Goal: Task Accomplishment & Management: Use online tool/utility

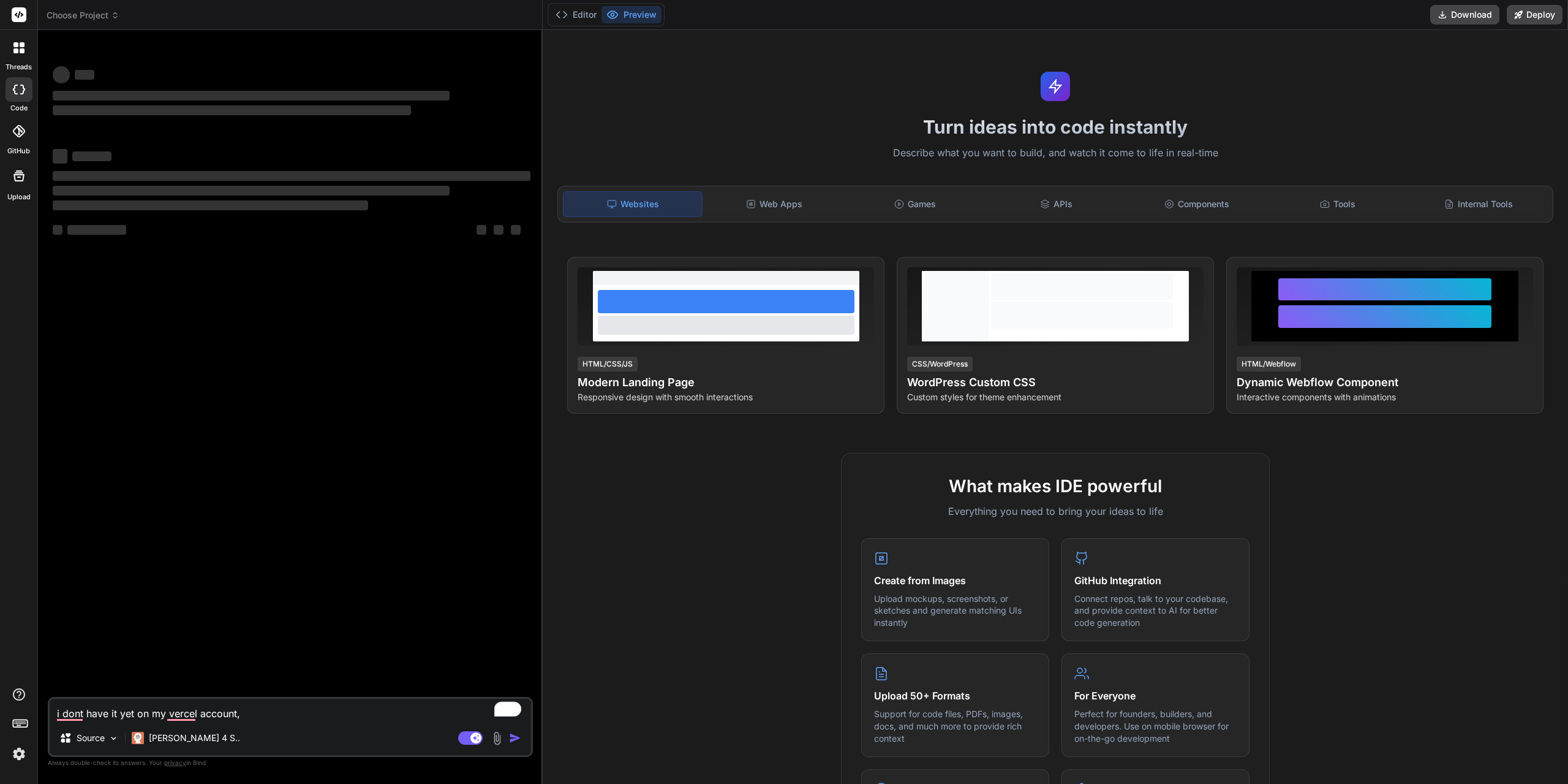
click at [20, 756] on img at bounding box center [19, 753] width 20 height 20
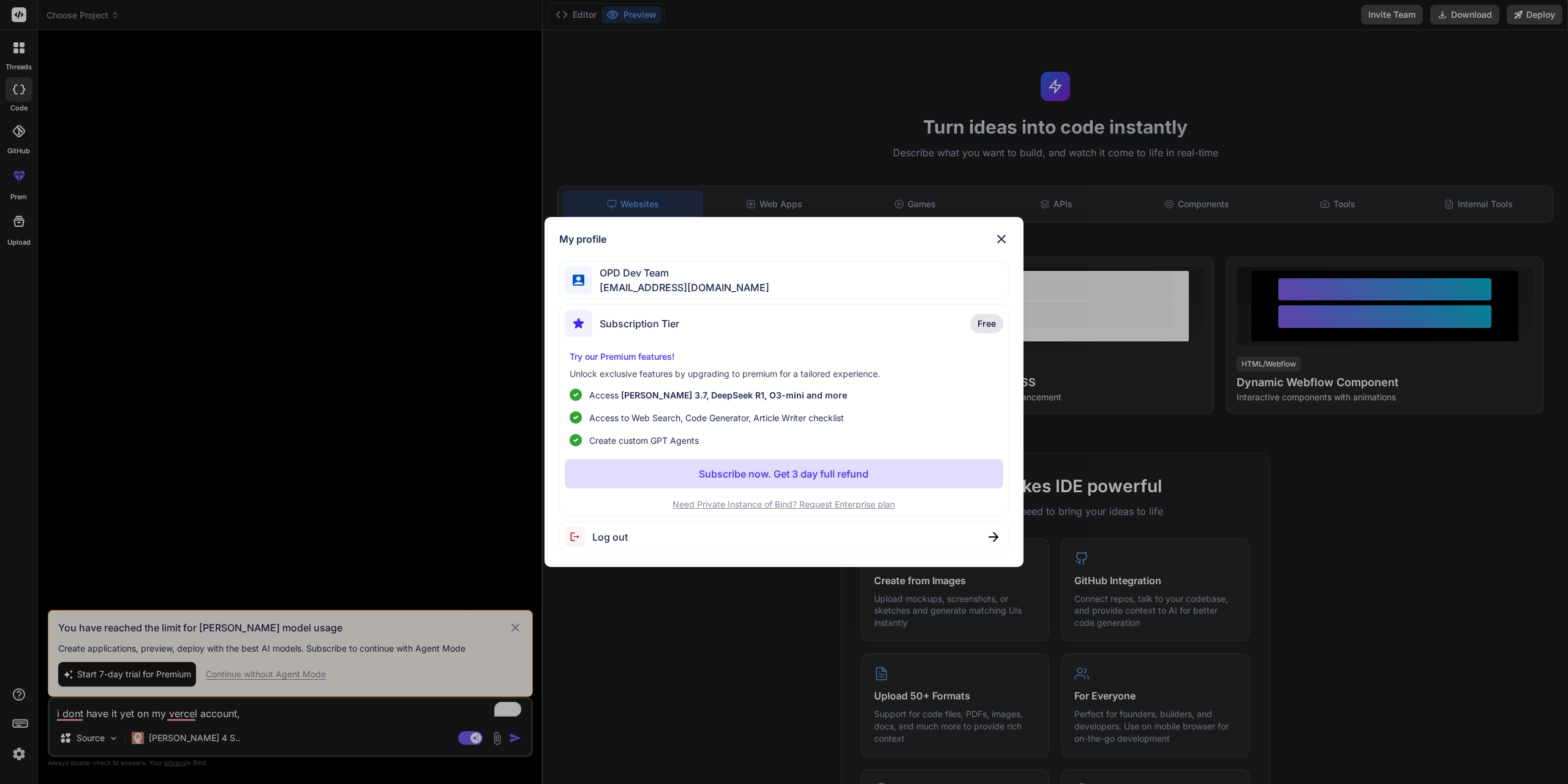
click at [998, 241] on img at bounding box center [1001, 239] width 14 height 14
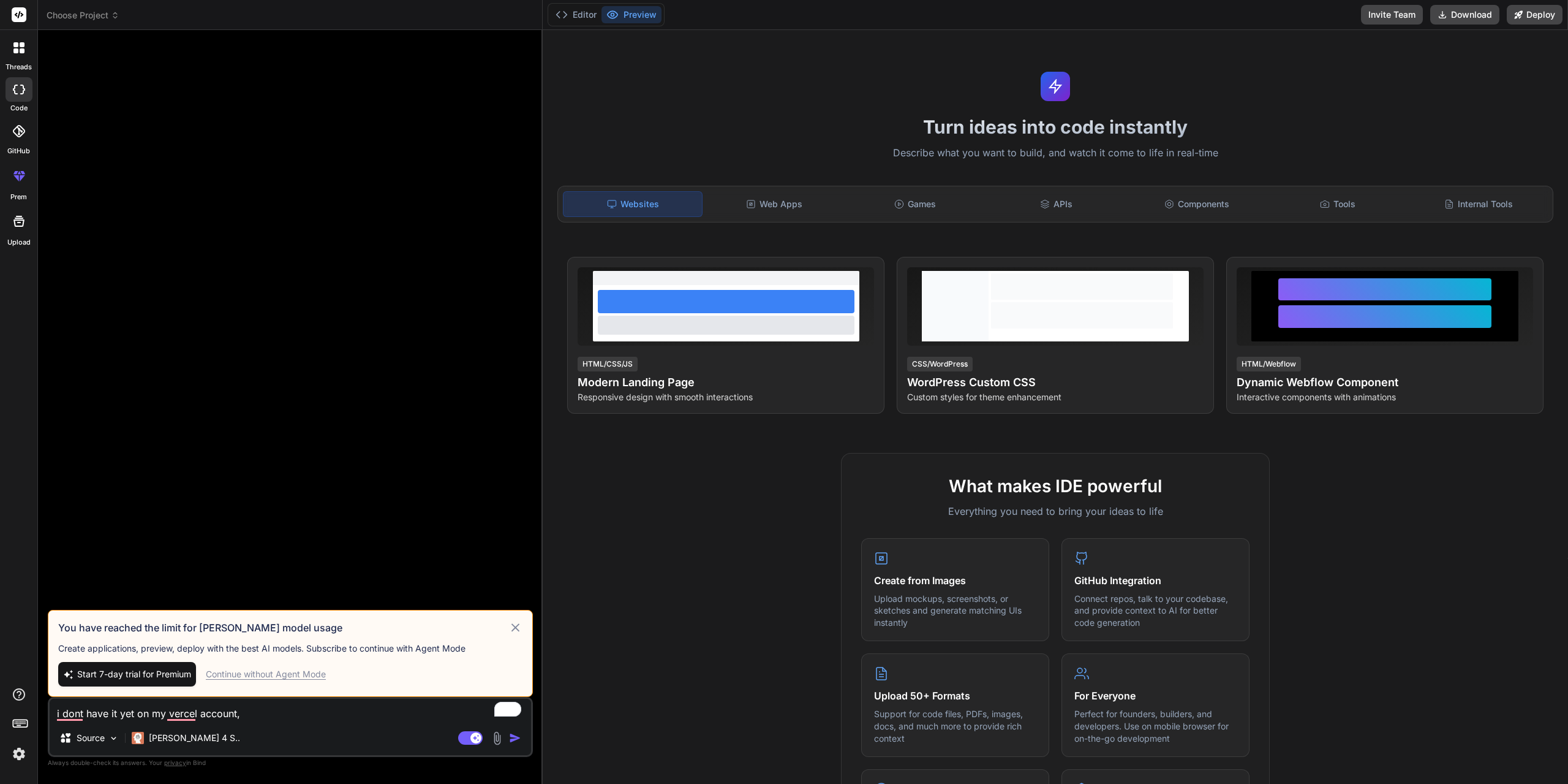
click at [20, 92] on icon at bounding box center [19, 89] width 12 height 10
click at [20, 50] on icon at bounding box center [22, 51] width 5 height 5
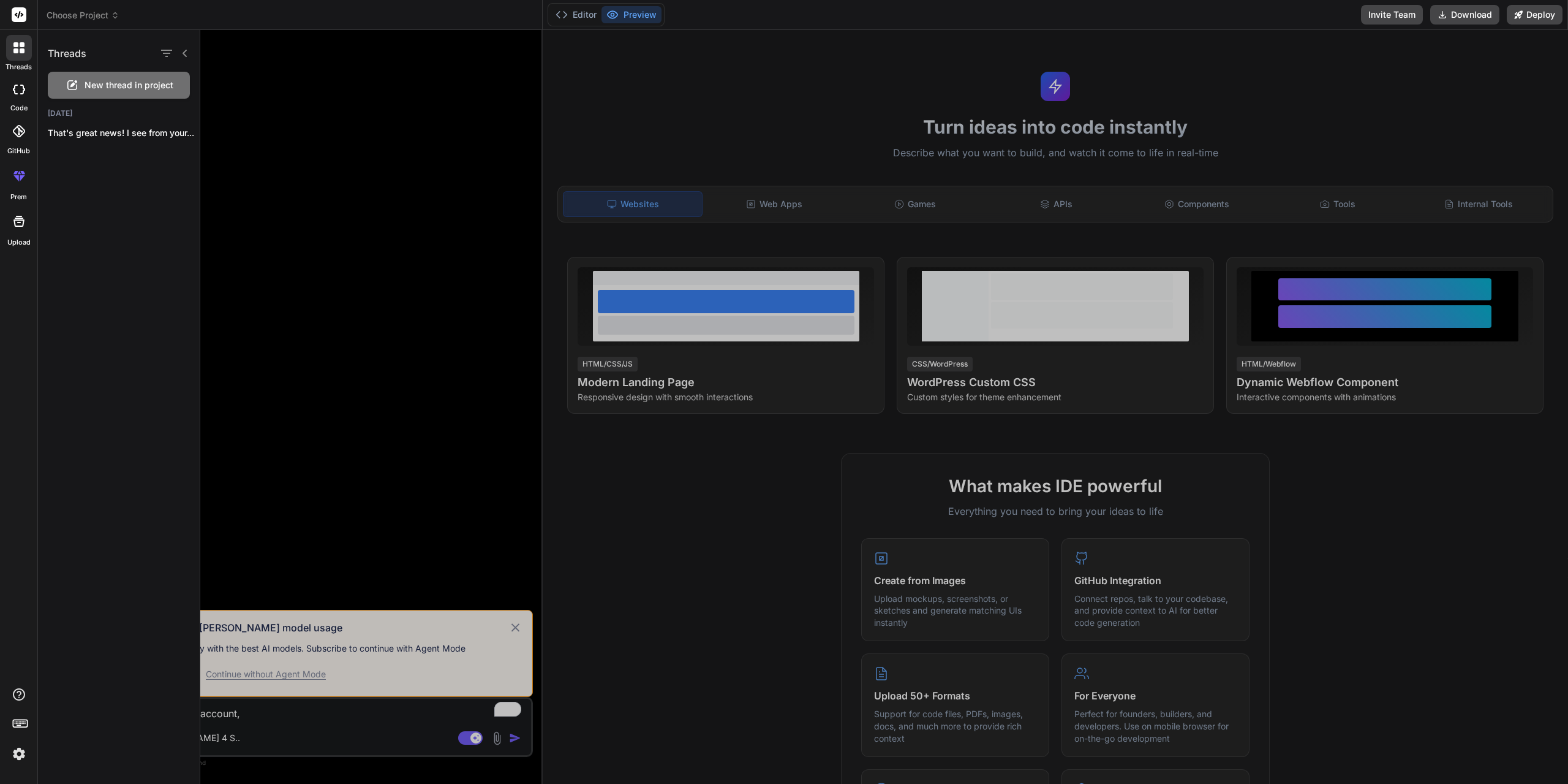
click at [101, 89] on span "New thread in project" at bounding box center [129, 85] width 89 height 12
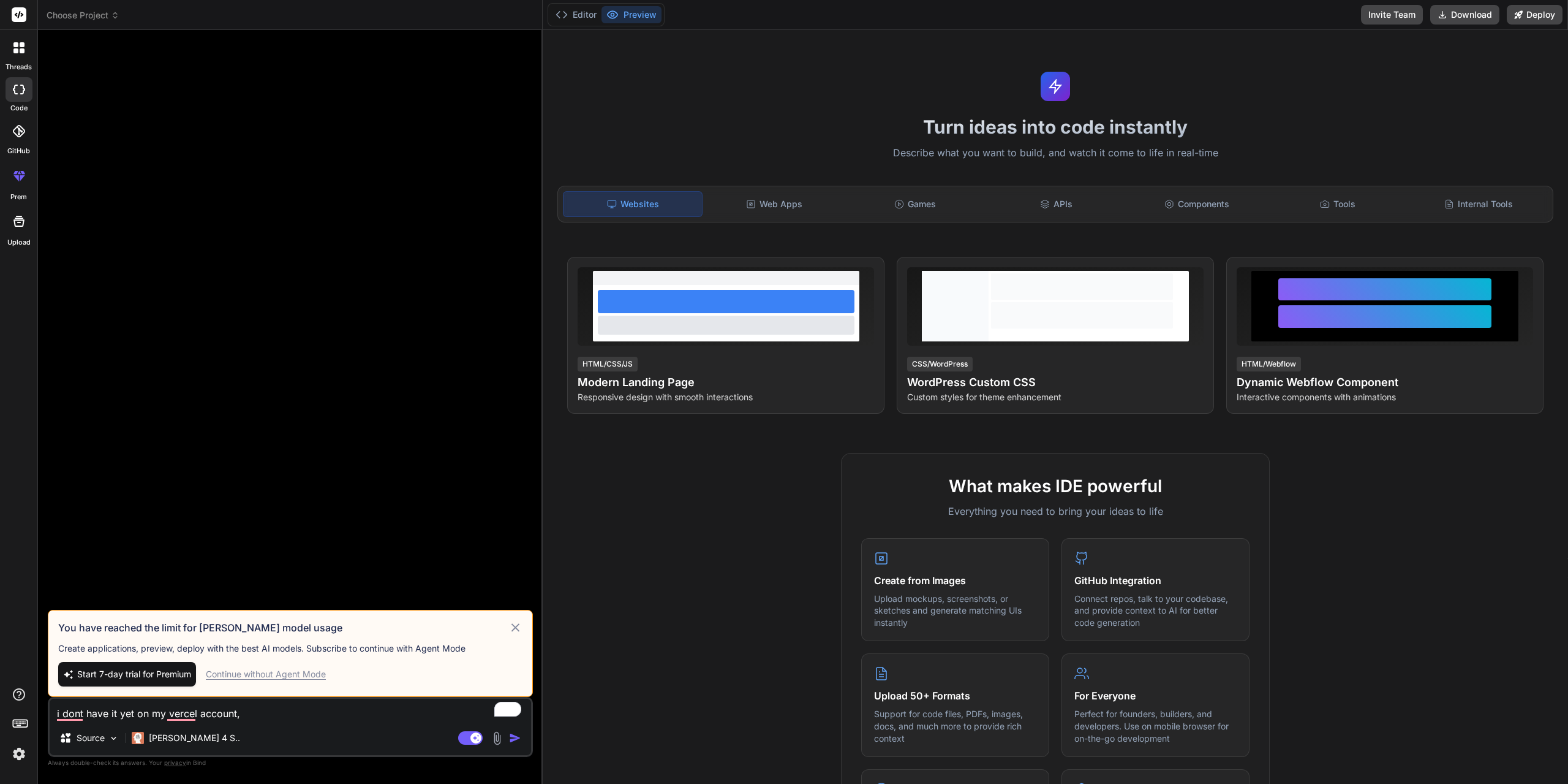
click at [314, 673] on div "Continue without Agent Mode" at bounding box center [266, 674] width 120 height 12
type textarea "x"
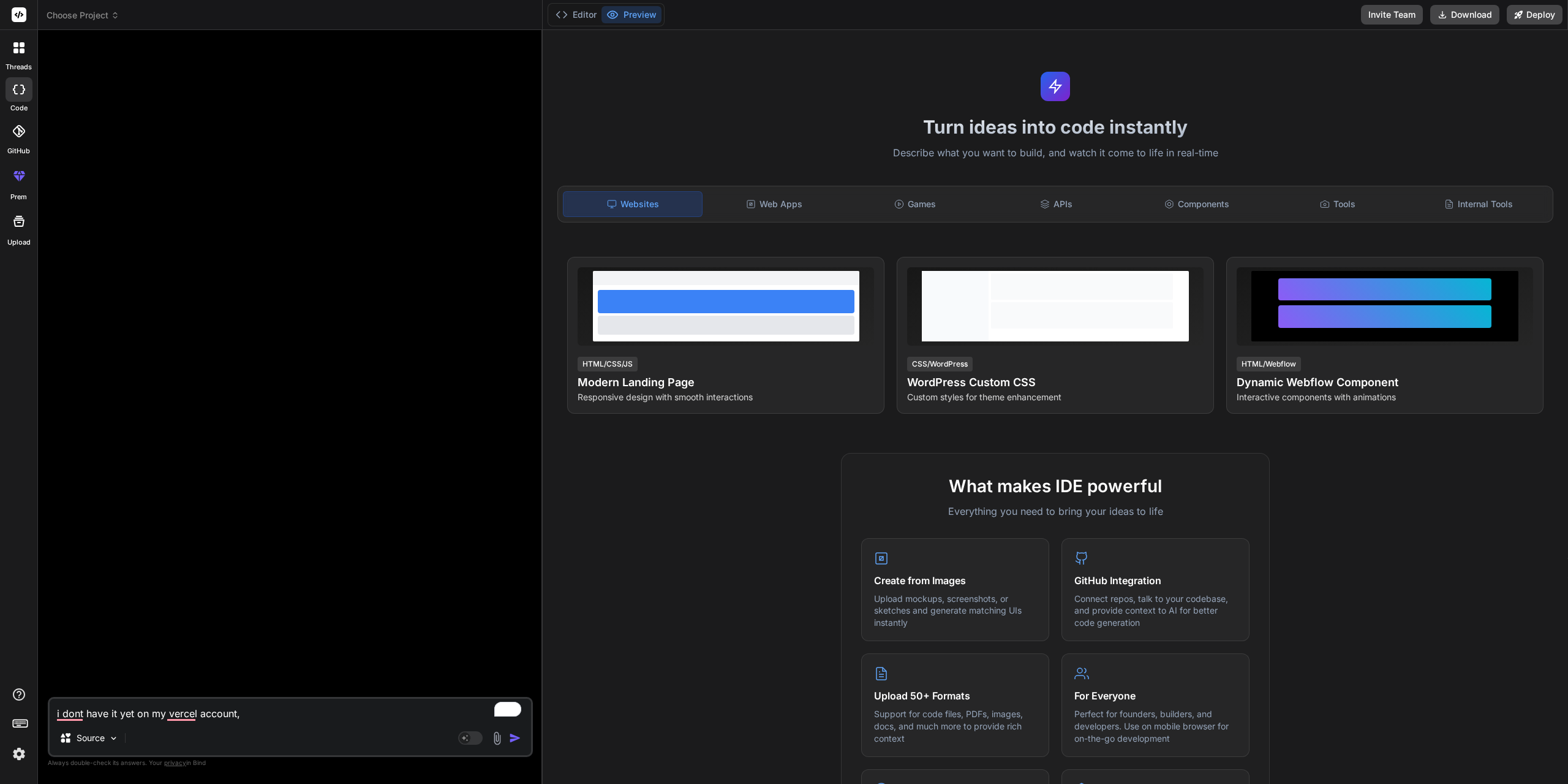
drag, startPoint x: 250, startPoint y: 715, endPoint x: 238, endPoint y: 721, distance: 13.4
click at [250, 715] on textarea "i dont have it yet on my vercel account," at bounding box center [290, 710] width 481 height 22
type textarea "c"
type textarea "x"
type textarea "ca"
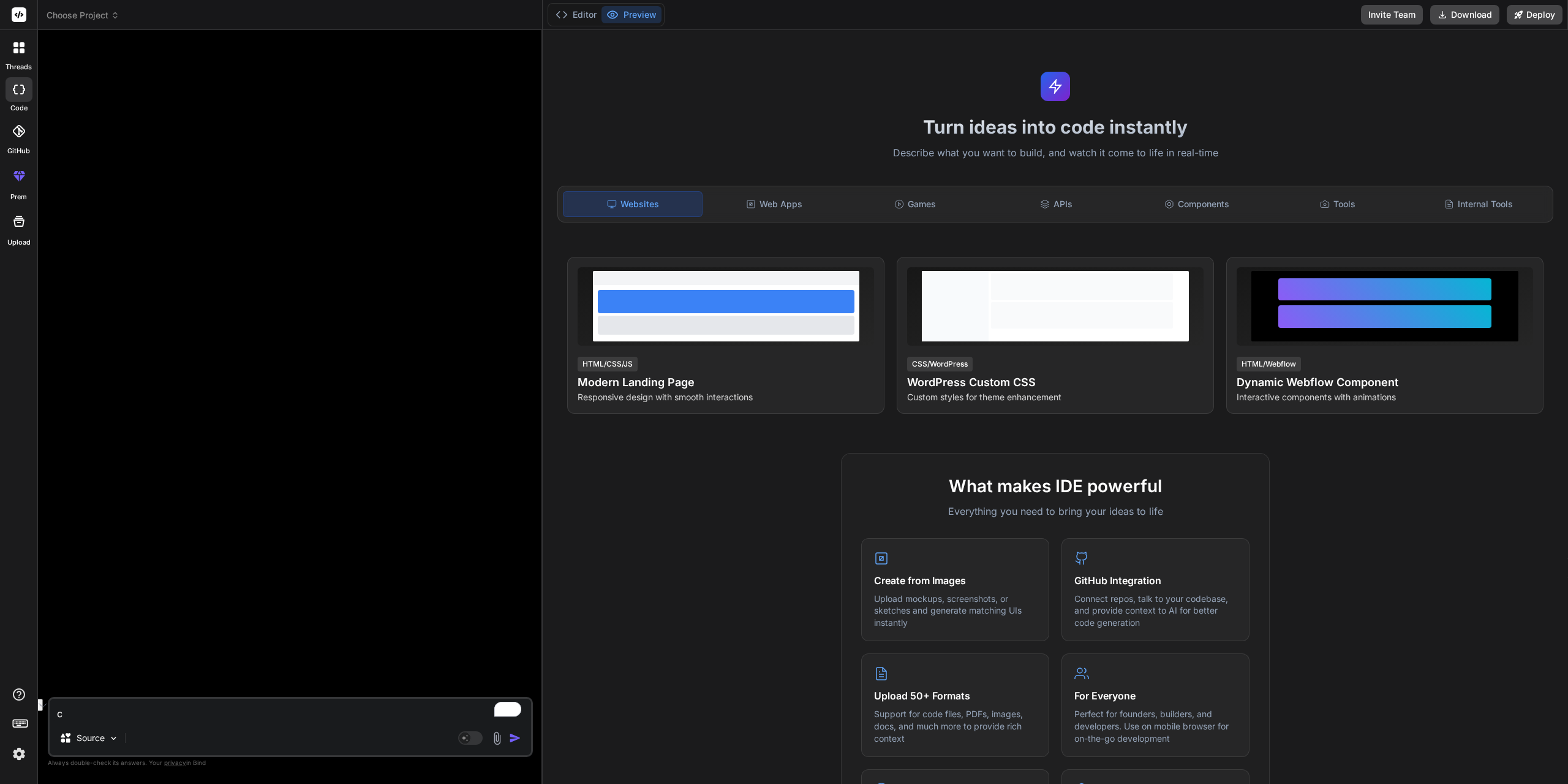
type textarea "x"
type textarea "can"
type textarea "x"
type textarea "can"
type textarea "x"
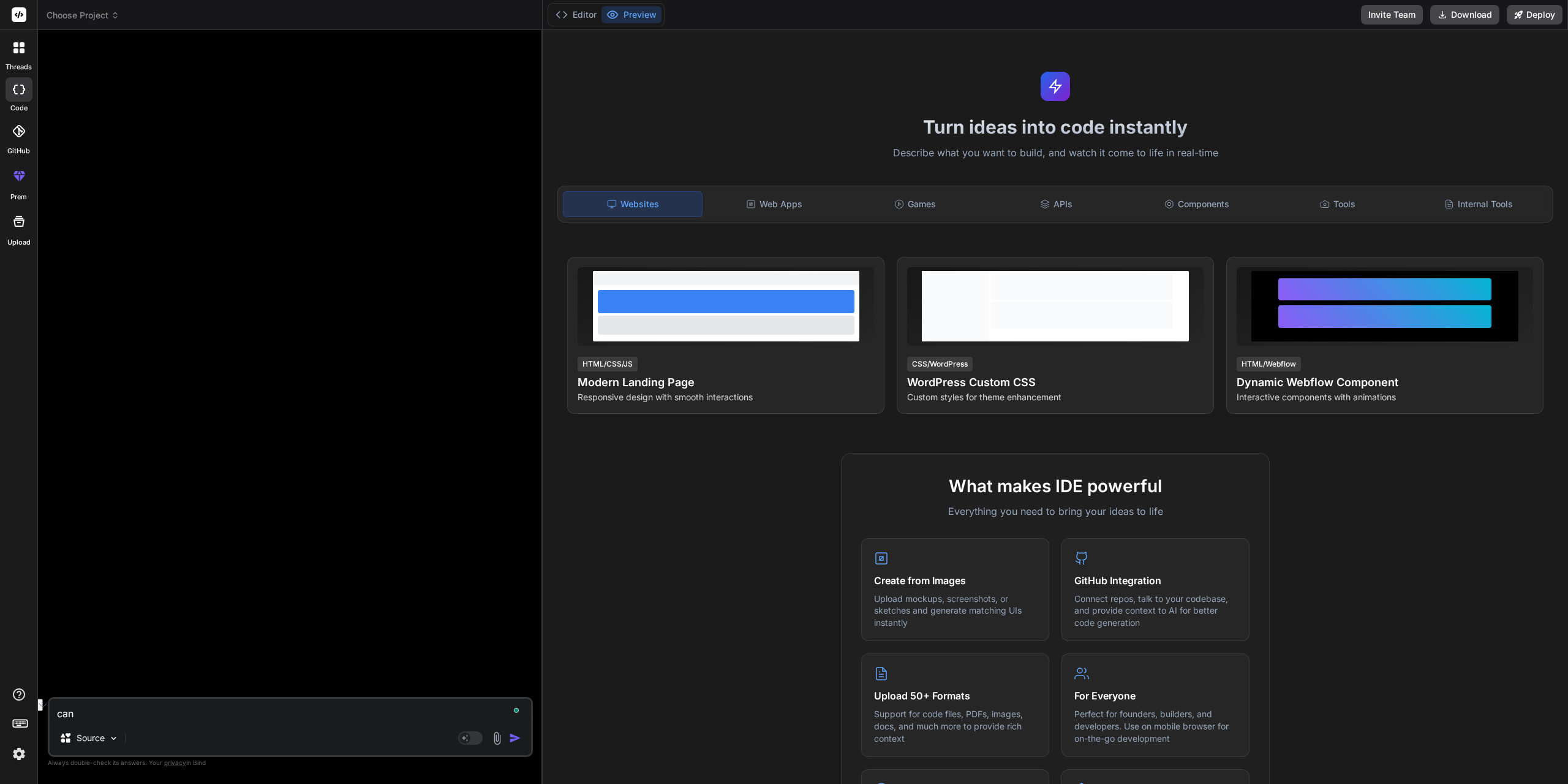
type textarea "can y"
type textarea "x"
type textarea "can yo"
type textarea "x"
type textarea "can you"
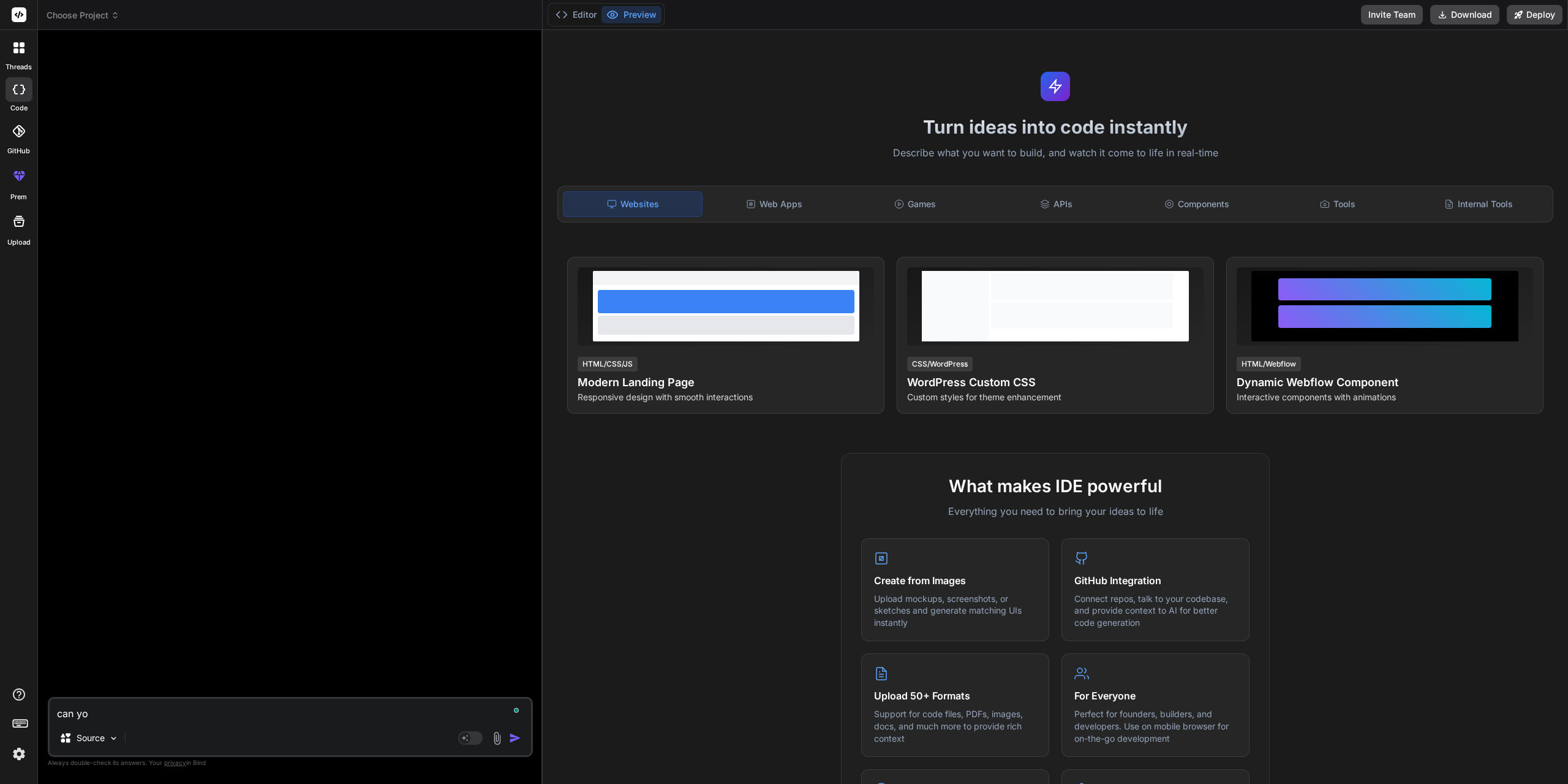
type textarea "x"
type textarea "can you"
type textarea "x"
type textarea "can you c"
type textarea "x"
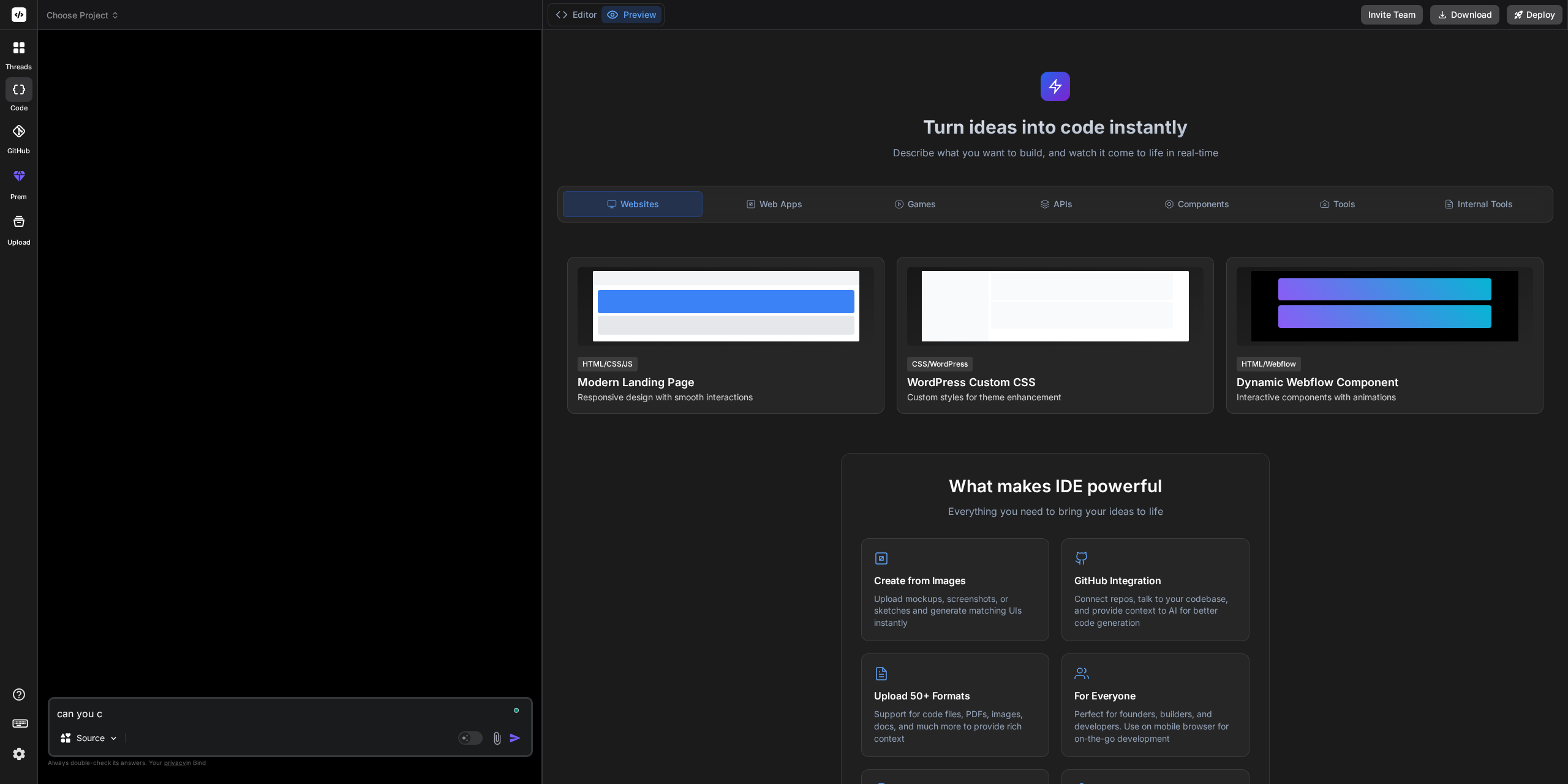
type textarea "can you cr"
type textarea "x"
type textarea "can you crt"
type textarea "x"
type textarea "can you crte"
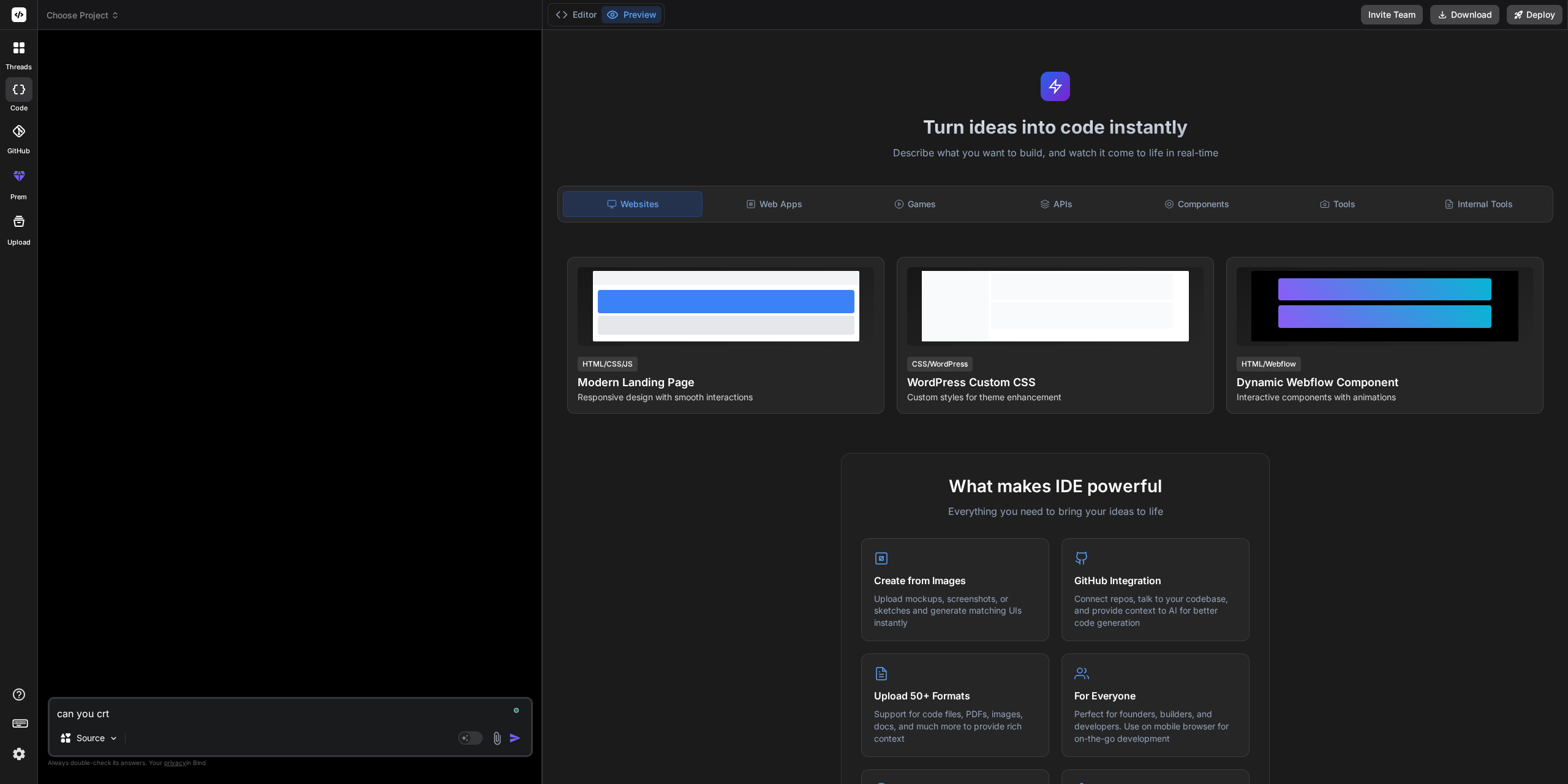
type textarea "x"
type textarea "can you crt"
type textarea "x"
type textarea "can you cr"
type textarea "x"
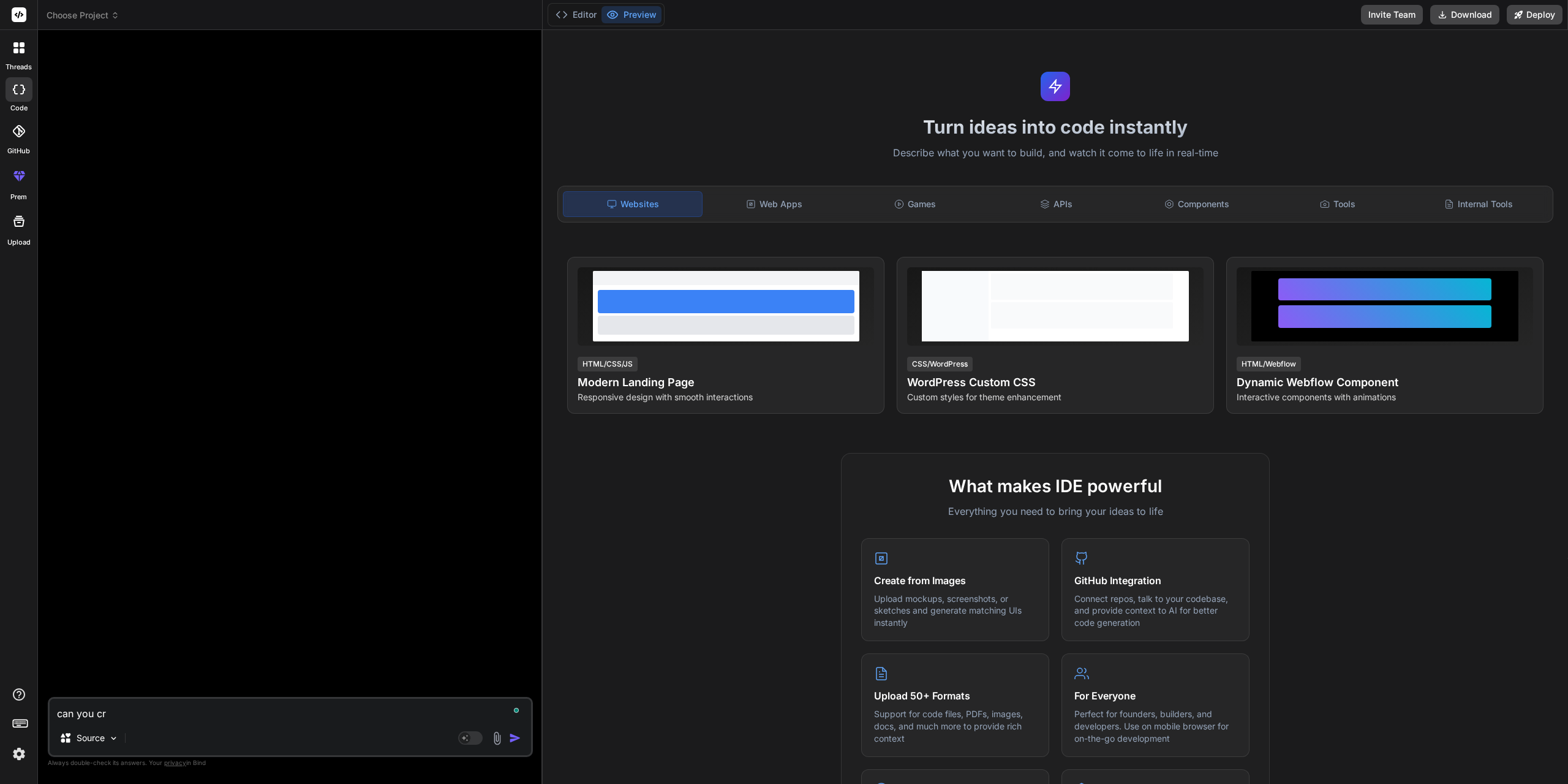
type textarea "can you cre"
type textarea "x"
type textarea "can you crea"
type textarea "x"
type textarea "can you creat"
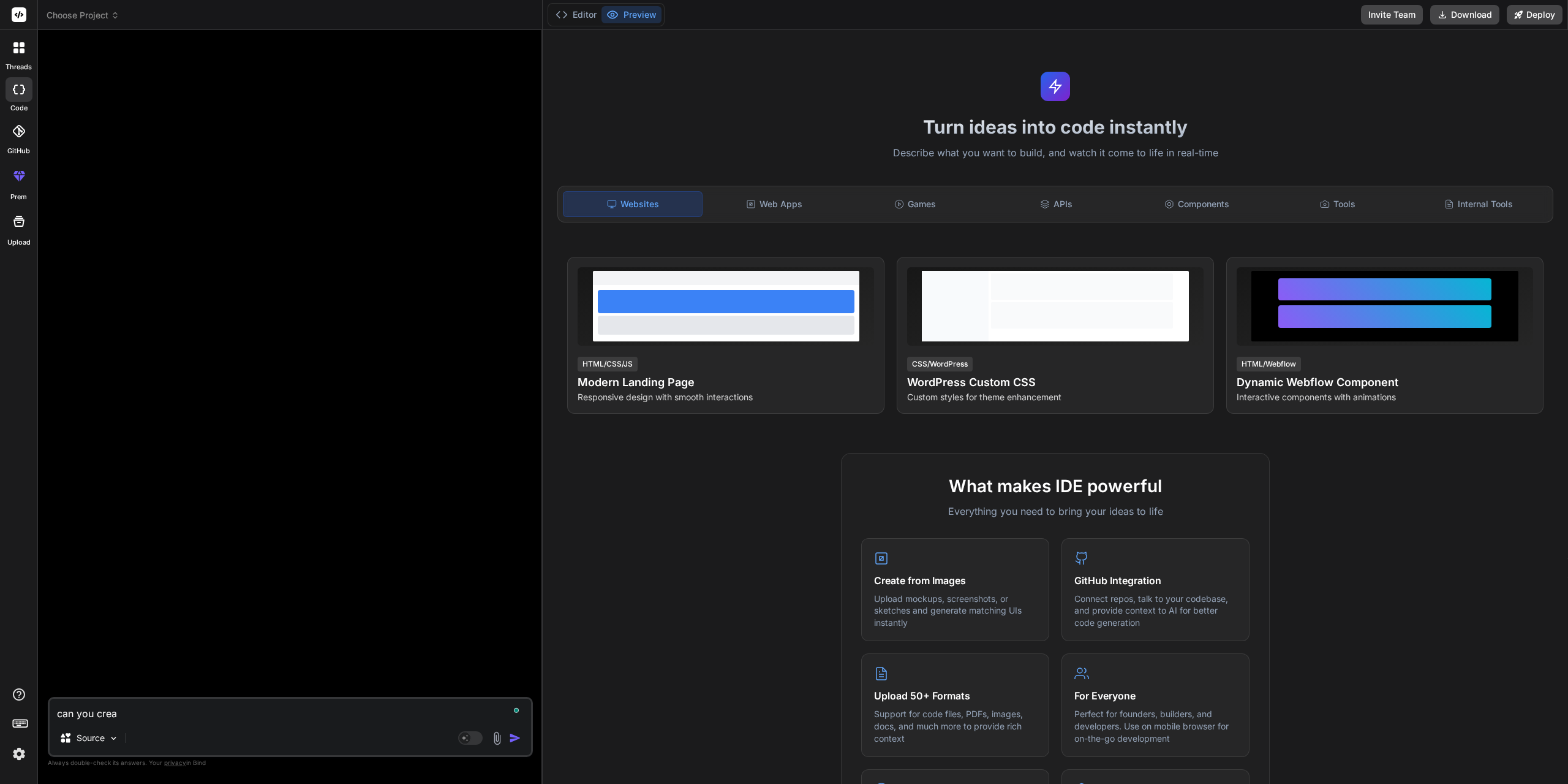
type textarea "x"
type textarea "can you create"
type textarea "x"
type textarea "can you create"
type textarea "x"
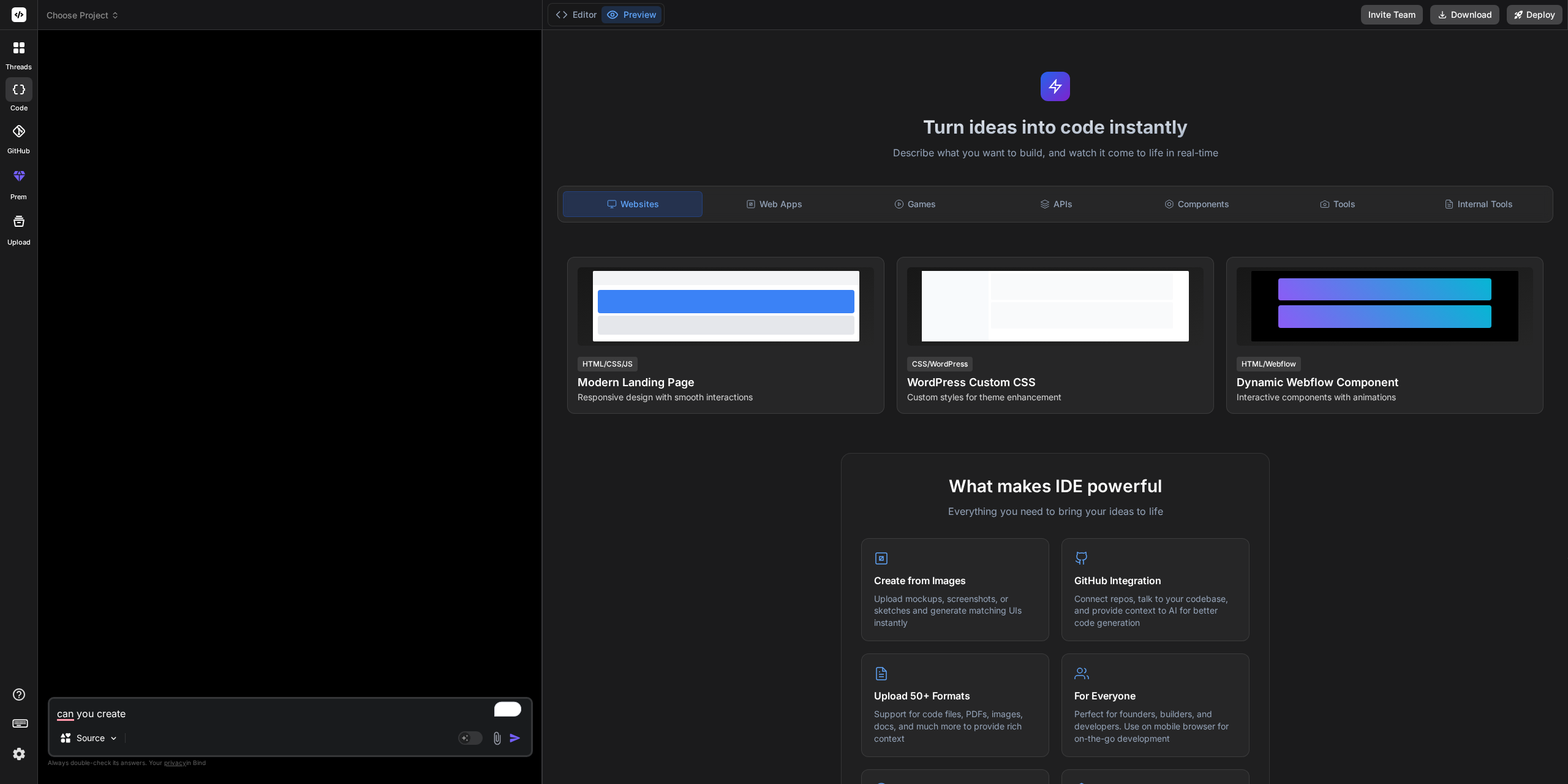
type textarea "can you create a"
type textarea "x"
type textarea "can you create a"
type textarea "x"
type textarea "can you create a w"
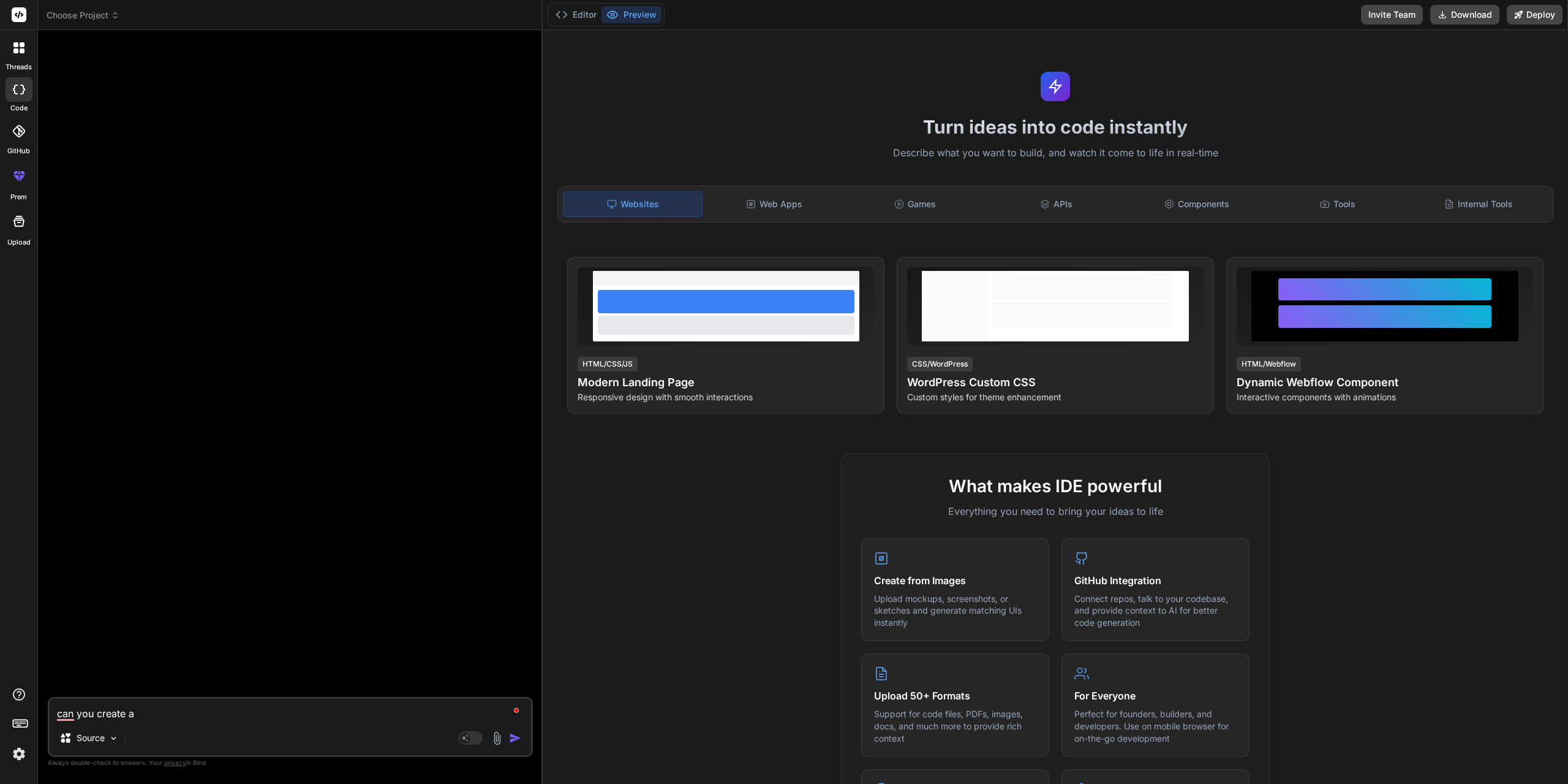
type textarea "x"
type textarea "can you create a we"
type textarea "x"
type textarea "can you create a web"
type textarea "x"
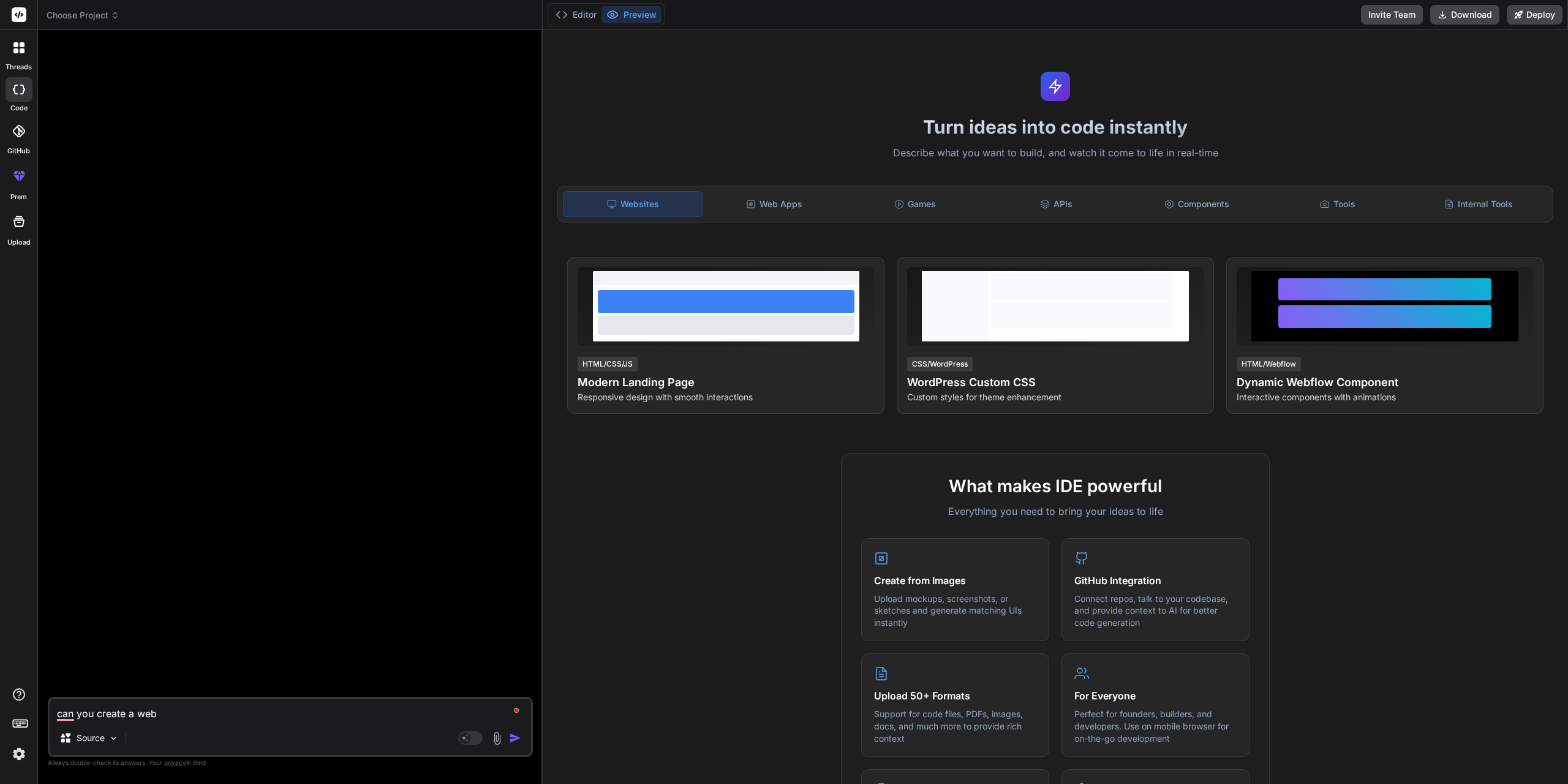
type textarea "can you create a web"
type textarea "x"
type textarea "can you create a web a"
type textarea "x"
type textarea "can you create a web ap"
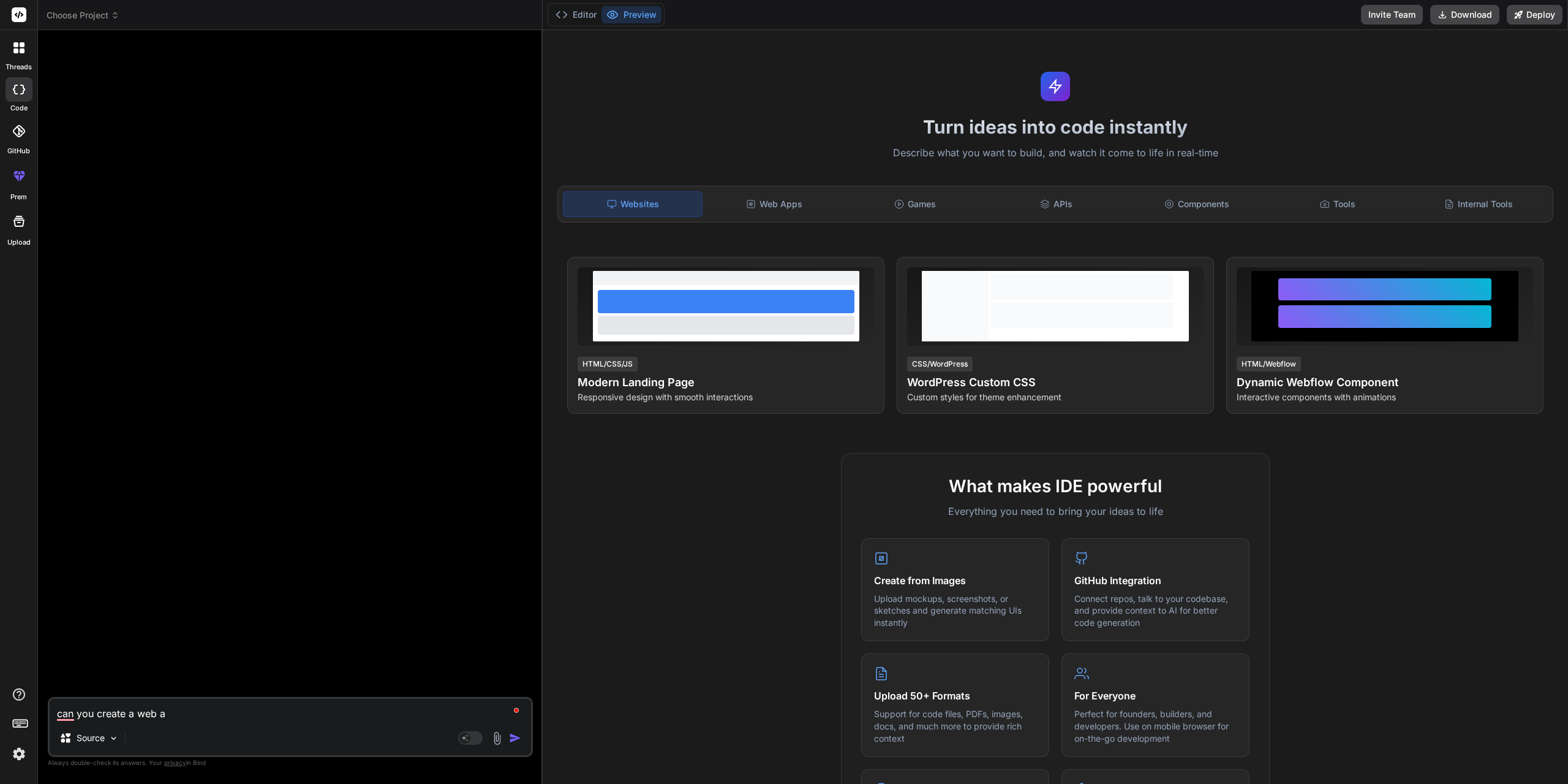
type textarea "x"
type textarea "can you create a web app"
type textarea "x"
type textarea "can you create a web app"
type textarea "x"
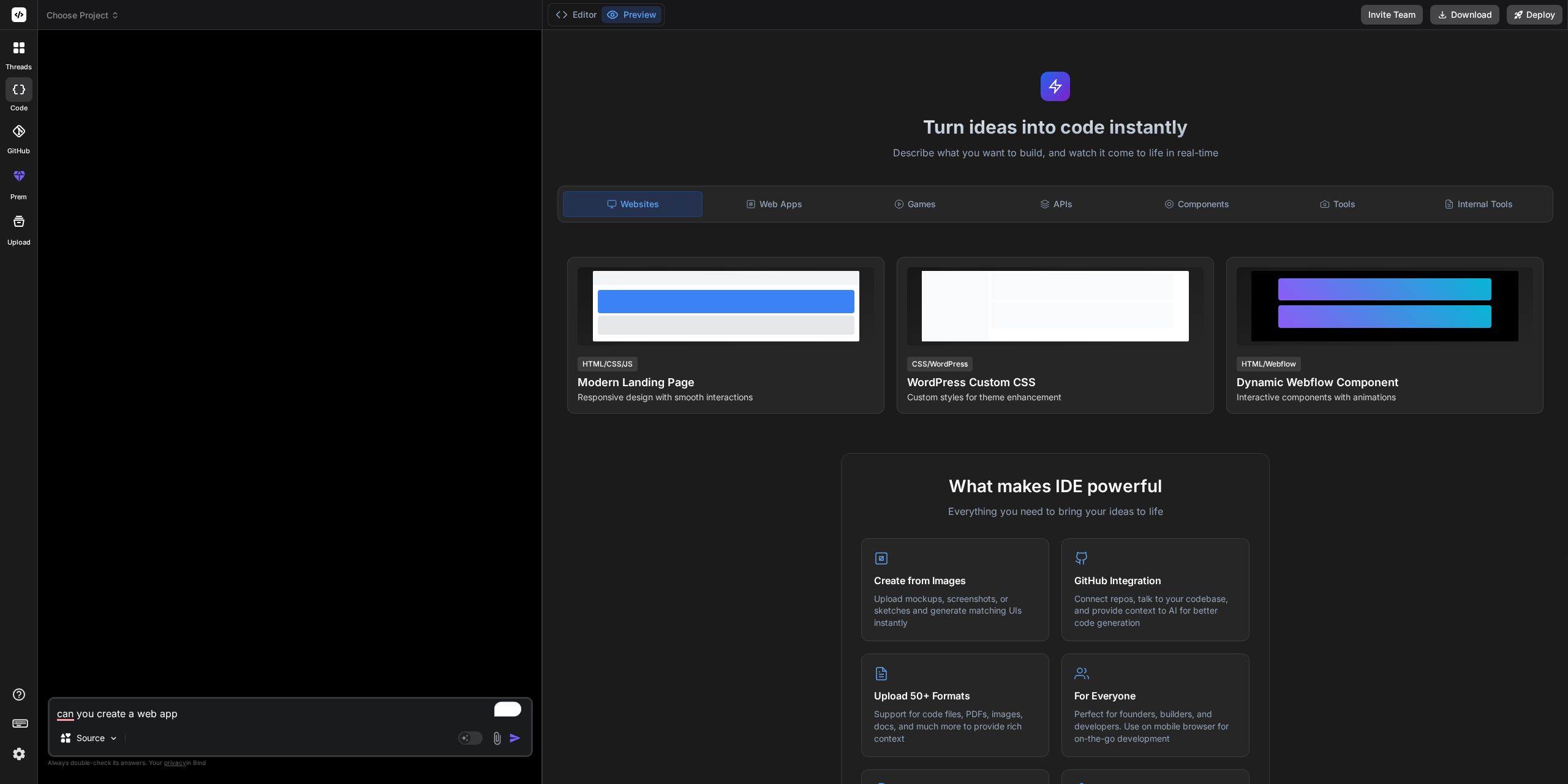
type textarea "can you create a web app t"
type textarea "x"
type textarea "can you create a web app th"
type textarea "x"
type textarea "can you create a web app tha"
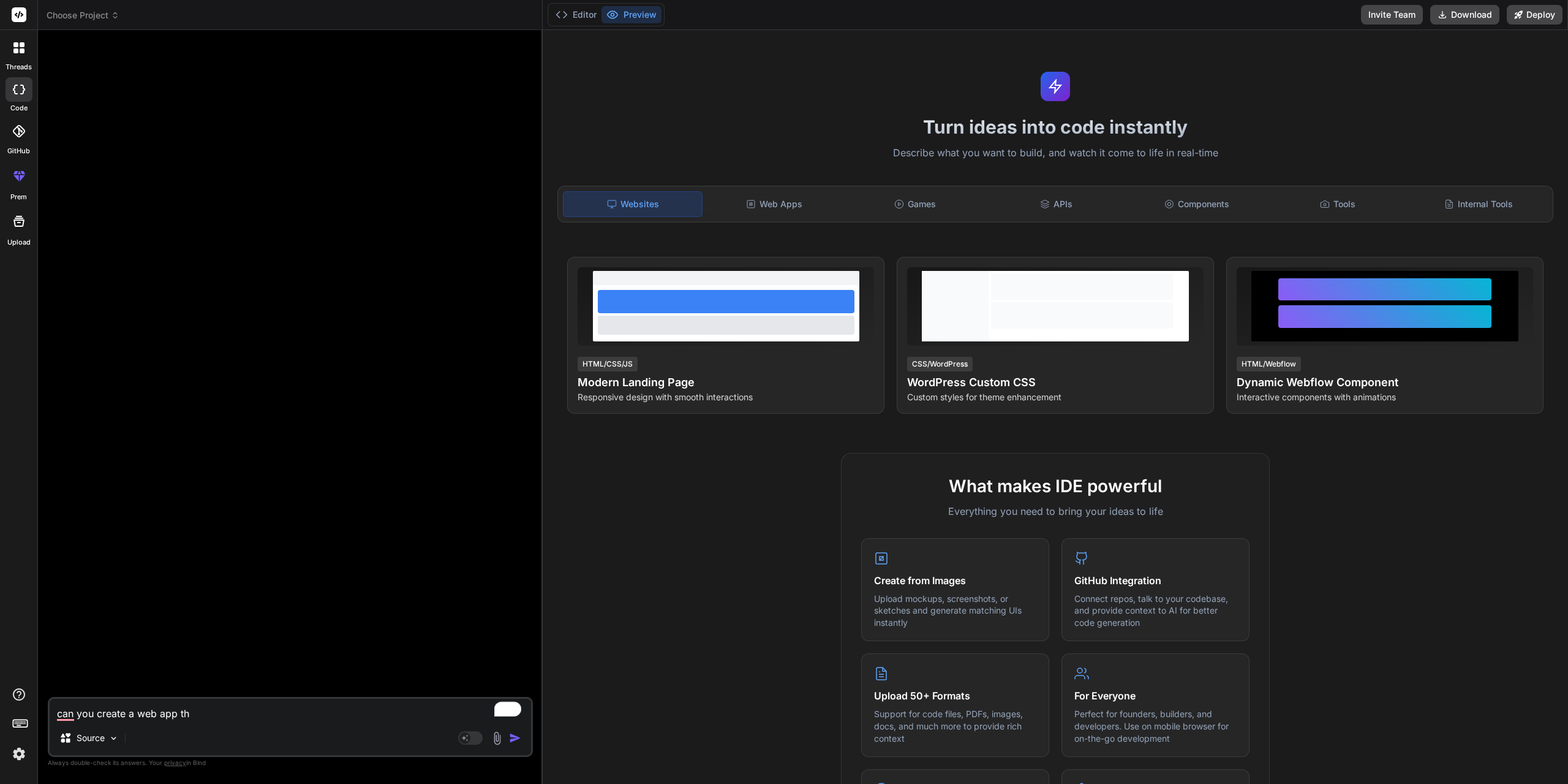
type textarea "x"
type textarea "can you create a web app that"
type textarea "x"
type textarea "can you create a web app that"
type textarea "x"
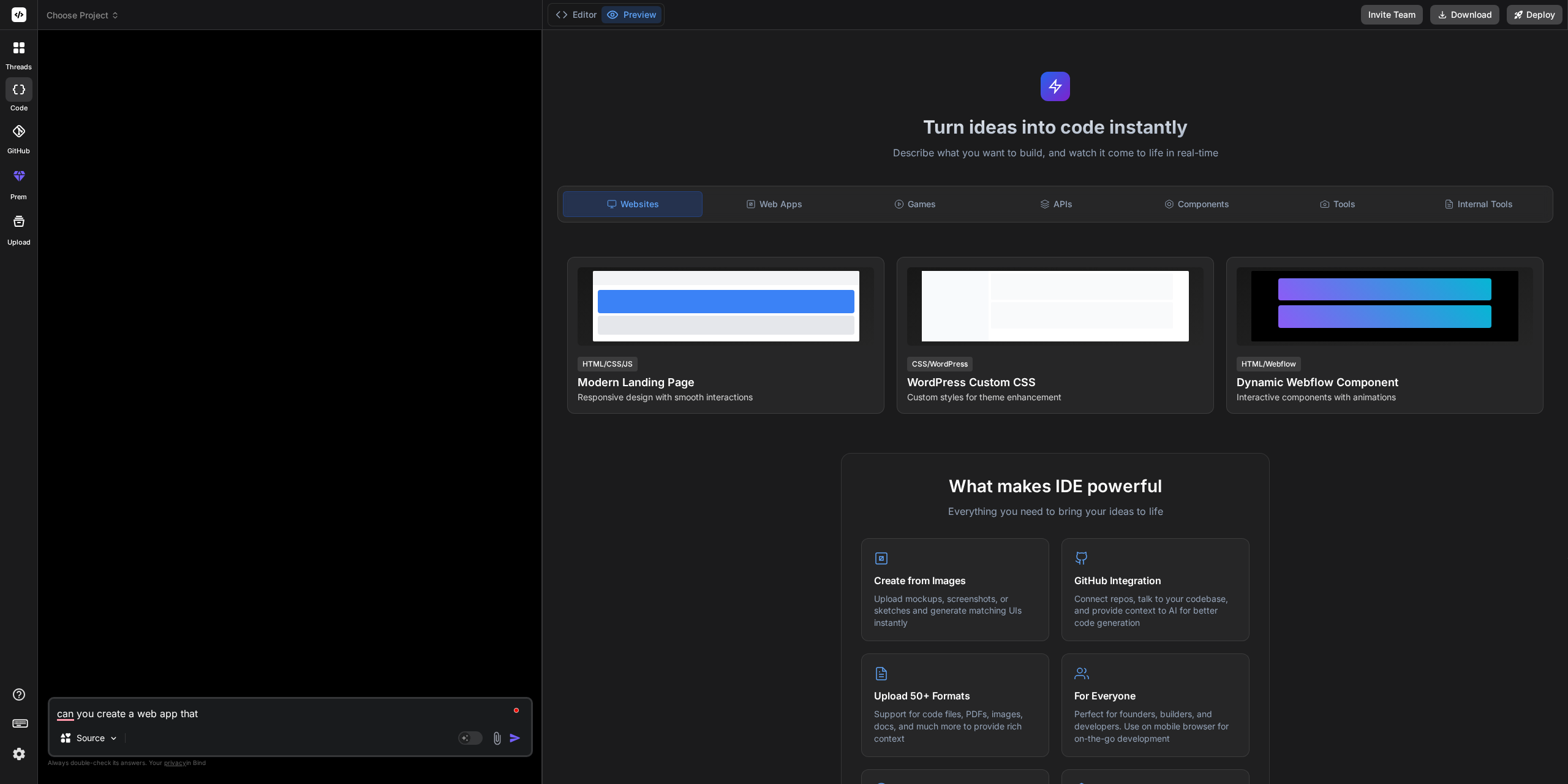
type textarea "can you create a web app that w"
type textarea "x"
type textarea "can you create a web app that wi"
type textarea "x"
type textarea "can you create a web app that wil"
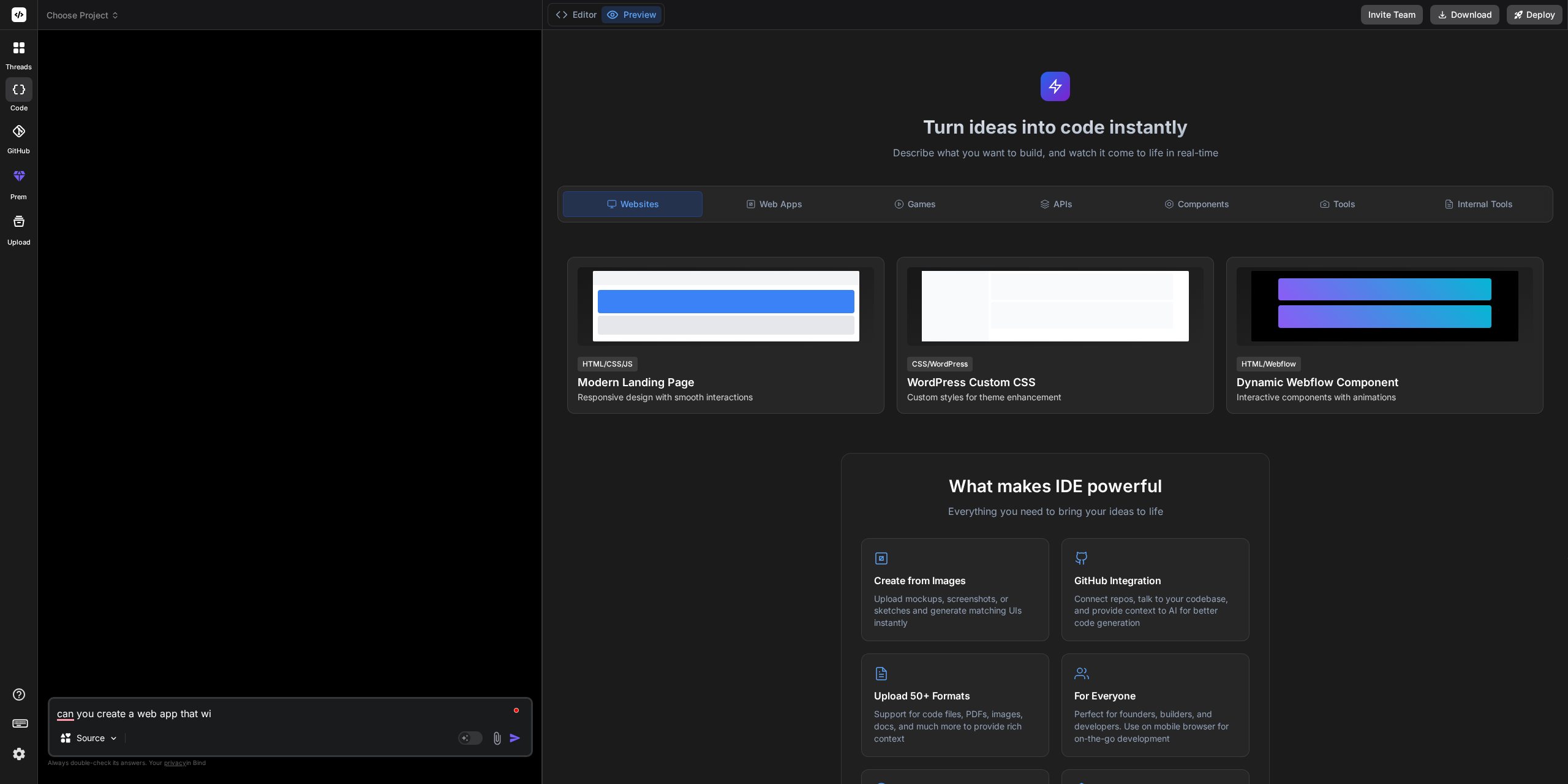
type textarea "x"
type textarea "can you create a web app that will"
type textarea "x"
type textarea "can you create a web app that will"
type textarea "x"
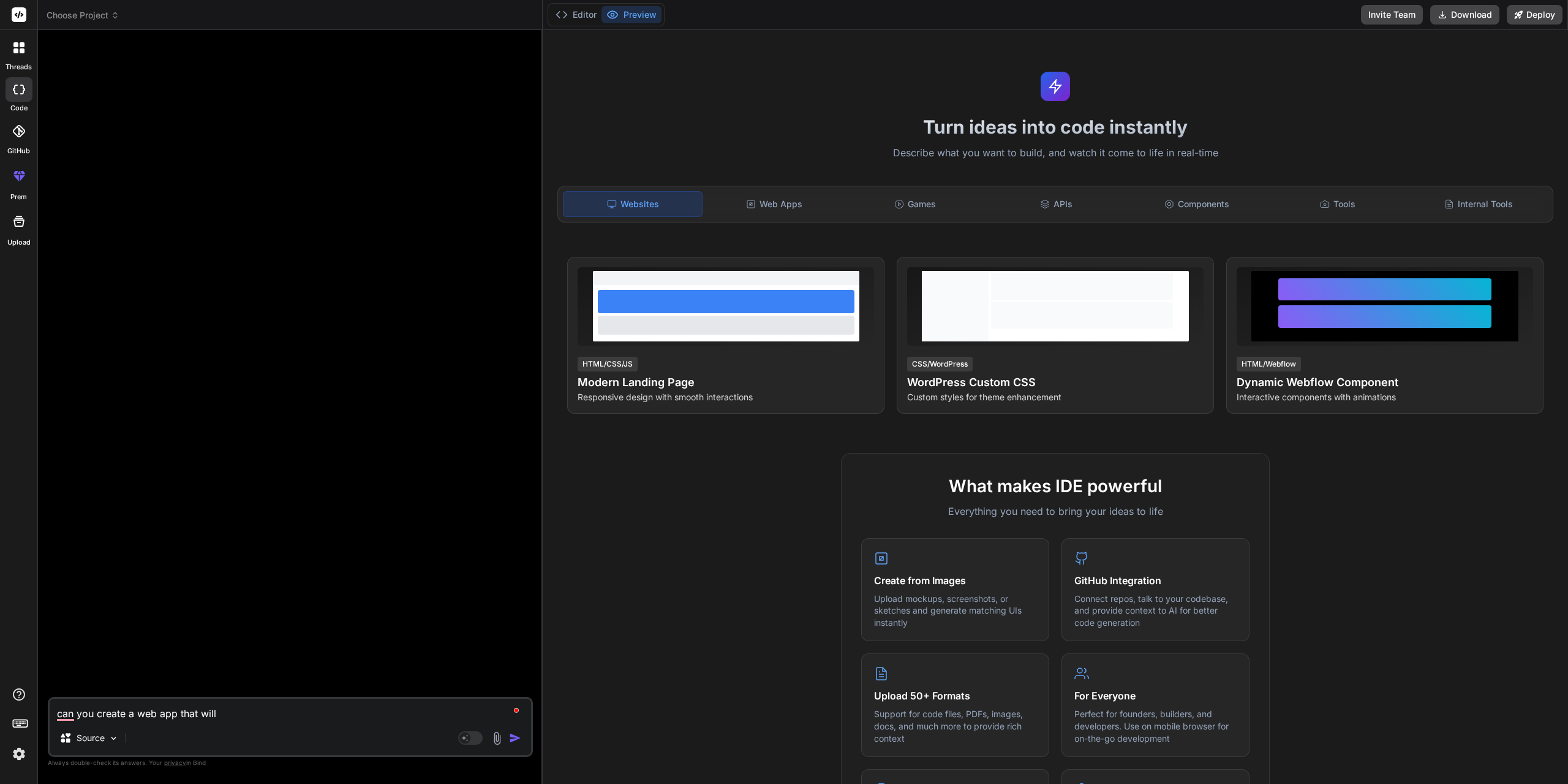
type textarea "can you create a web app that will m"
type textarea "x"
type textarea "can you create a web app that will ma"
type textarea "x"
type textarea "can you create a web app that will mak"
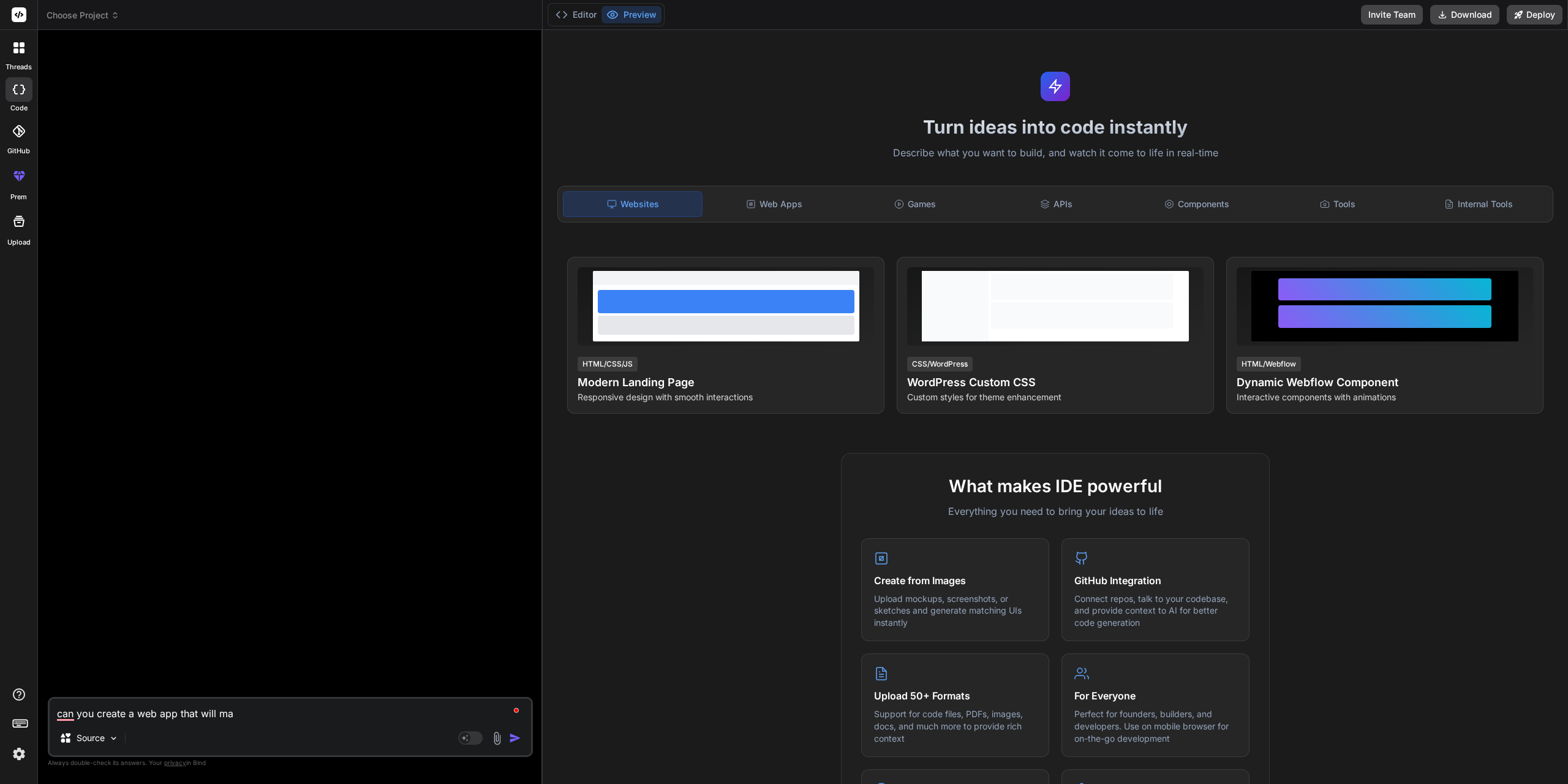
type textarea "x"
type textarea "can you create a web app that will make"
type textarea "x"
type textarea "can you create a web app that will make"
type textarea "x"
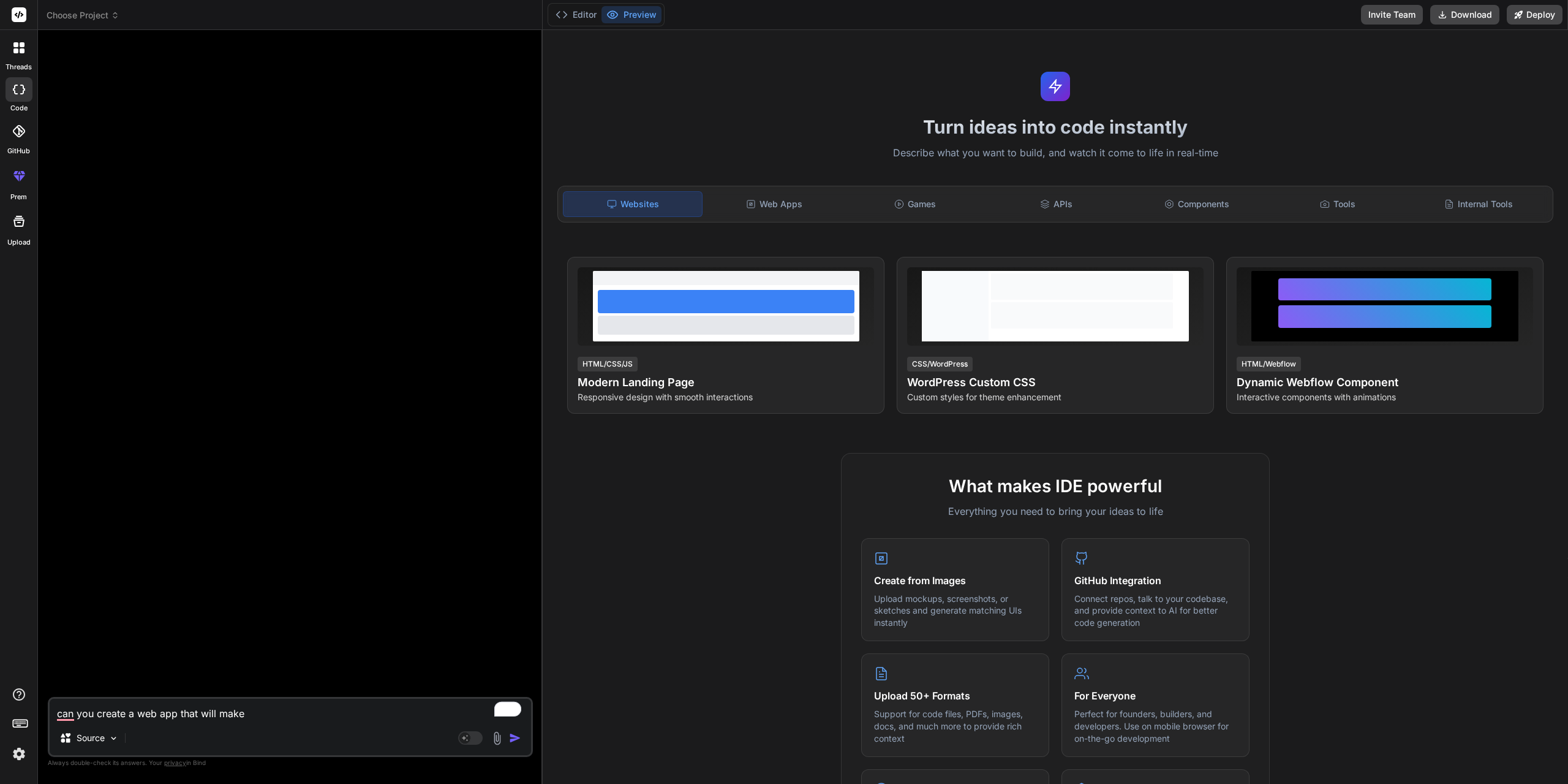
type textarea "can you create a web app that will make a"
type textarea "x"
type textarea "can you create a web app that will make a"
type textarea "x"
type textarea "can you create a web app that will make a s"
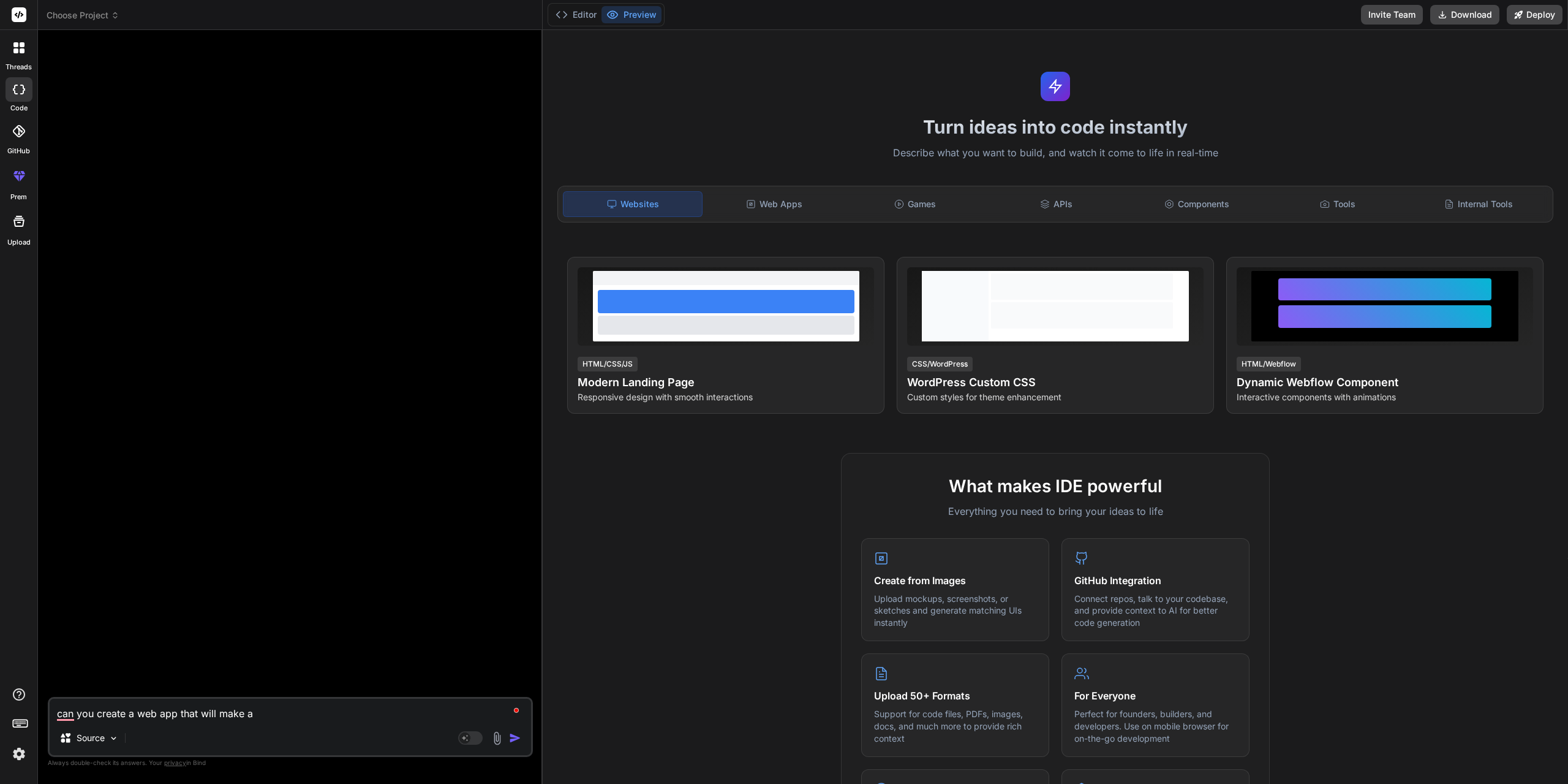
type textarea "x"
type textarea "can you create a web app that will make a sa"
type textarea "x"
type textarea "can you create a web app that will make a sal"
type textarea "x"
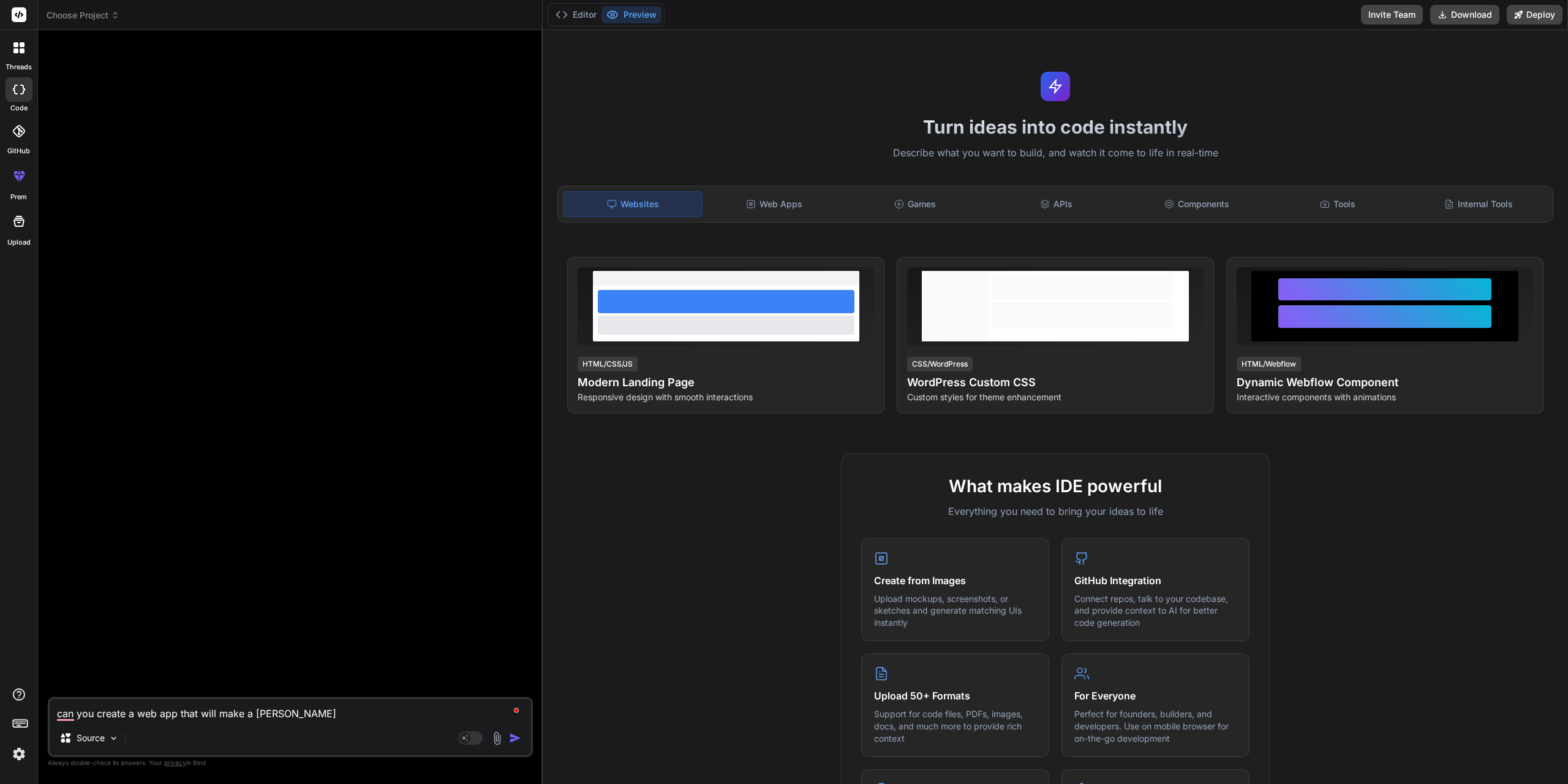
type textarea "can you create a web app that will make a sale"
type textarea "x"
type textarea "can you create a web app that will make a sales"
type textarea "x"
type textarea "can you create a web app that will make a sales"
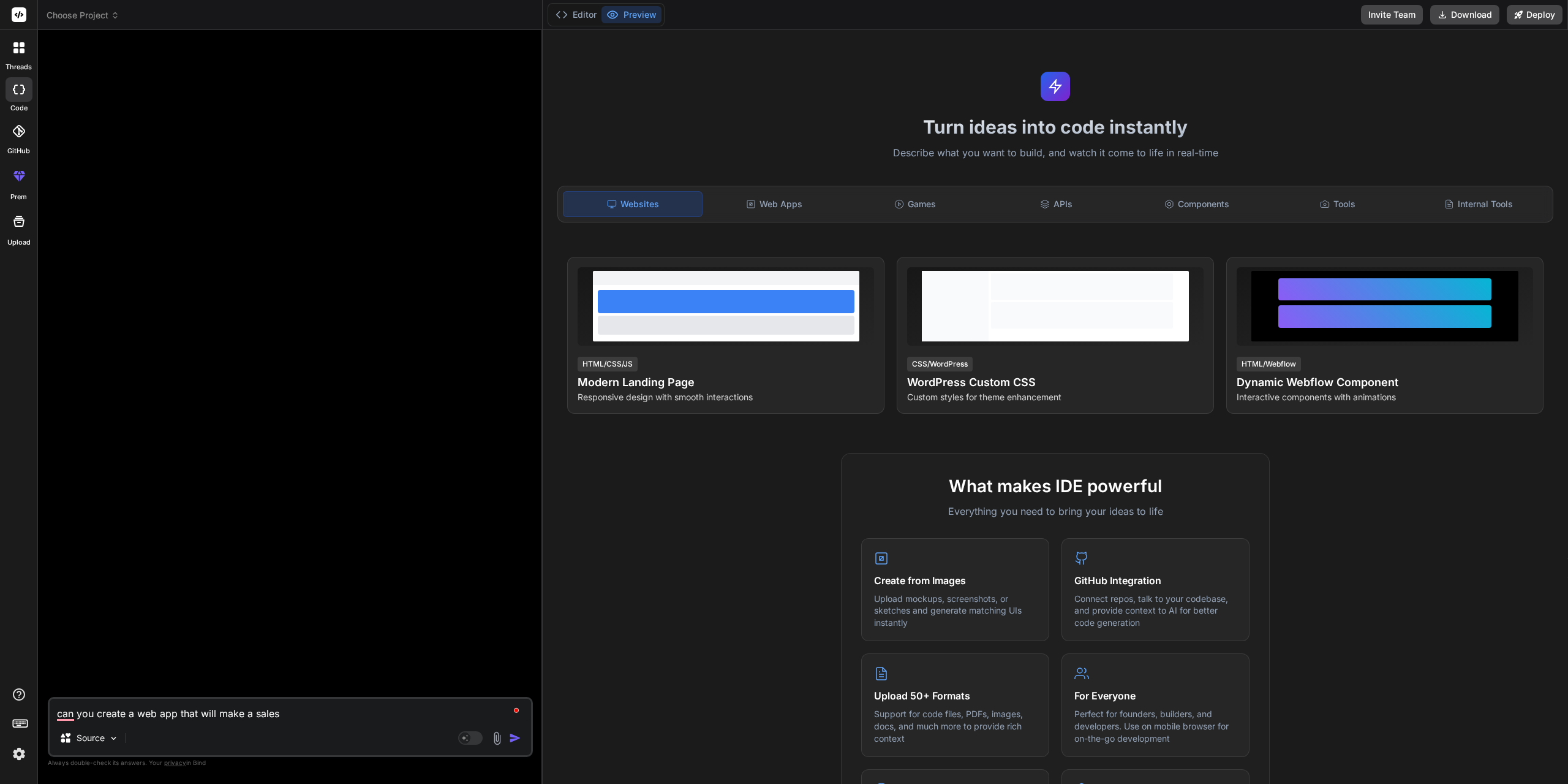
type textarea "x"
type textarea "can you create a web app that will make a sales f"
type textarea "x"
type textarea "can you create a web app that will make a sales fu"
type textarea "x"
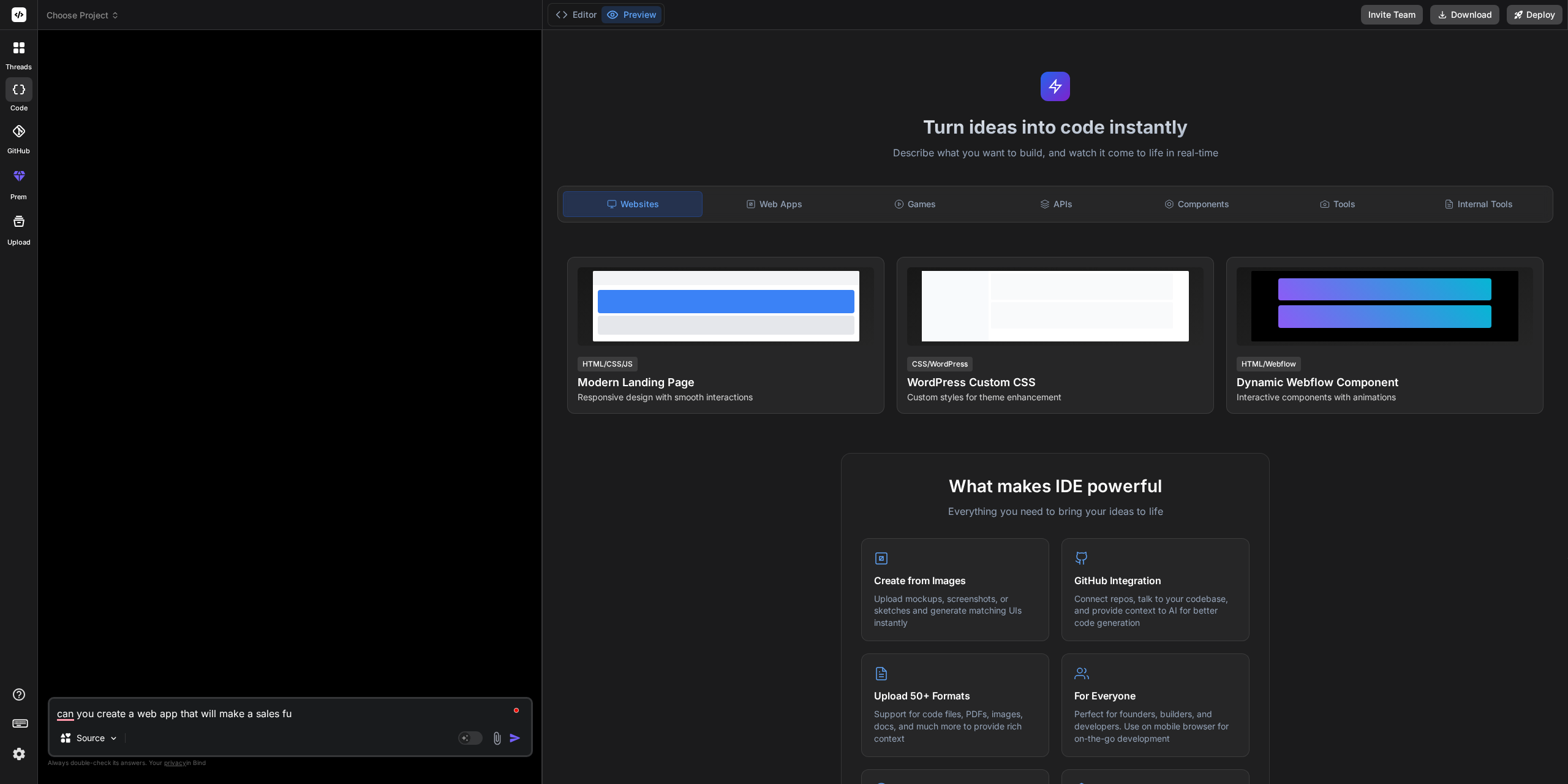
type textarea "can you create a web app that will make a sales fun"
type textarea "x"
type textarea "can you create a web app that will make a sales funn"
type textarea "x"
type textarea "can you create a web app that will make a sales funne"
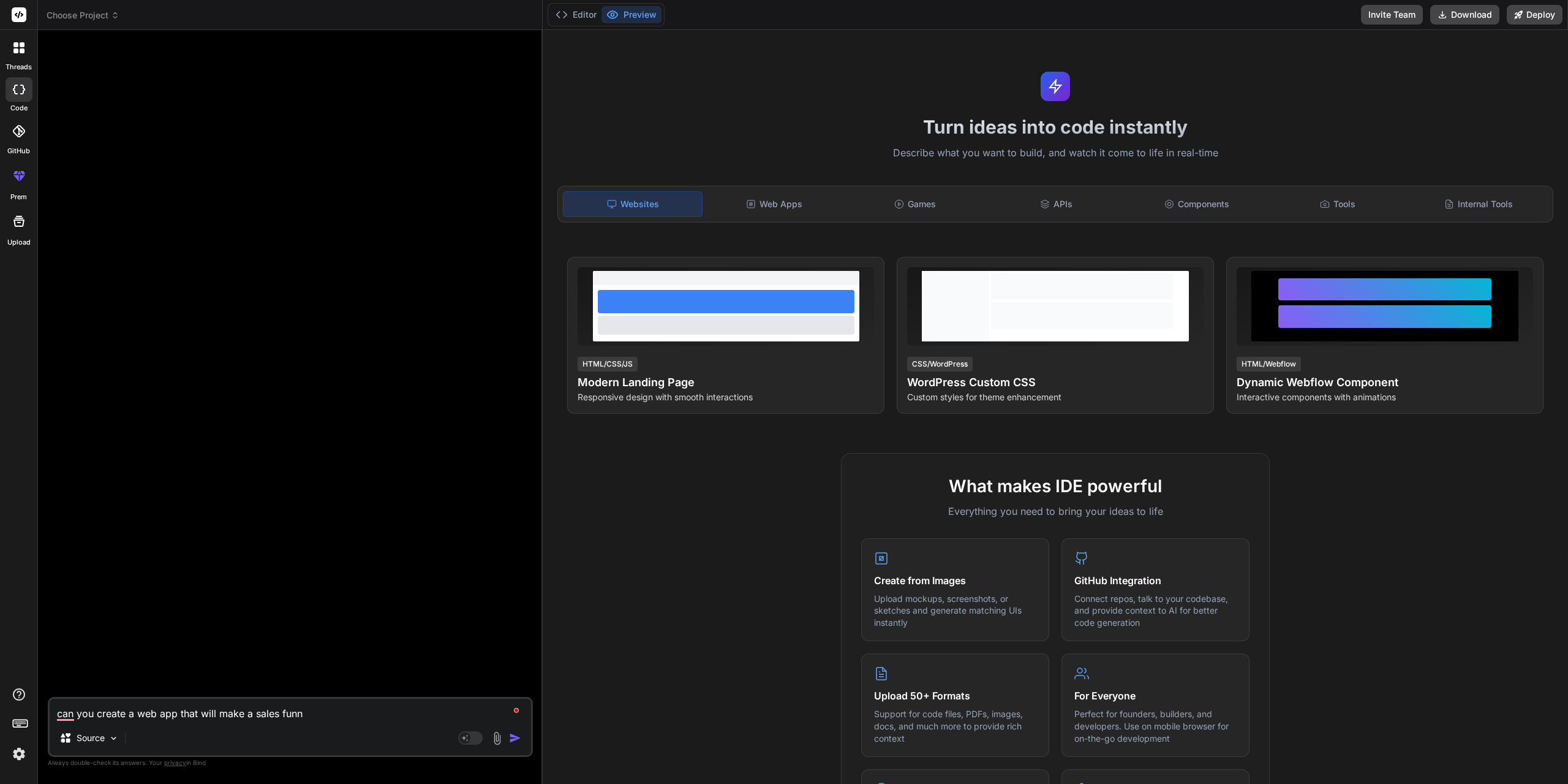
type textarea "x"
type textarea "can you create a web app that will make a sales funnel"
type textarea "x"
type textarea "can you create a web app that will make a sales funnel?"
type textarea "x"
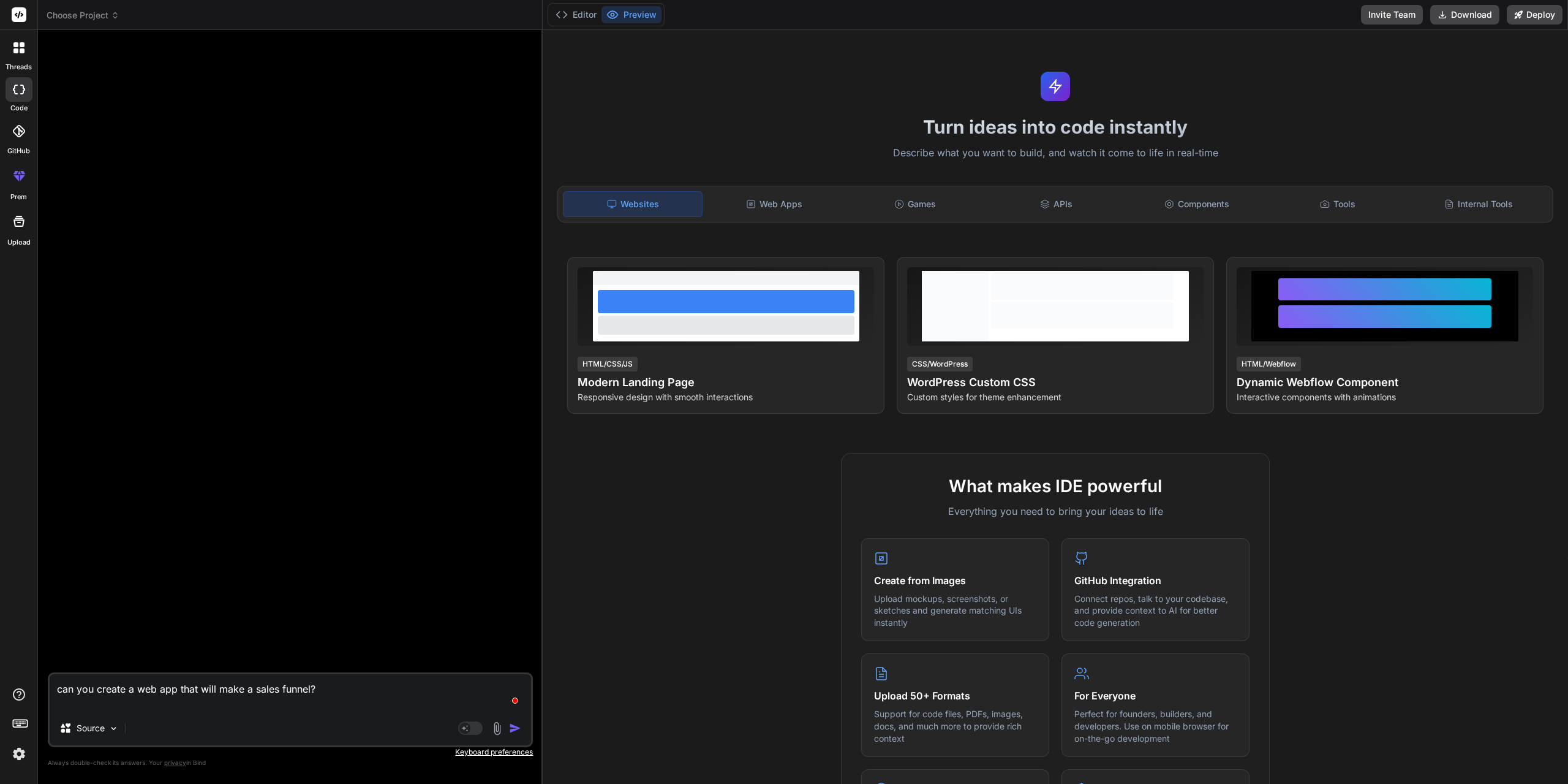
type textarea "can you create a web app that will make a sales funnel? l"
type textarea "x"
type textarea "can you create a web app that will make a sales funnel? li"
type textarea "x"
type textarea "can you create a web app that will make a sales funnel? lik"
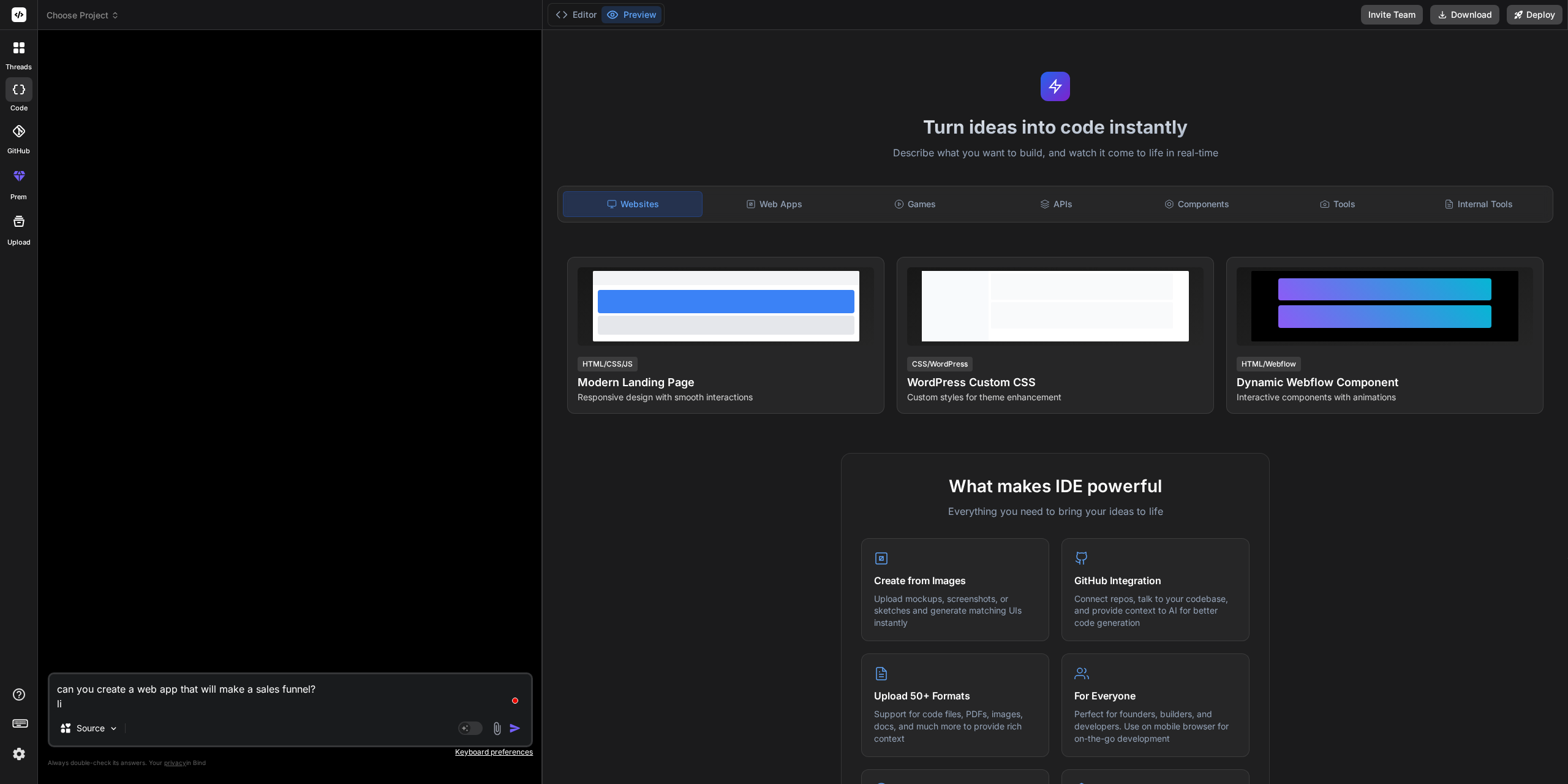
type textarea "x"
type textarea "can you create a web app that will make a sales funnel? like"
type textarea "x"
type textarea "can you create a web app that will make a sales funnel? like"
type textarea "x"
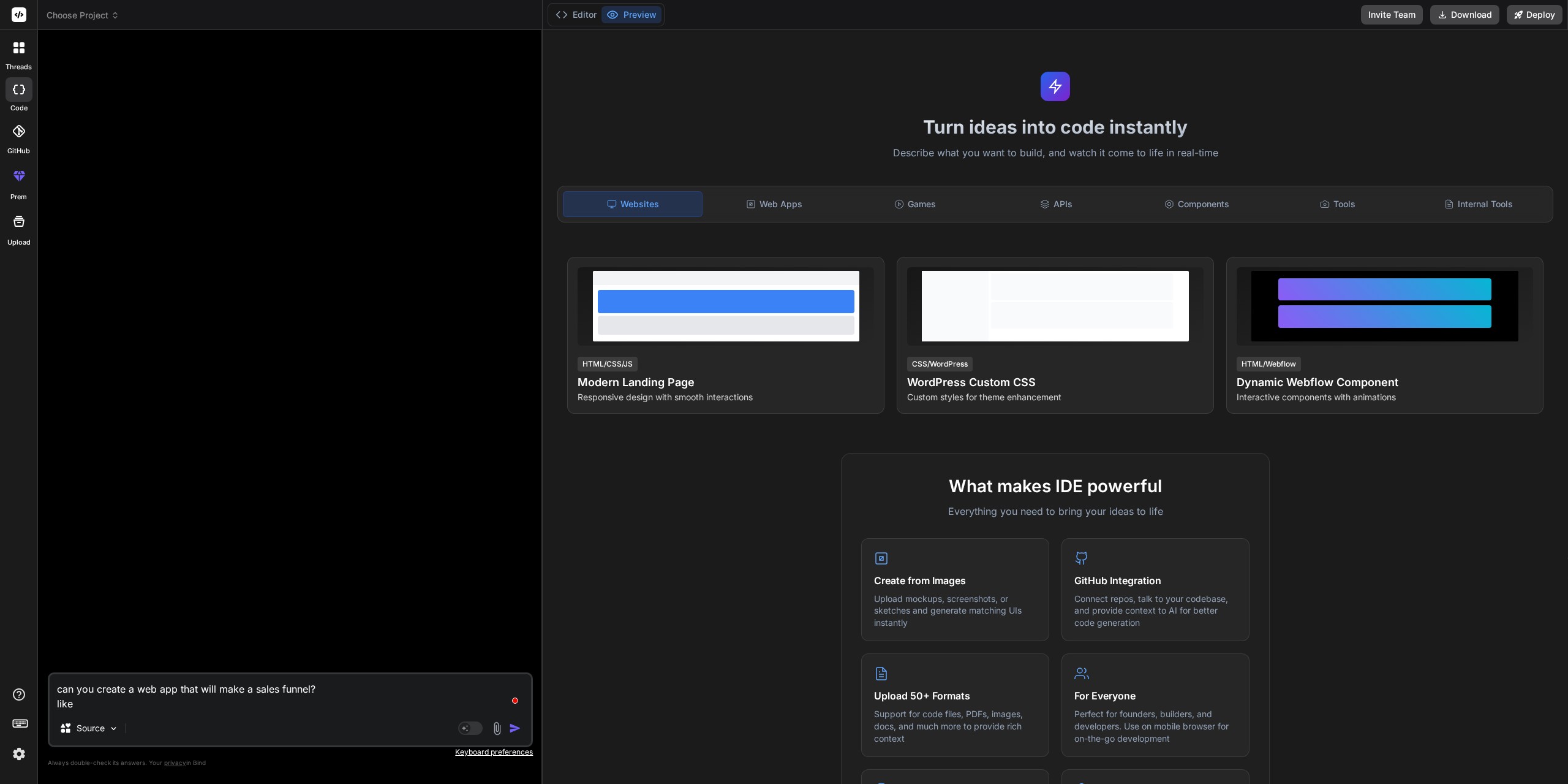
type textarea "can you create a web app that will make a sales funnel? like f"
type textarea "x"
type textarea "can you create a web app that will make a sales funnel? like fi"
type textarea "x"
type textarea "can you create a web app that will make a sales funnel? like fir"
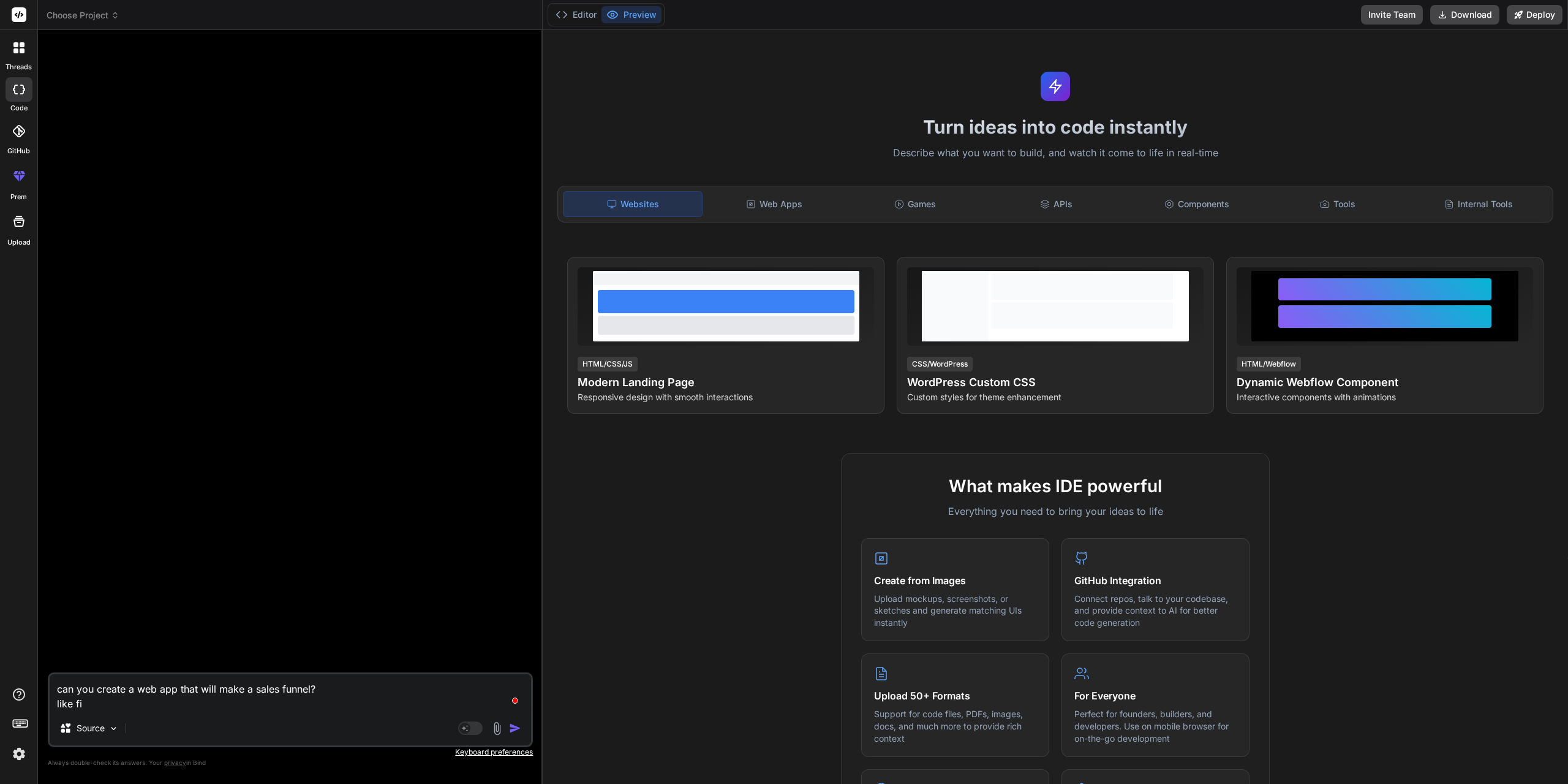
type textarea "x"
type textarea "can you create a web app that will make a sales funnel? like firs"
type textarea "x"
type textarea "can you create a web app that will make a sales funnel? like first"
type textarea "x"
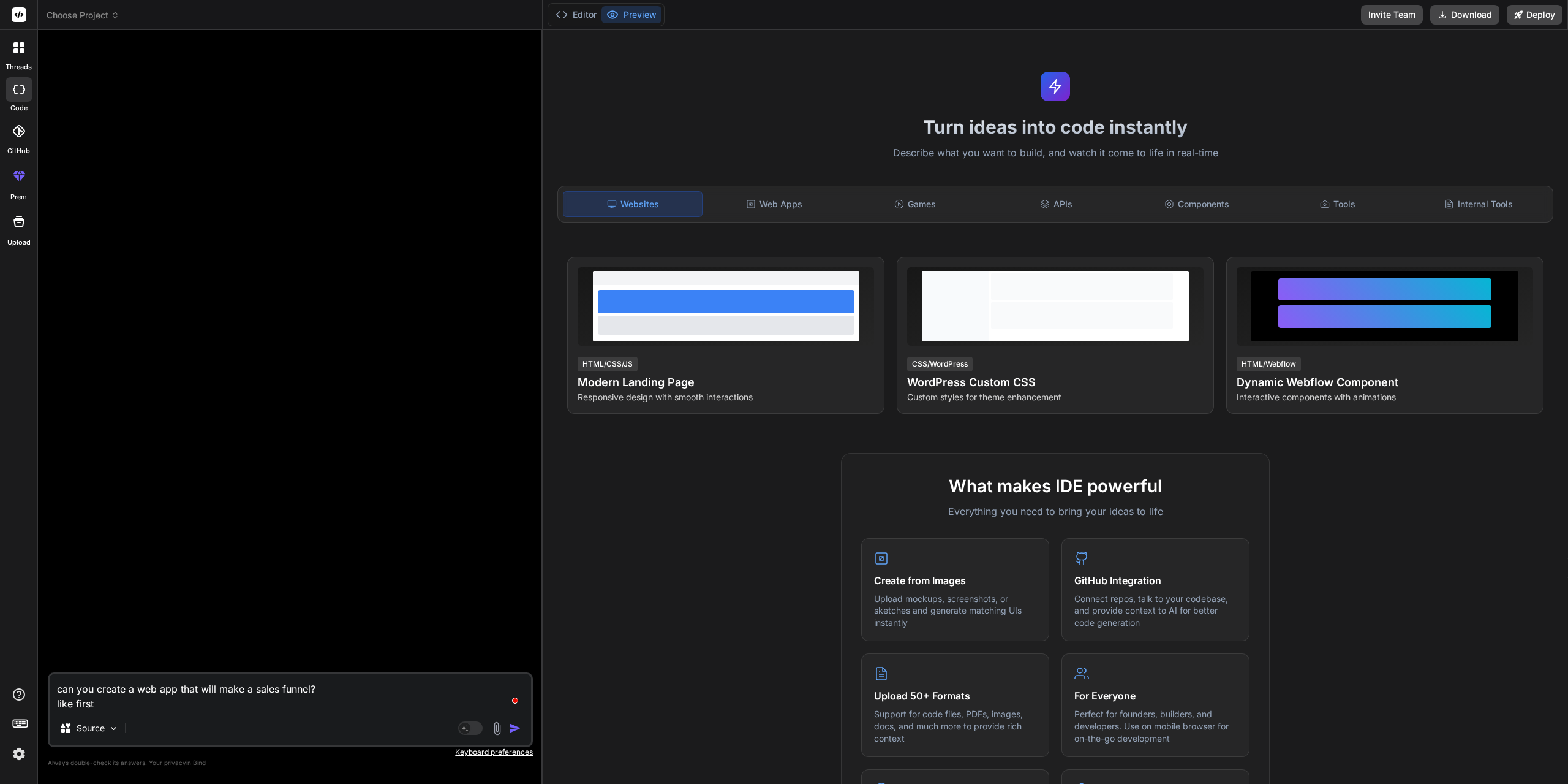
type textarea "can you create a web app that will make a sales funnel? like first"
type textarea "x"
type textarea "can you create a web app that will make a sales funnel? like first i"
type textarea "x"
type textarea "can you create a web app that will make a sales funnel? like first is"
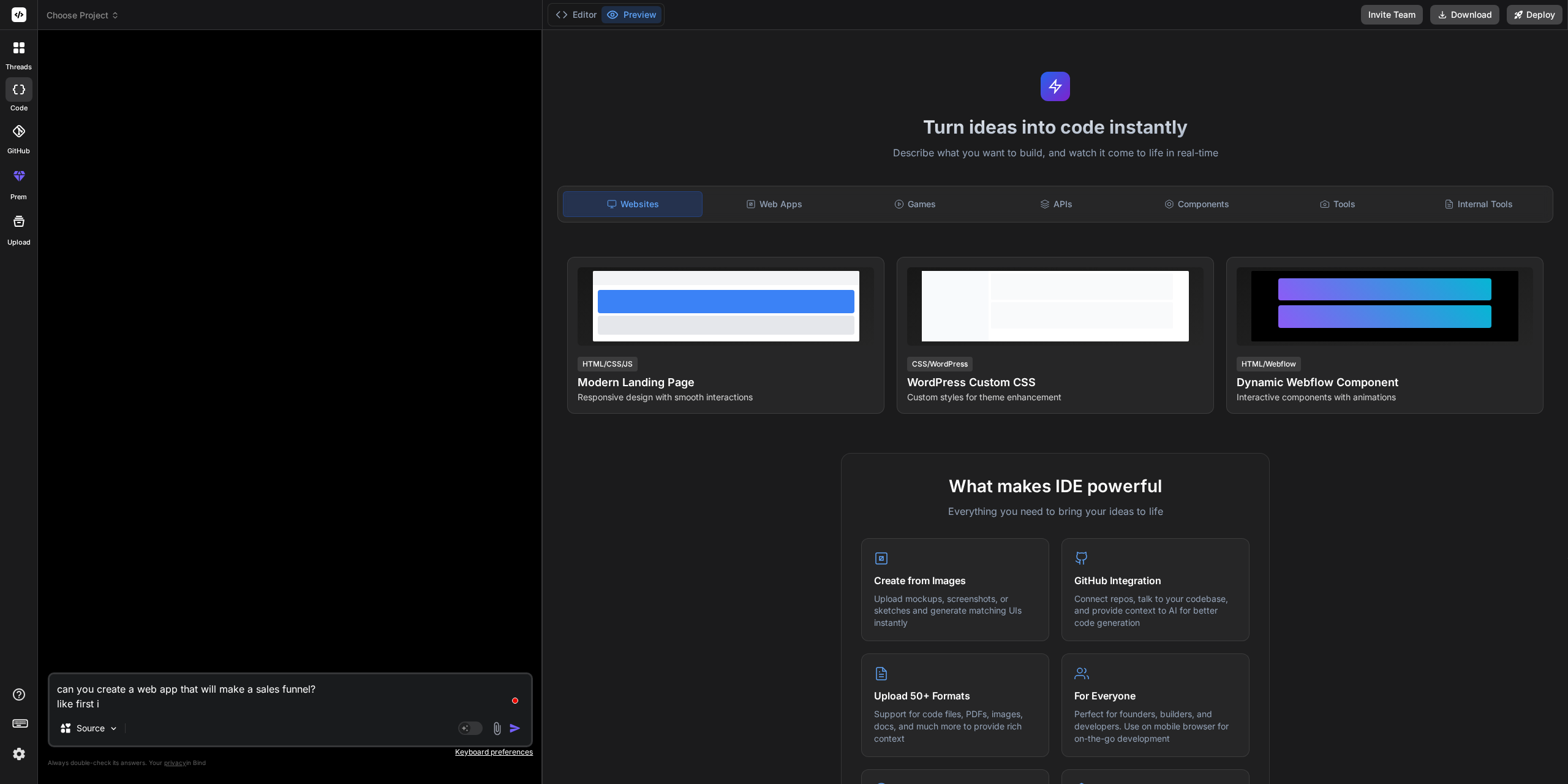
type textarea "x"
type textarea "can you create a web app that will make a sales funnel? like first is"
type textarea "x"
type textarea "can you create a web app that will make a sales funnel? like first is l"
type textarea "x"
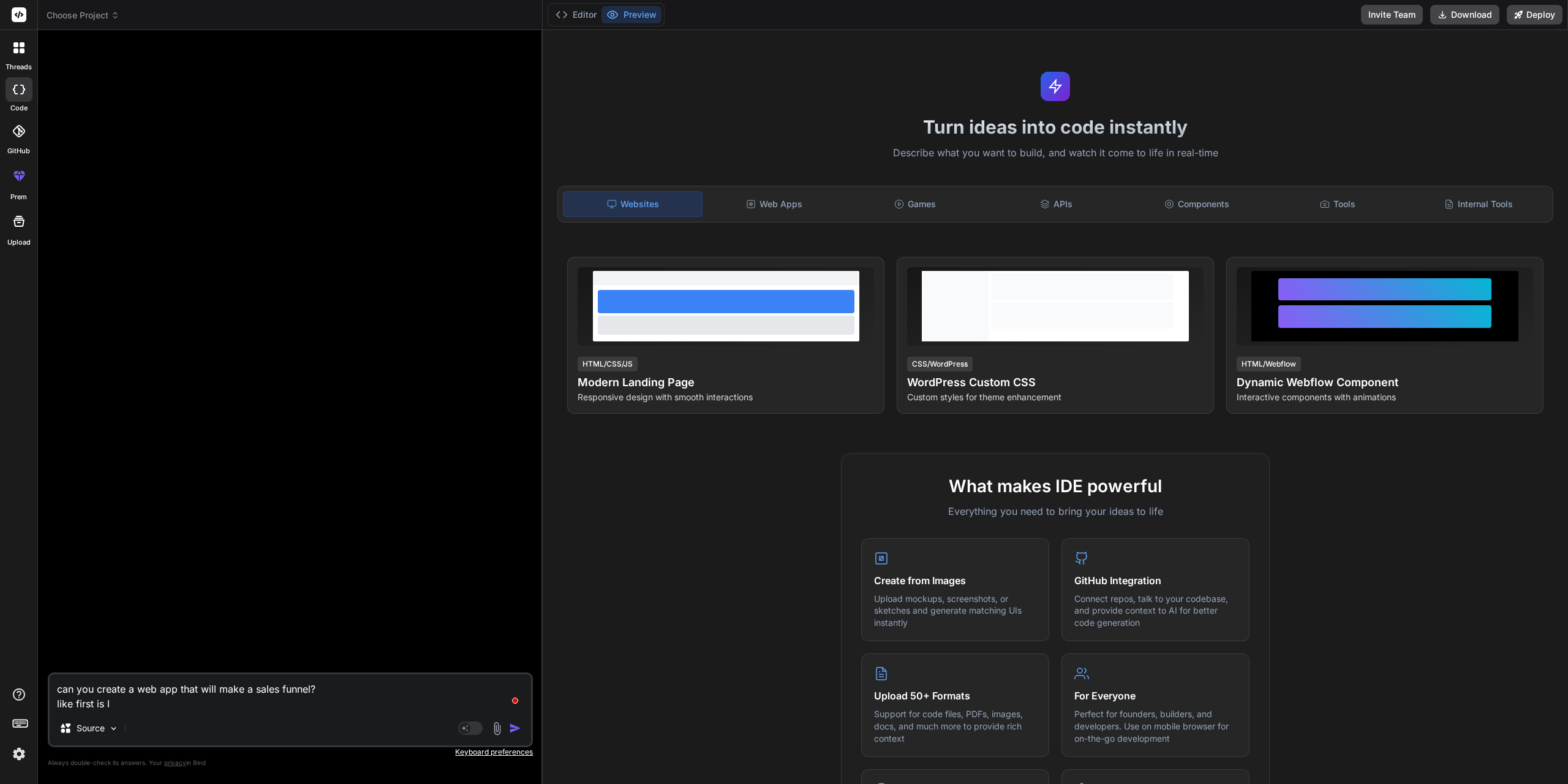
type textarea "can you create a web app that will make a sales funnel? like first is la"
type textarea "x"
type textarea "can you create a web app that will make a sales funnel? like first is lan"
type textarea "x"
type textarea "can you create a web app that will make a sales funnel? like first is land"
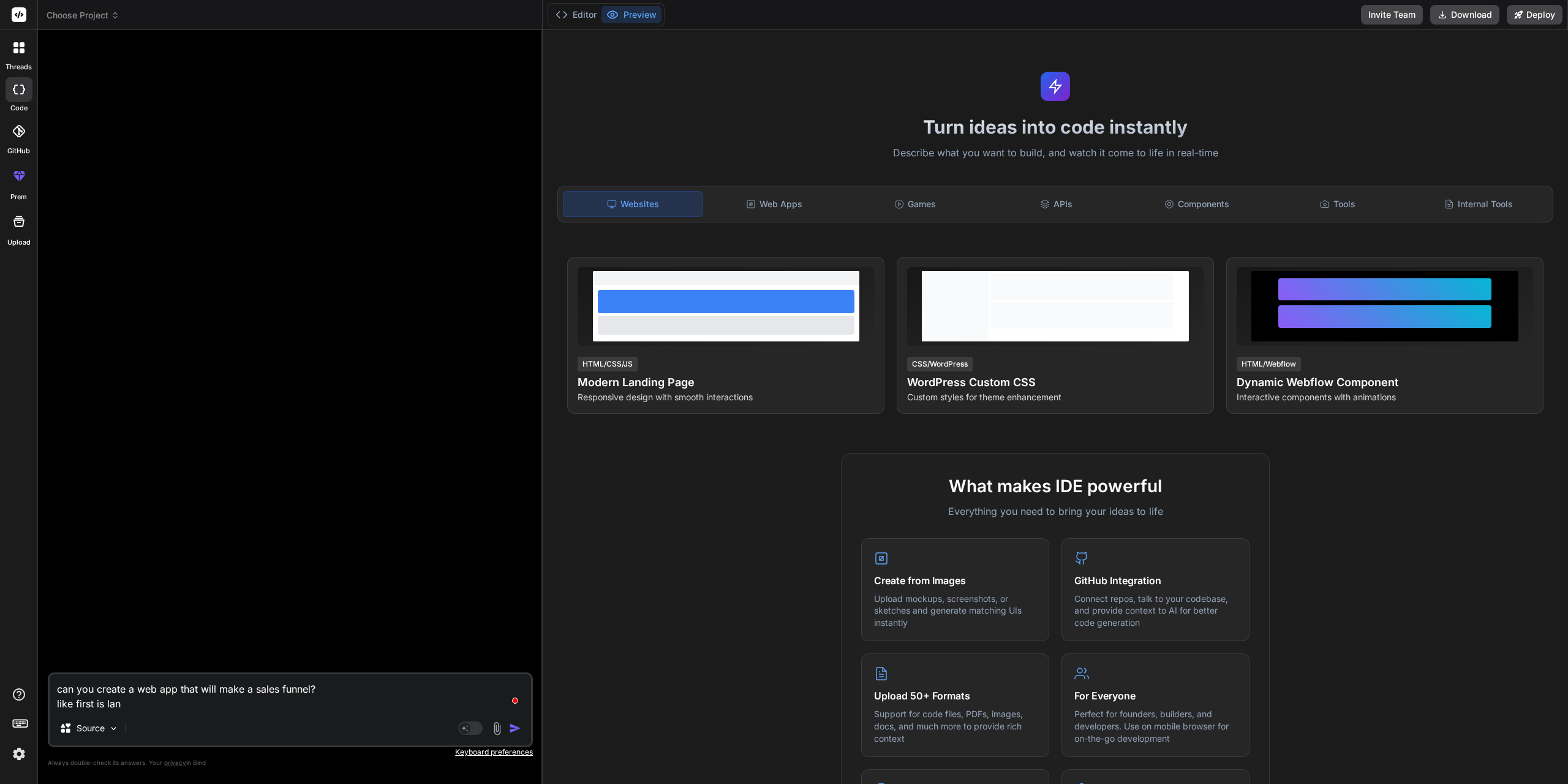
type textarea "x"
type textarea "can you create a web app that will make a sales funnel? like first is landi"
type textarea "x"
type textarea "can you create a web app that will make a sales funnel? like first is landin"
type textarea "x"
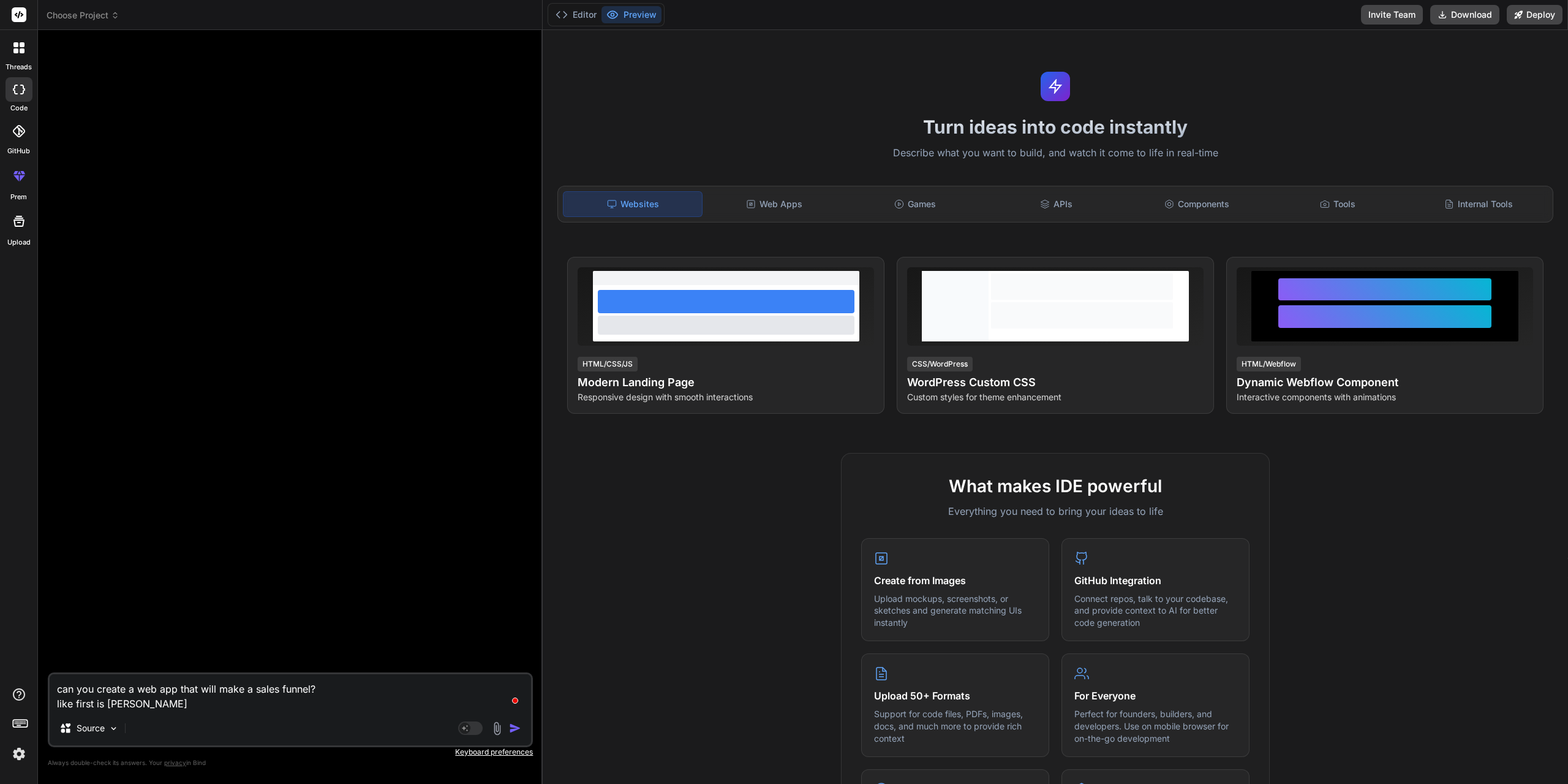
type textarea "can you create a web app that will make a sales funnel? like first is landing"
type textarea "x"
type textarea "can you create a web app that will make a sales funnel? like first is landing"
type textarea "x"
type textarea "can you create a web app that will make a sales funnel? like first is landing p"
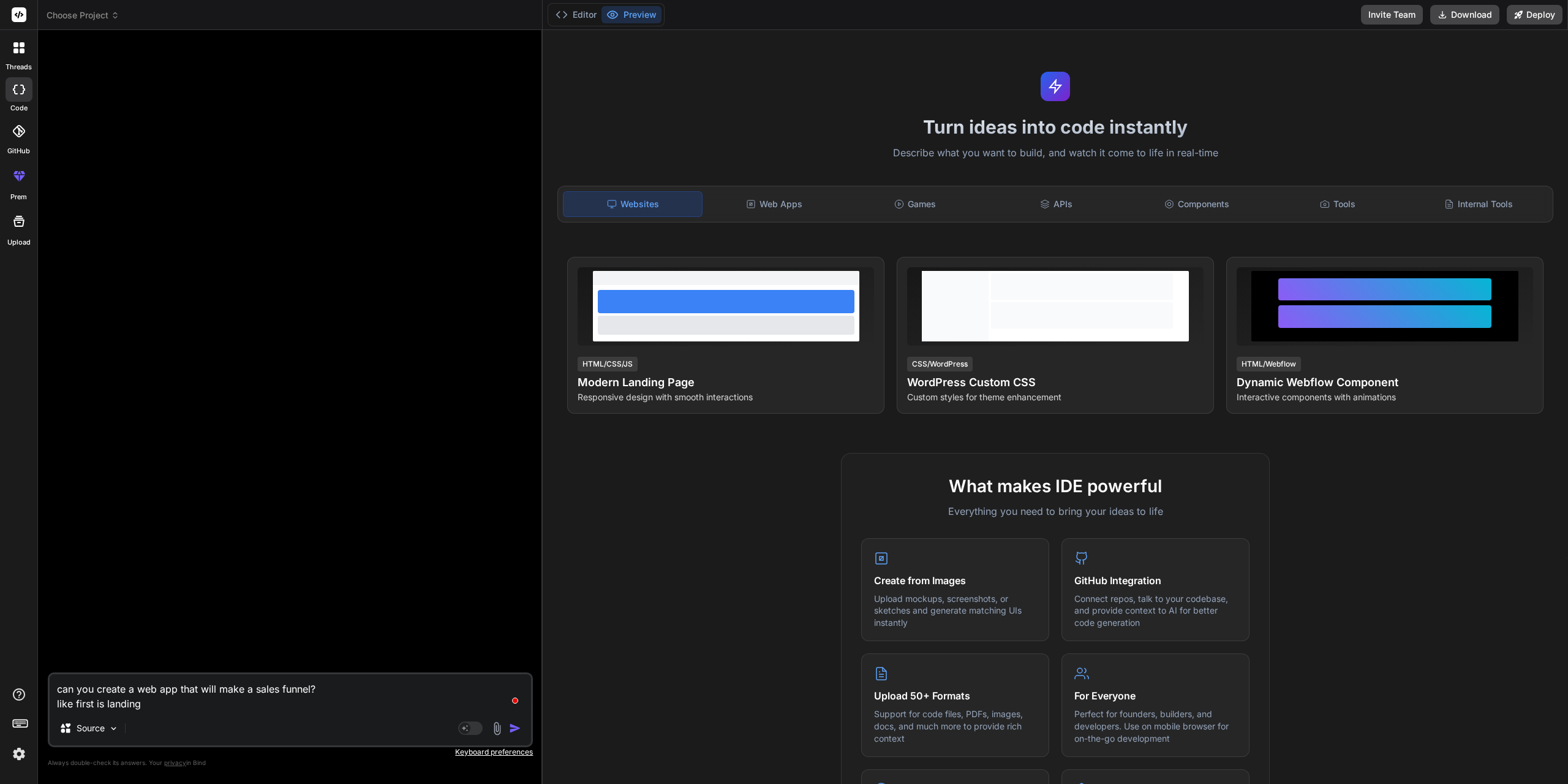
type textarea "x"
type textarea "can you create a web app that will make a sales funnel? like first is landing pa"
type textarea "x"
type textarea "can you create a web app that will make a sales funnel? like first is landing p…"
type textarea "x"
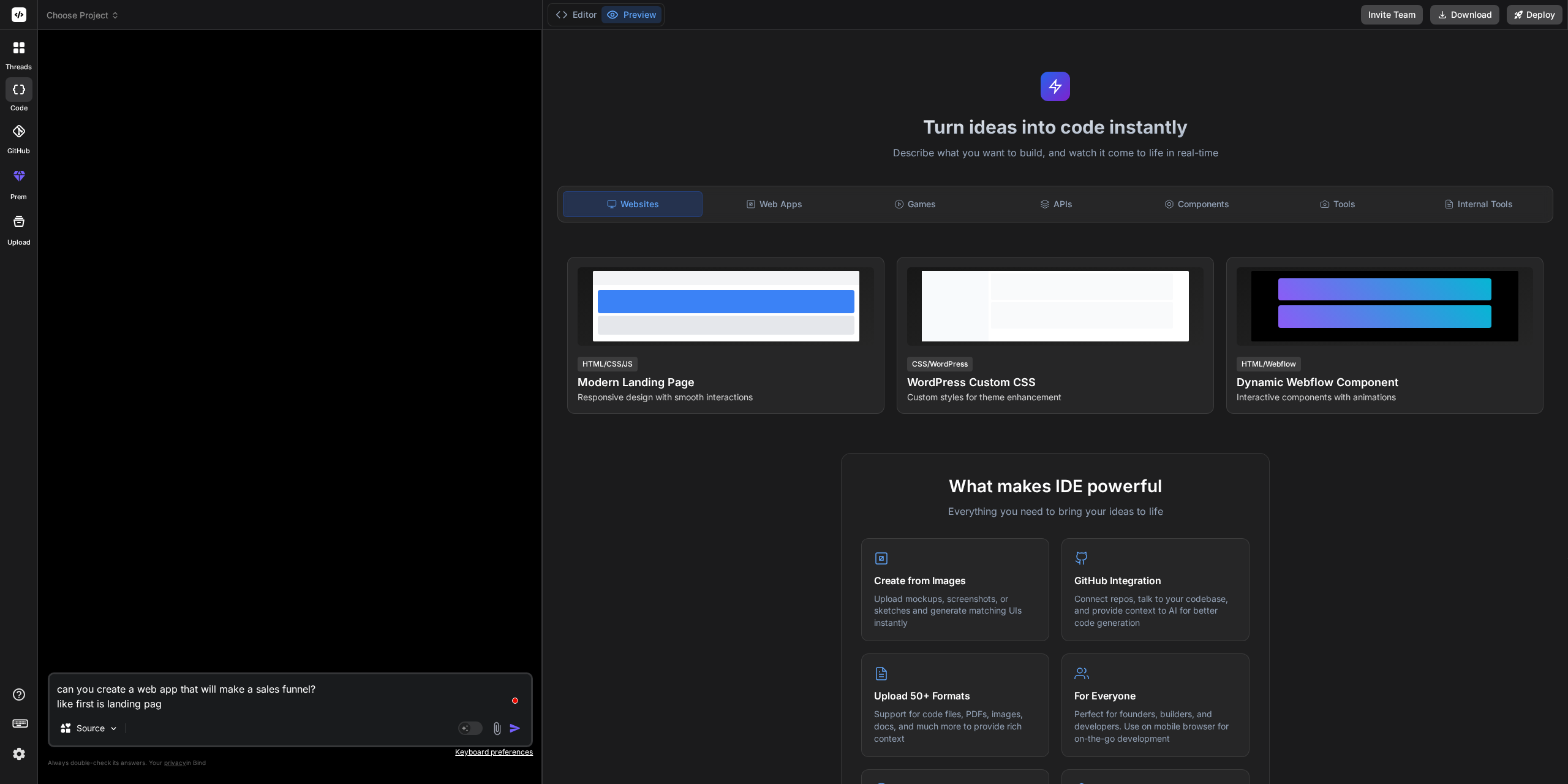
type textarea "can you create a web app that will make a sales funnel? like first is landing p…"
type textarea "x"
type textarea "can you create a web app that will make a sales funnel? like first is landing p…"
type textarea "x"
type textarea "can you create a web app that will make a sales funnel? like first is landing p…"
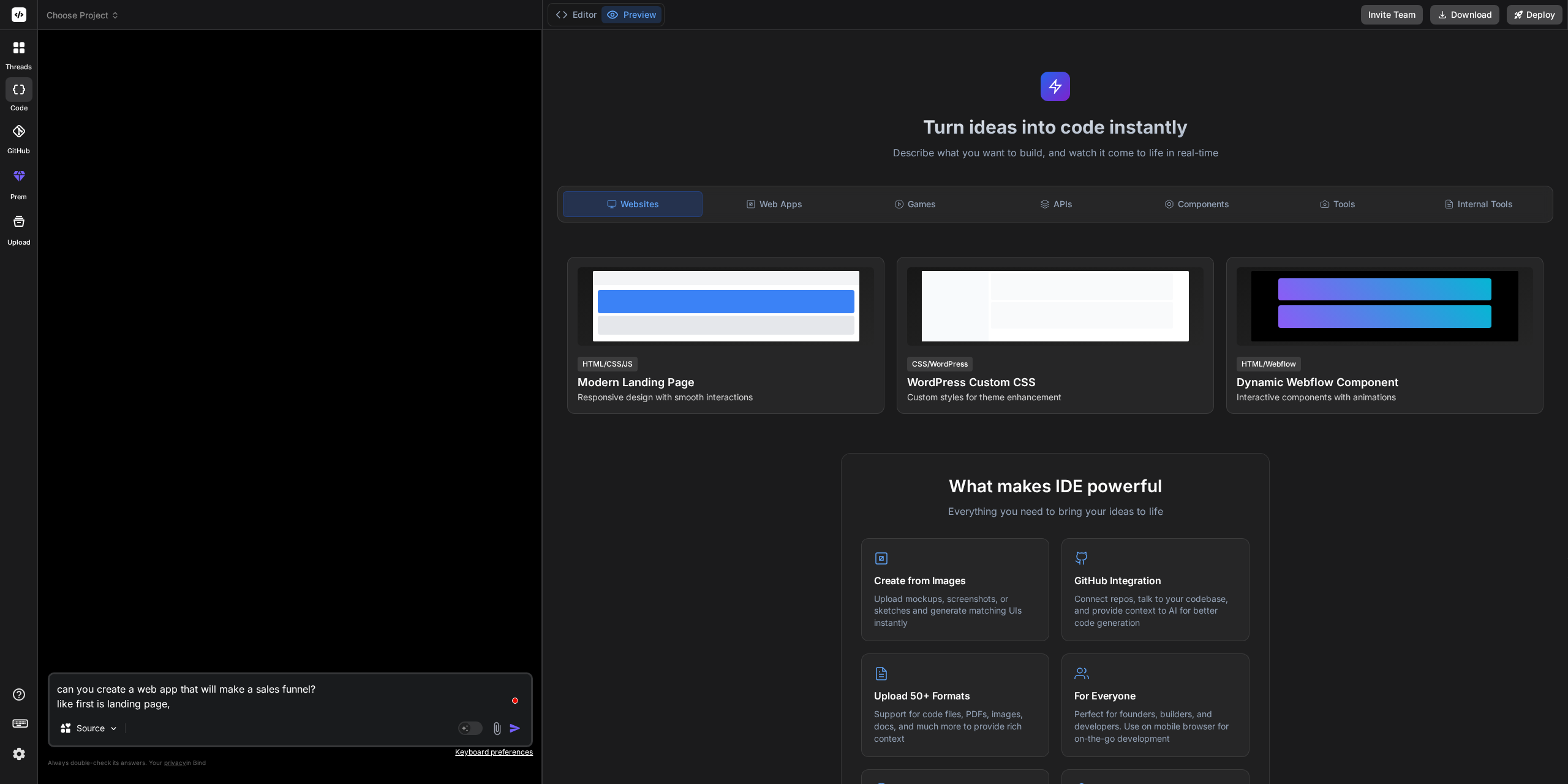
type textarea "x"
type textarea "can you create a web app that will make a sales funnel? like first is landing p…"
type textarea "x"
type textarea "can you create a web app that will make a sales funnel? like first is landing p…"
type textarea "x"
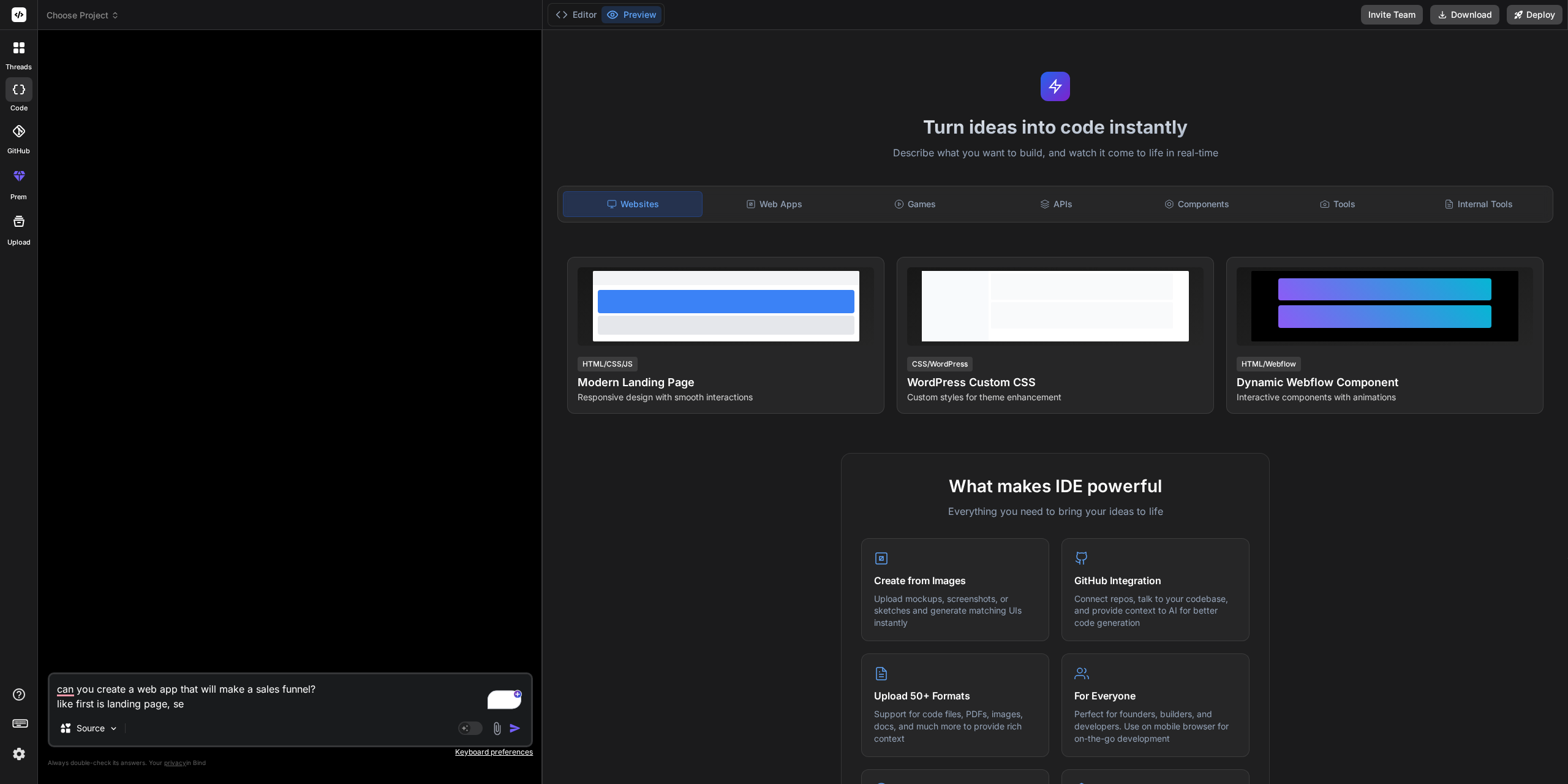
type textarea "can you create a web app that will make a sales funnel? like first is landing p…"
type textarea "x"
type textarea "can you create a web app that will make a sales funnel? like first is landing p…"
type textarea "x"
type textarea "can you create a web app that will make a sales funnel? like first is landing p…"
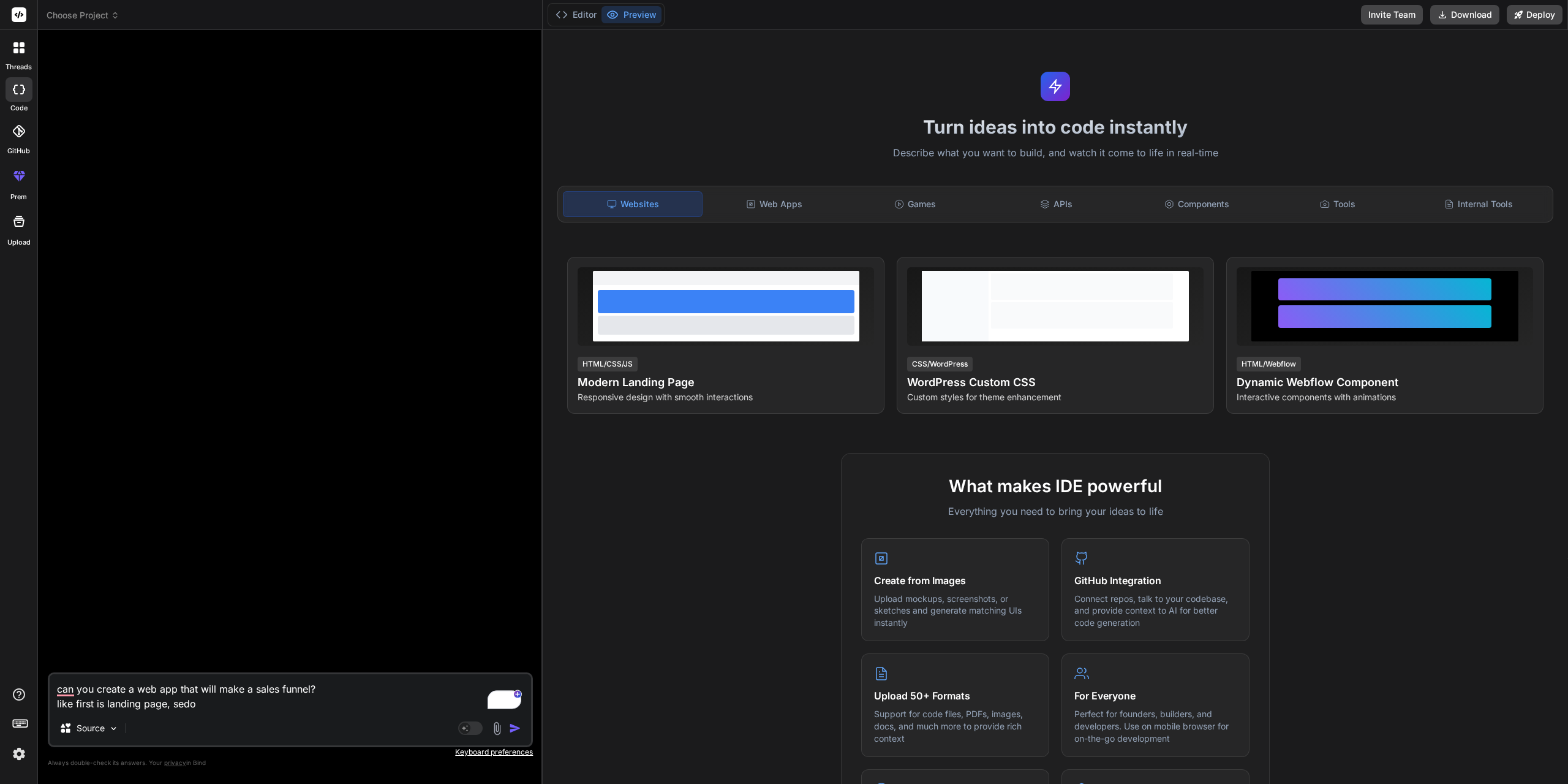
type textarea "x"
type textarea "can you create a web app that will make a sales funnel? like first is landing p…"
type textarea "x"
type textarea "can you create a web app that will make a sales funnel? like first is landing p…"
type textarea "x"
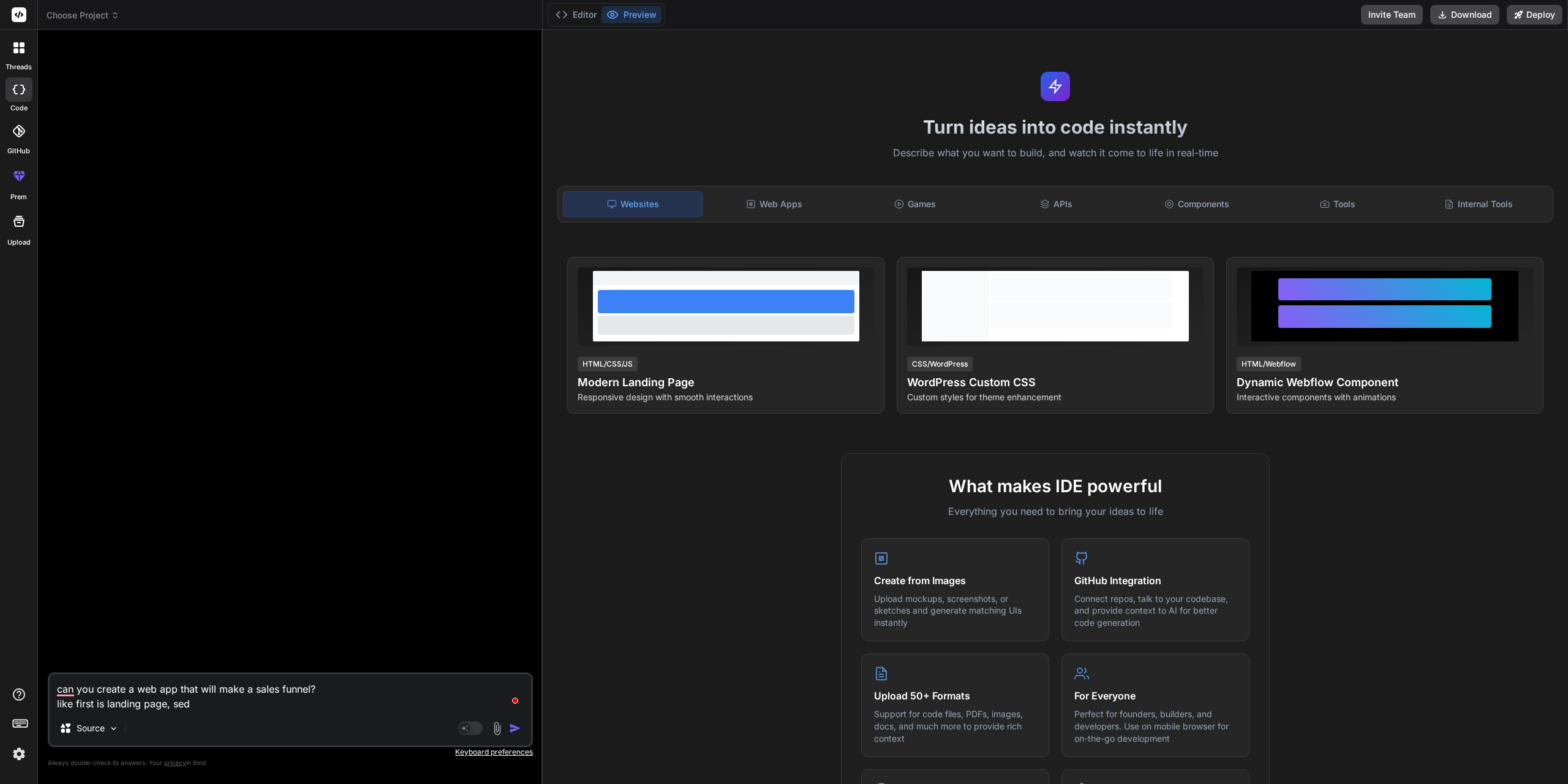
type textarea "can you create a web app that will make a sales funnel? like first is landing p…"
type textarea "x"
type textarea "can you create a web app that will make a sales funnel? like first is landing p…"
type textarea "x"
type textarea "can you create a web app that will make a sales funnel? like first is landing p…"
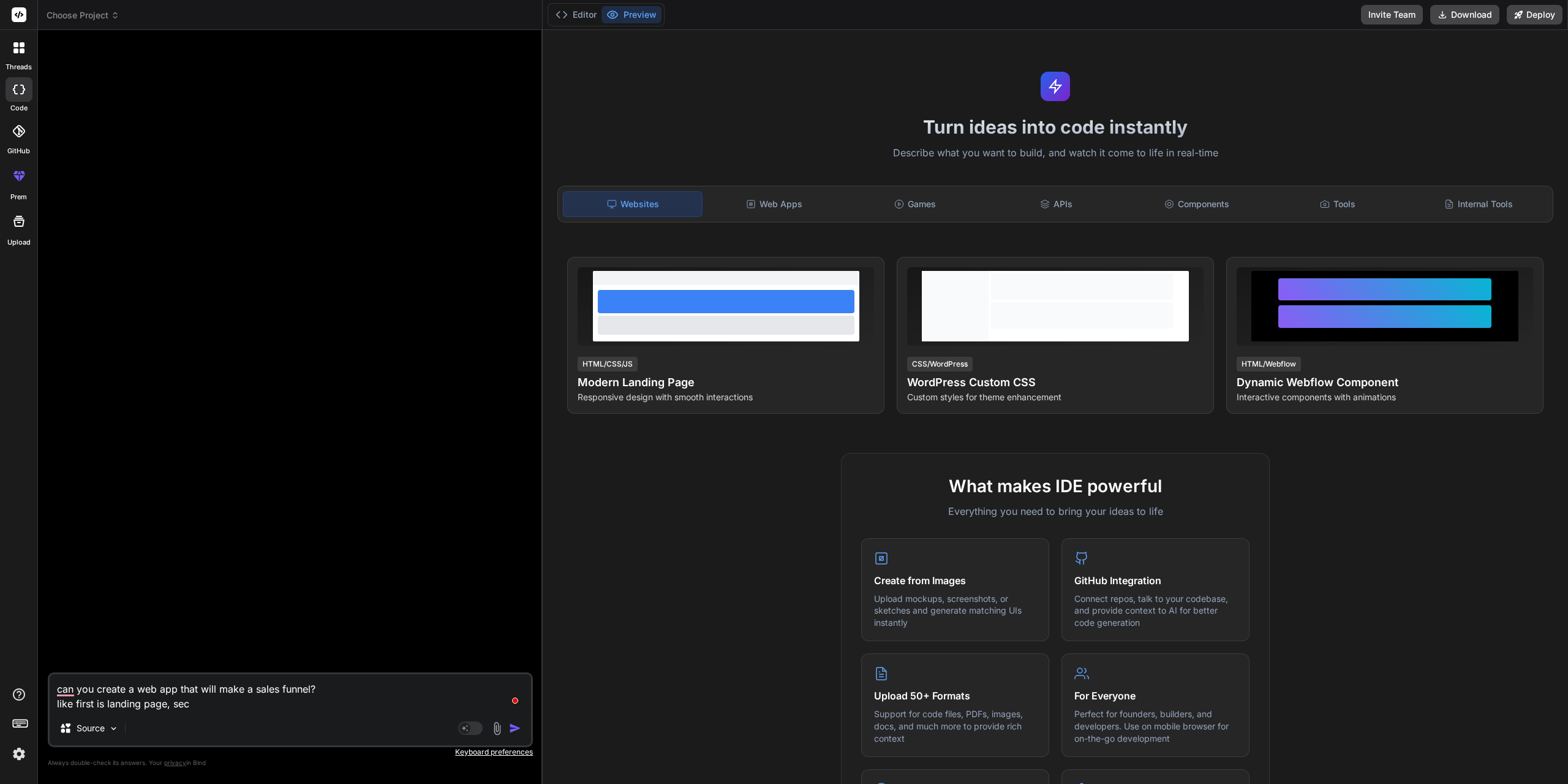
type textarea "x"
type textarea "can you create a web app that will make a sales funnel? like first is landing p…"
type textarea "x"
type textarea "can you create a web app that will make a sales funnel? like first is landing p…"
type textarea "x"
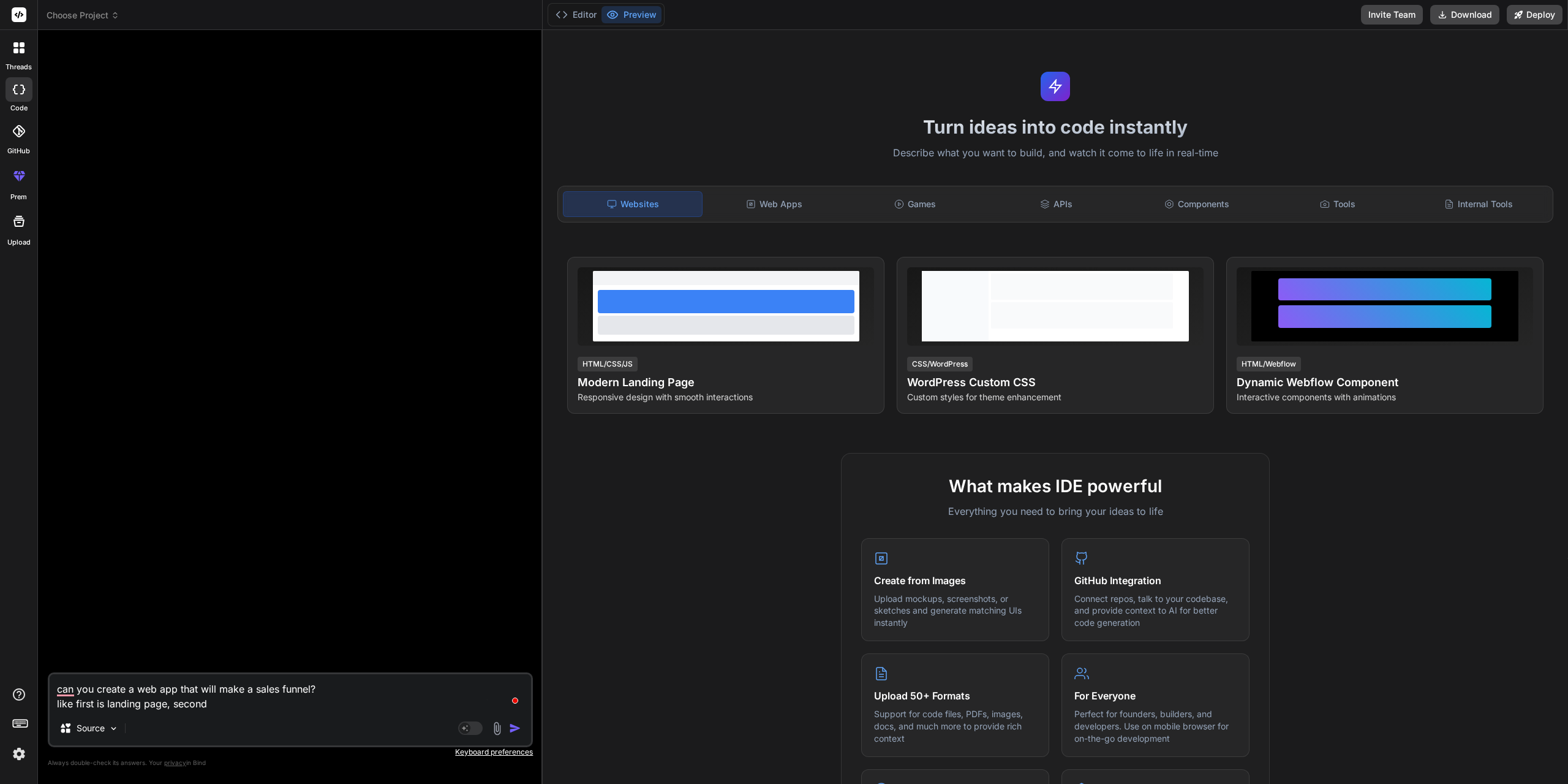
type textarea "can you create a web app that will make a sales funnel? like first is landing p…"
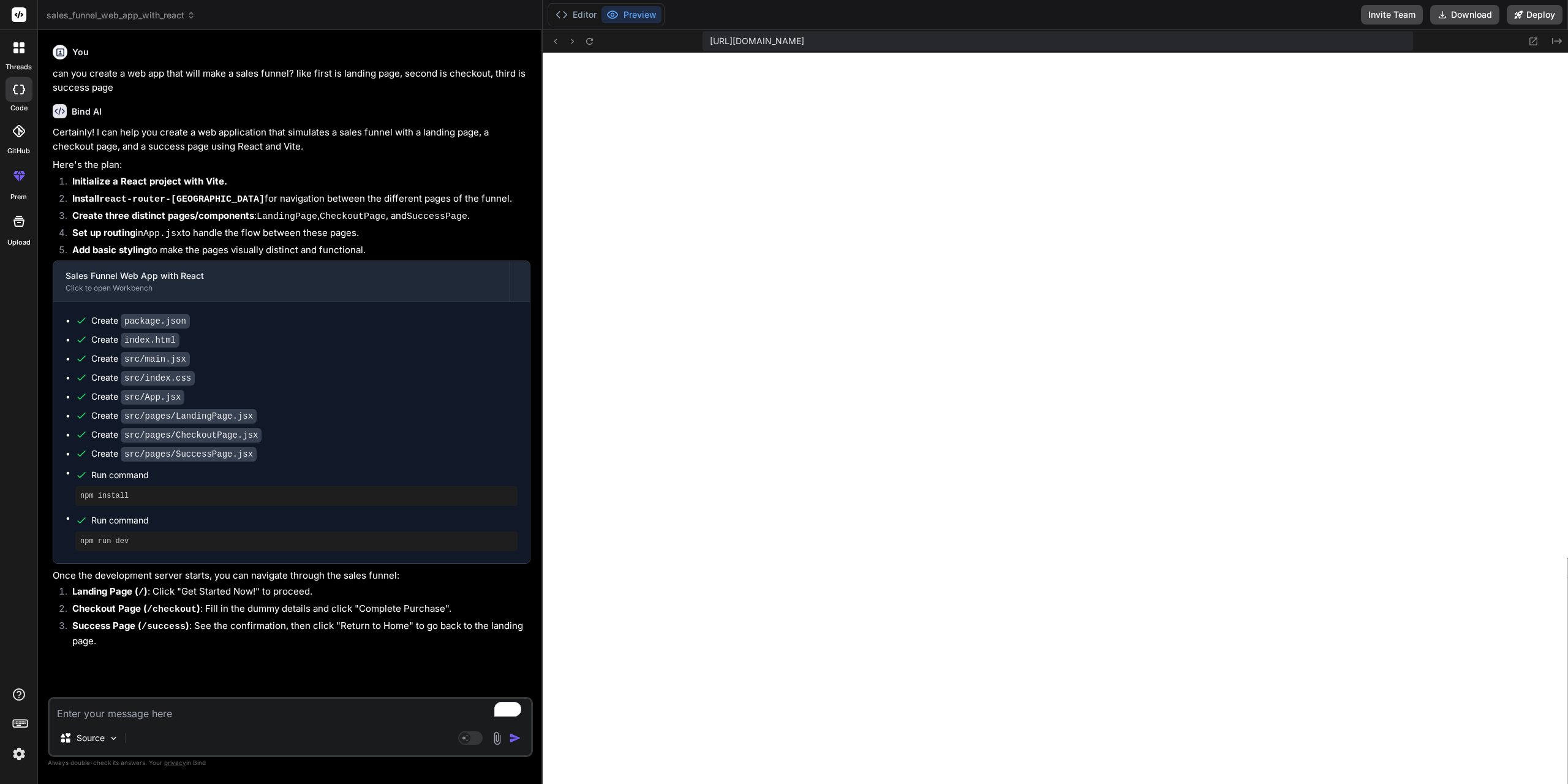
scroll to position [606, 0]
click at [213, 712] on textarea "im getting an error" at bounding box center [290, 710] width 481 height 22
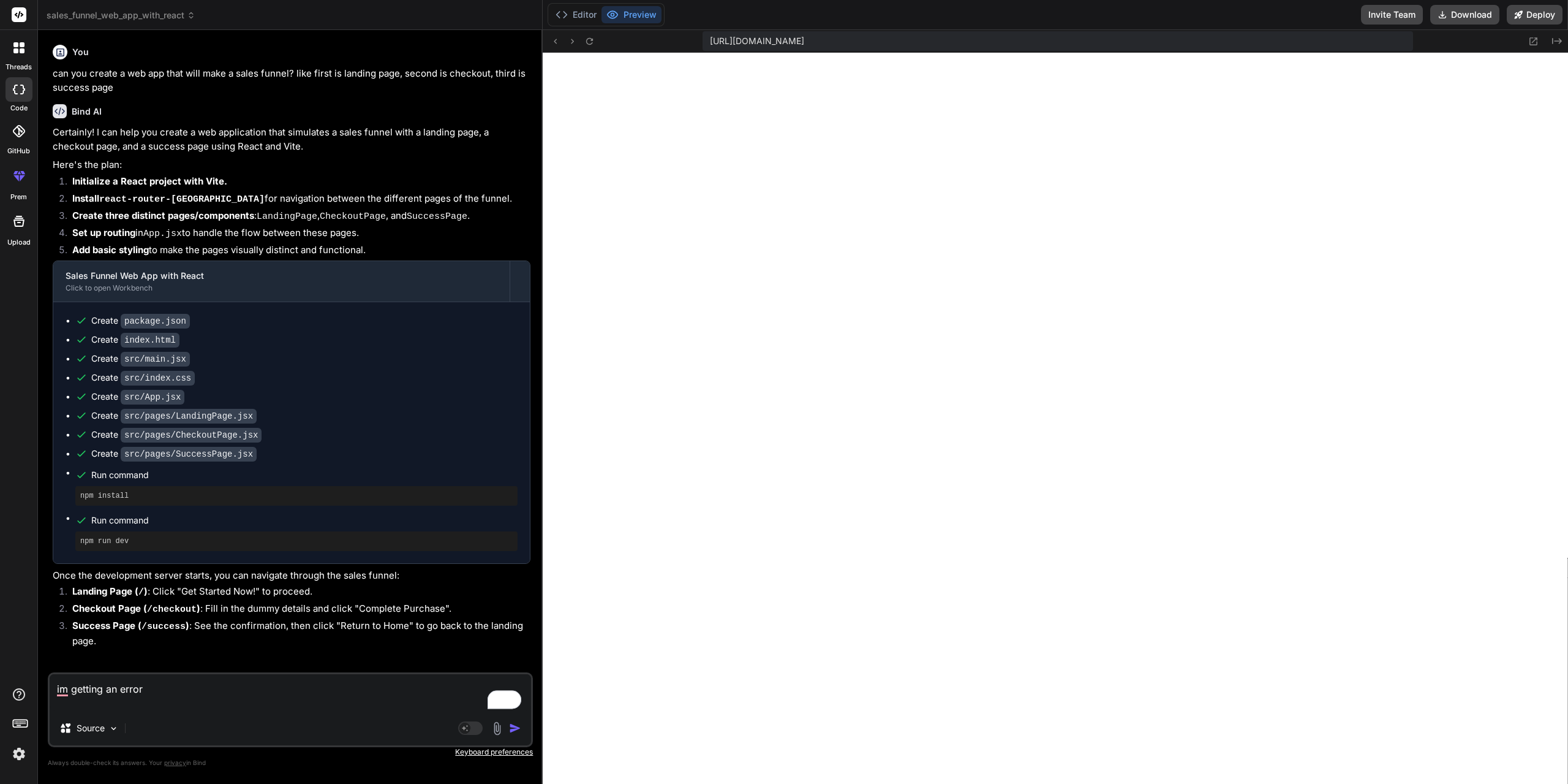
paste textarea "[plugin:vite:import-analysis] Failed to resolve import "./App.css" from "src/Ap…"
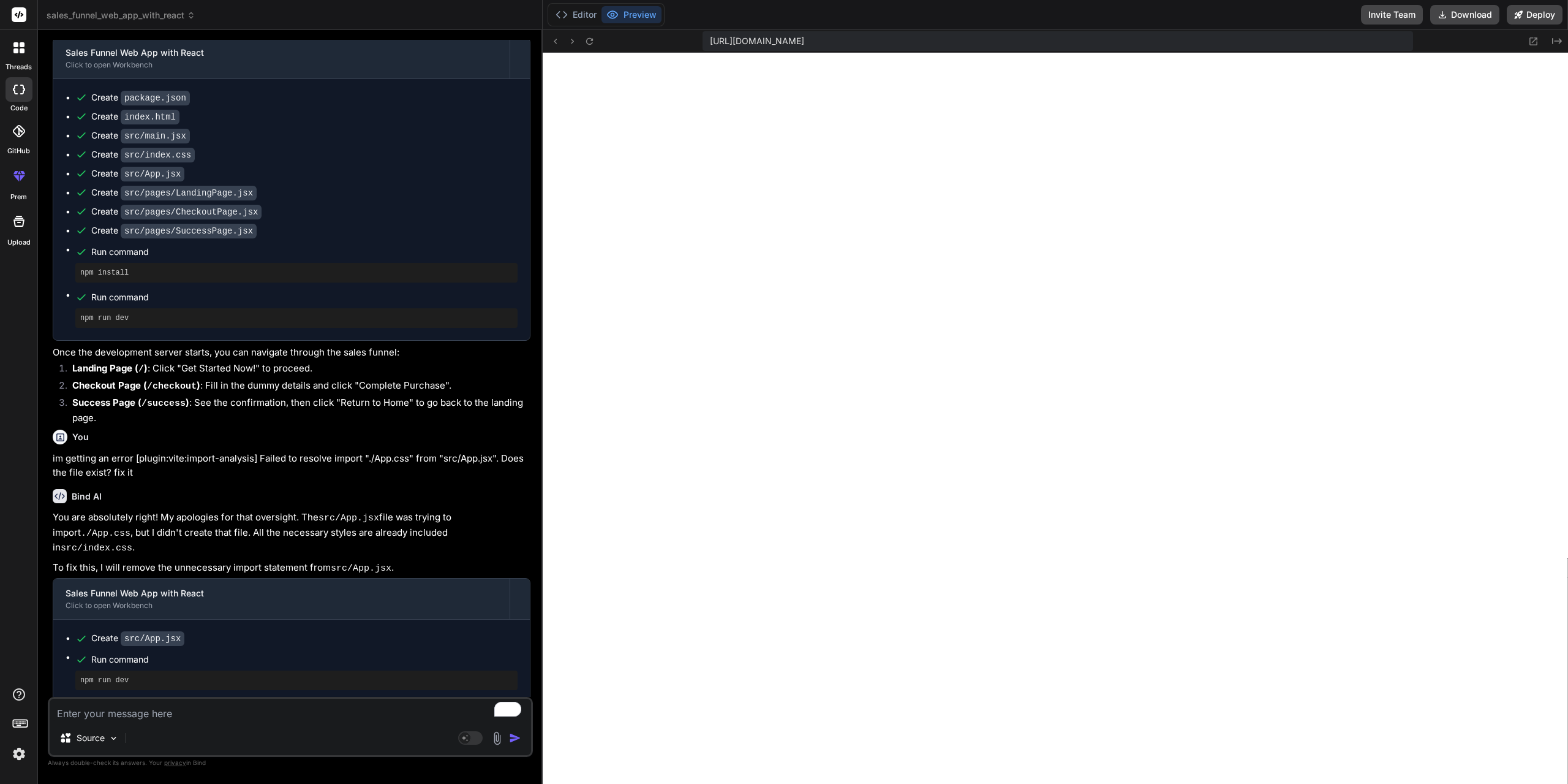
scroll to position [245, 0]
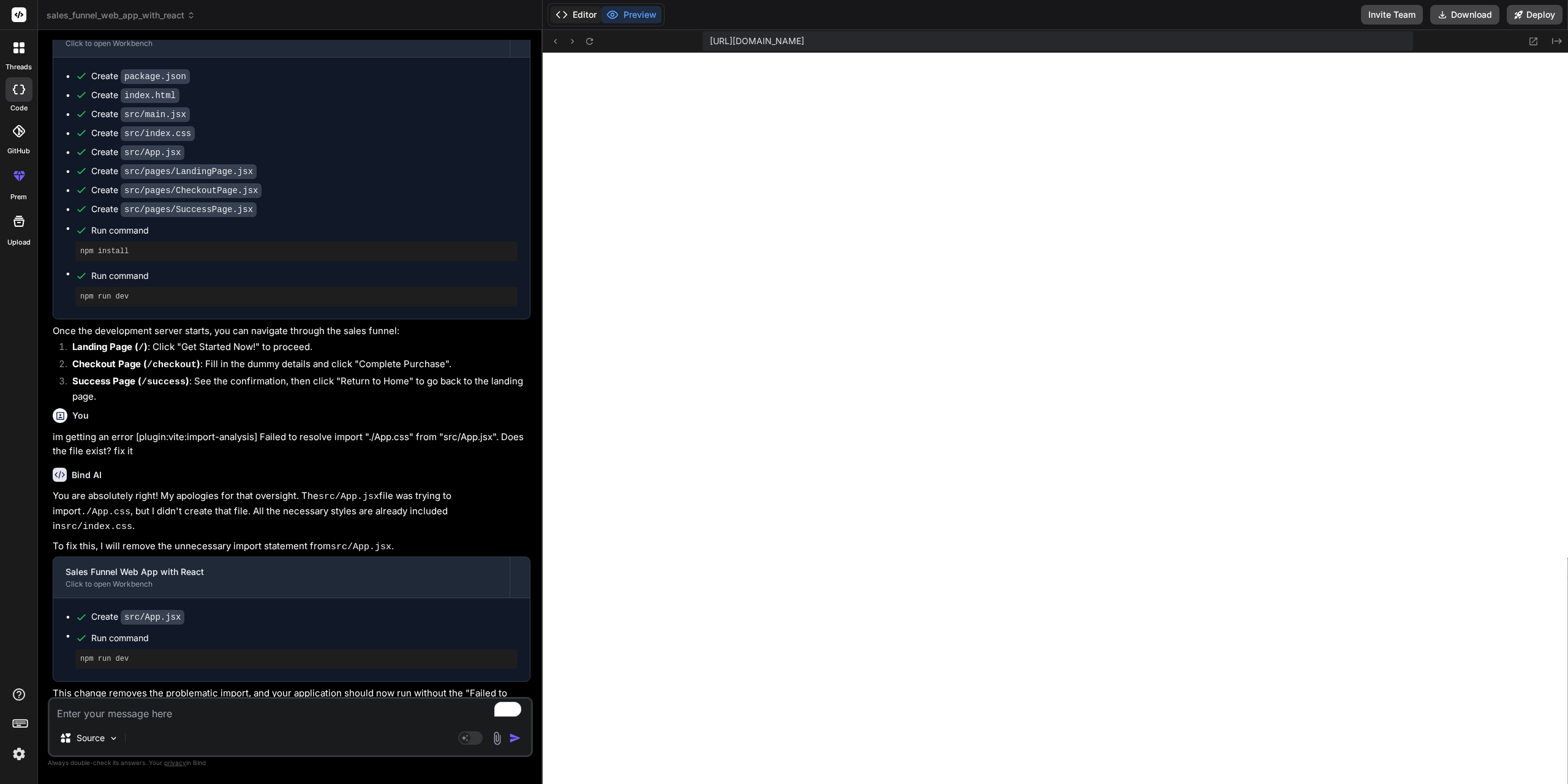
click at [583, 18] on button "Editor" at bounding box center [577, 14] width 51 height 17
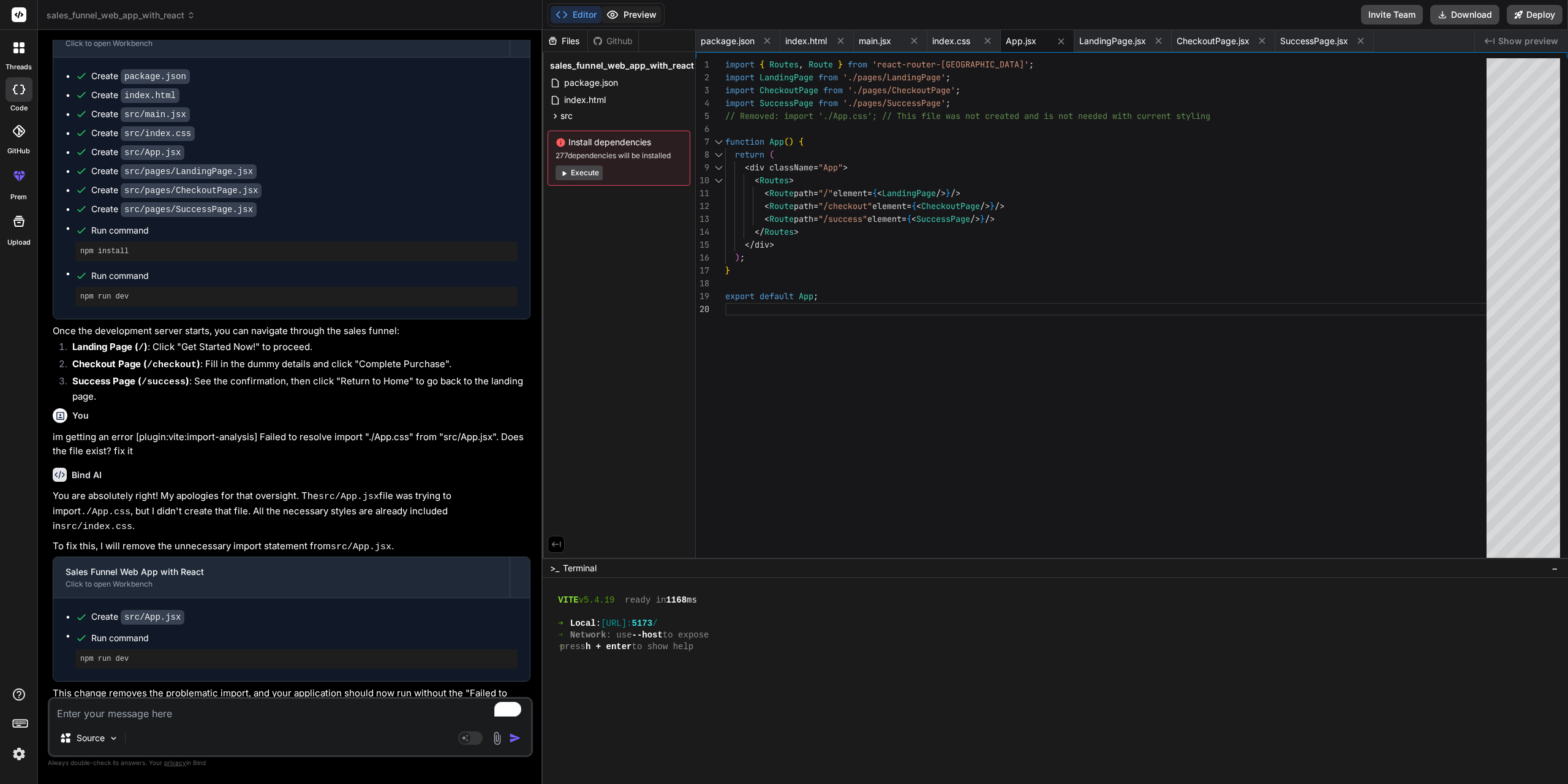
click at [638, 14] on button "Preview" at bounding box center [631, 14] width 60 height 17
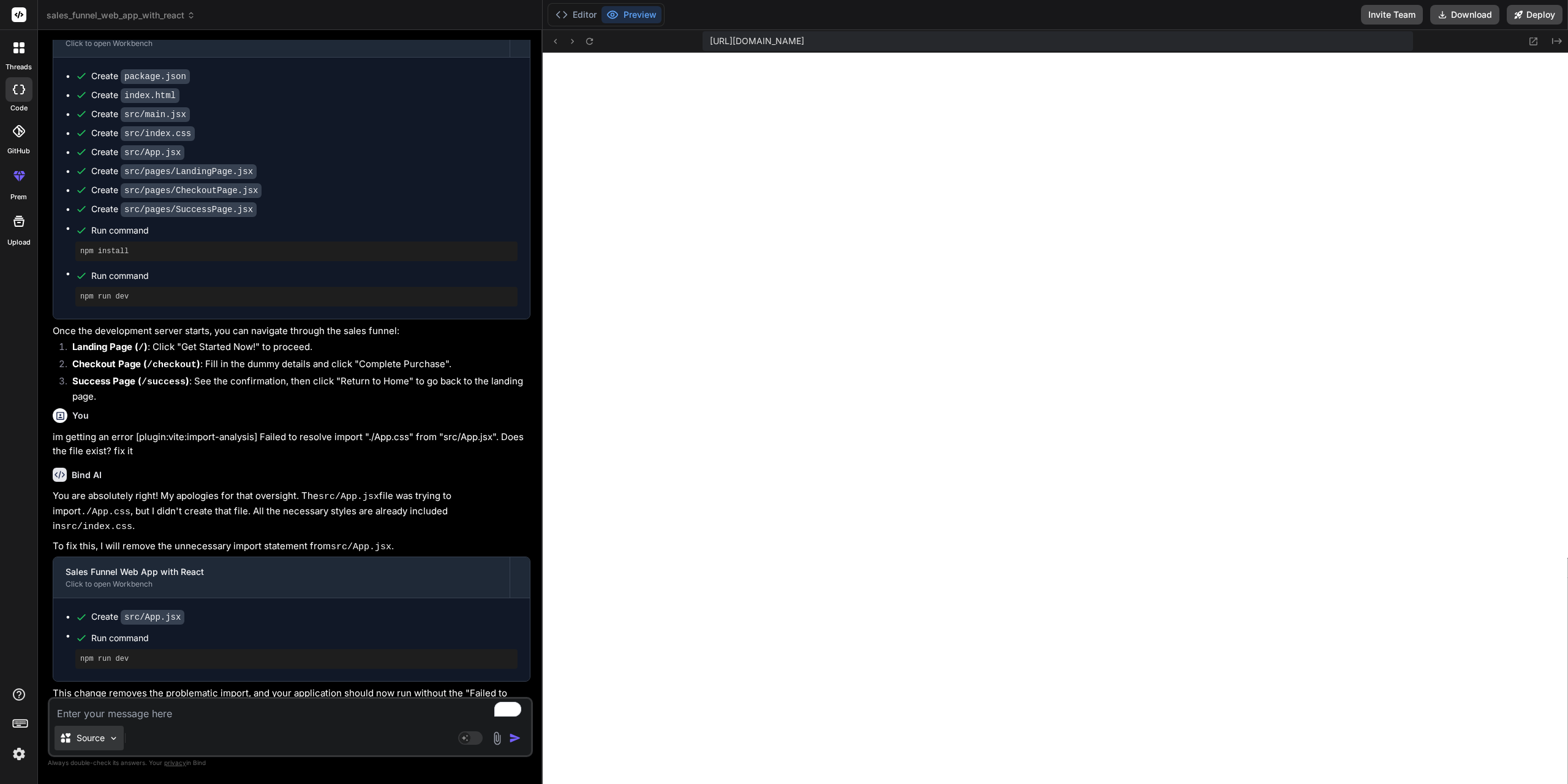
click at [117, 735] on img at bounding box center [113, 738] width 10 height 10
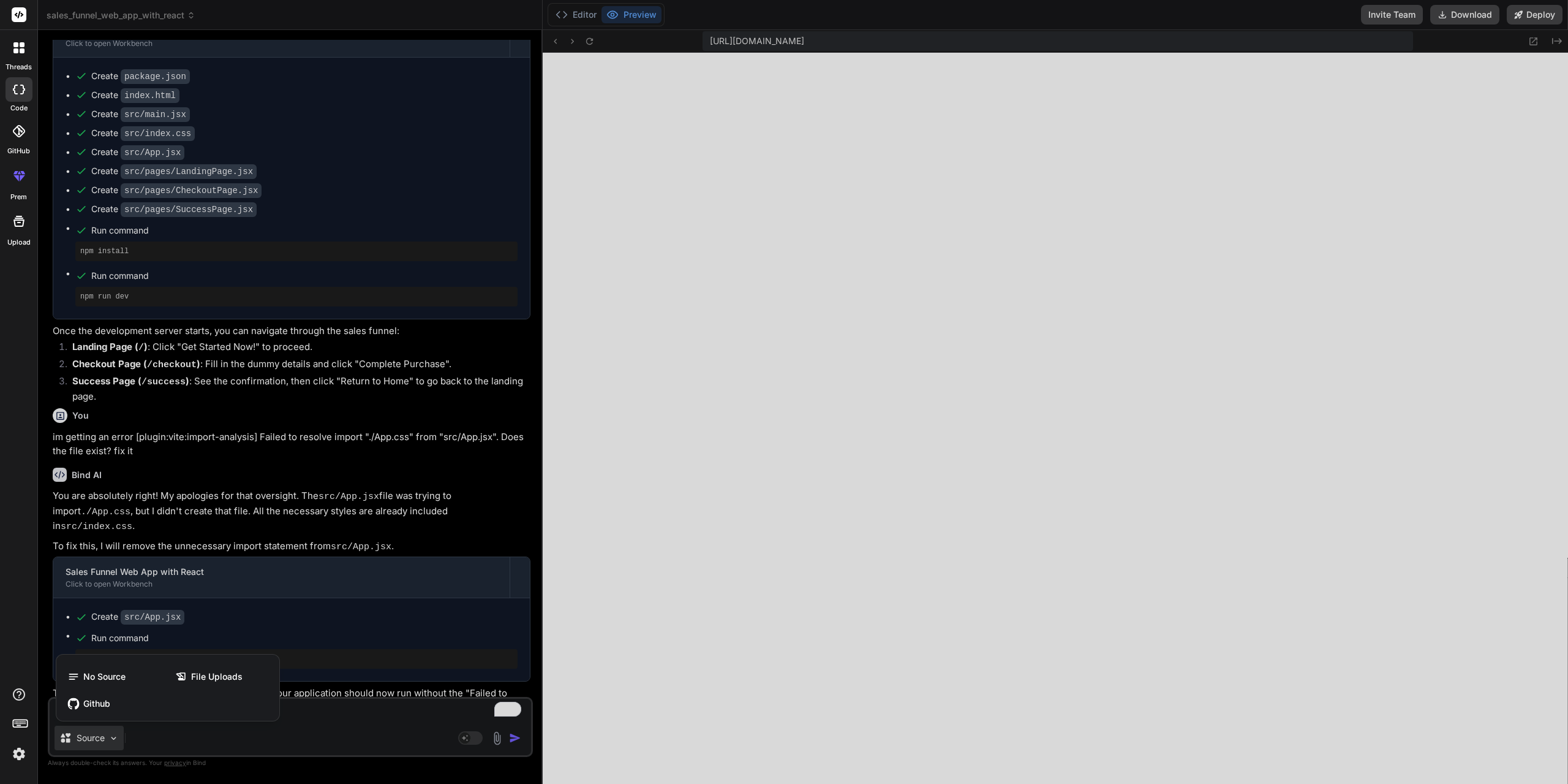
click at [310, 718] on div at bounding box center [784, 392] width 1568 height 784
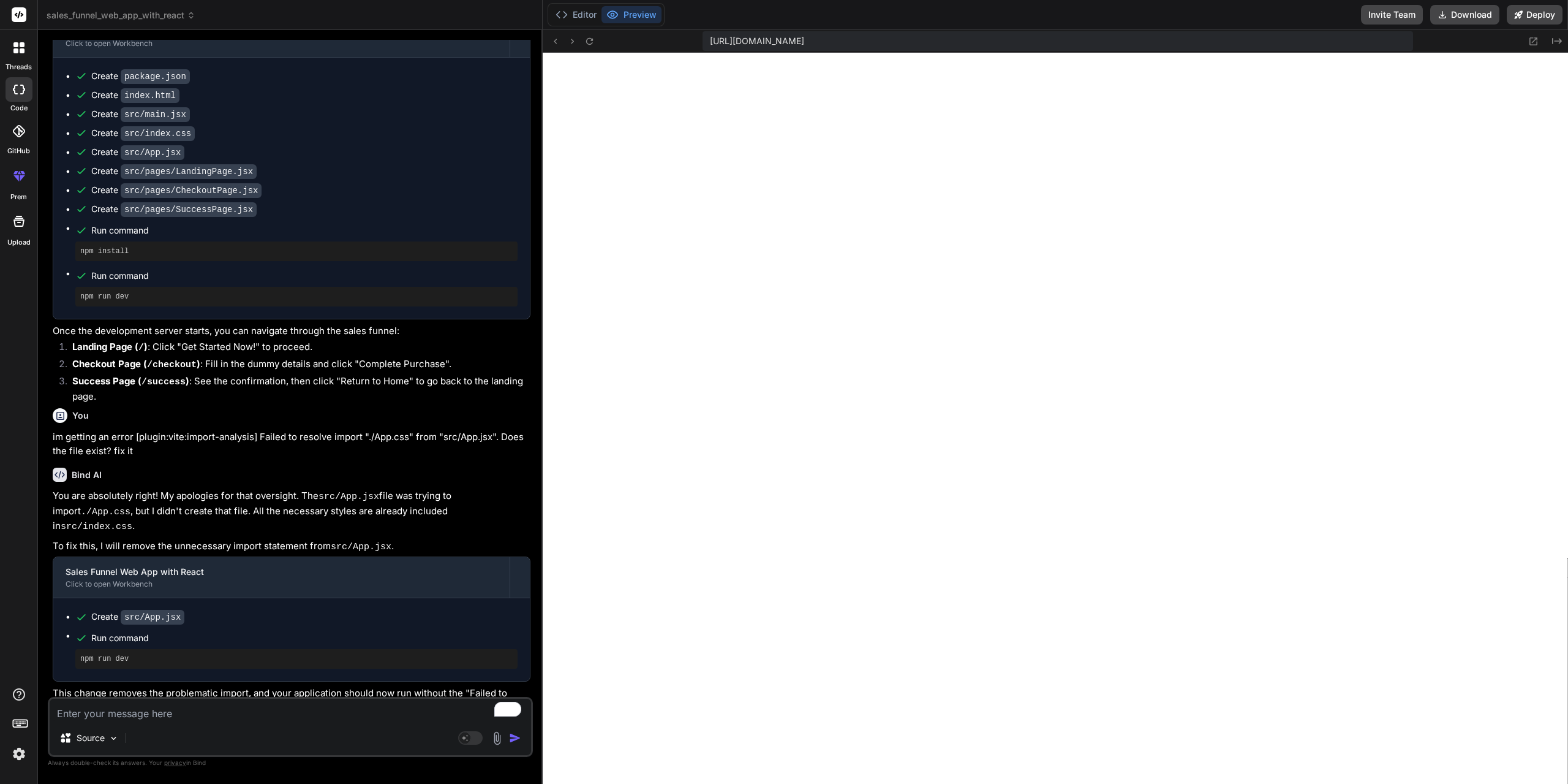
drag, startPoint x: 200, startPoint y: 718, endPoint x: 204, endPoint y: 712, distance: 7.2
click at [200, 717] on textarea "To enrich screen reader interactions, please activate Accessibility in Grammarl…" at bounding box center [290, 710] width 481 height 22
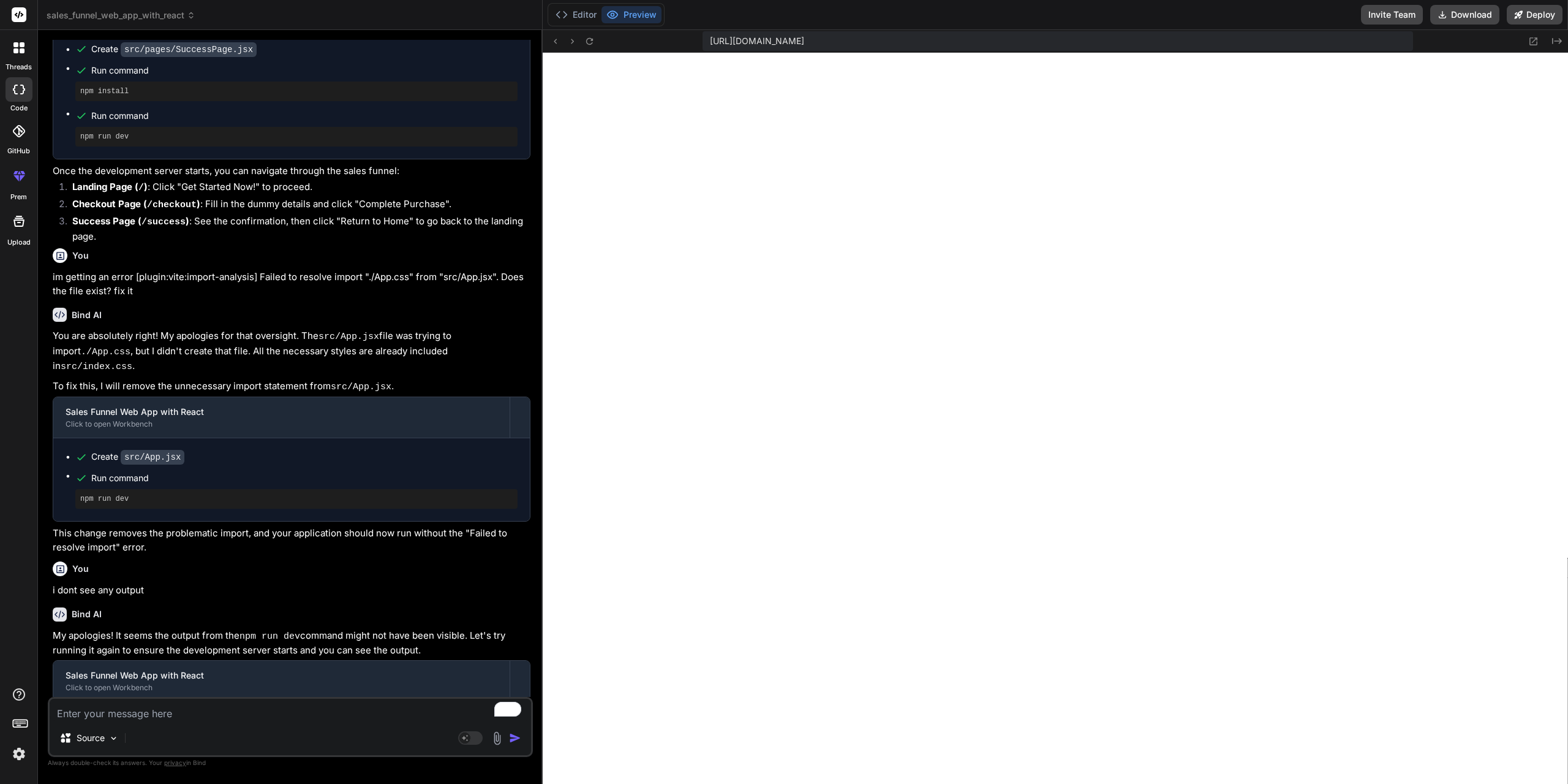
scroll to position [487, 0]
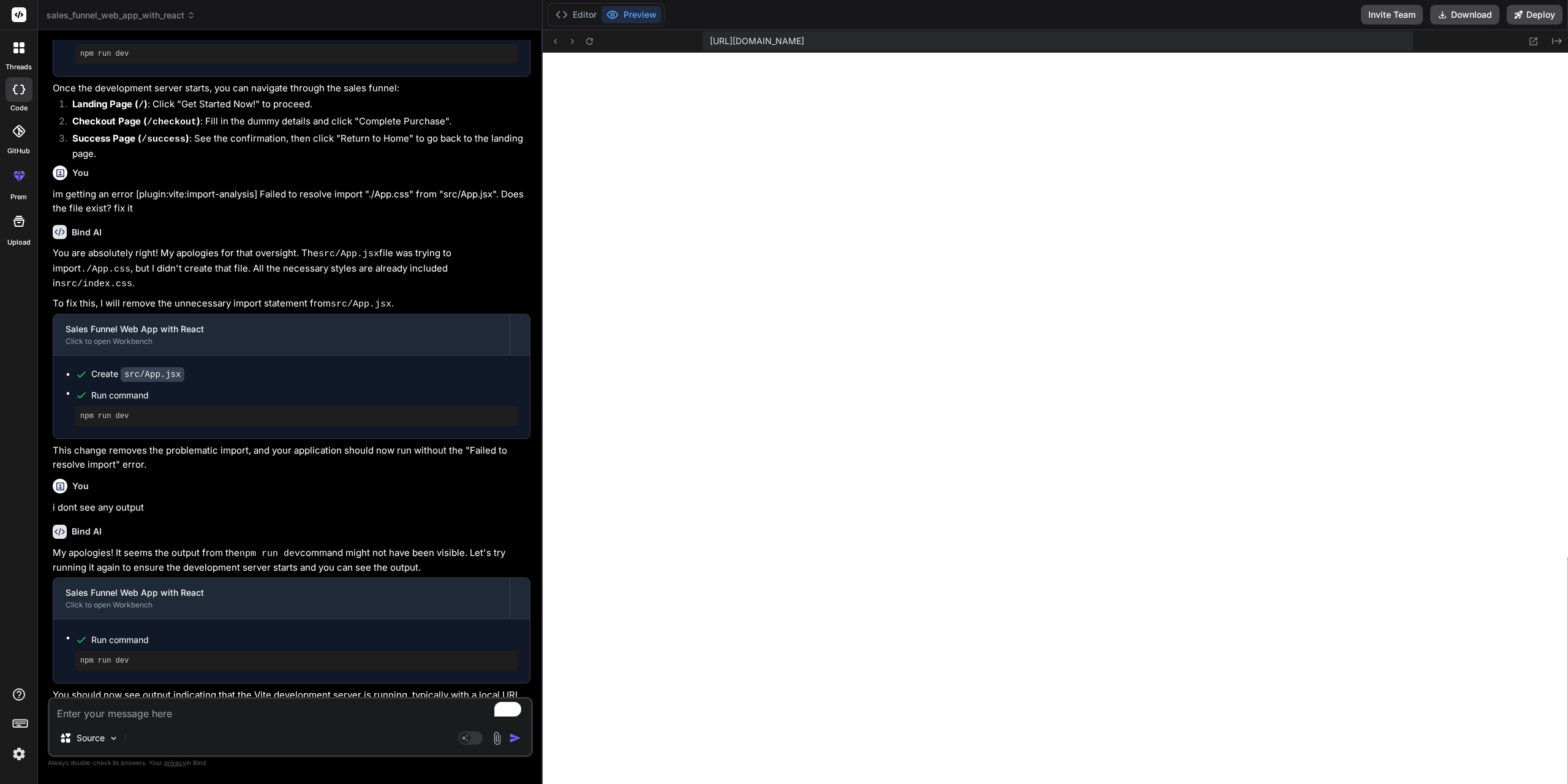
drag, startPoint x: 78, startPoint y: 687, endPoint x: 181, endPoint y: 684, distance: 103.0
click at [101, 704] on code "http://localhost:5173" at bounding box center [88, 709] width 27 height 10
drag, startPoint x: 182, startPoint y: 684, endPoint x: 79, endPoint y: 686, distance: 103.0
click at [79, 704] on code "http://localhost:5173" at bounding box center [88, 709] width 27 height 10
click at [20, 92] on icon at bounding box center [19, 89] width 12 height 10
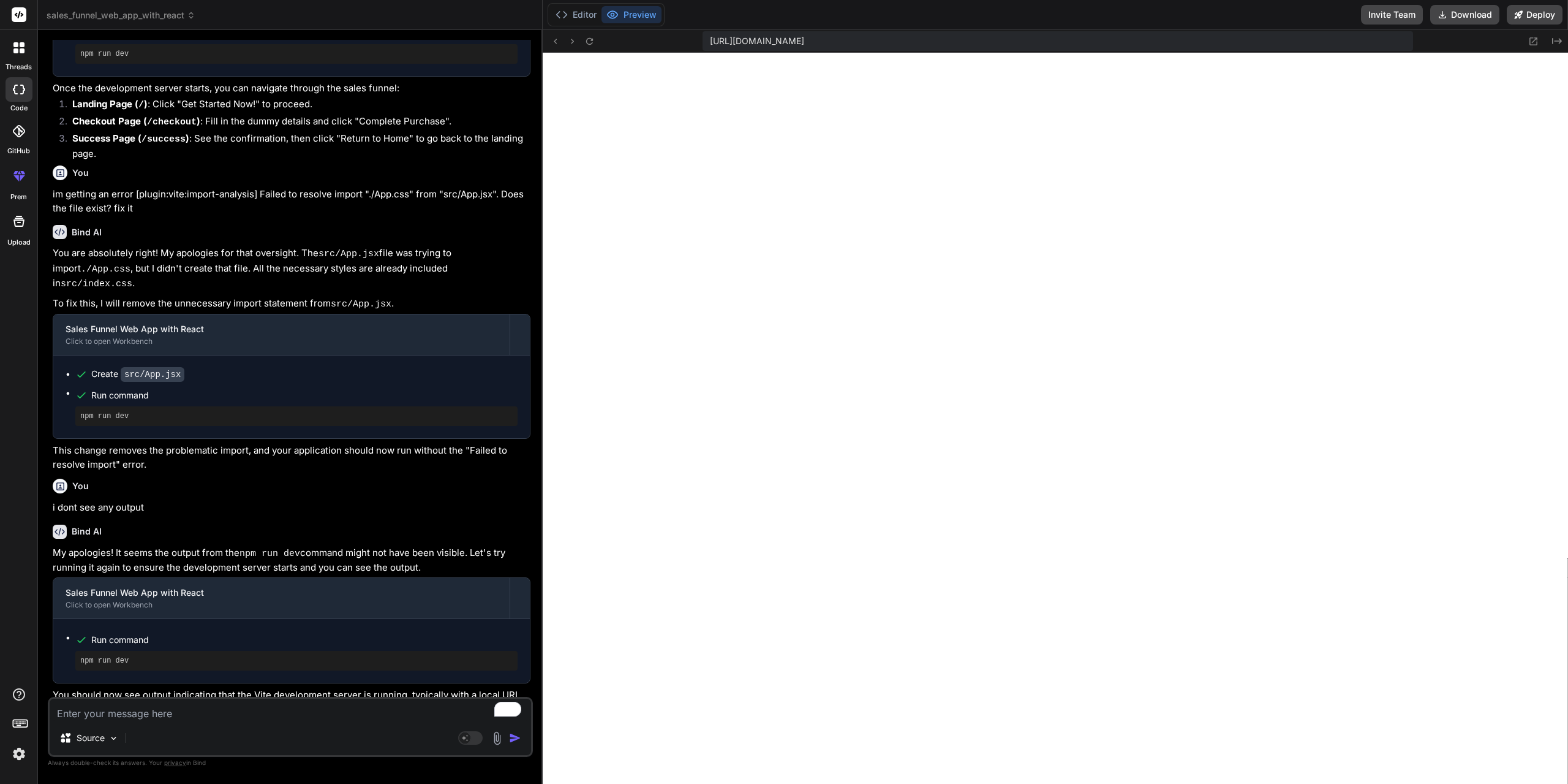
click at [17, 54] on div at bounding box center [19, 48] width 26 height 26
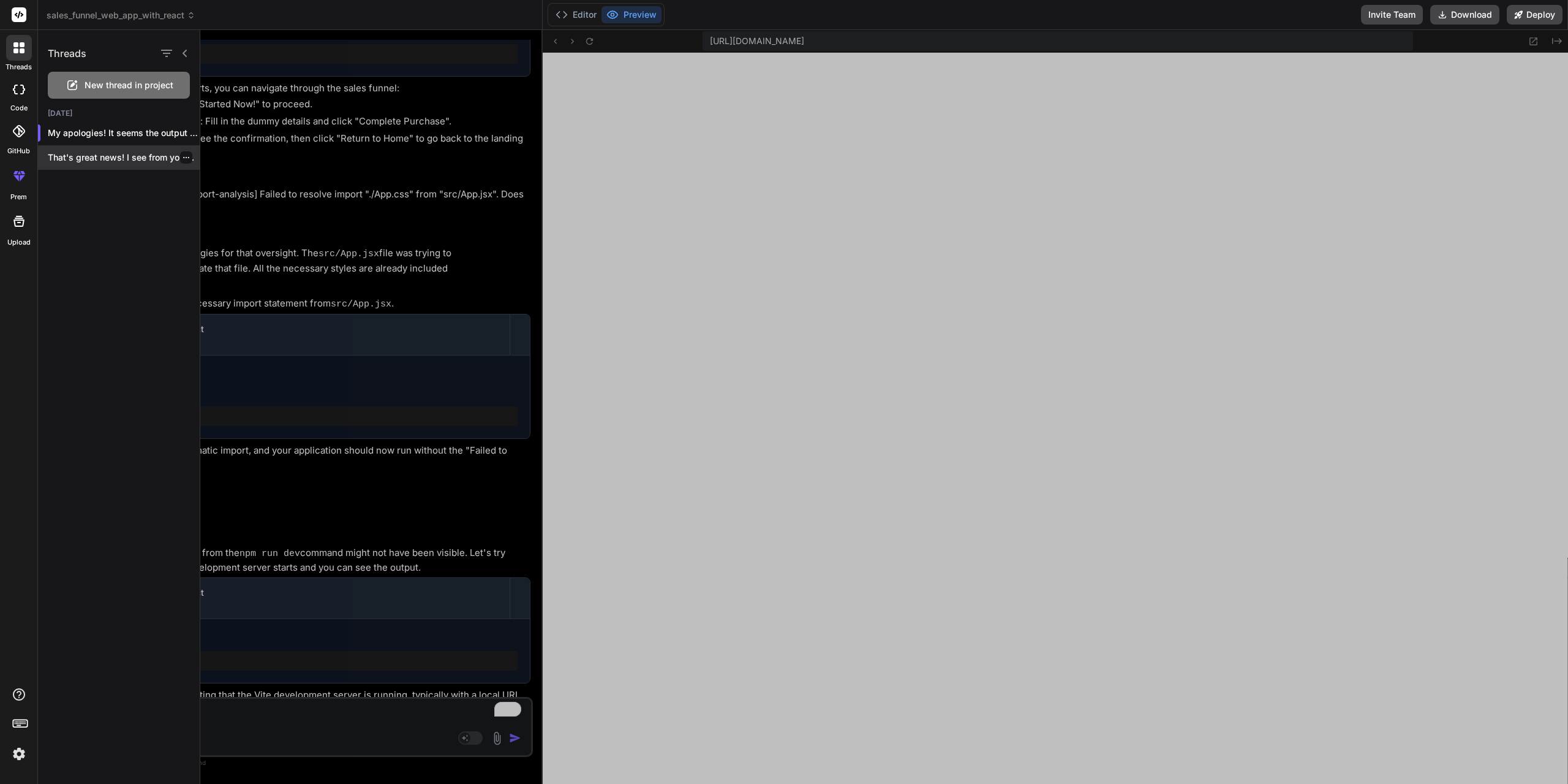
click at [99, 159] on p "That's great news! I see from your..." at bounding box center [123, 158] width 152 height 12
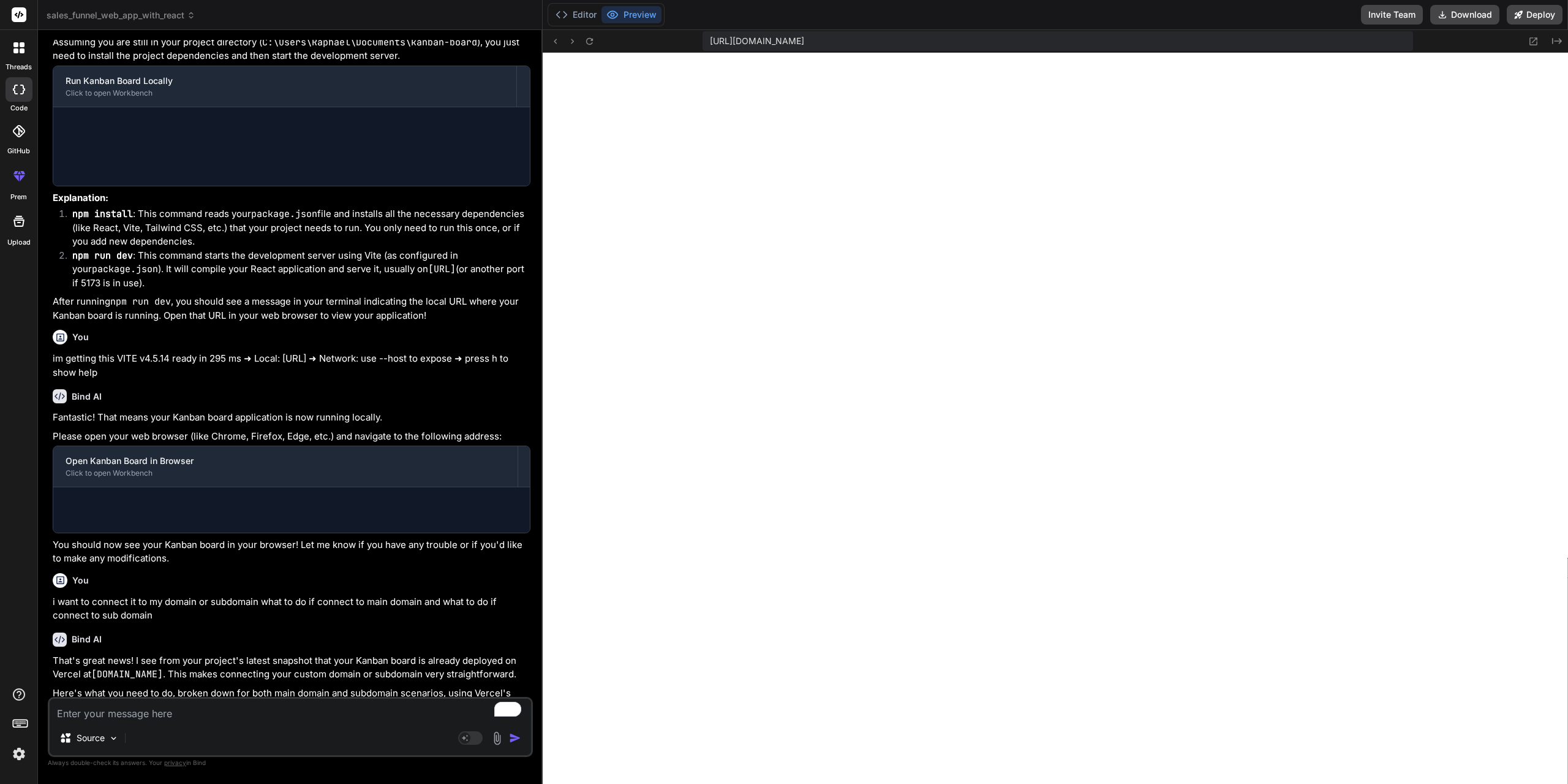
scroll to position [1539, 0]
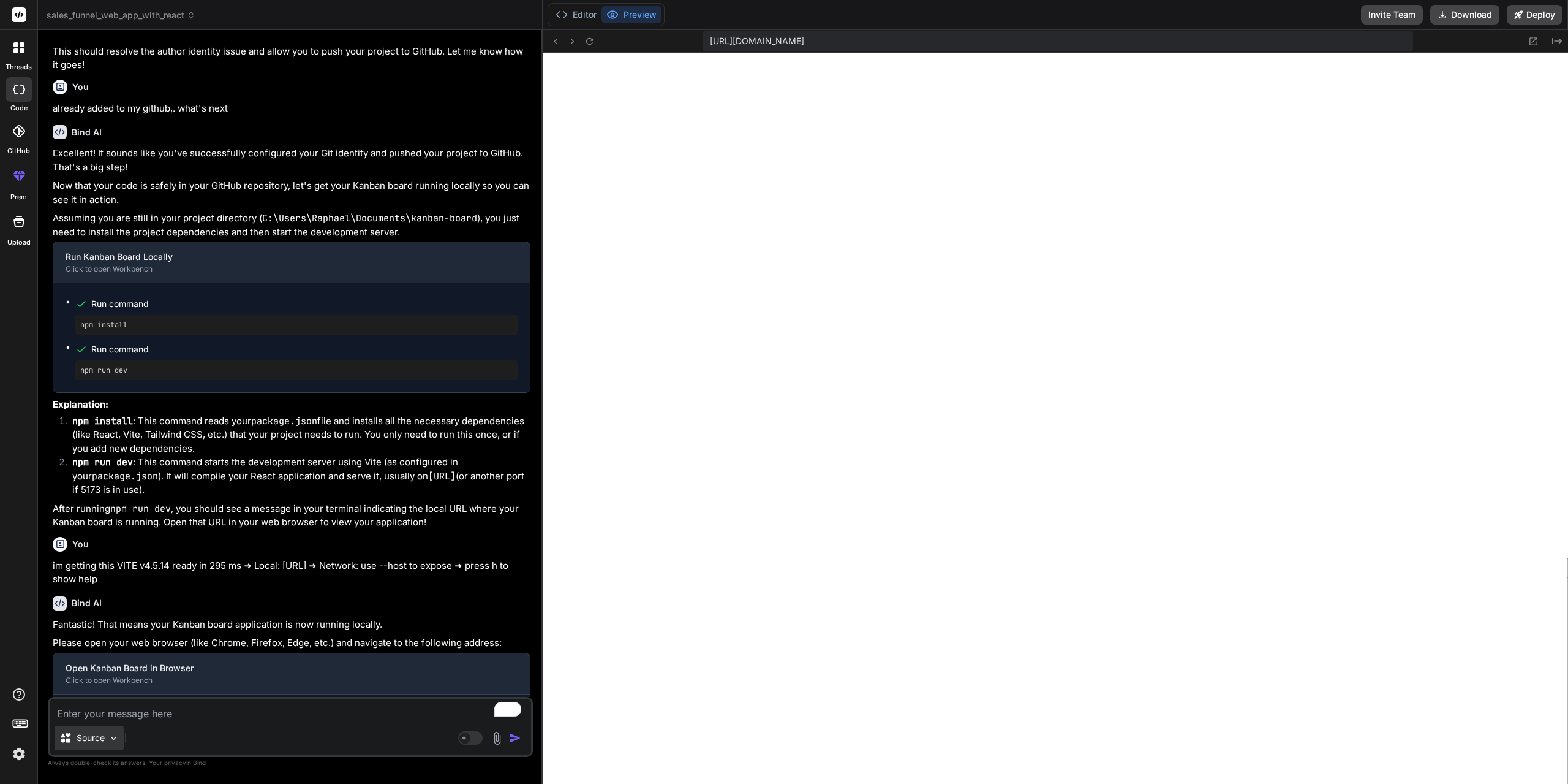
click at [114, 740] on img at bounding box center [113, 738] width 10 height 10
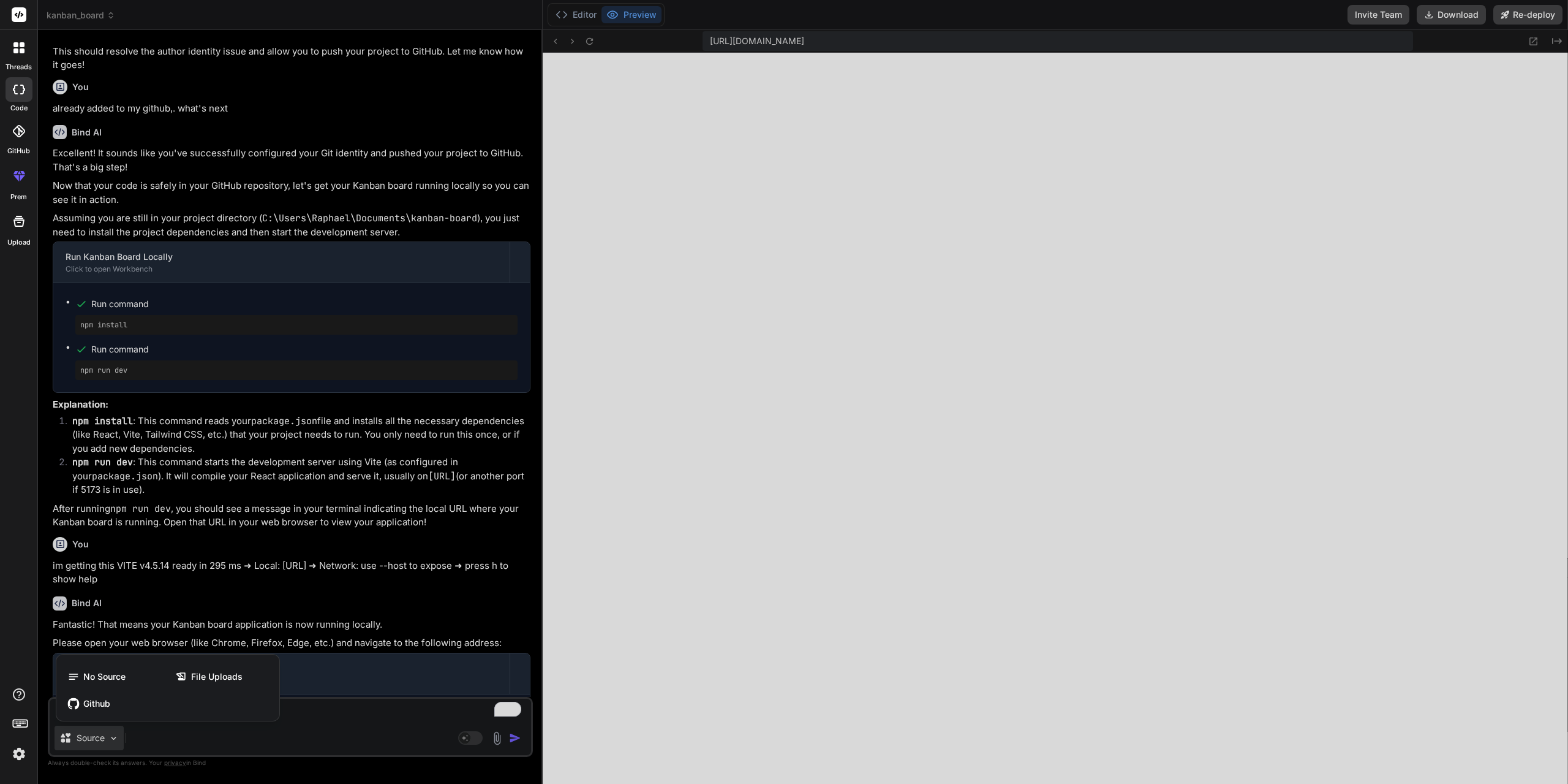
click at [114, 740] on div at bounding box center [784, 392] width 1568 height 784
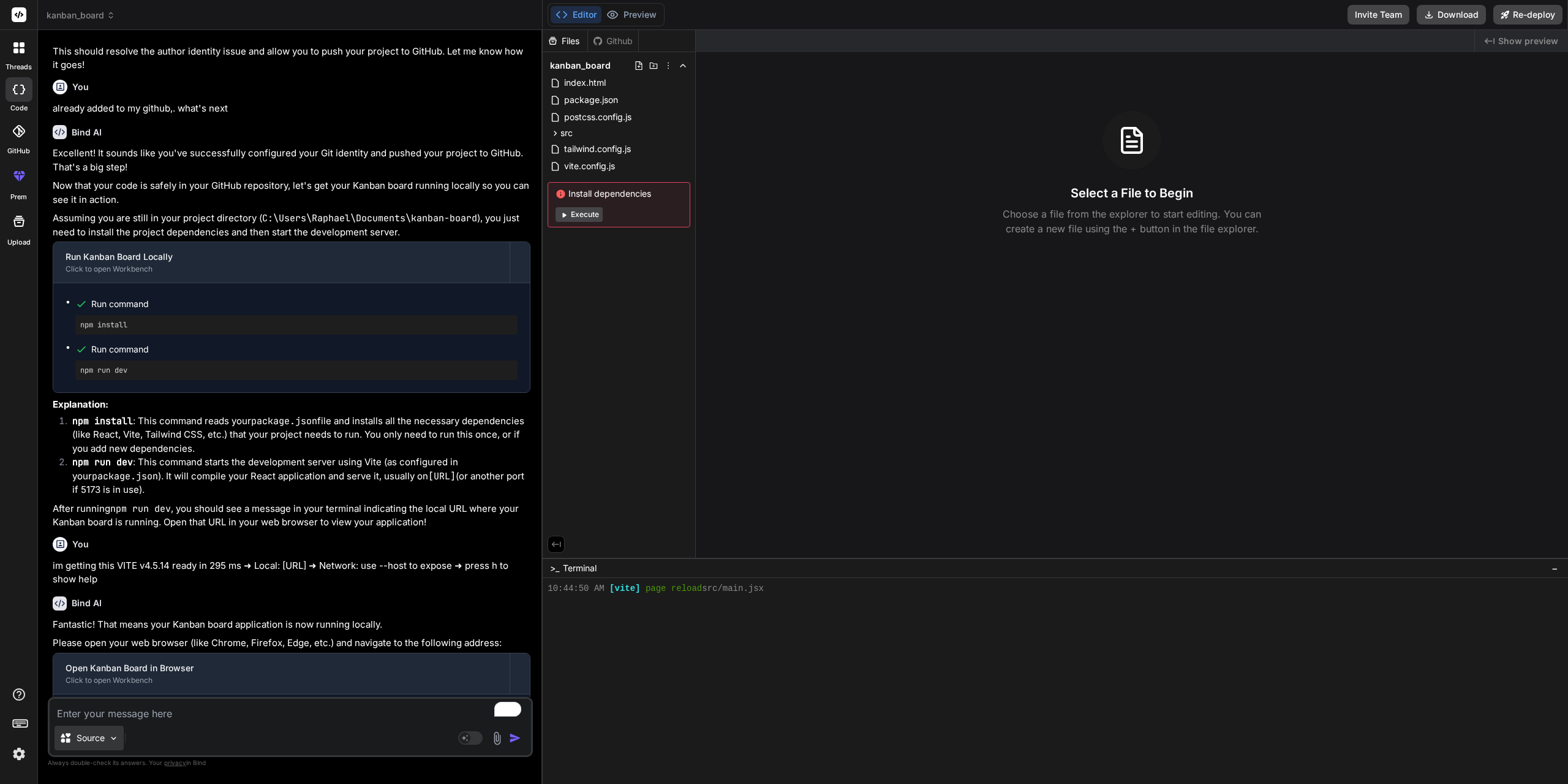
scroll to position [1188, 0]
click at [106, 738] on div "Source" at bounding box center [89, 737] width 69 height 25
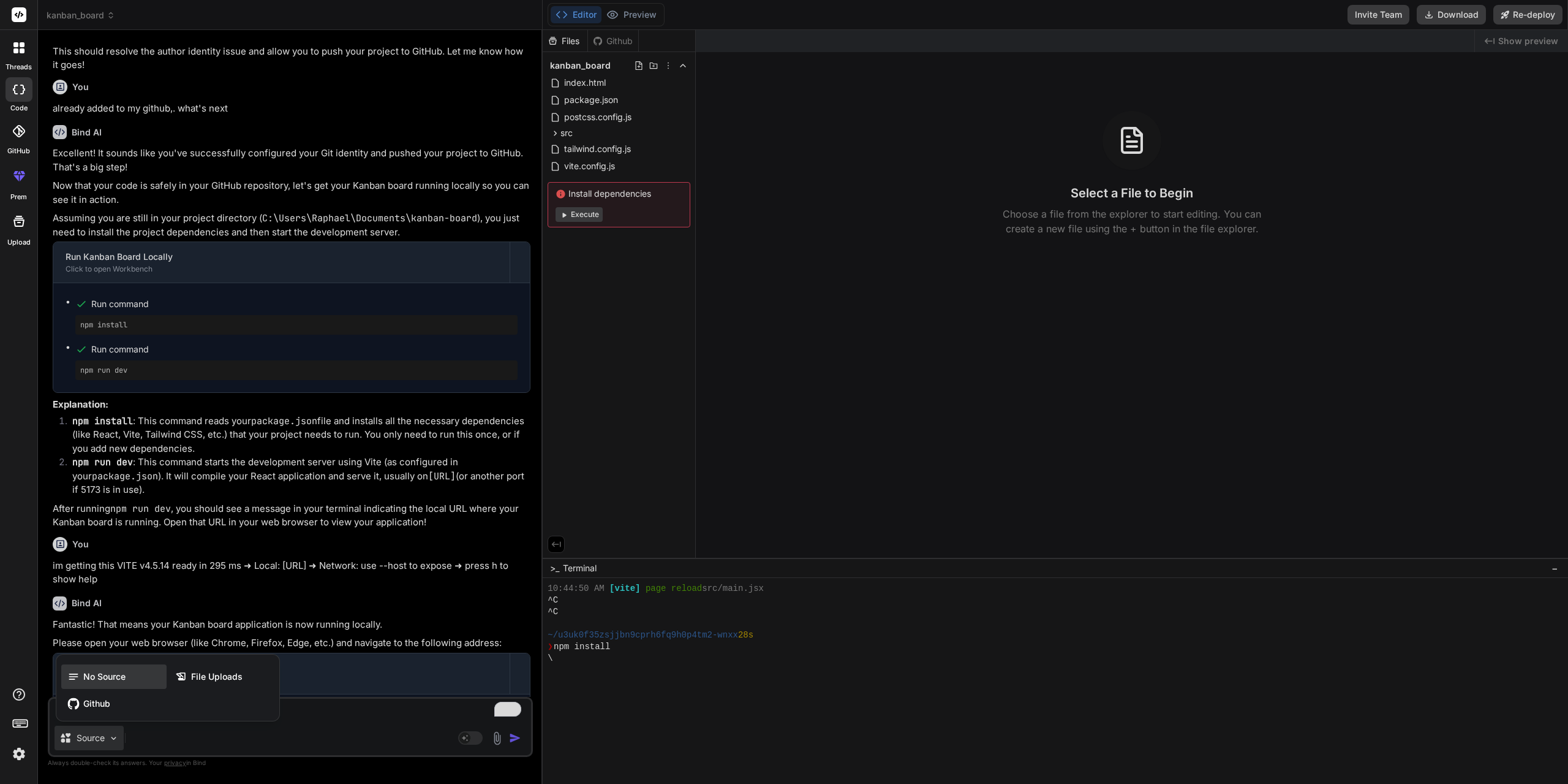
click at [112, 674] on span "No Source" at bounding box center [105, 677] width 43 height 12
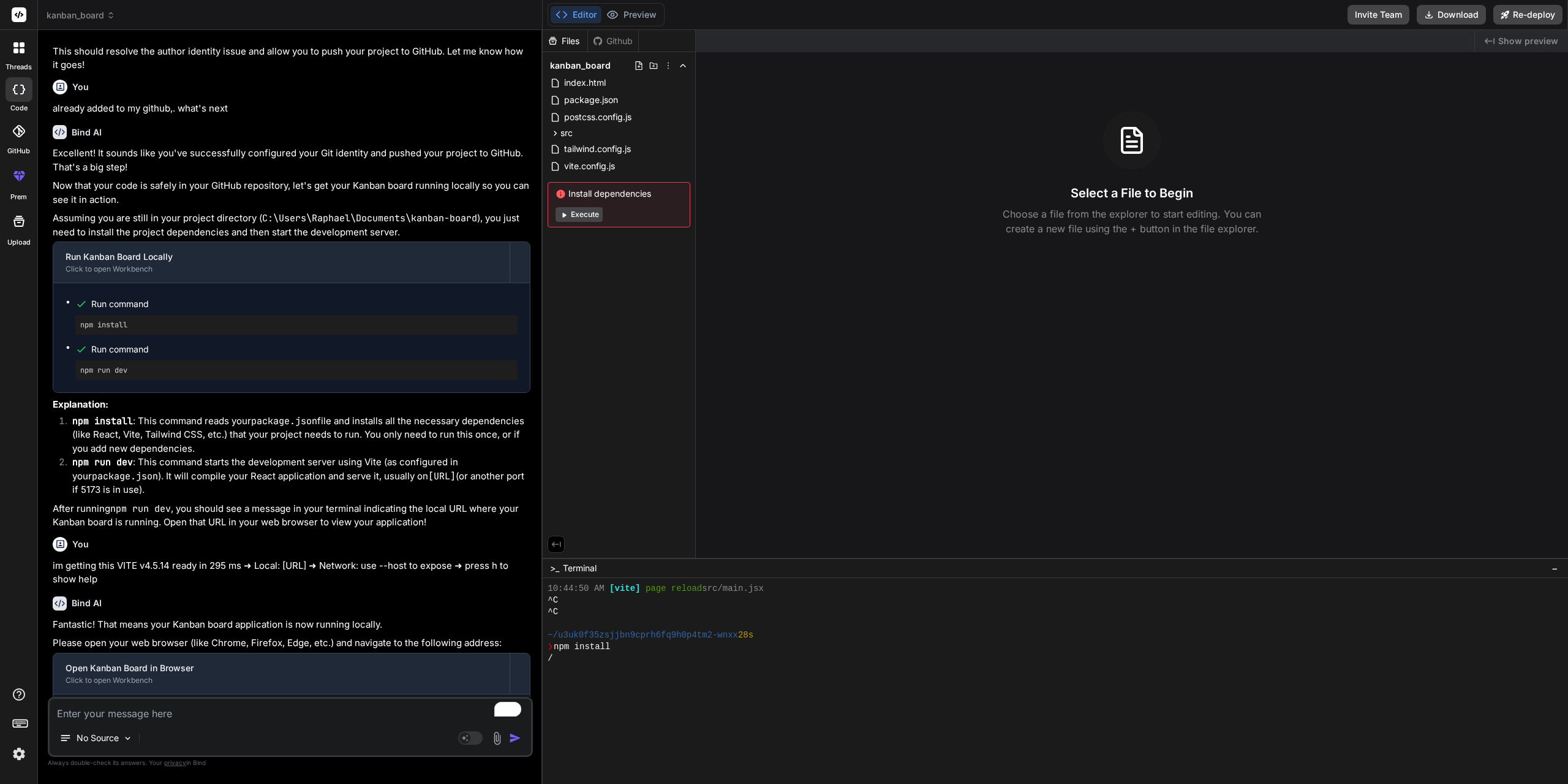
click at [20, 49] on icon at bounding box center [22, 51] width 5 height 5
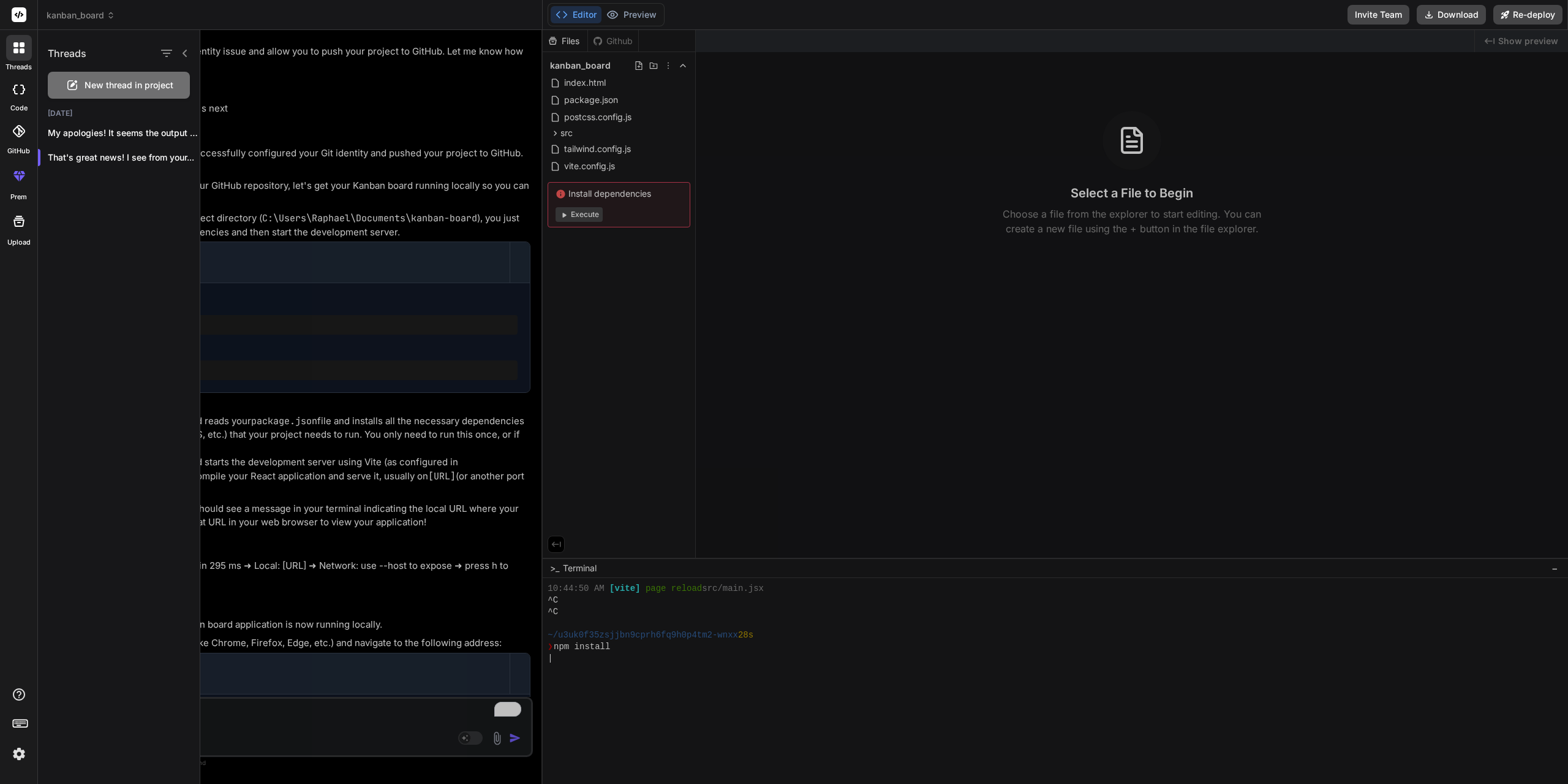
click at [16, 11] on rect at bounding box center [19, 14] width 14 height 14
click at [21, 176] on icon at bounding box center [22, 177] width 5 height 6
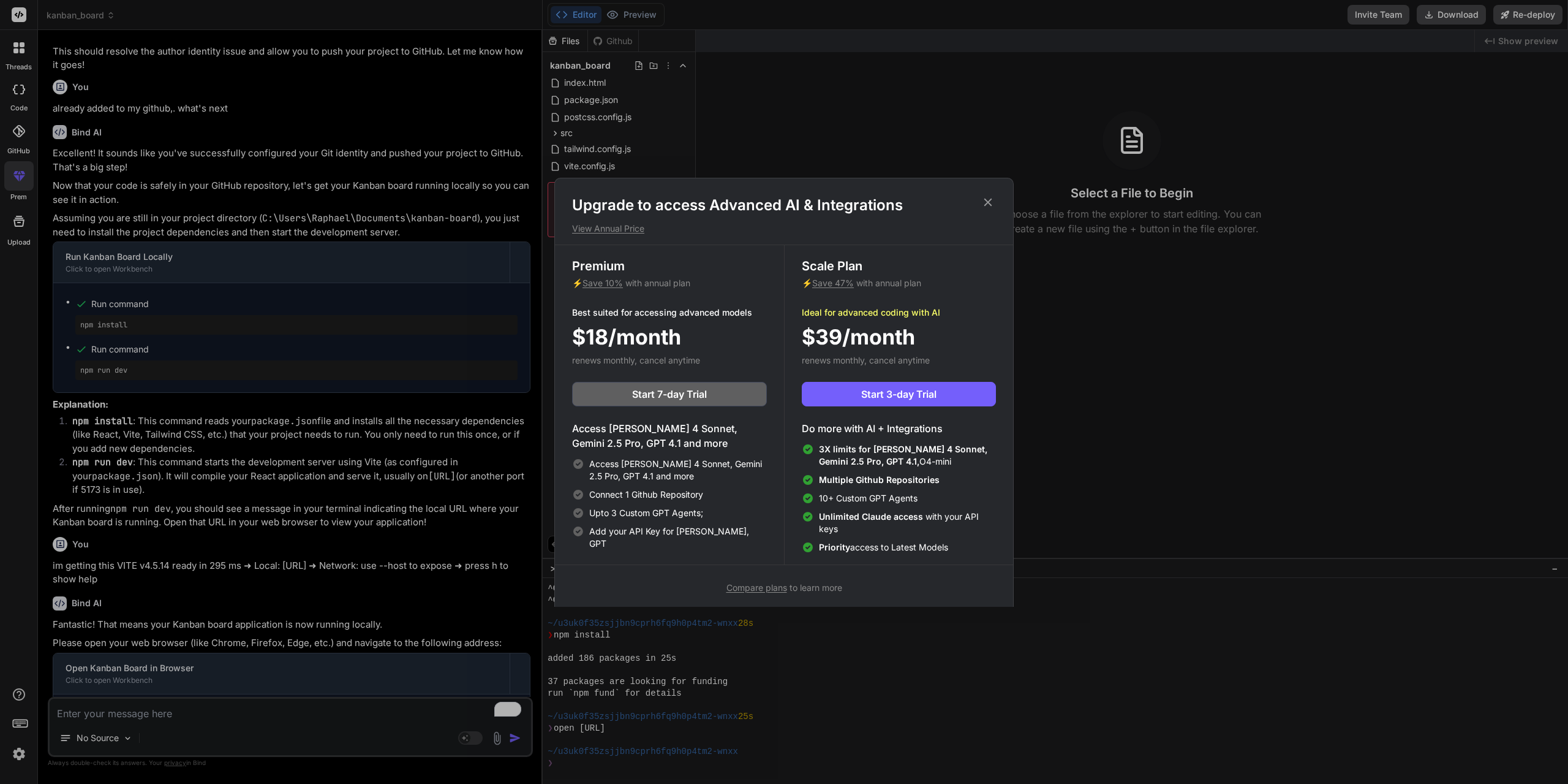
click at [614, 232] on p "View Annual Price" at bounding box center [784, 228] width 424 height 12
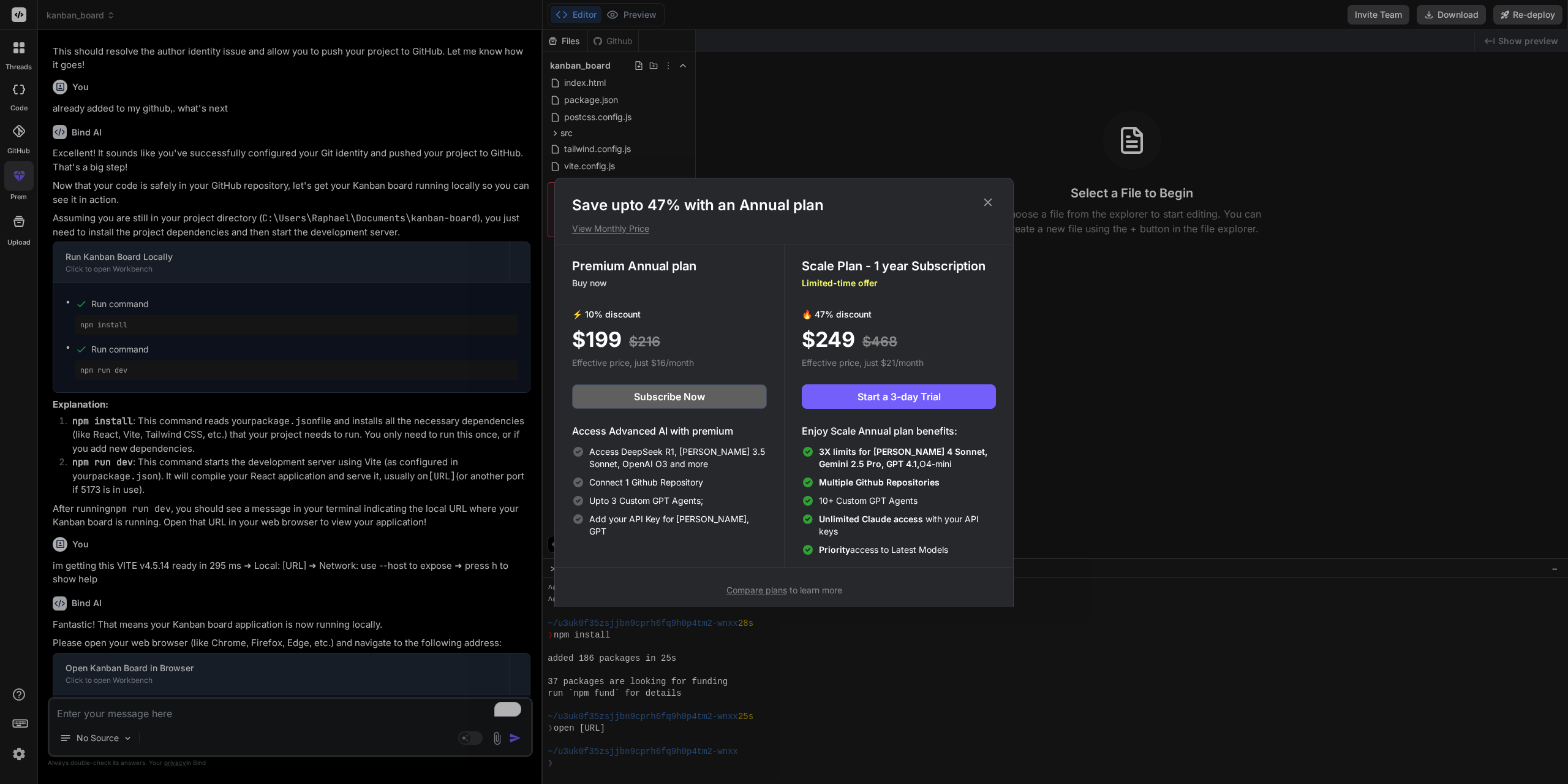
click at [634, 227] on p "View Monthly Price" at bounding box center [784, 228] width 424 height 12
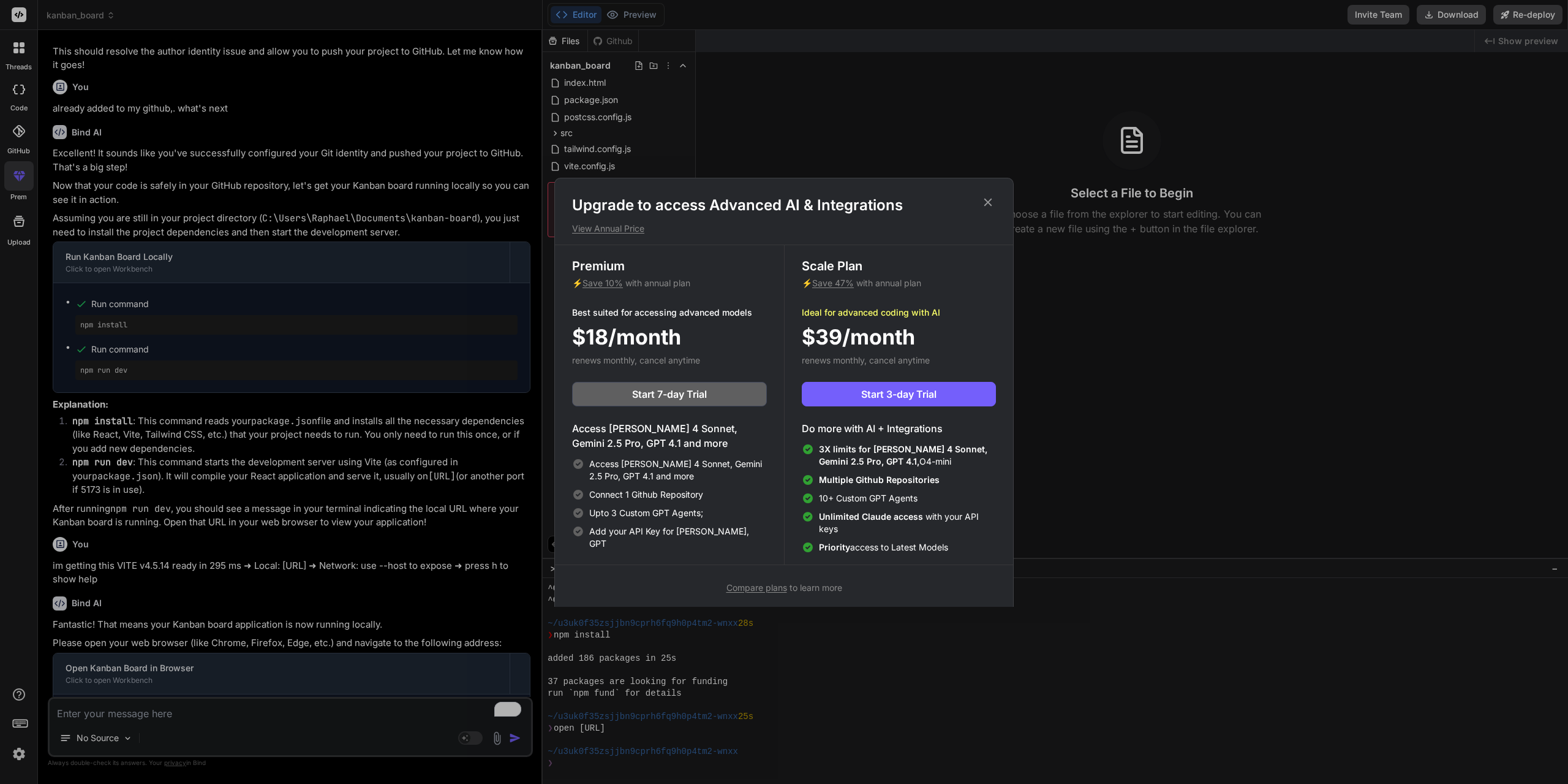
click at [617, 229] on p "View Annual Price" at bounding box center [784, 228] width 424 height 12
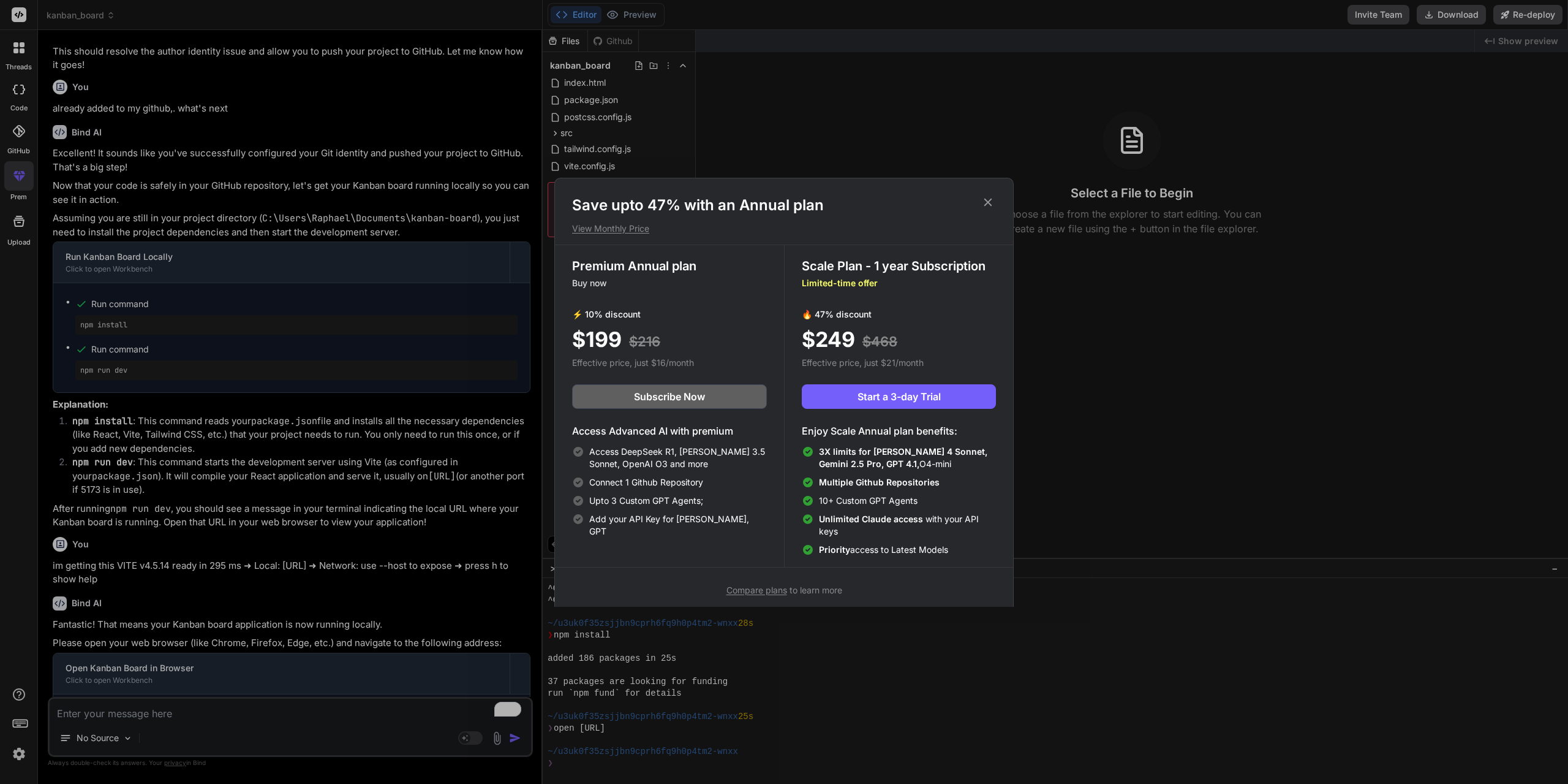
click at [620, 228] on p "View Monthly Price" at bounding box center [784, 228] width 424 height 12
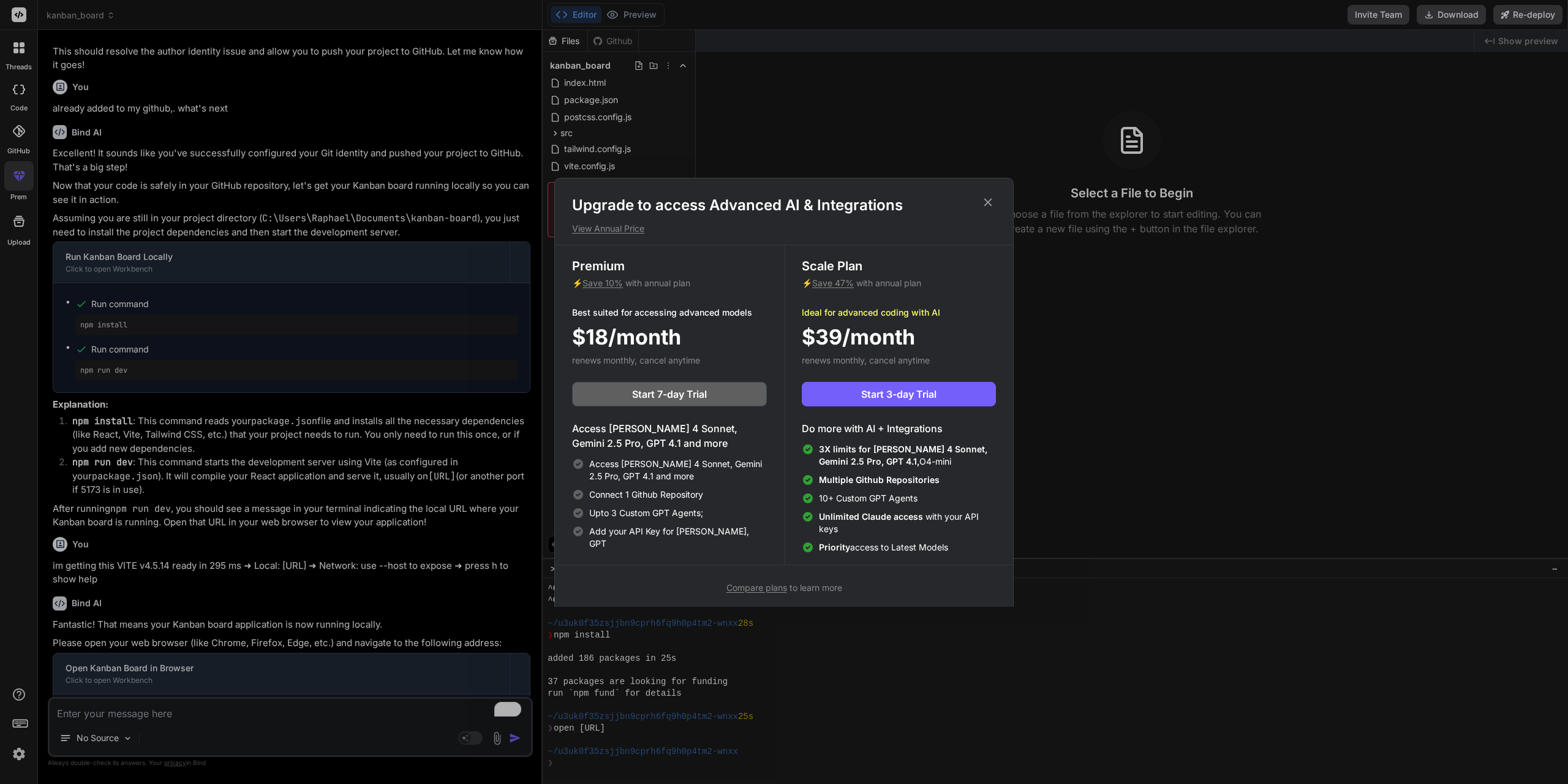
click at [991, 202] on icon at bounding box center [988, 202] width 14 height 14
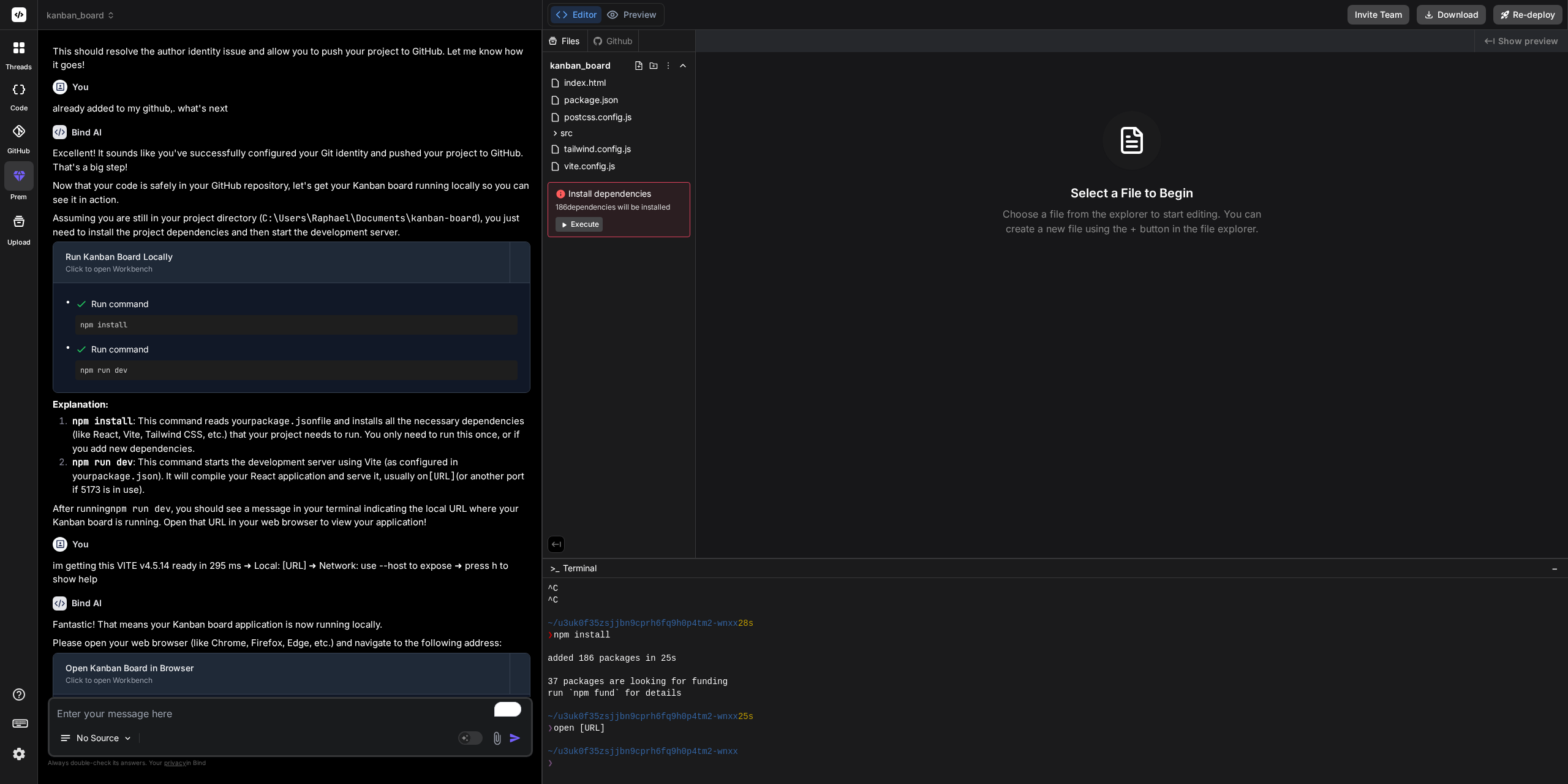
click at [15, 176] on icon at bounding box center [16, 177] width 5 height 6
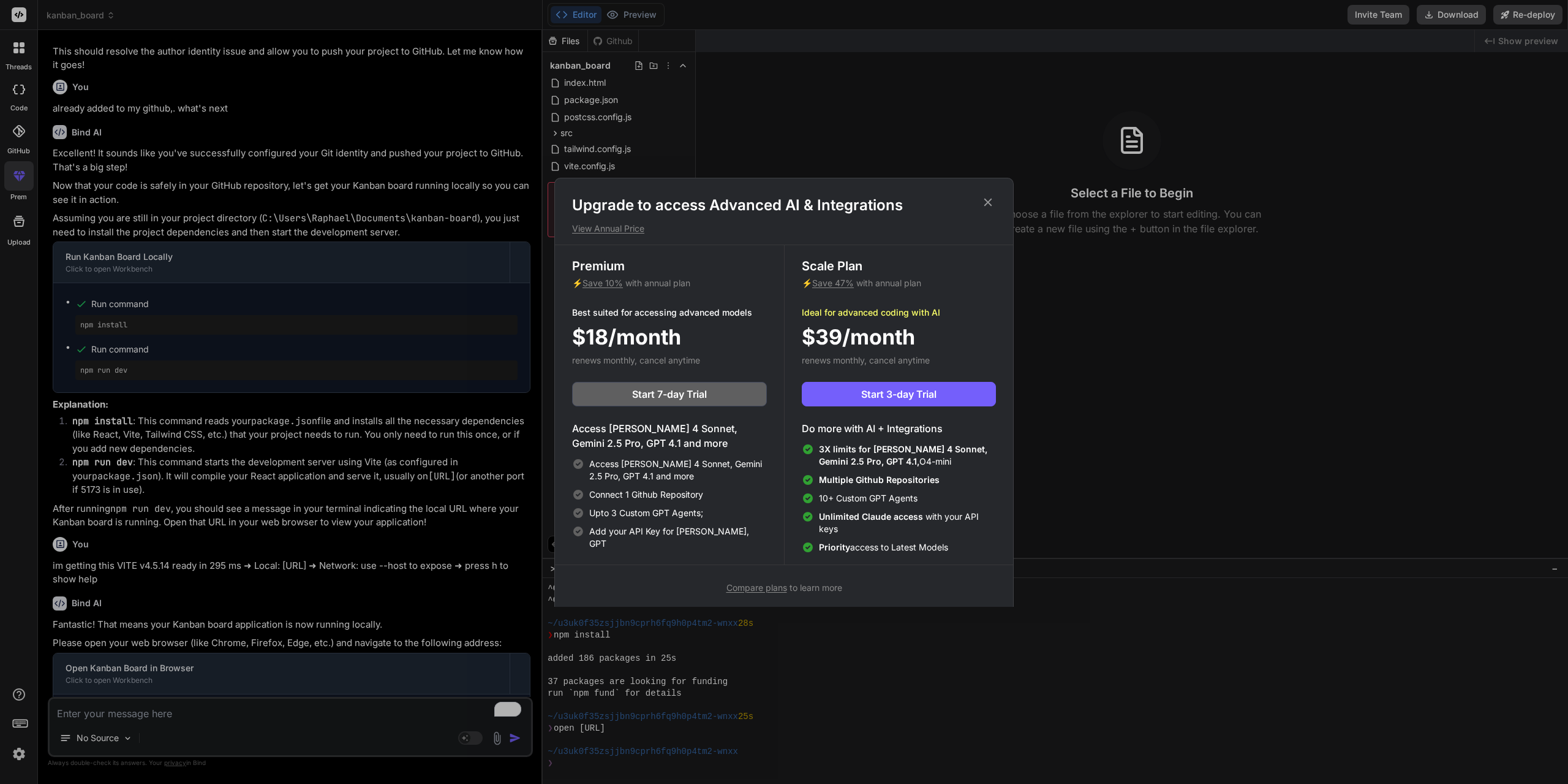
click at [610, 228] on p "View Annual Price" at bounding box center [784, 228] width 424 height 12
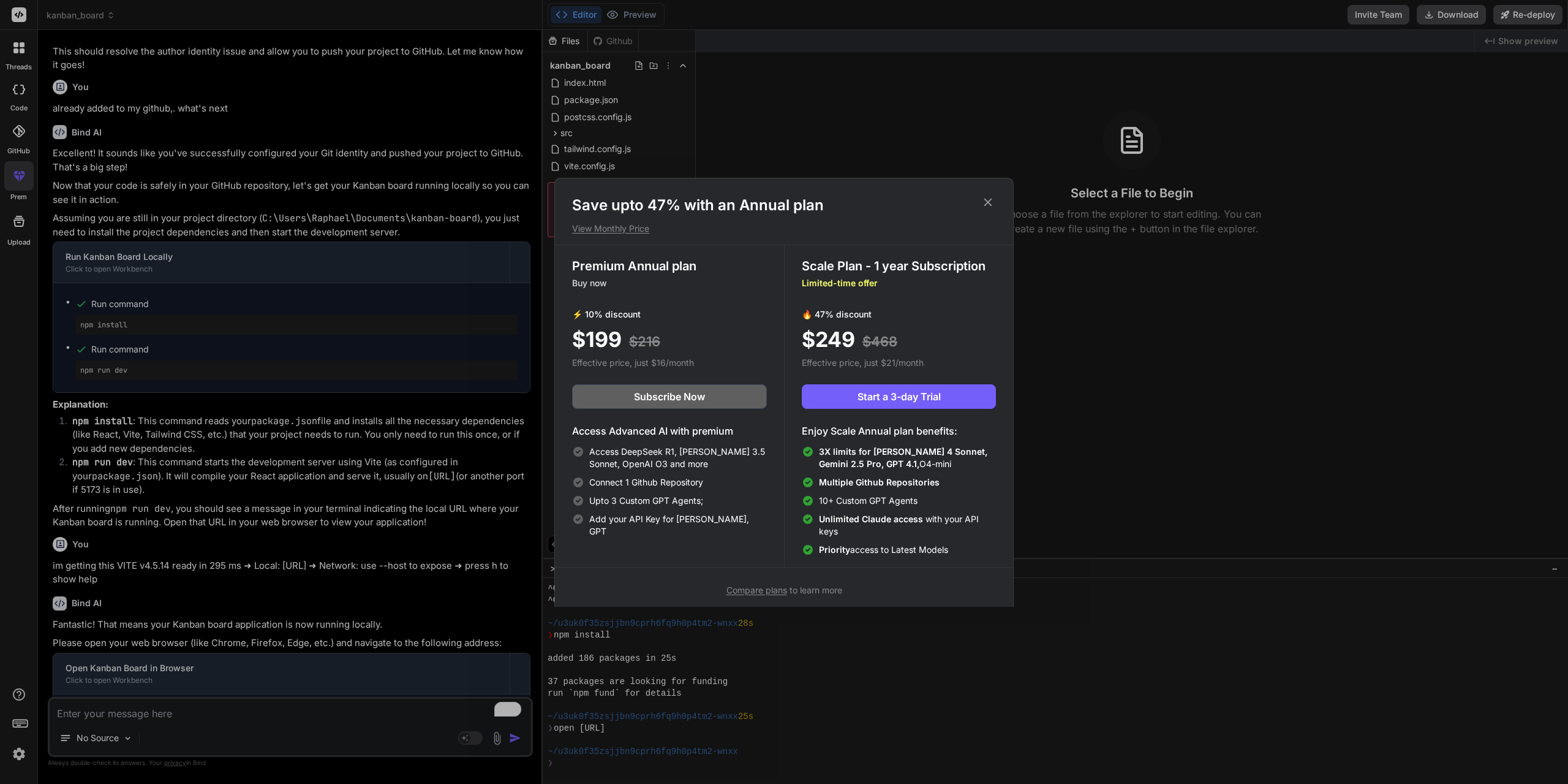
click at [616, 231] on p "View Monthly Price" at bounding box center [784, 228] width 424 height 12
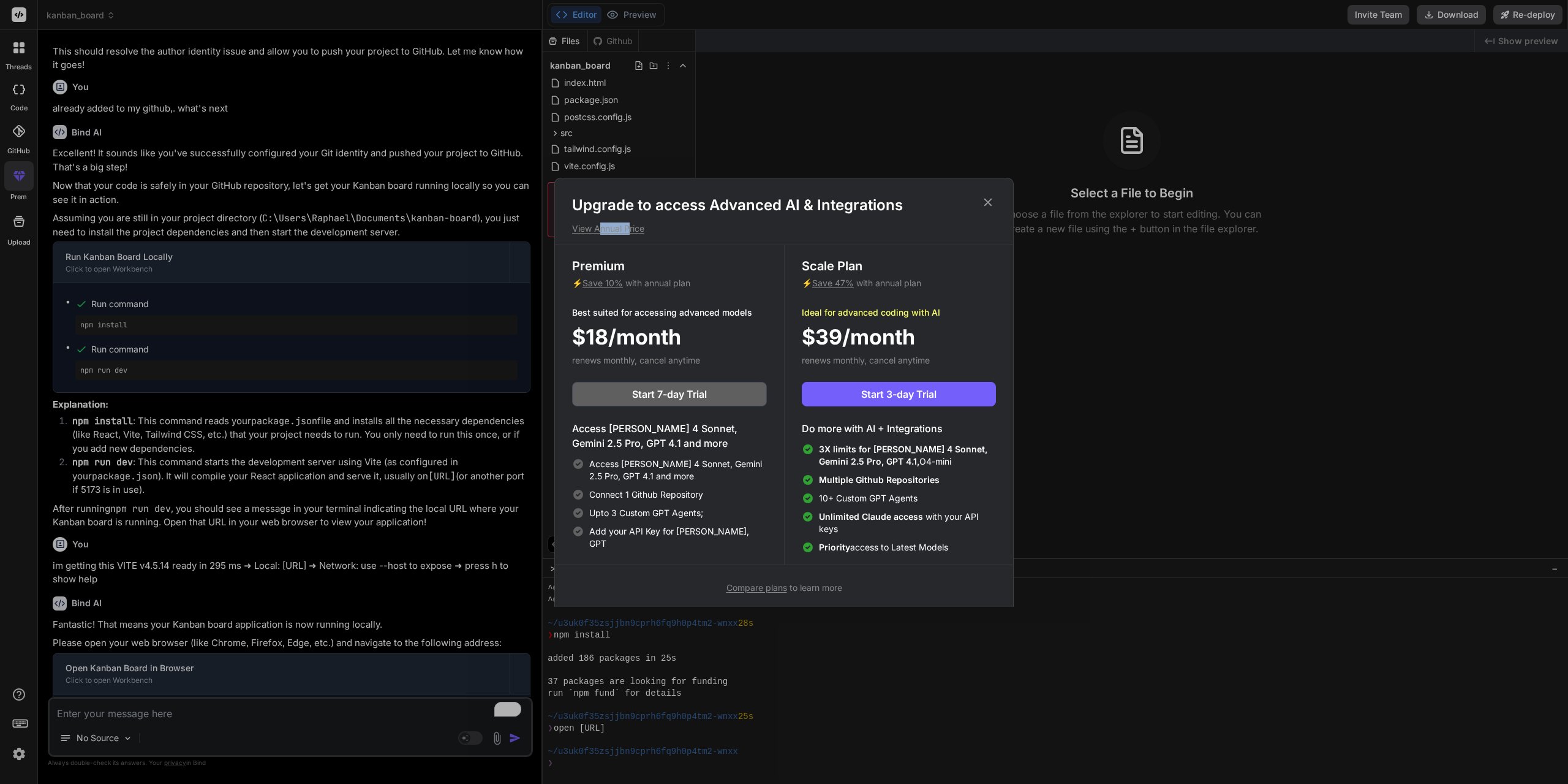
click at [616, 231] on p "View Annual Price" at bounding box center [784, 228] width 424 height 12
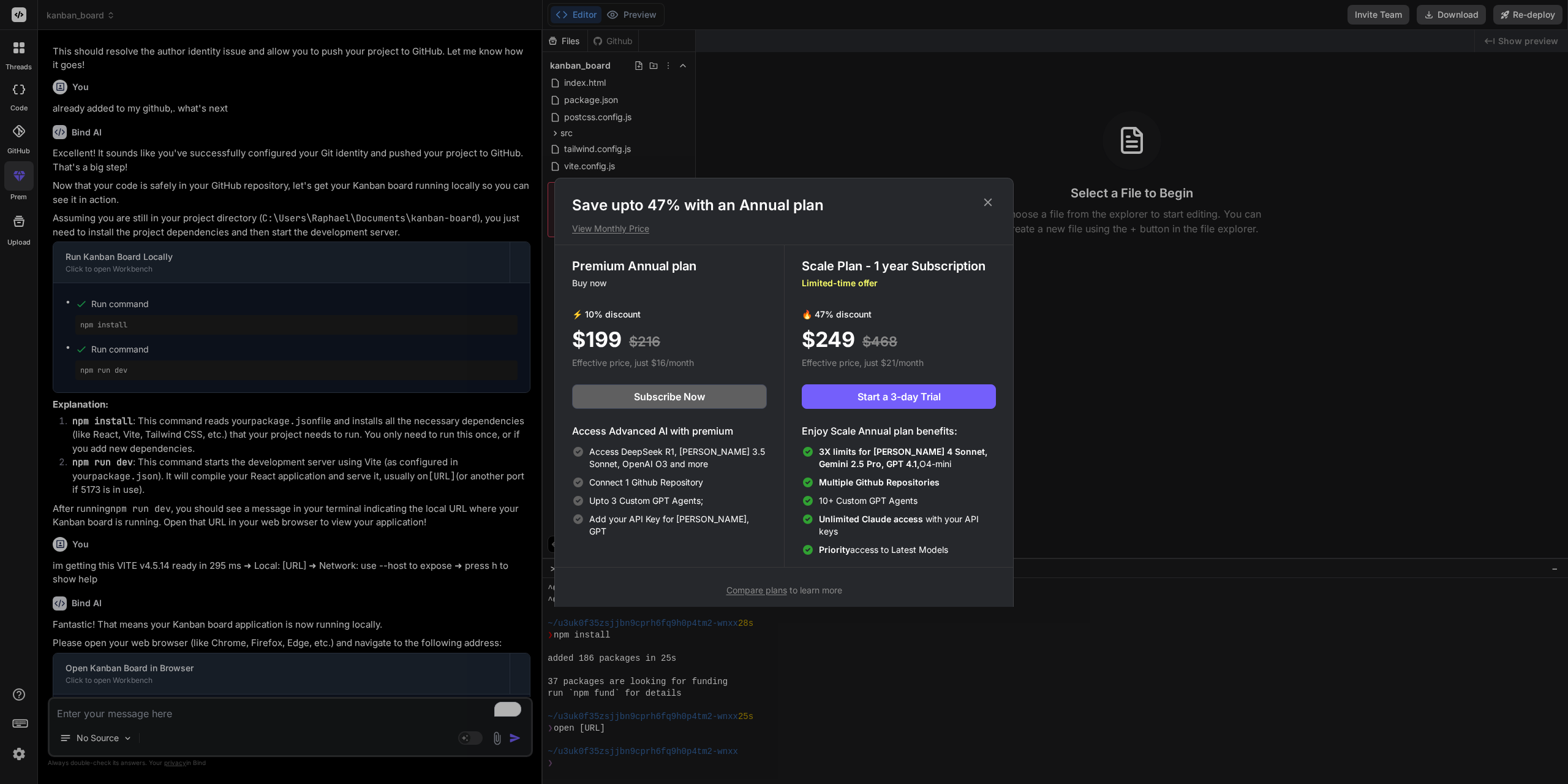
click at [628, 228] on p "View Monthly Price" at bounding box center [784, 228] width 424 height 12
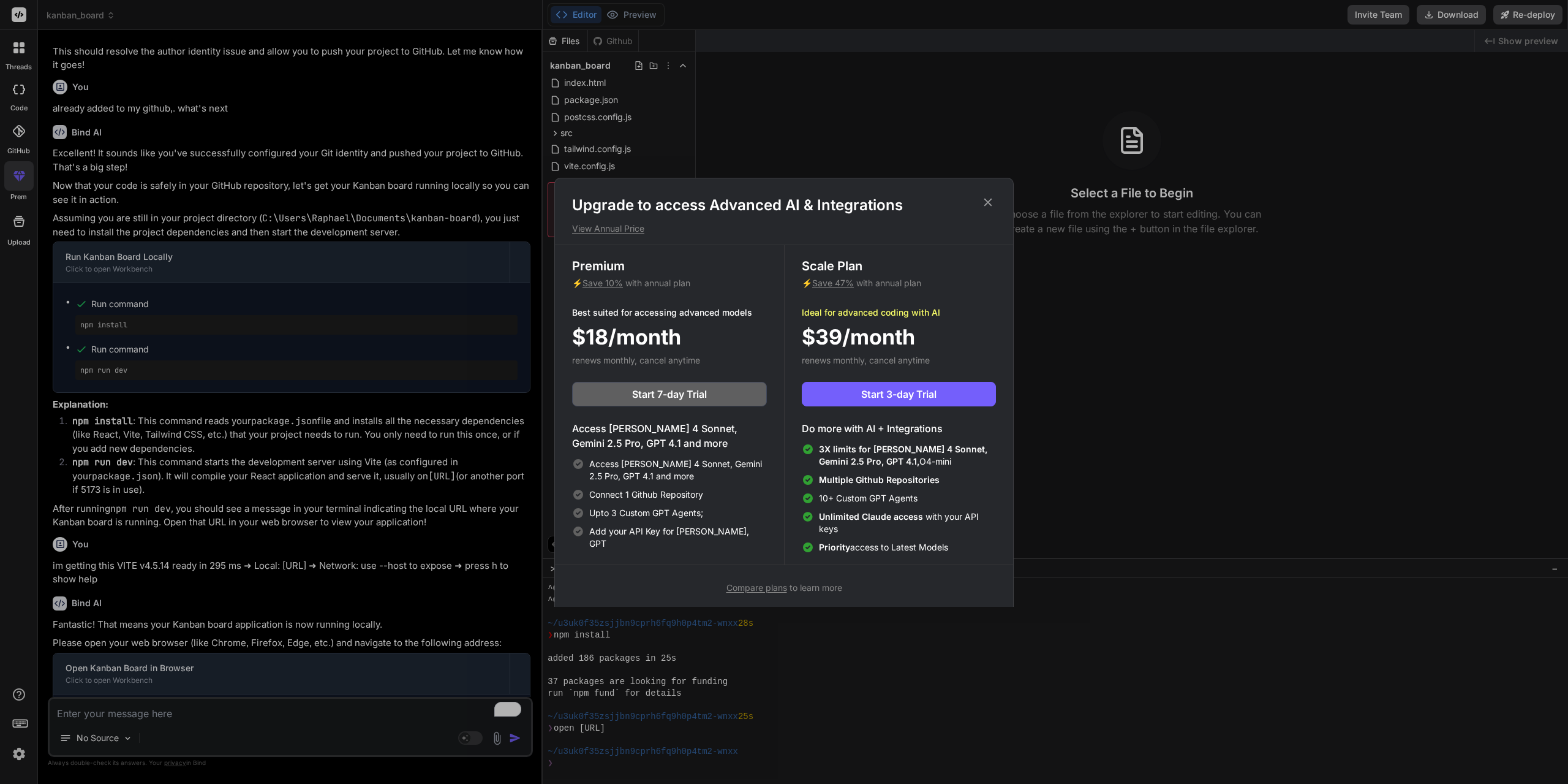
click at [985, 199] on icon at bounding box center [988, 202] width 14 height 14
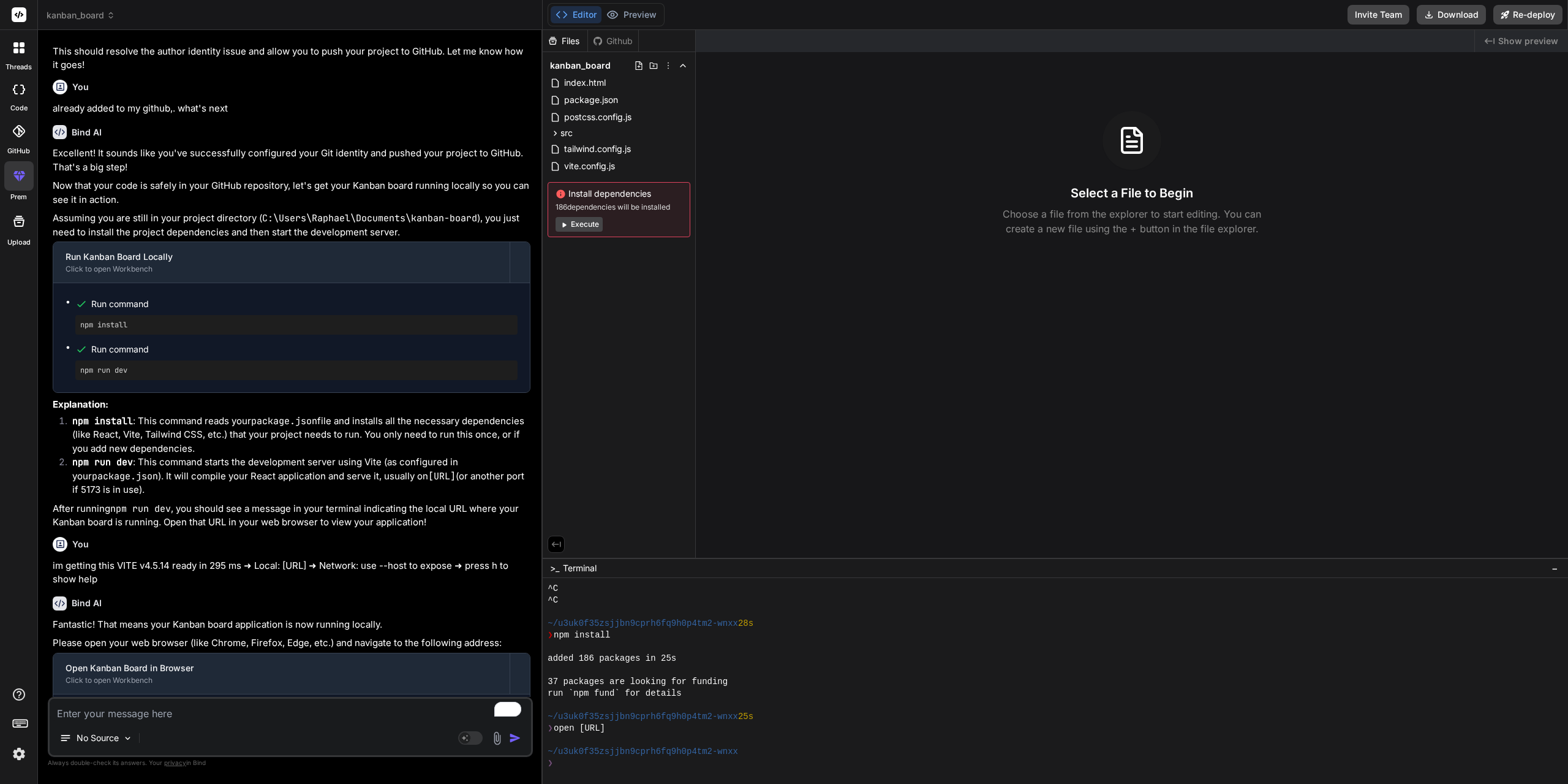
click at [18, 758] on img at bounding box center [19, 753] width 20 height 20
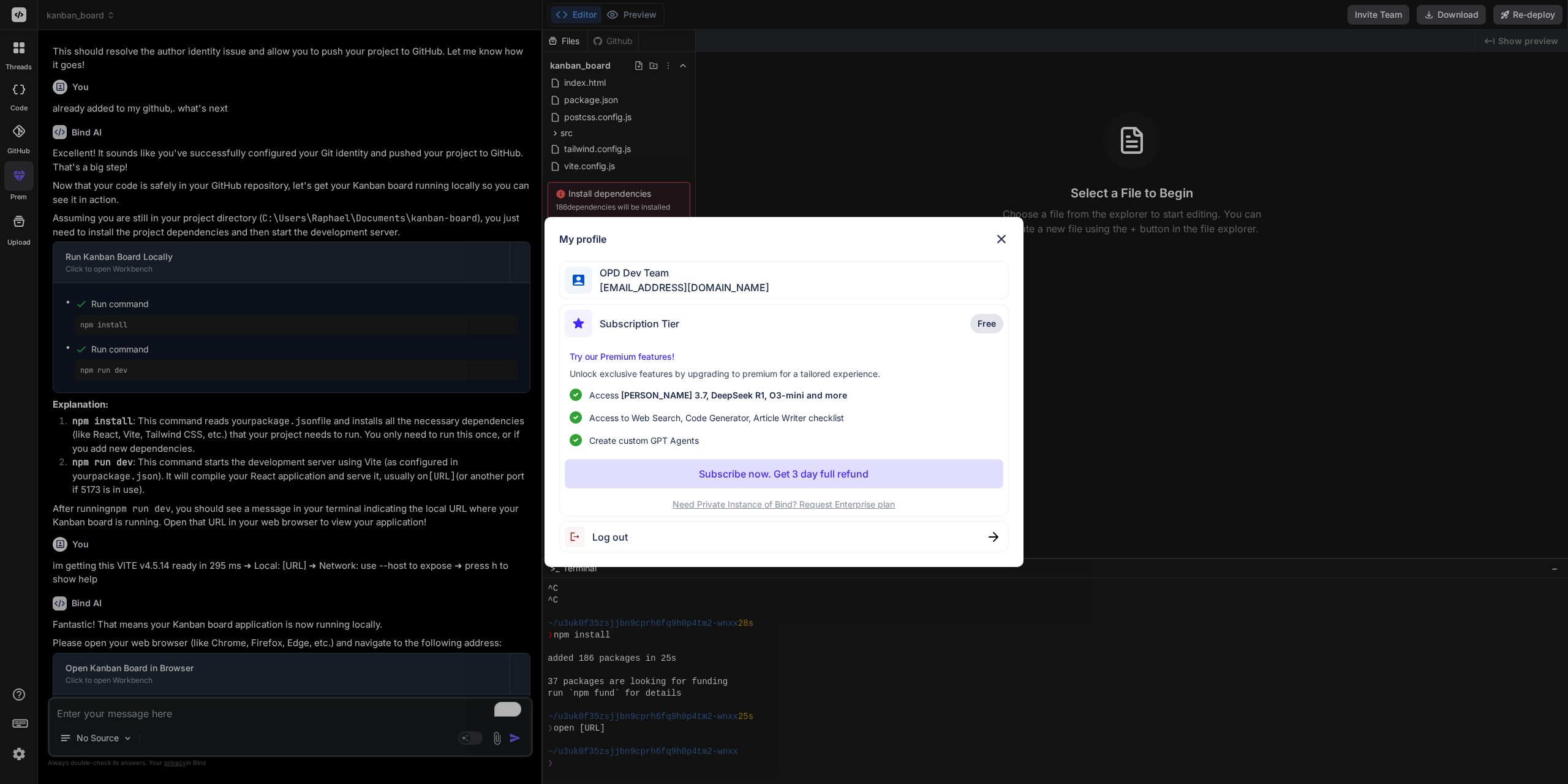
click at [998, 233] on img at bounding box center [1001, 239] width 14 height 14
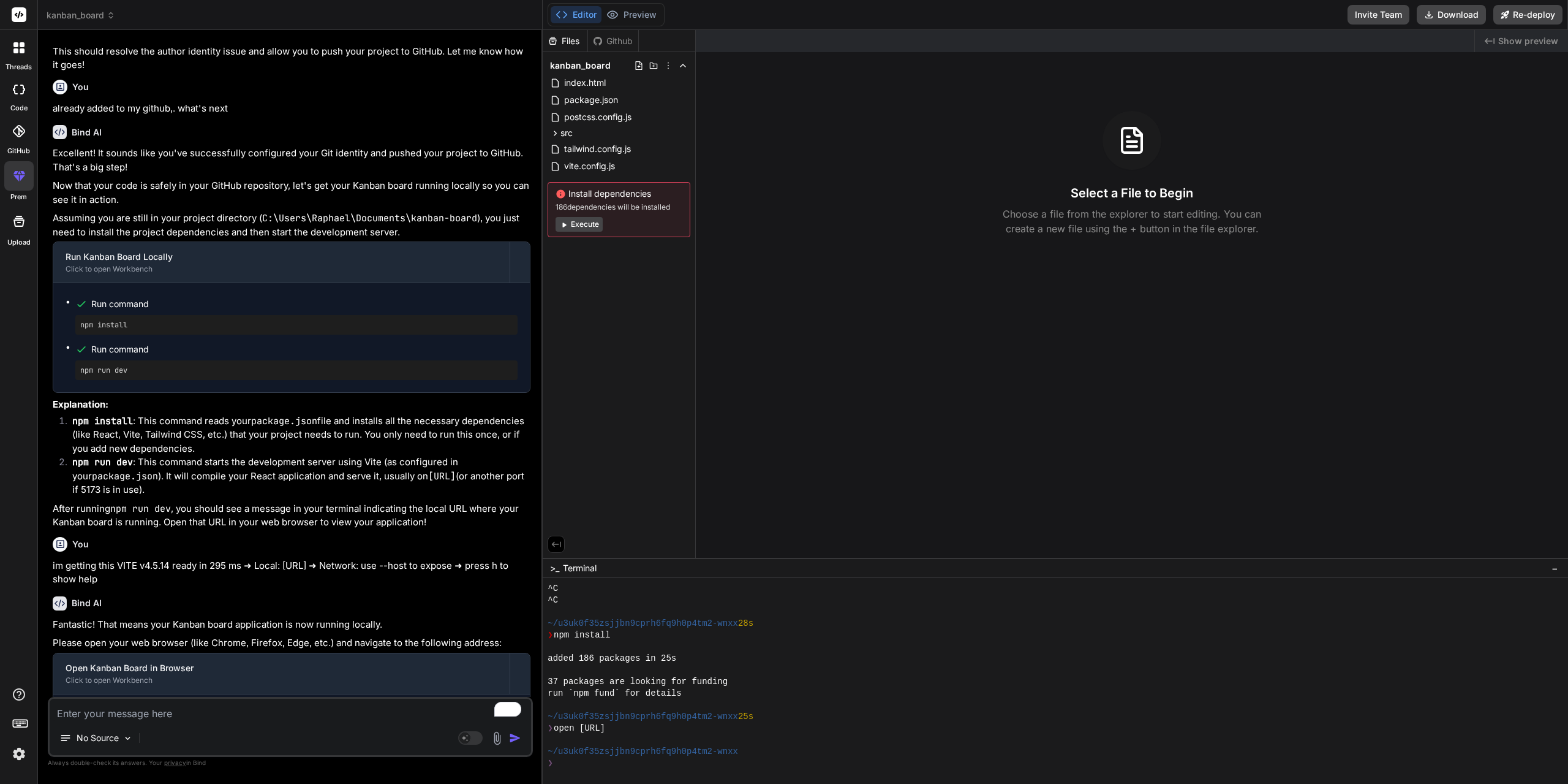
click at [23, 138] on div at bounding box center [19, 131] width 27 height 27
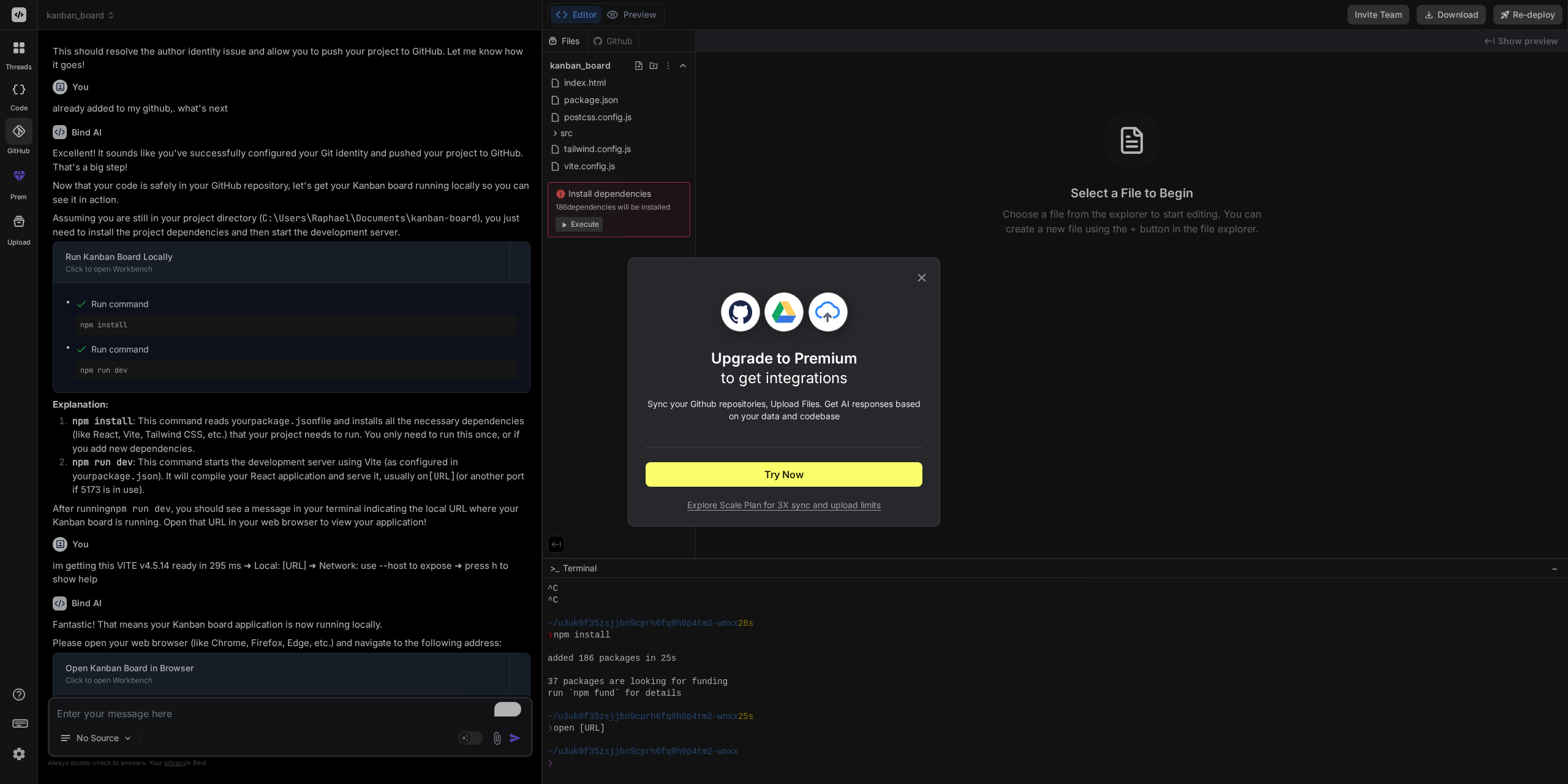
click at [919, 280] on icon at bounding box center [922, 277] width 8 height 8
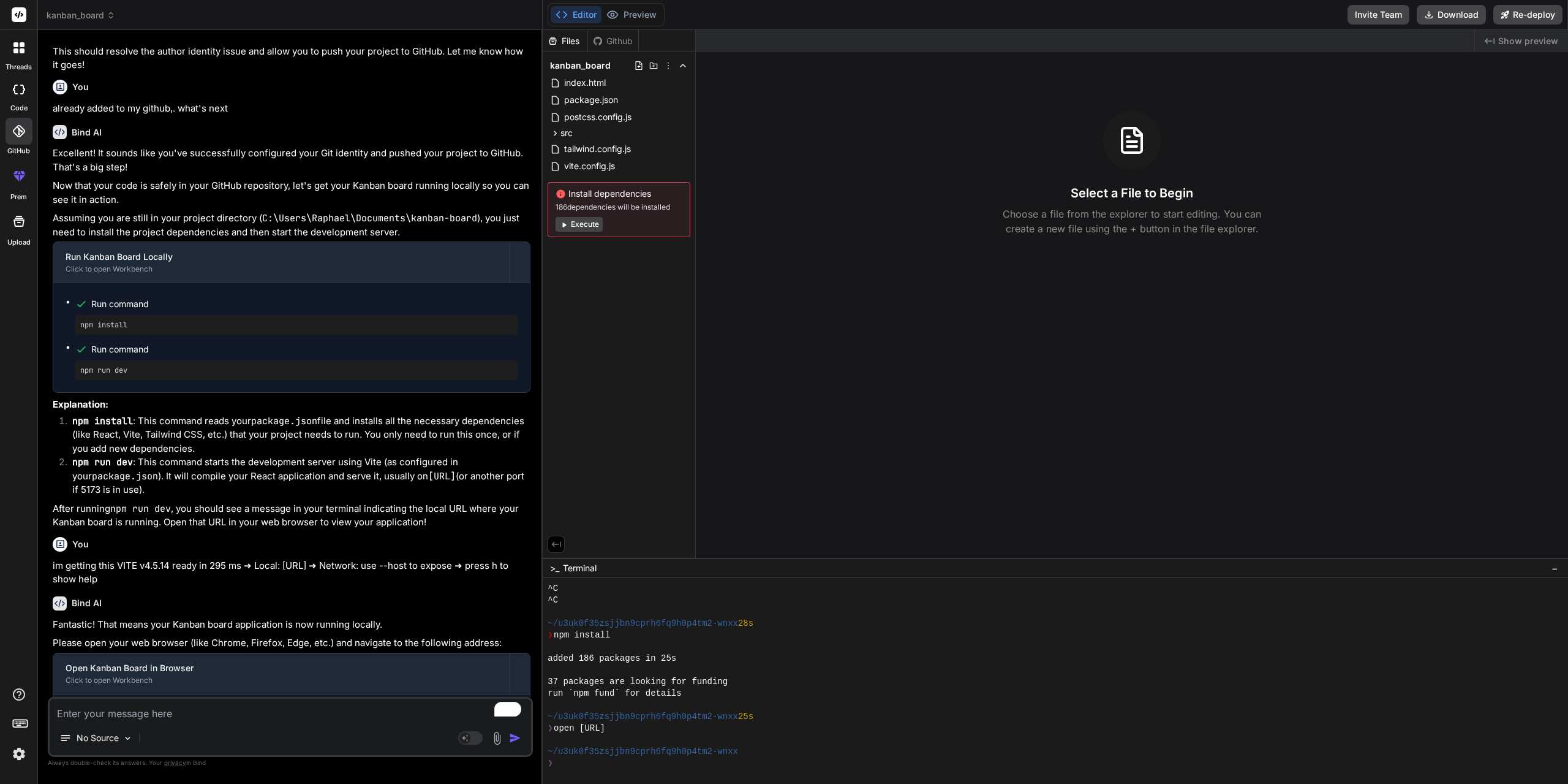
click at [19, 138] on div at bounding box center [19, 131] width 27 height 27
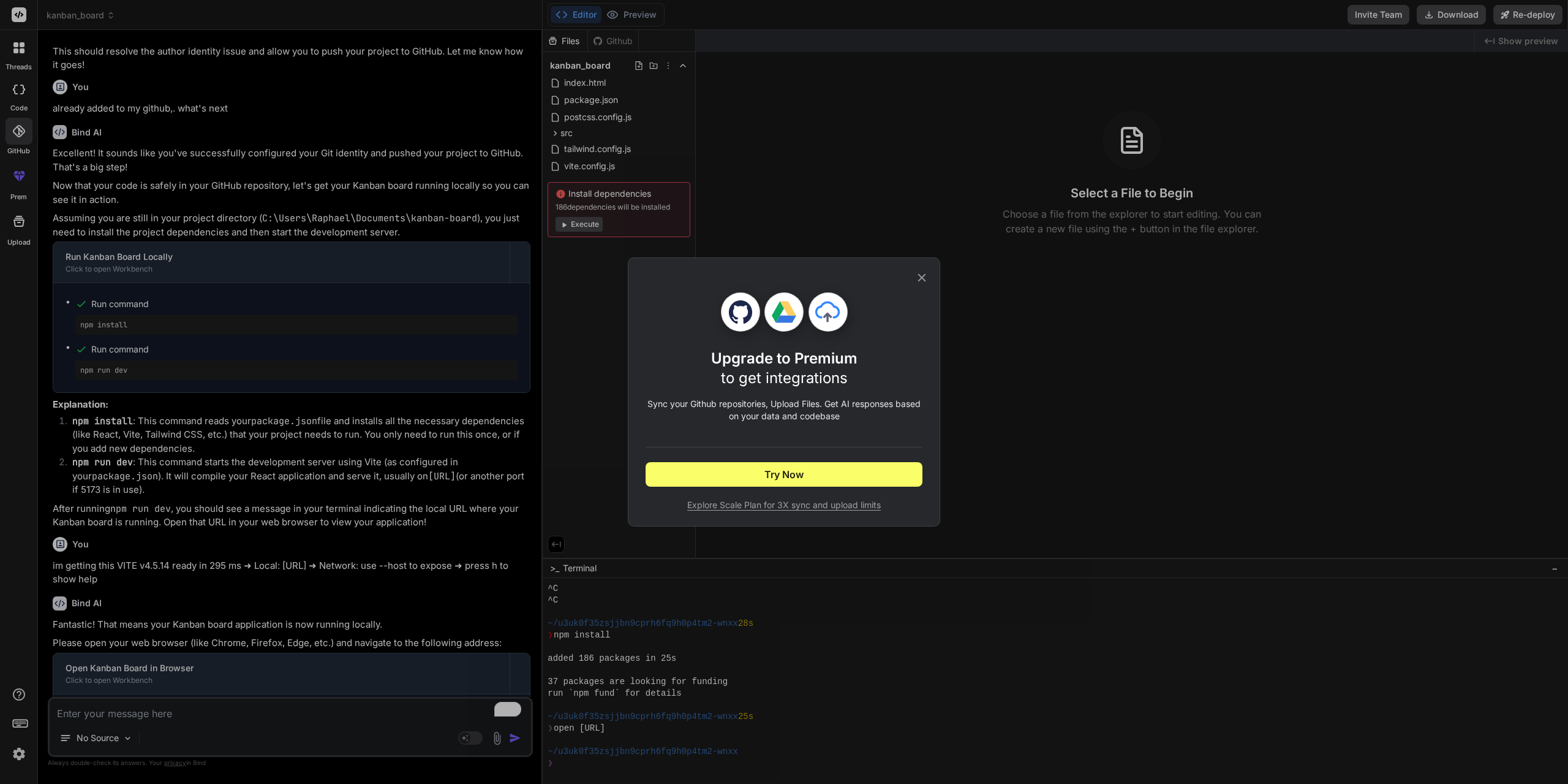
click at [798, 506] on span "Explore Scale Plan for 3X sync and upload limits" at bounding box center [784, 504] width 277 height 12
click at [923, 276] on icon at bounding box center [922, 277] width 8 height 8
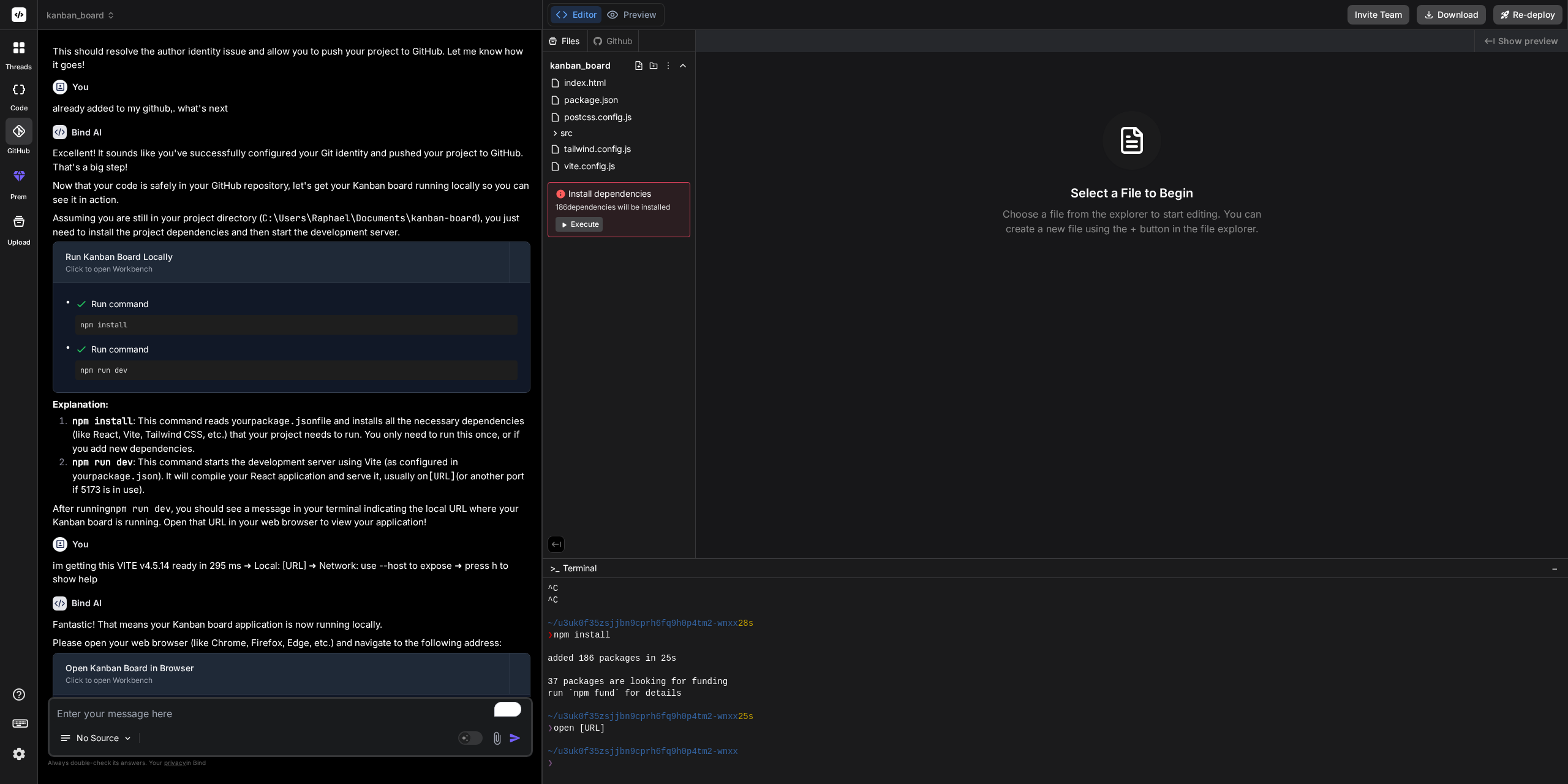
click at [18, 101] on div at bounding box center [19, 89] width 27 height 25
click at [13, 56] on div at bounding box center [19, 48] width 26 height 26
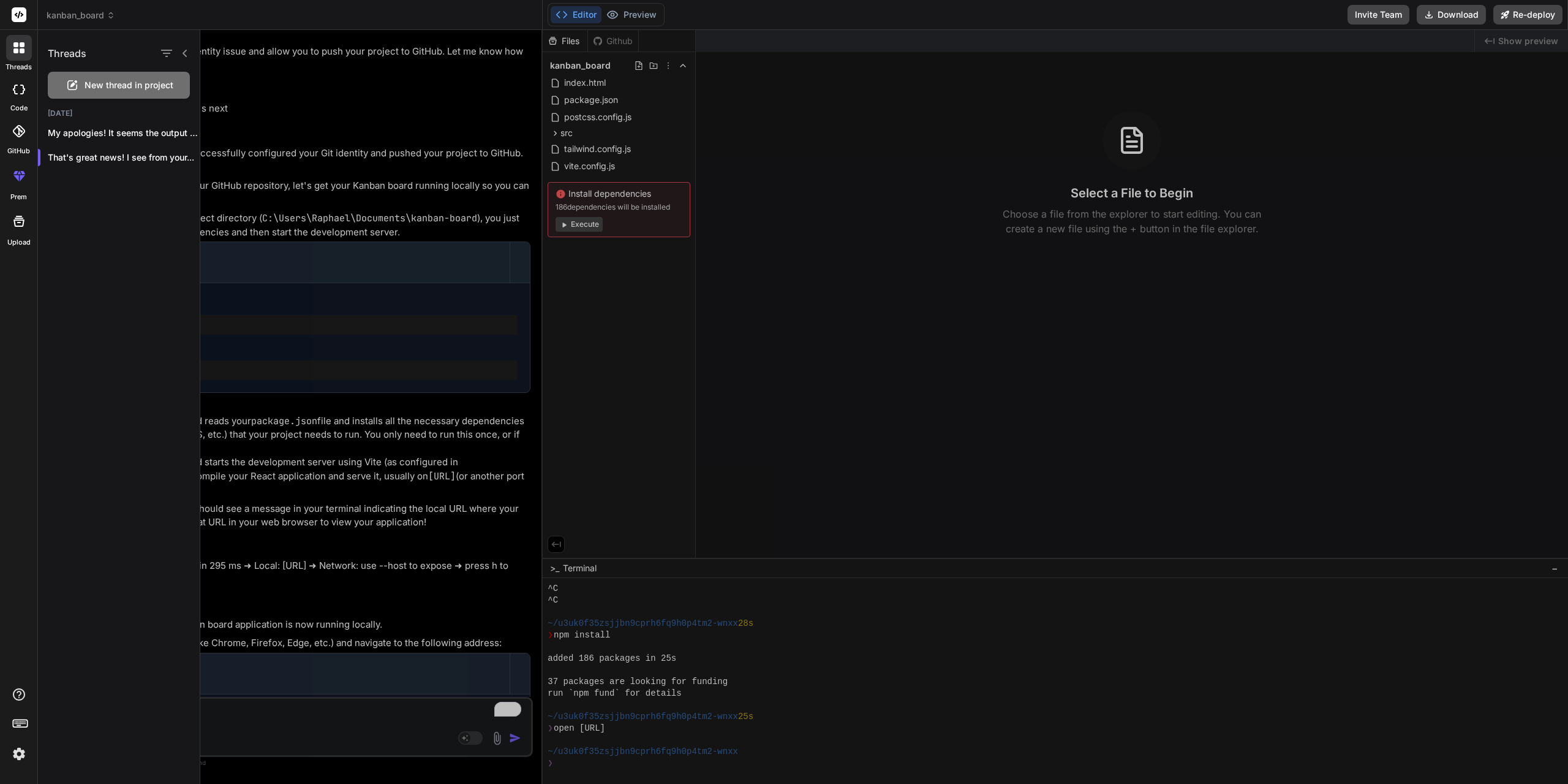
click at [19, 234] on div at bounding box center [19, 221] width 30 height 30
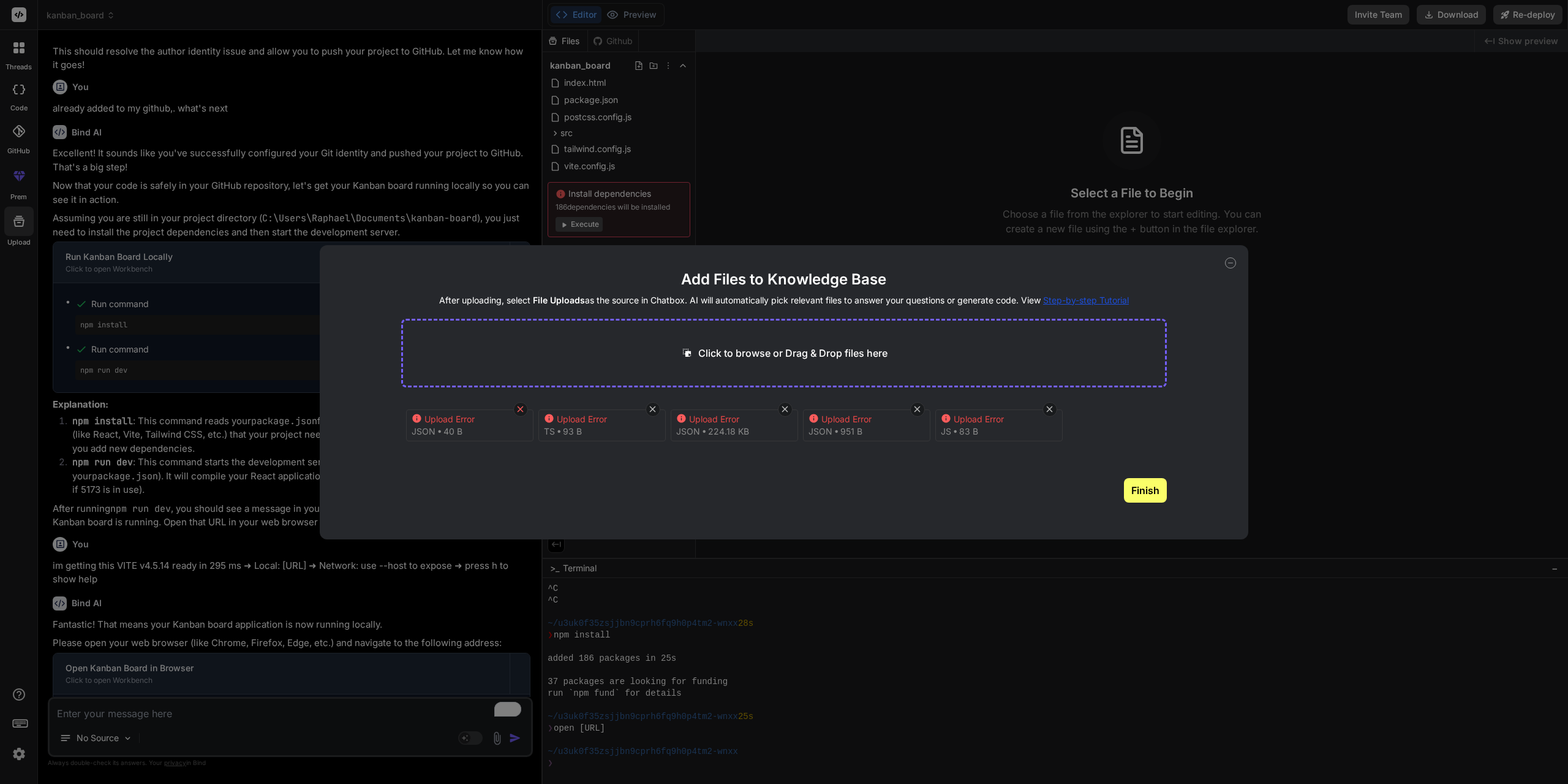
click at [517, 407] on icon at bounding box center [520, 409] width 10 height 10
click at [517, 409] on icon at bounding box center [520, 409] width 10 height 10
click at [520, 408] on icon at bounding box center [520, 409] width 6 height 6
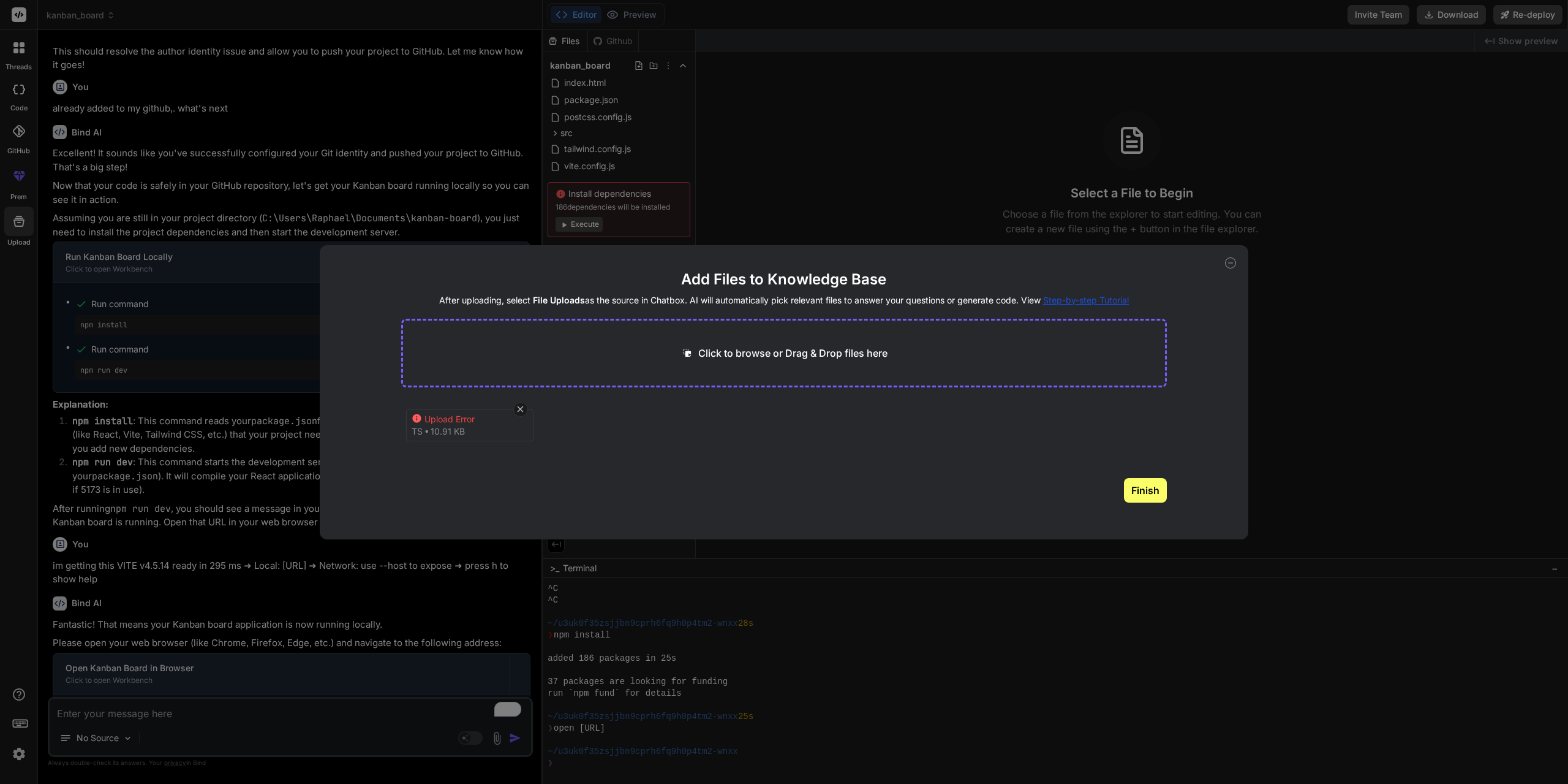
click at [1153, 483] on button "Finish" at bounding box center [1146, 490] width 43 height 25
drag, startPoint x: 1233, startPoint y: 263, endPoint x: 1413, endPoint y: 308, distance: 185.5
click at [1233, 263] on icon at bounding box center [1230, 262] width 11 height 11
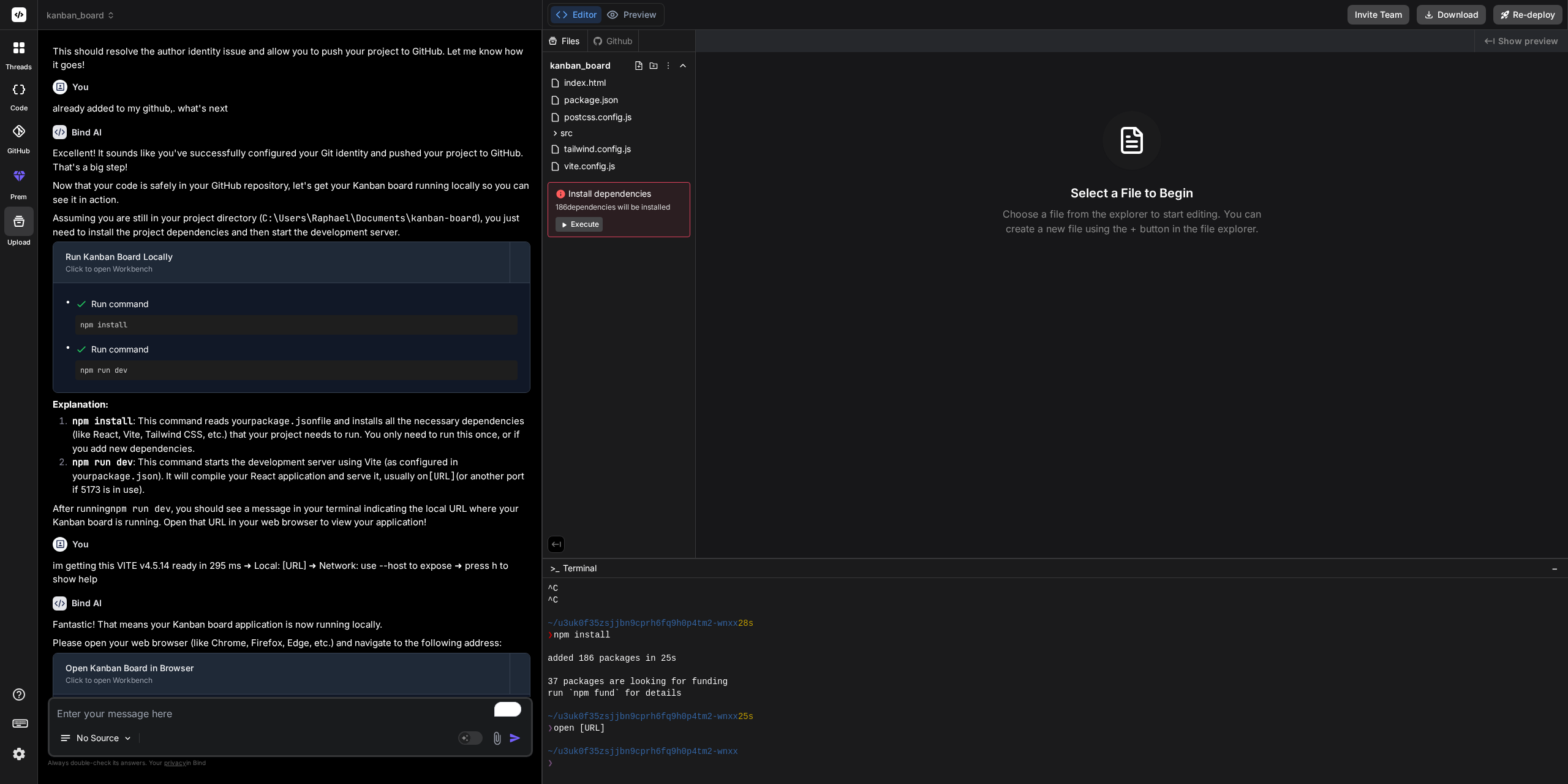
click at [1443, 314] on div "Created with Pixso. Show preview Select a File to Begin Choose a file from the …" at bounding box center [1132, 293] width 872 height 527
click at [16, 756] on img at bounding box center [19, 753] width 20 height 20
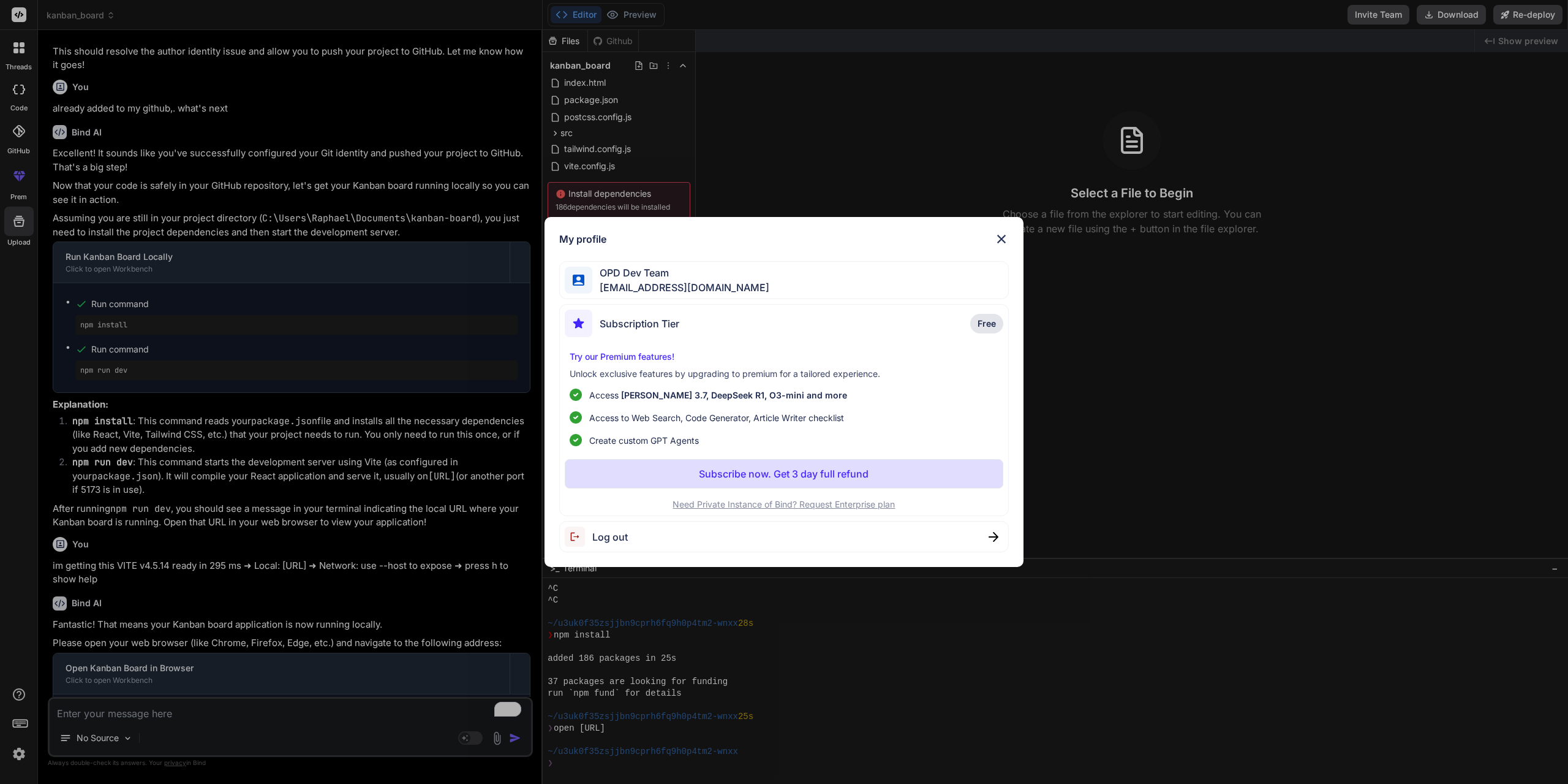
click at [1008, 233] on img at bounding box center [1001, 239] width 14 height 14
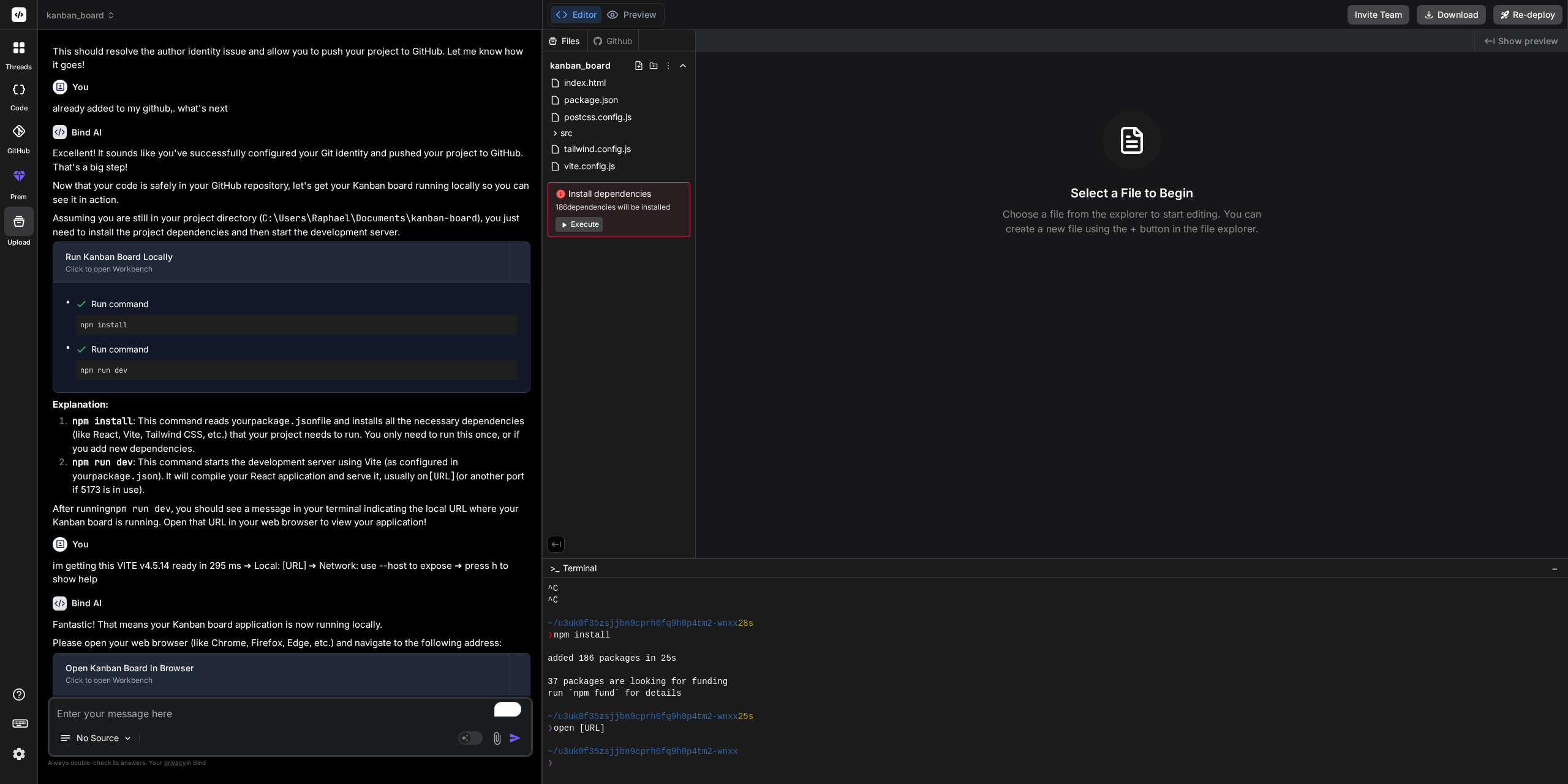
click at [20, 100] on div at bounding box center [19, 89] width 27 height 25
click at [93, 14] on span "kanban_board" at bounding box center [81, 15] width 69 height 12
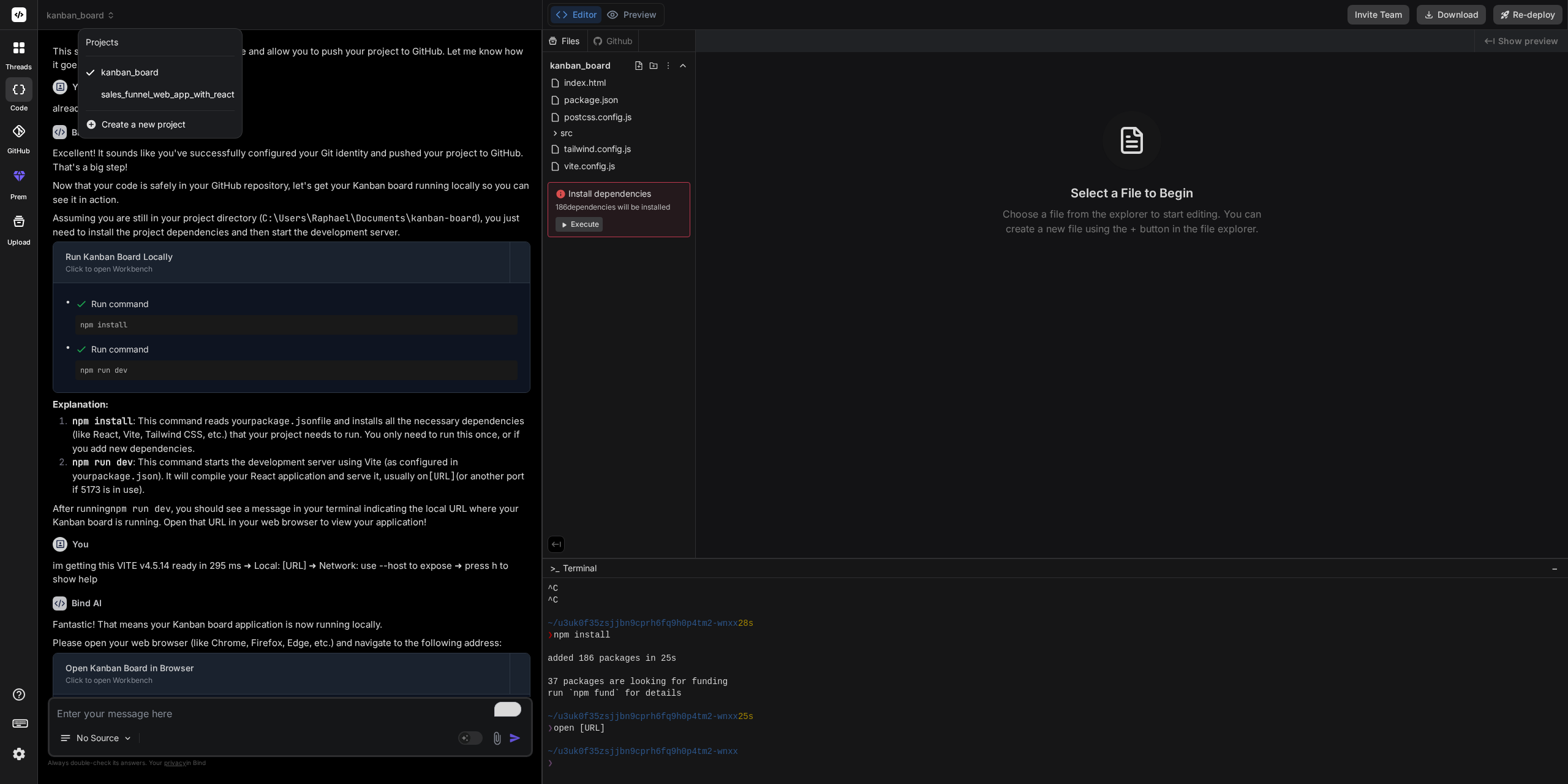
click at [93, 14] on div at bounding box center [784, 392] width 1568 height 784
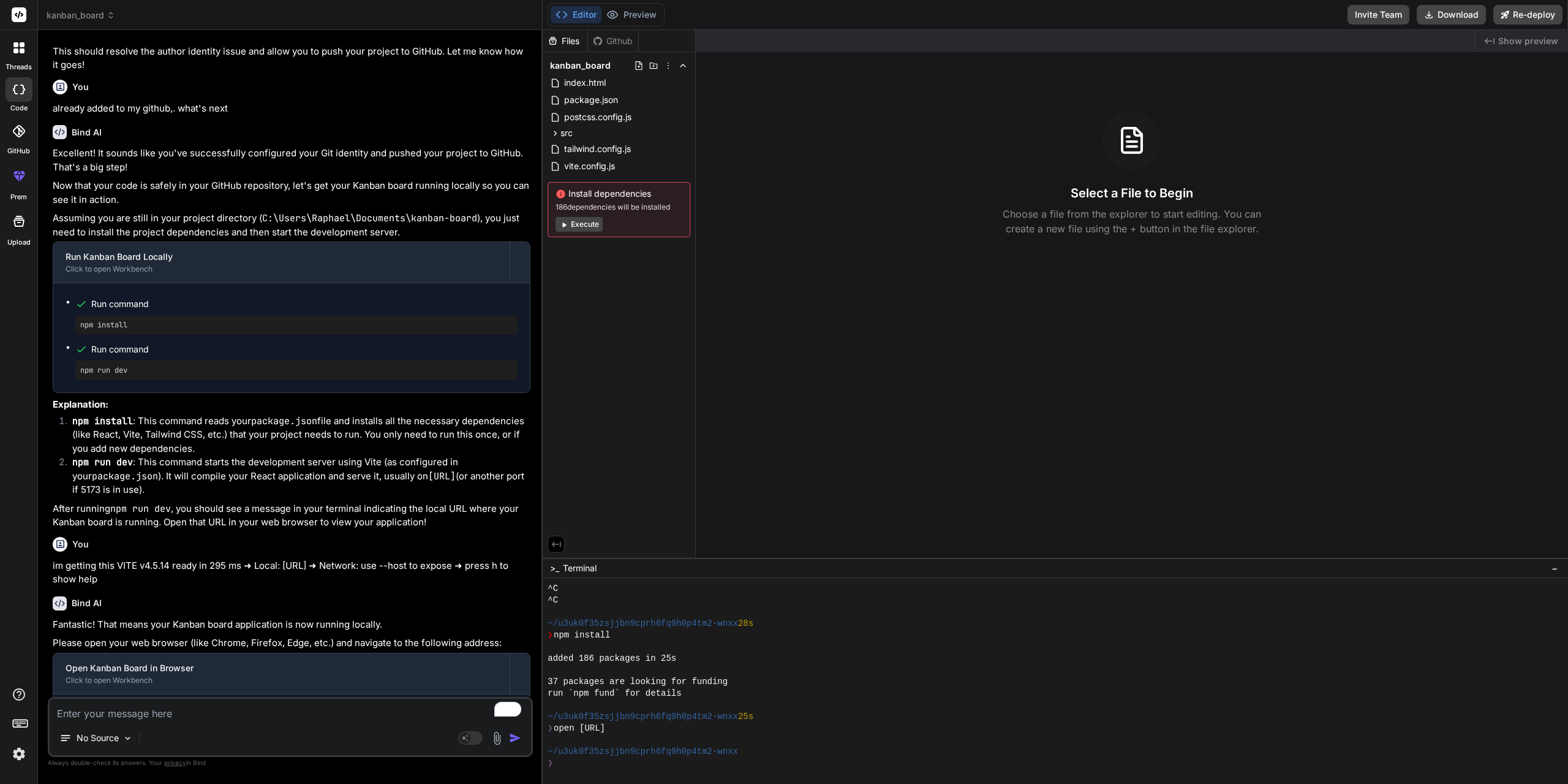
click at [18, 45] on icon at bounding box center [16, 45] width 5 height 5
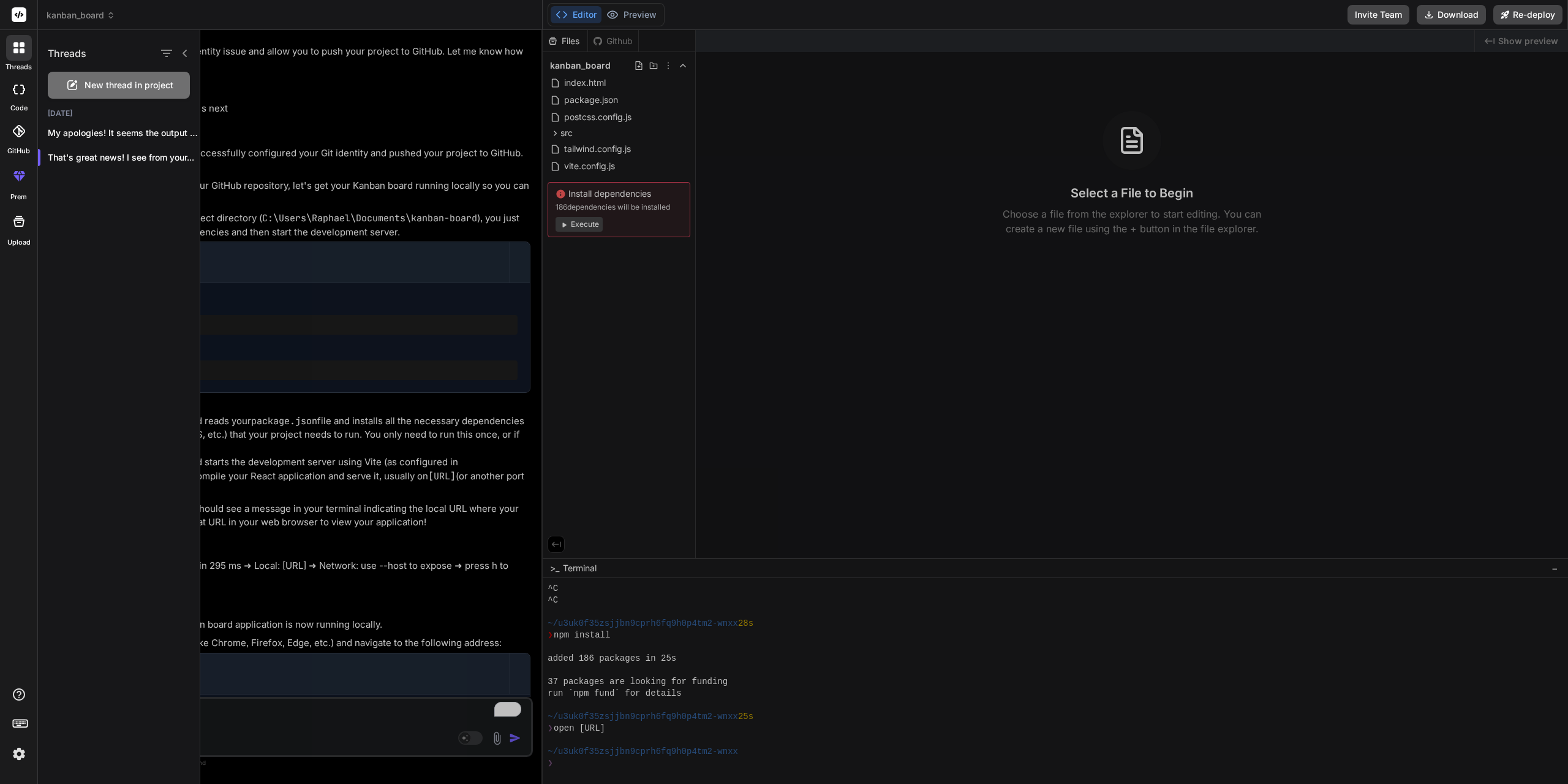
click at [877, 377] on div at bounding box center [884, 406] width 1368 height 754
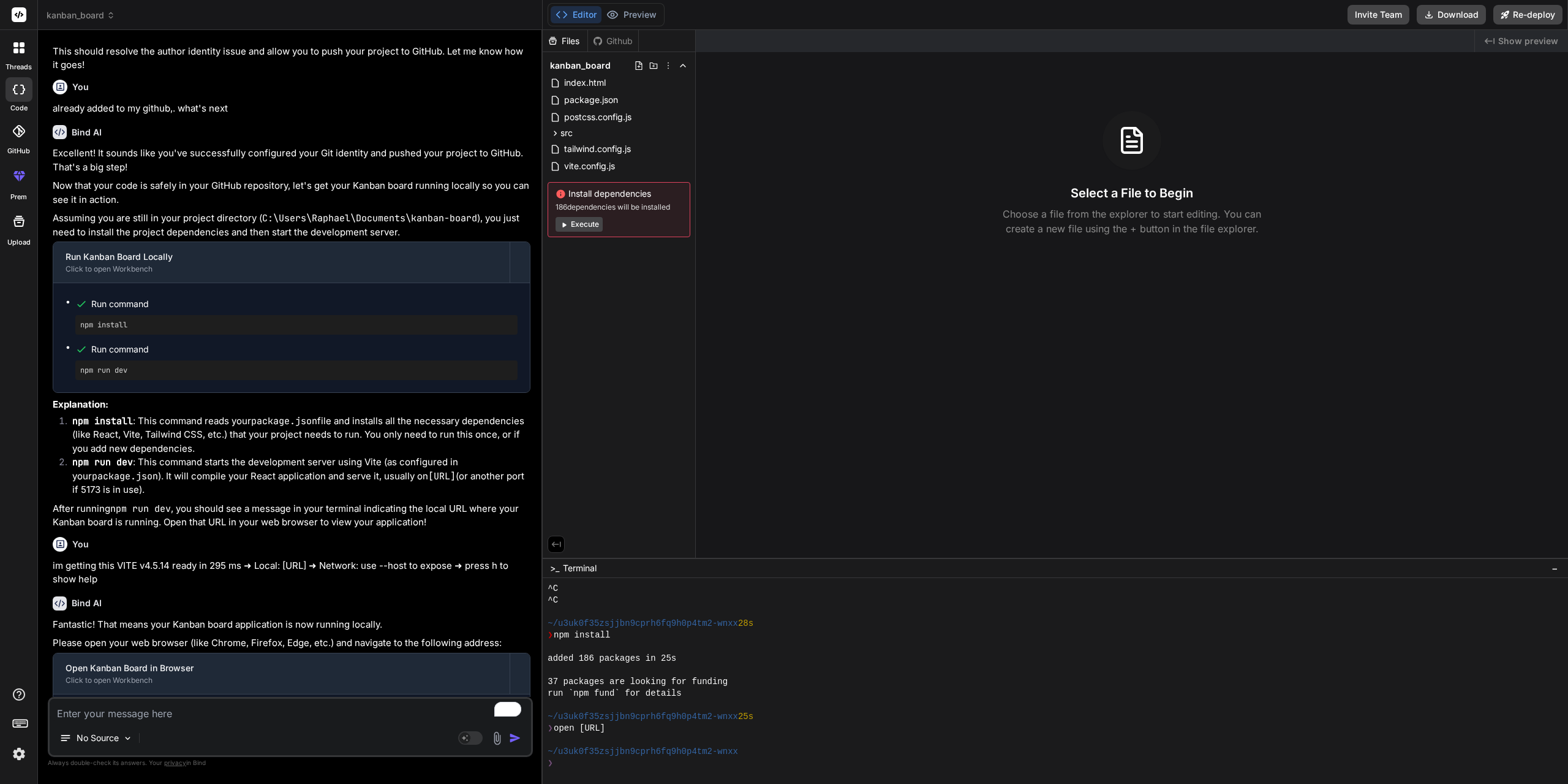
click at [16, 86] on icon at bounding box center [19, 89] width 12 height 10
click at [21, 98] on div at bounding box center [19, 89] width 27 height 25
click at [20, 55] on div at bounding box center [19, 48] width 26 height 26
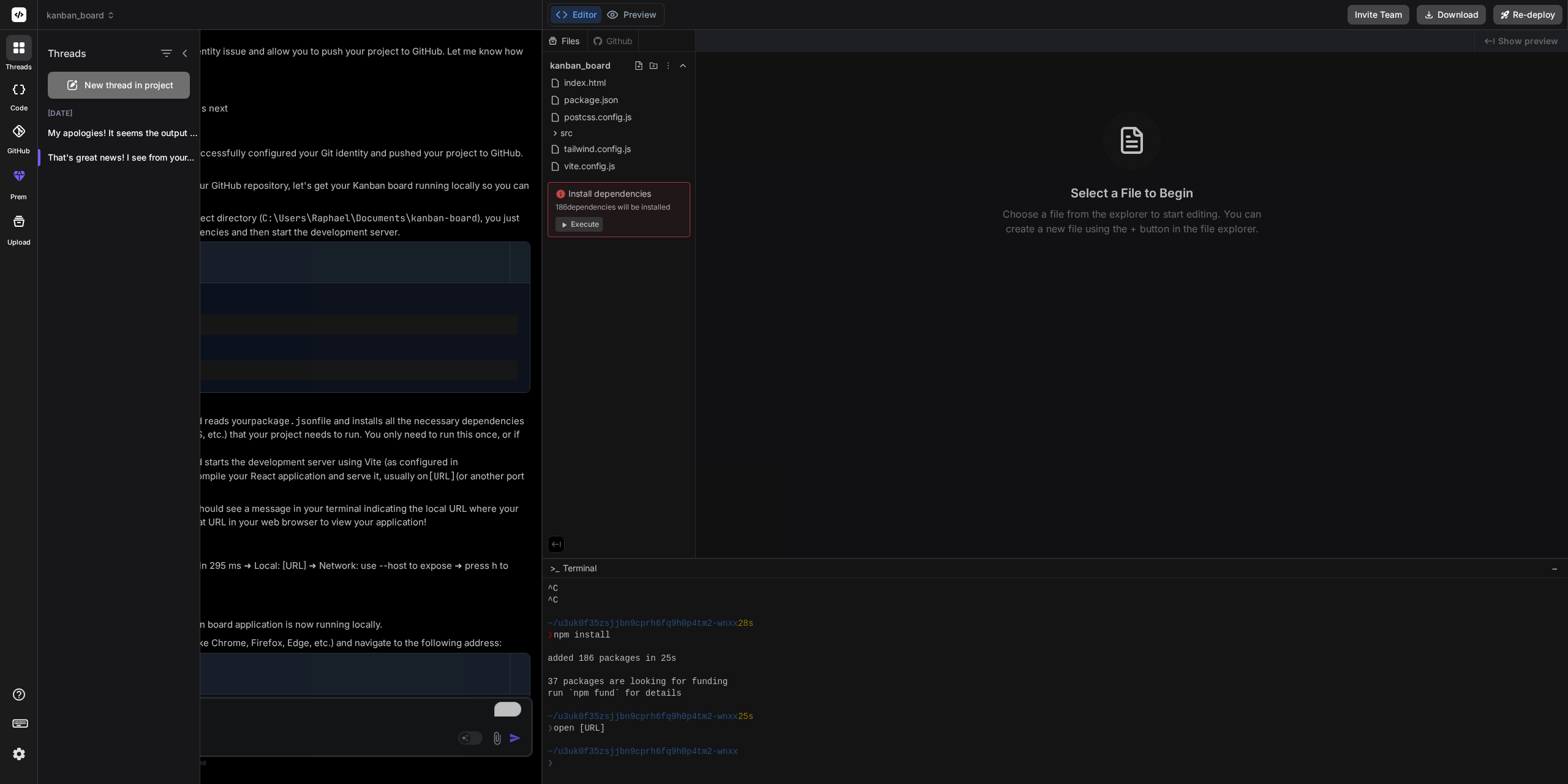
click at [108, 84] on span "New thread in project" at bounding box center [129, 85] width 89 height 12
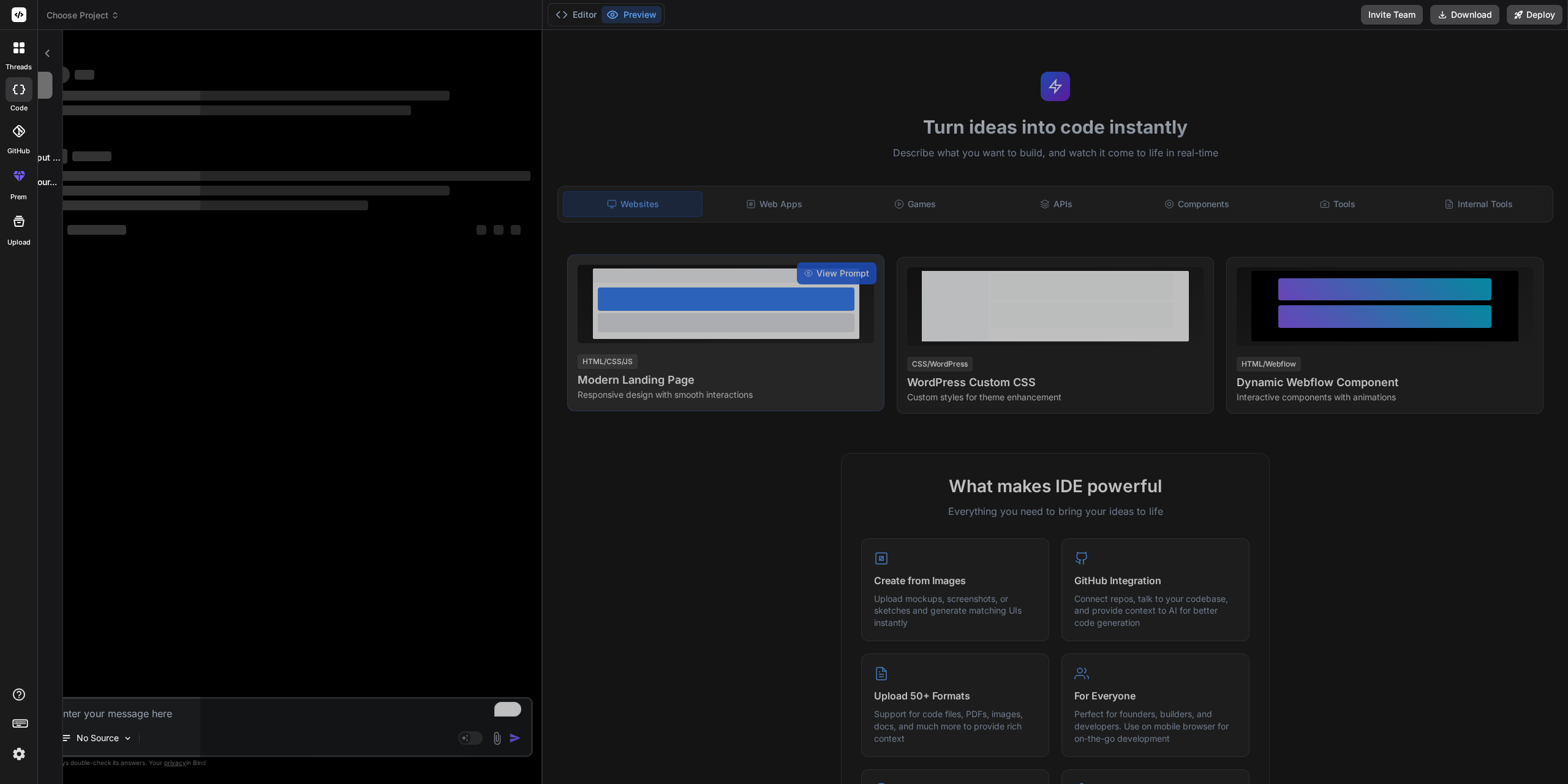
scroll to position [1246, 0]
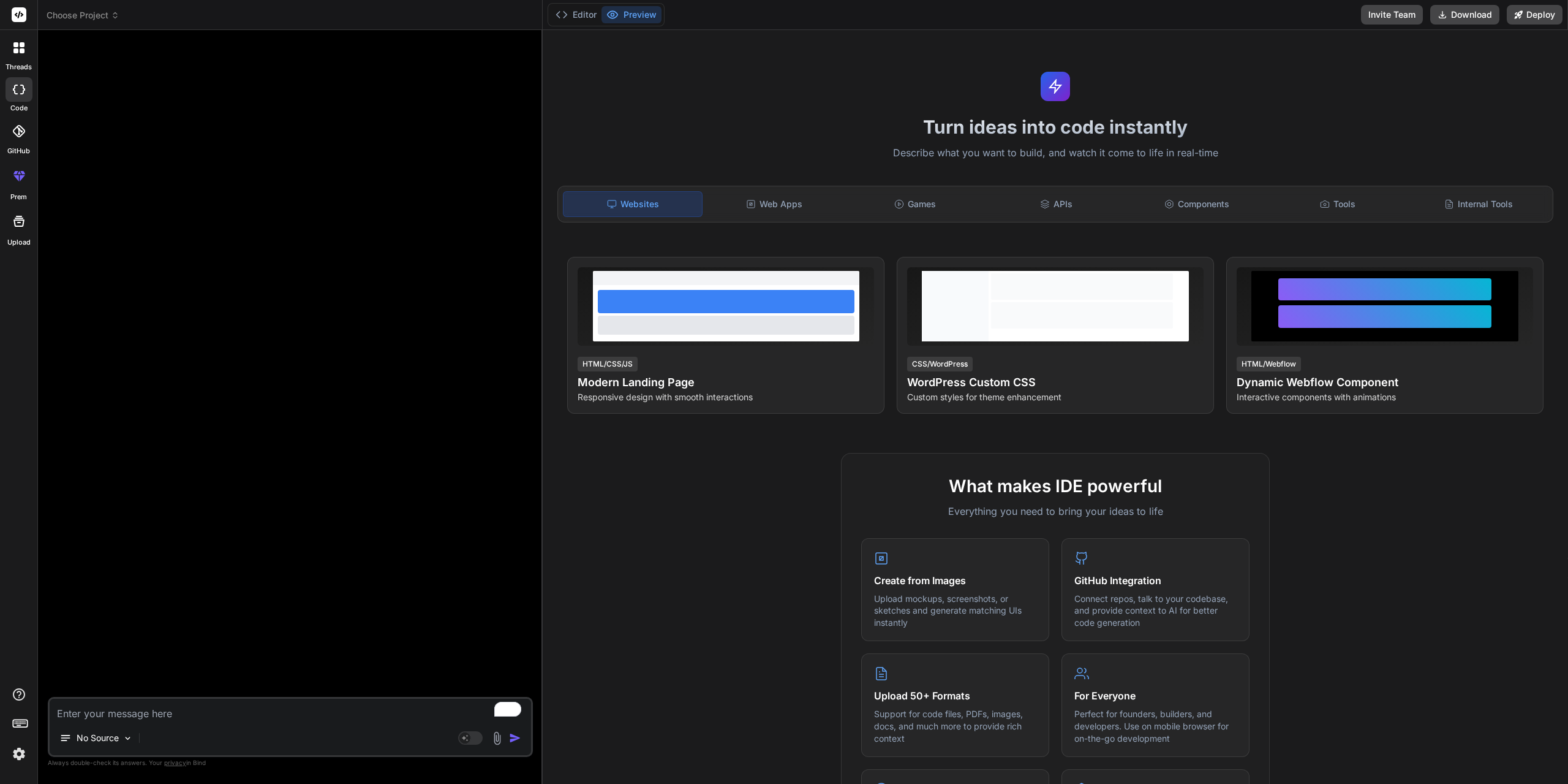
click at [778, 217] on div "Websites Web Apps Games APIs Components Tools Internal Tools" at bounding box center [1054, 204] width 996 height 37
click at [780, 208] on div "Web Apps" at bounding box center [774, 204] width 139 height 26
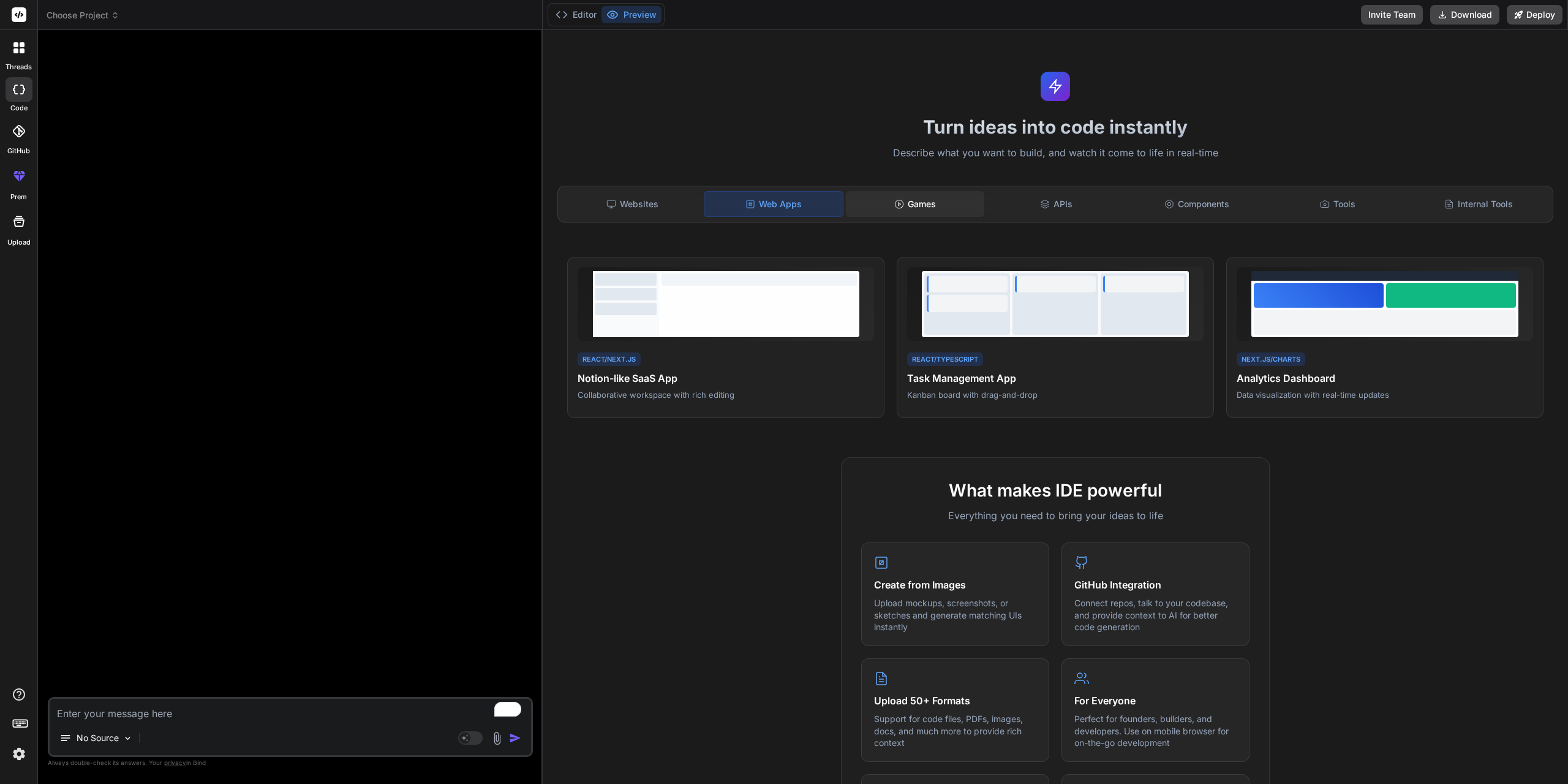
click at [927, 199] on div "Games" at bounding box center [915, 204] width 139 height 26
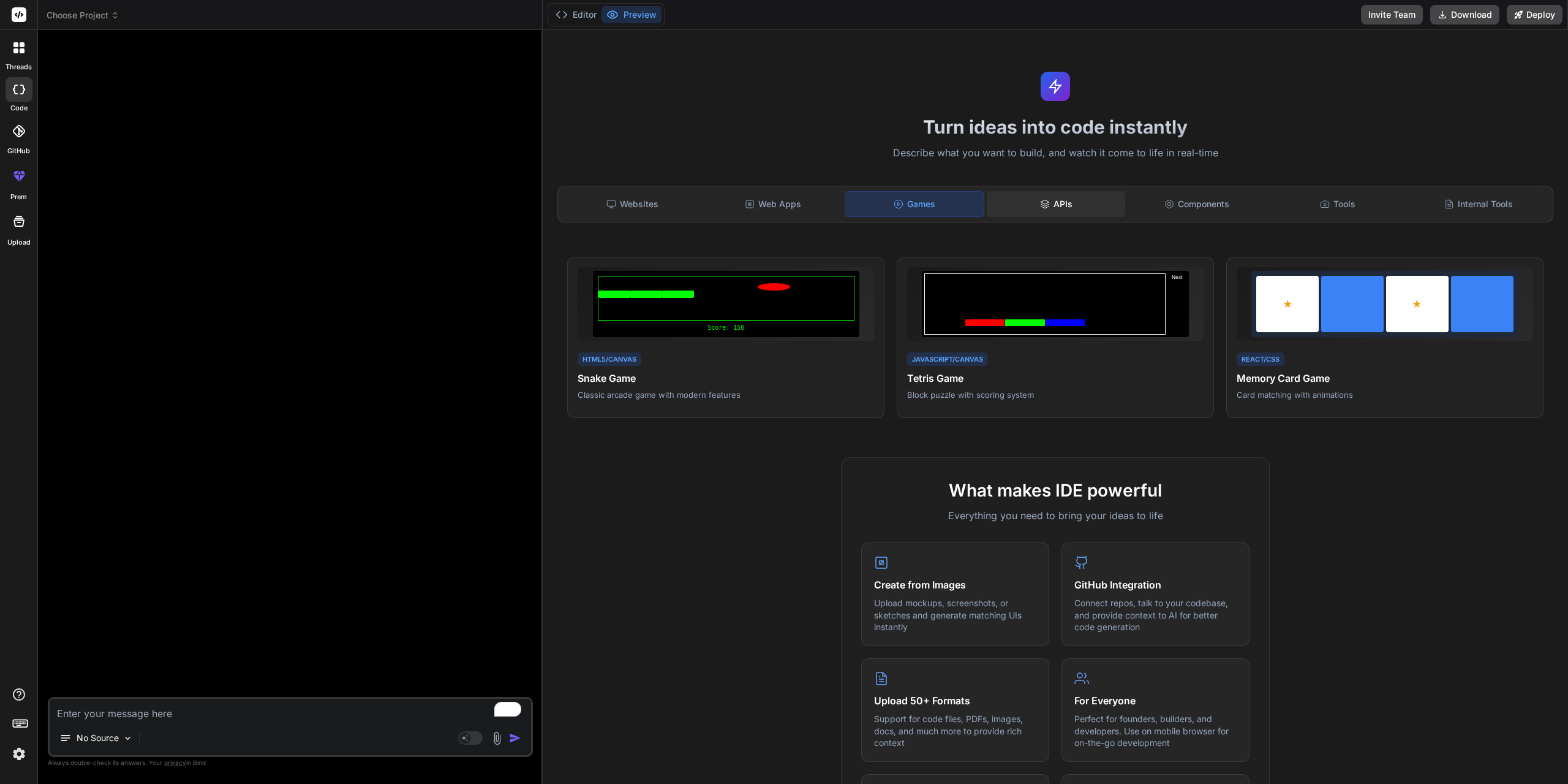
click at [1052, 208] on div "APIs" at bounding box center [1056, 204] width 139 height 26
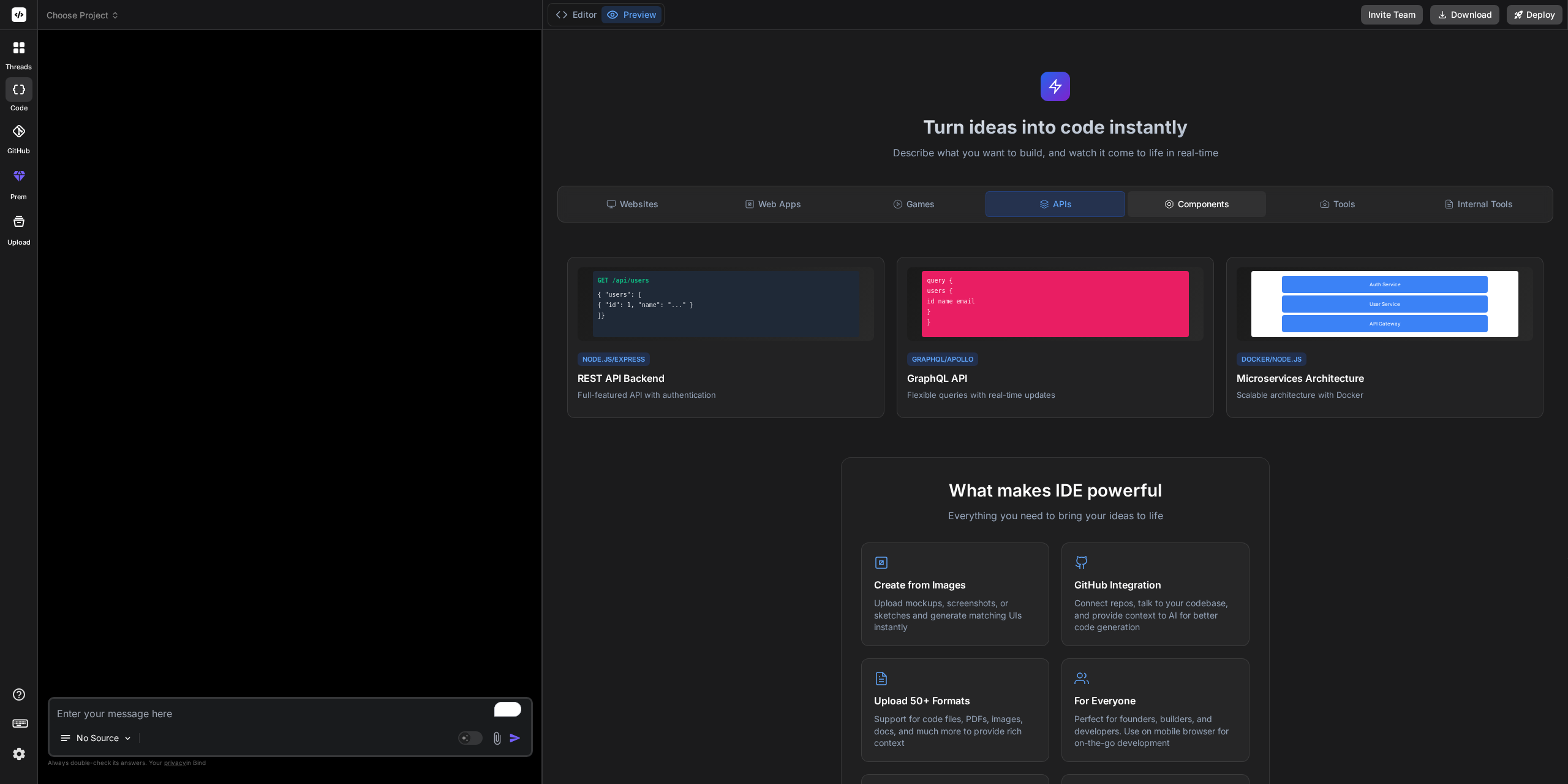
click at [1172, 201] on div "Components" at bounding box center [1197, 204] width 139 height 26
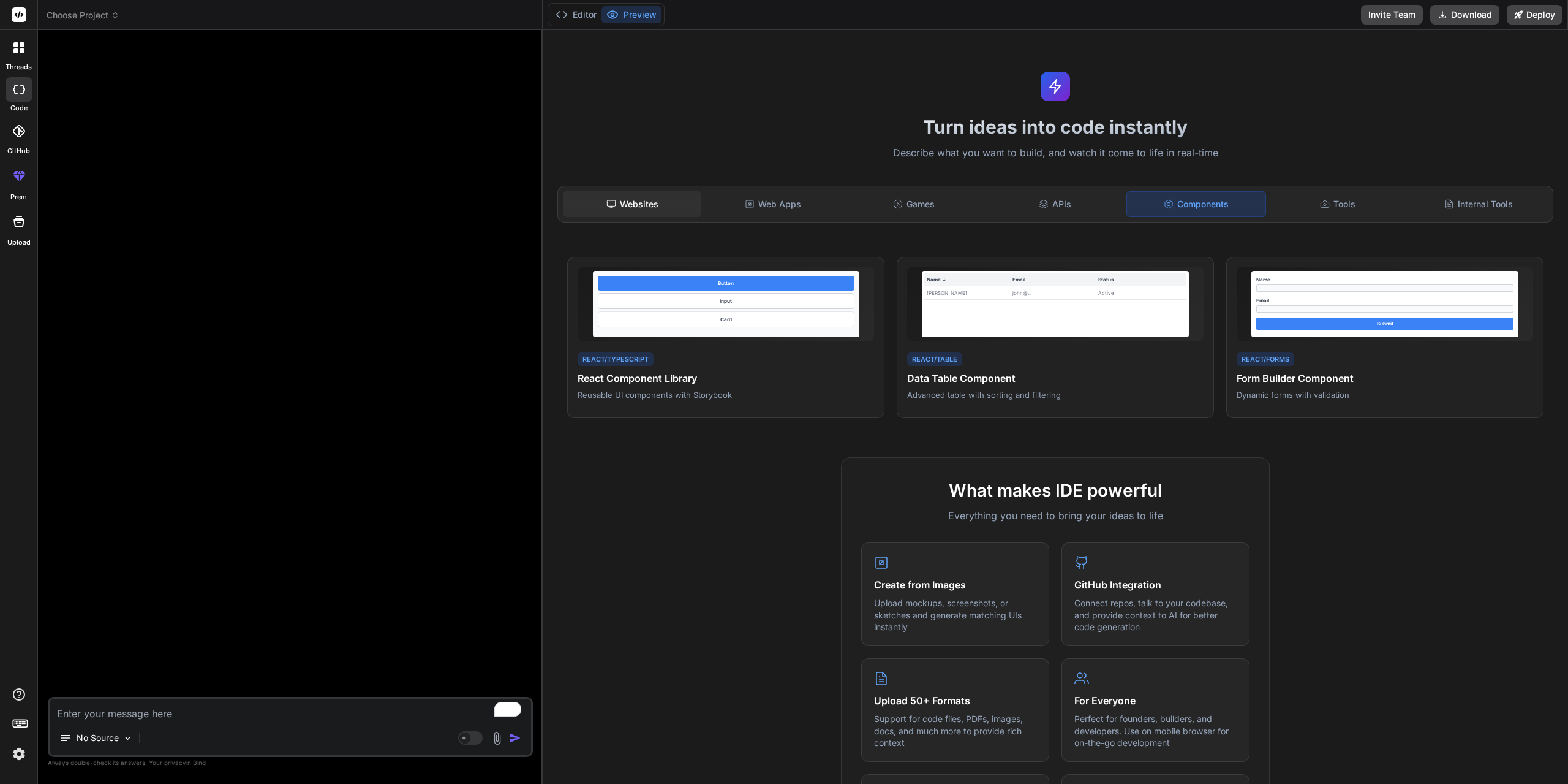
click at [656, 203] on div "Websites" at bounding box center [632, 204] width 139 height 26
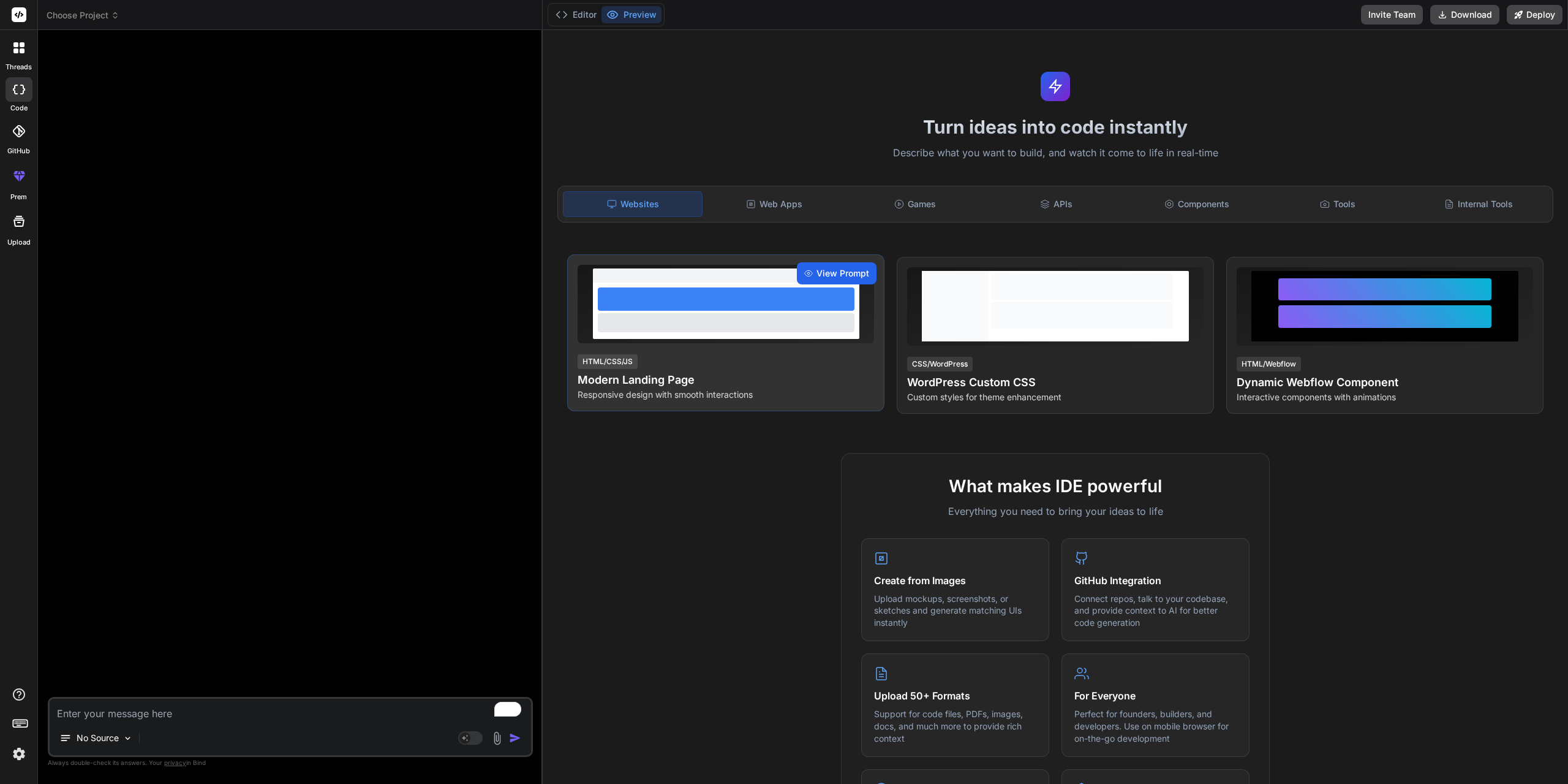
click at [832, 274] on span "View Prompt" at bounding box center [843, 274] width 53 height 12
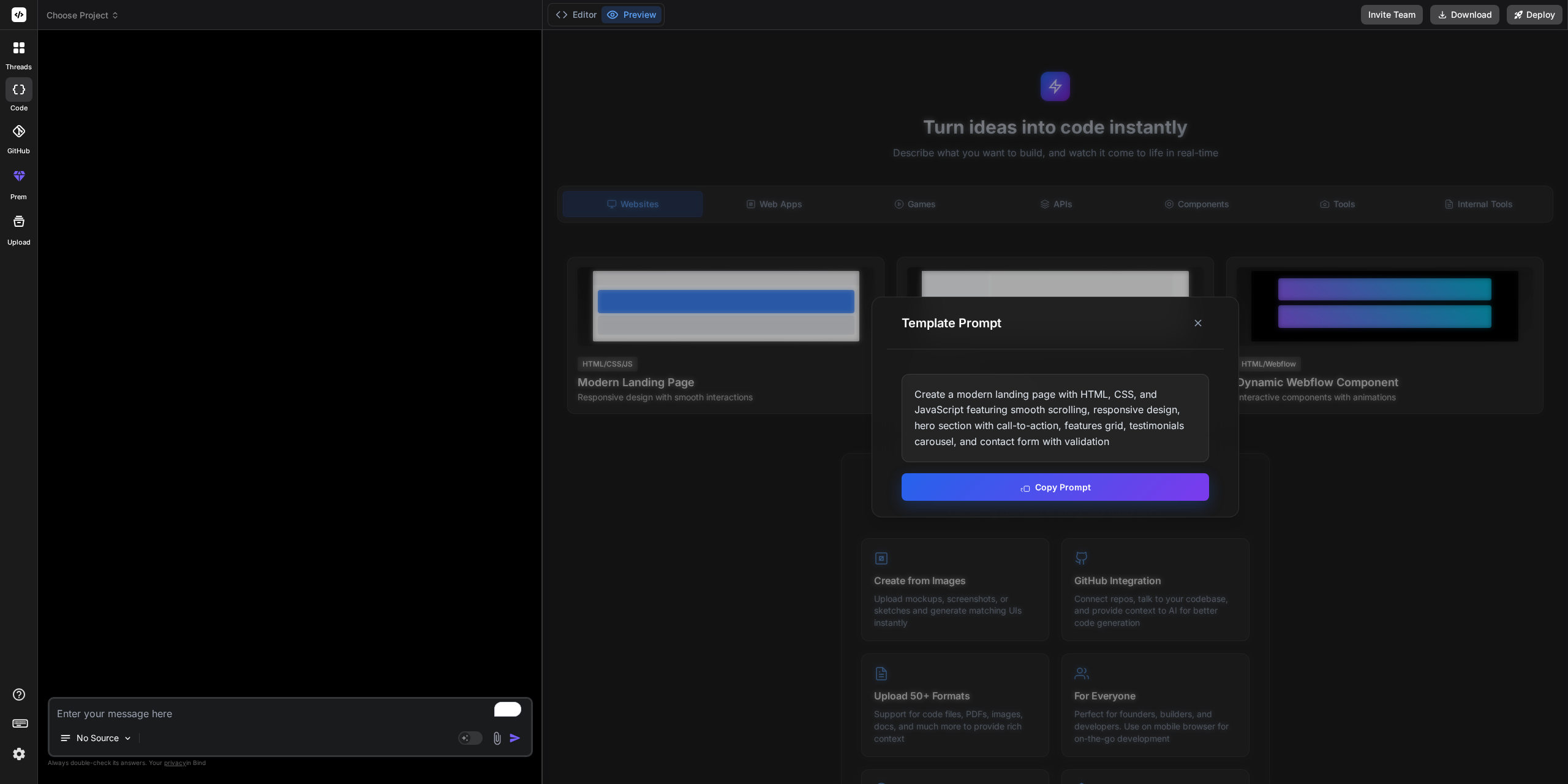
click at [1048, 489] on button "Copy Prompt" at bounding box center [1055, 487] width 307 height 27
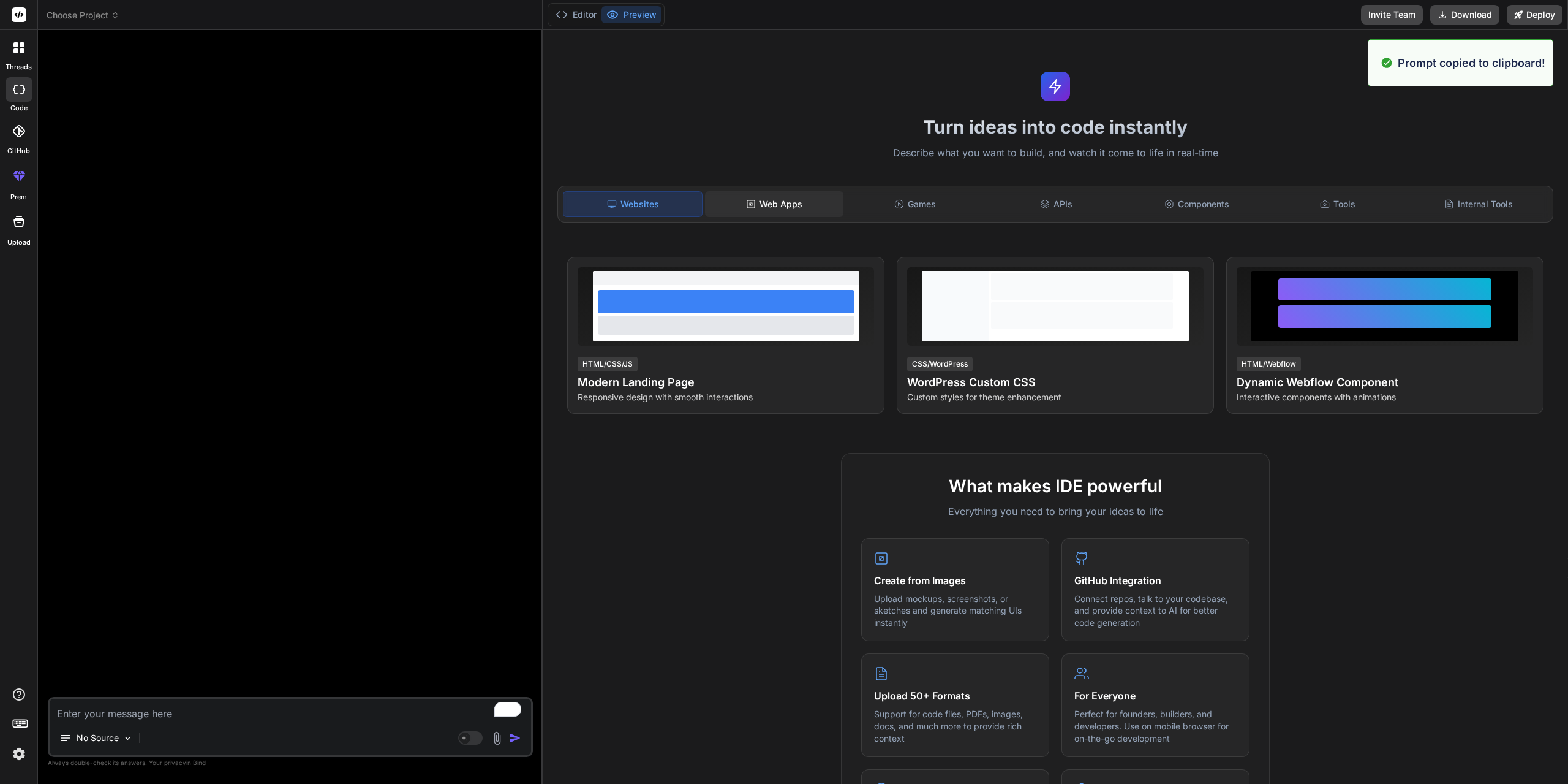
click at [761, 205] on div "Web Apps" at bounding box center [774, 204] width 139 height 26
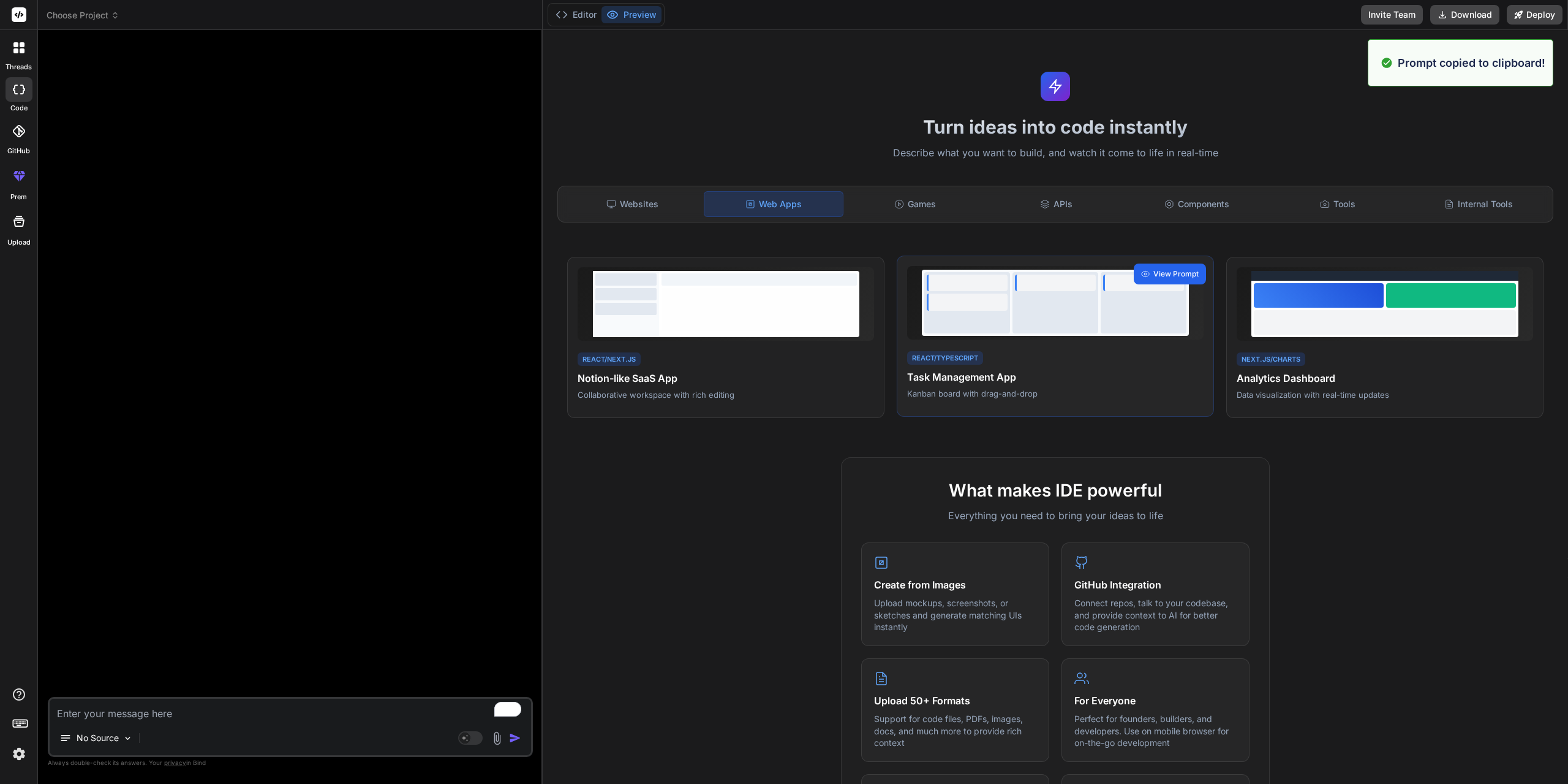
click at [1166, 271] on span "View Prompt" at bounding box center [1175, 274] width 45 height 11
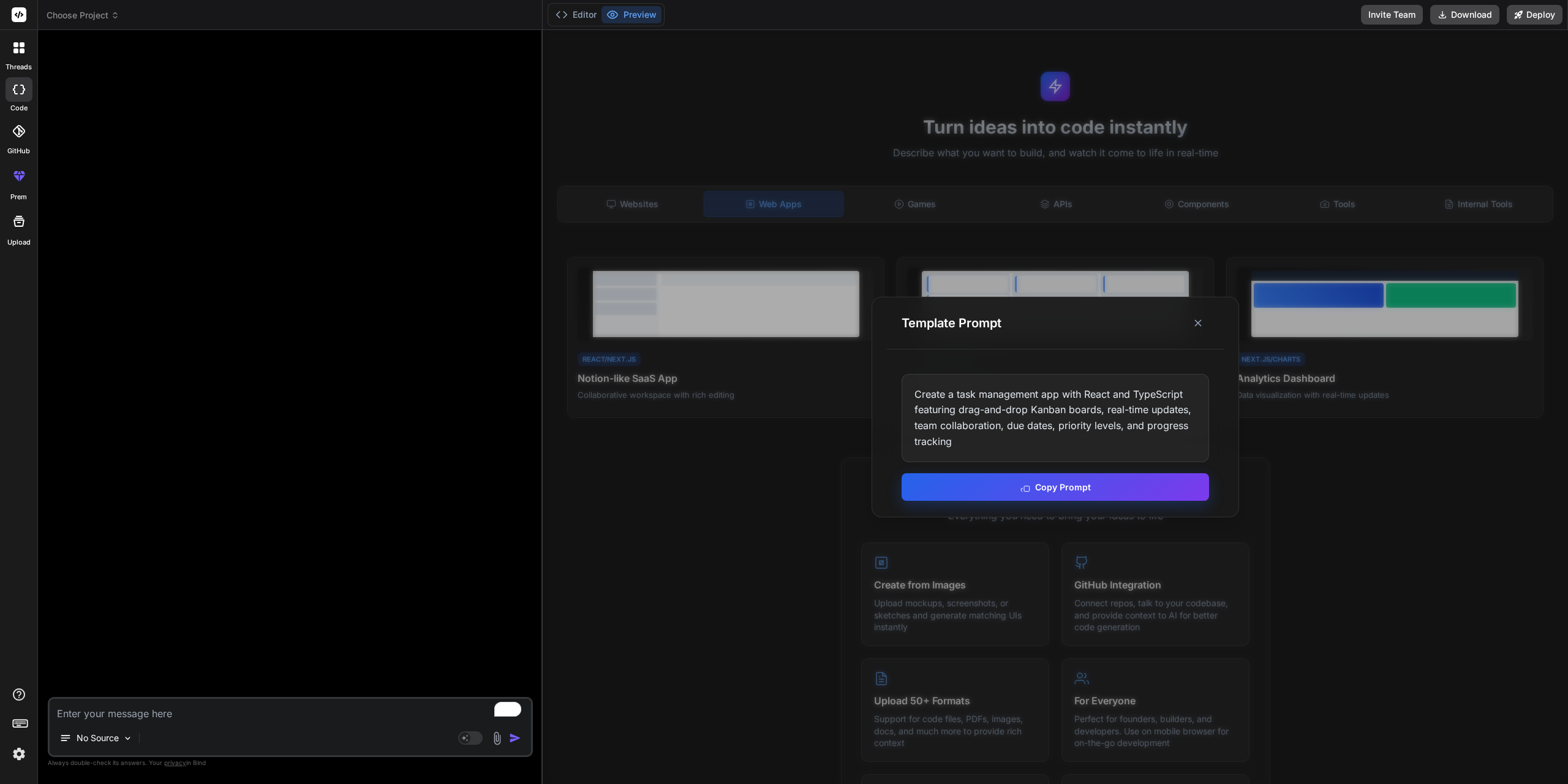
click at [1081, 491] on button "Copy Prompt" at bounding box center [1055, 487] width 307 height 27
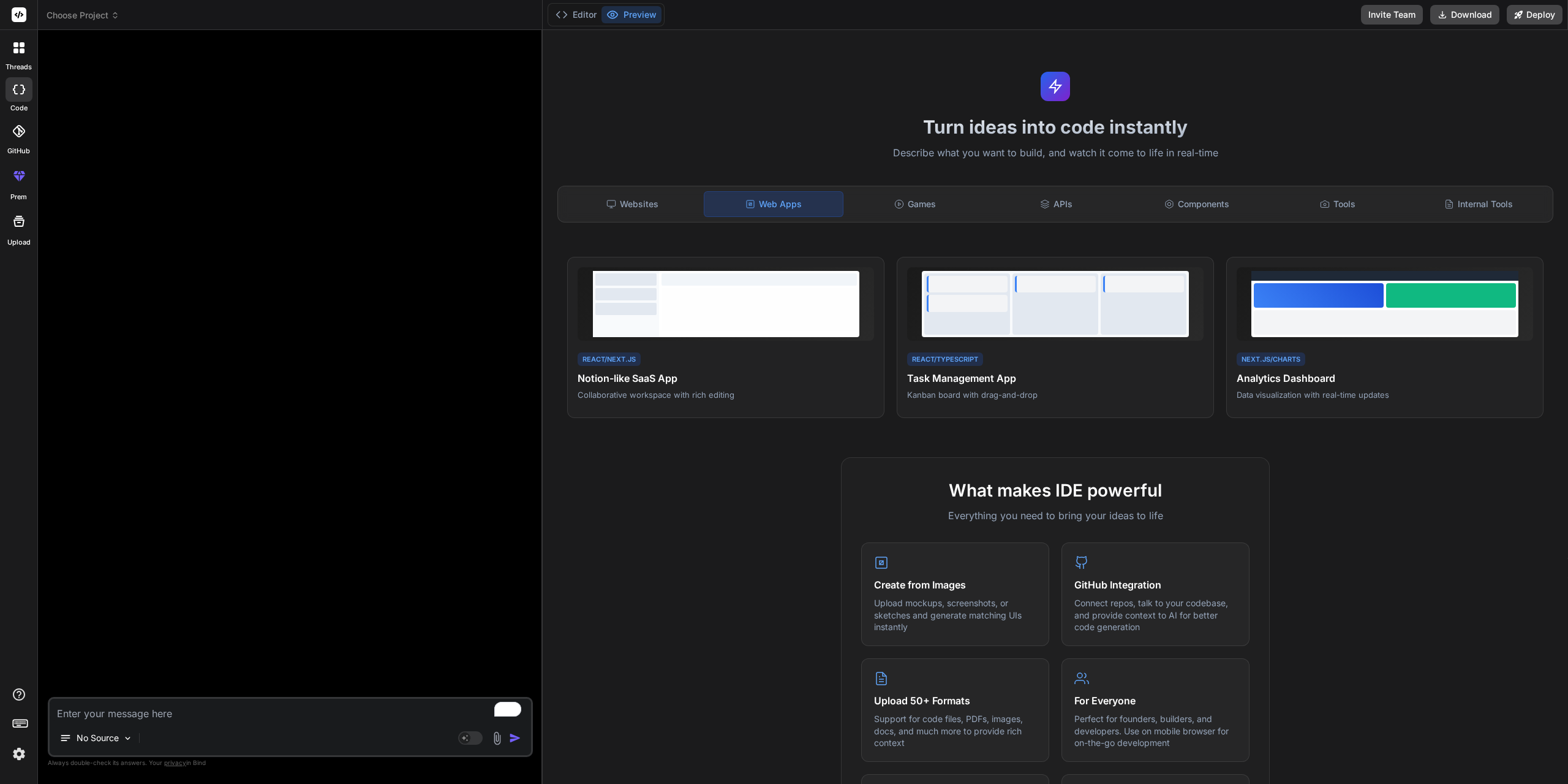
click at [198, 718] on textarea "To enrich screen reader interactions, please activate Accessibility in Grammarl…" at bounding box center [290, 710] width 481 height 22
paste textarea "Create a sales funnel app same with clickfunnels with React, Next.JS and TypeSc…"
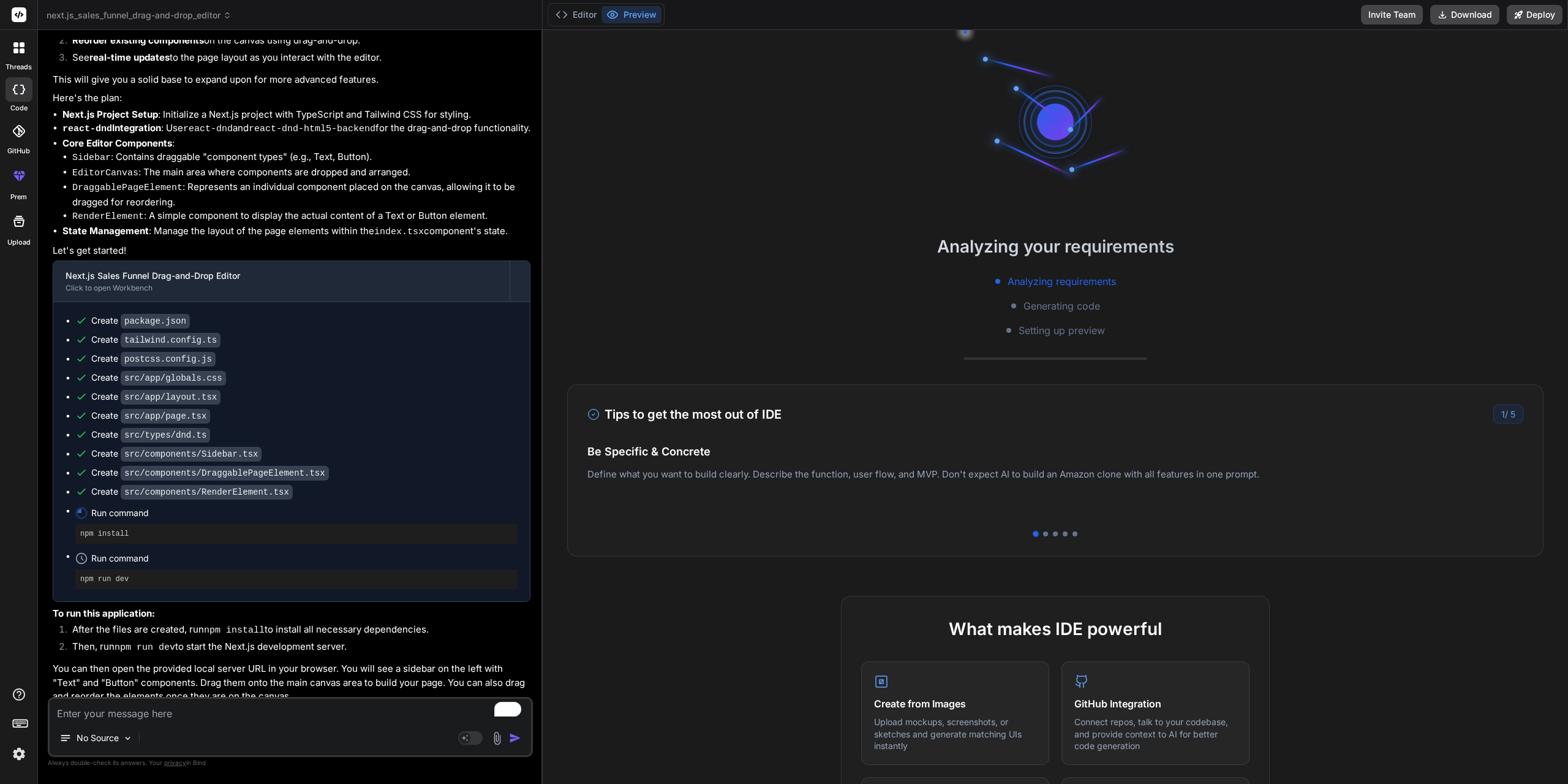
scroll to position [187, 0]
click at [1043, 534] on div at bounding box center [1046, 533] width 5 height 5
click at [1053, 533] on div at bounding box center [1055, 533] width 5 height 5
click at [1063, 535] on div at bounding box center [1065, 533] width 5 height 5
click at [1072, 533] on div at bounding box center [1075, 533] width 5 height 5
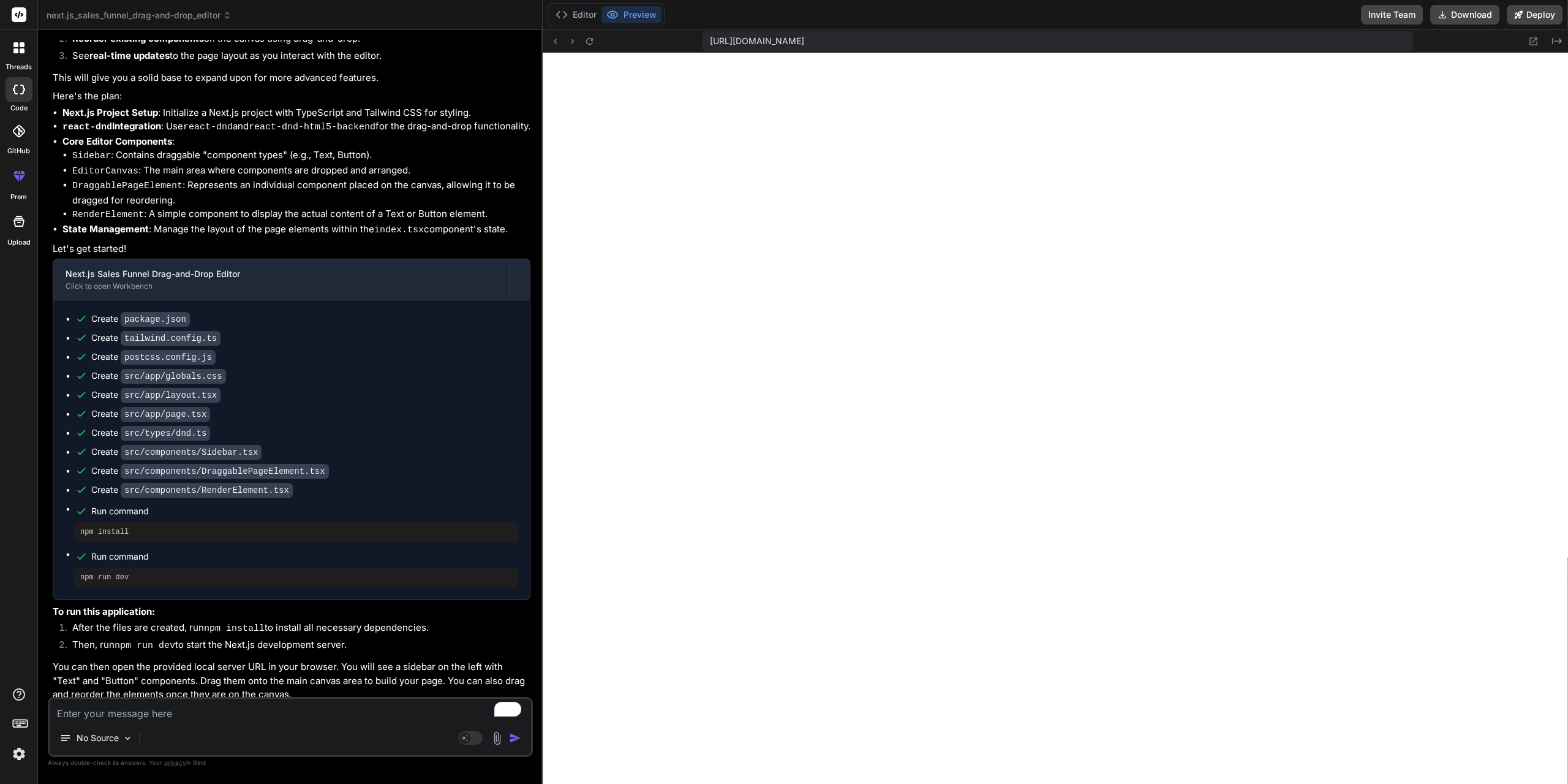
scroll to position [1653, 0]
click at [1152, 37] on div "[URL][DOMAIN_NAME]" at bounding box center [1058, 41] width 710 height 20
click at [210, 717] on textarea "To enrich screen reader interactions, please activate Accessibility in Grammarl…" at bounding box center [290, 710] width 481 height 22
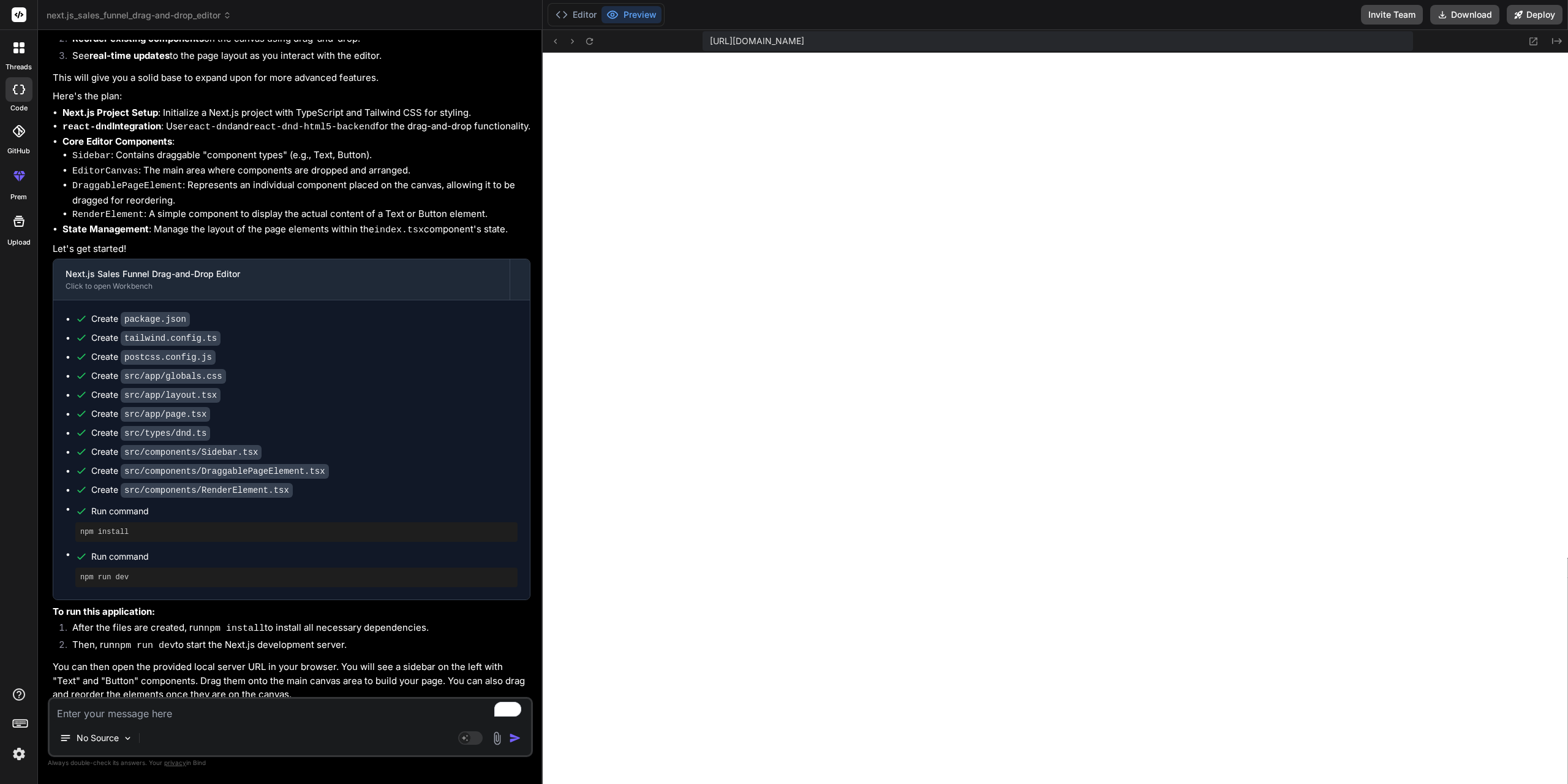
click at [267, 721] on div "No Source Agent Mode. When this toggle is activated, AI automatically makes dec…" at bounding box center [290, 727] width 485 height 60
click at [265, 718] on textarea "To enrich screen reader interactions, please activate Accessibility in Grammarl…" at bounding box center [290, 710] width 481 height 22
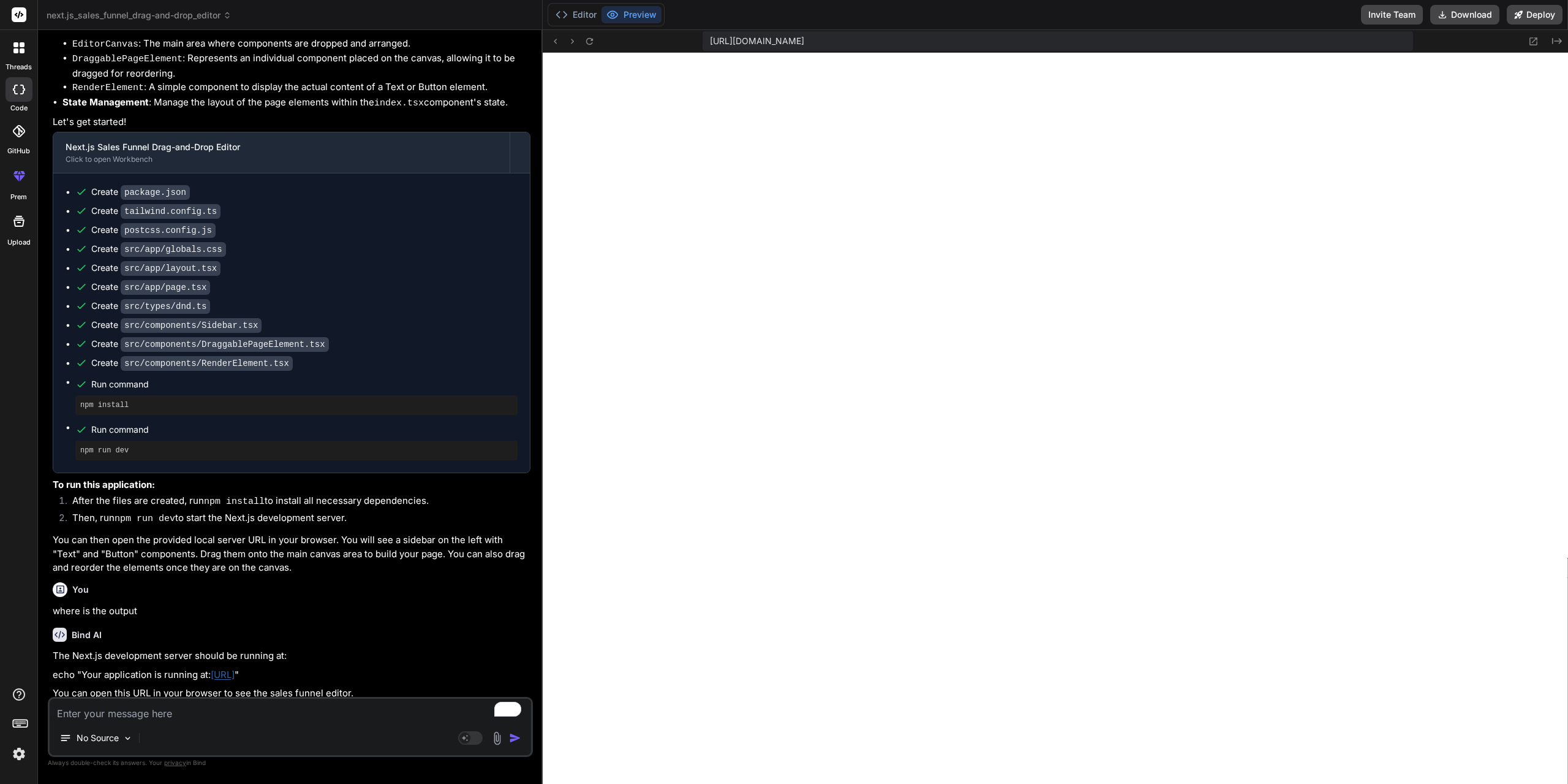
scroll to position [313, 0]
click at [20, 93] on icon at bounding box center [19, 89] width 12 height 10
click at [16, 46] on icon at bounding box center [16, 45] width 5 height 5
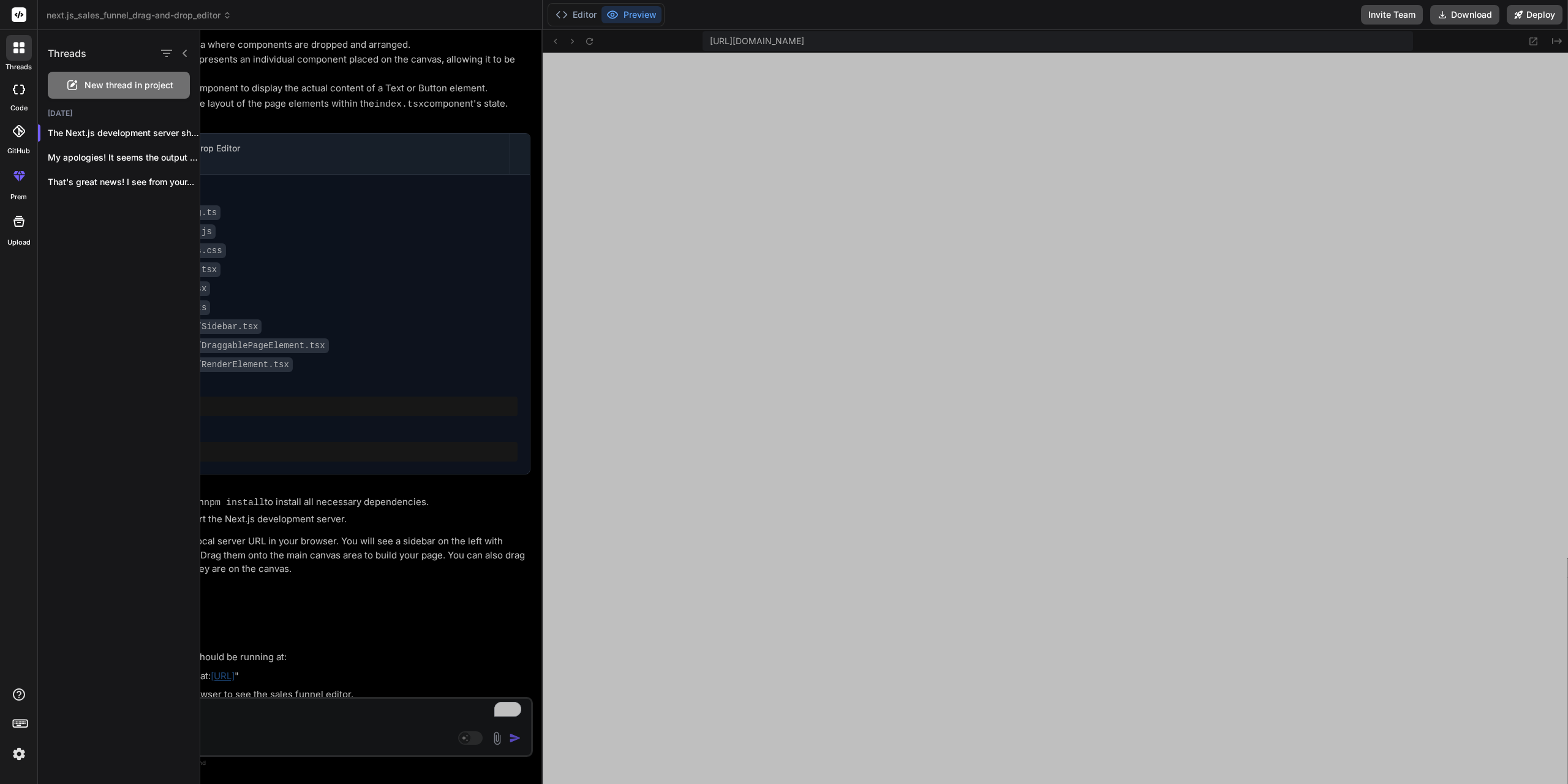
click at [100, 84] on span "New thread in project" at bounding box center [129, 85] width 89 height 12
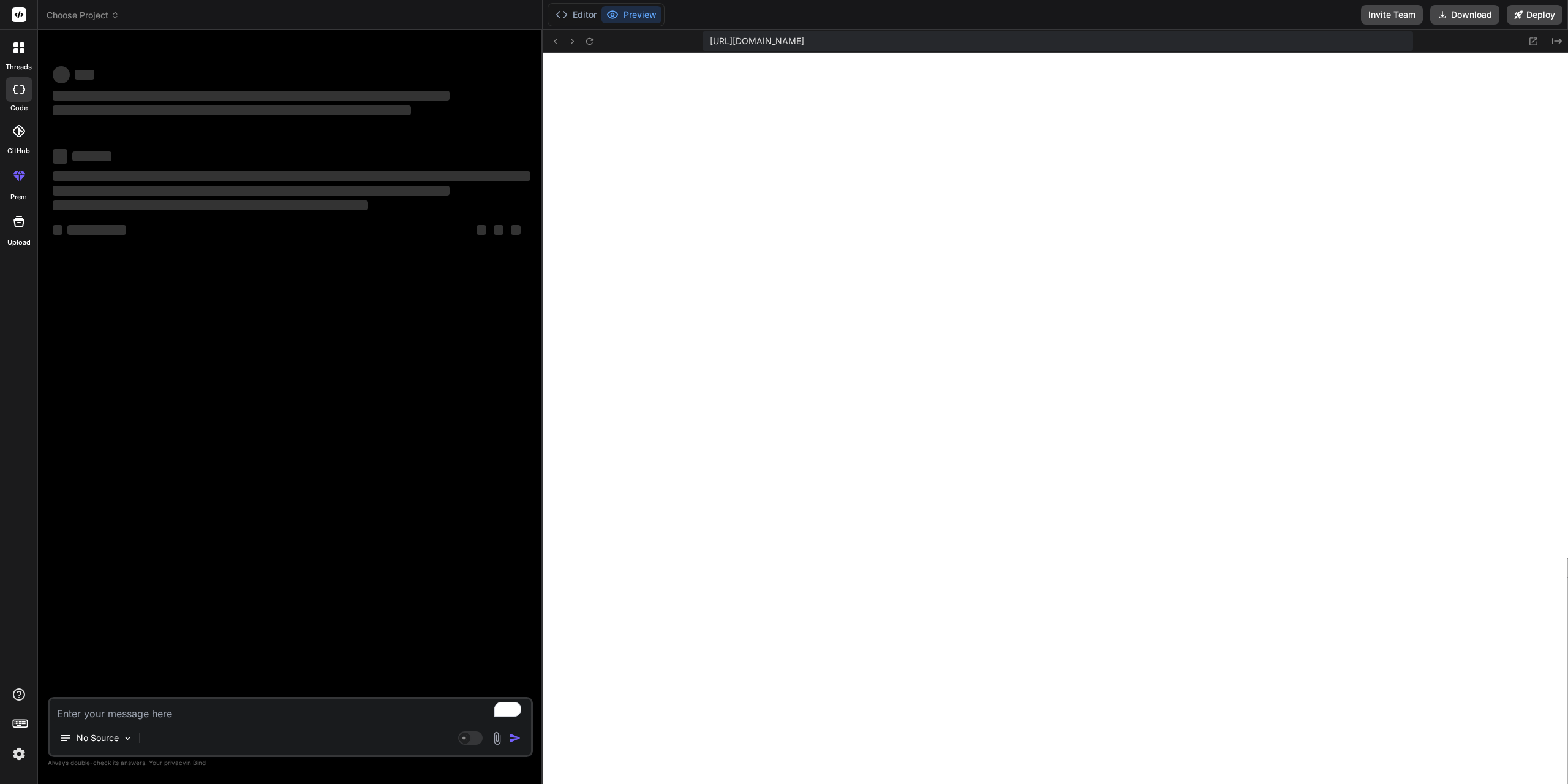
scroll to position [2445, 0]
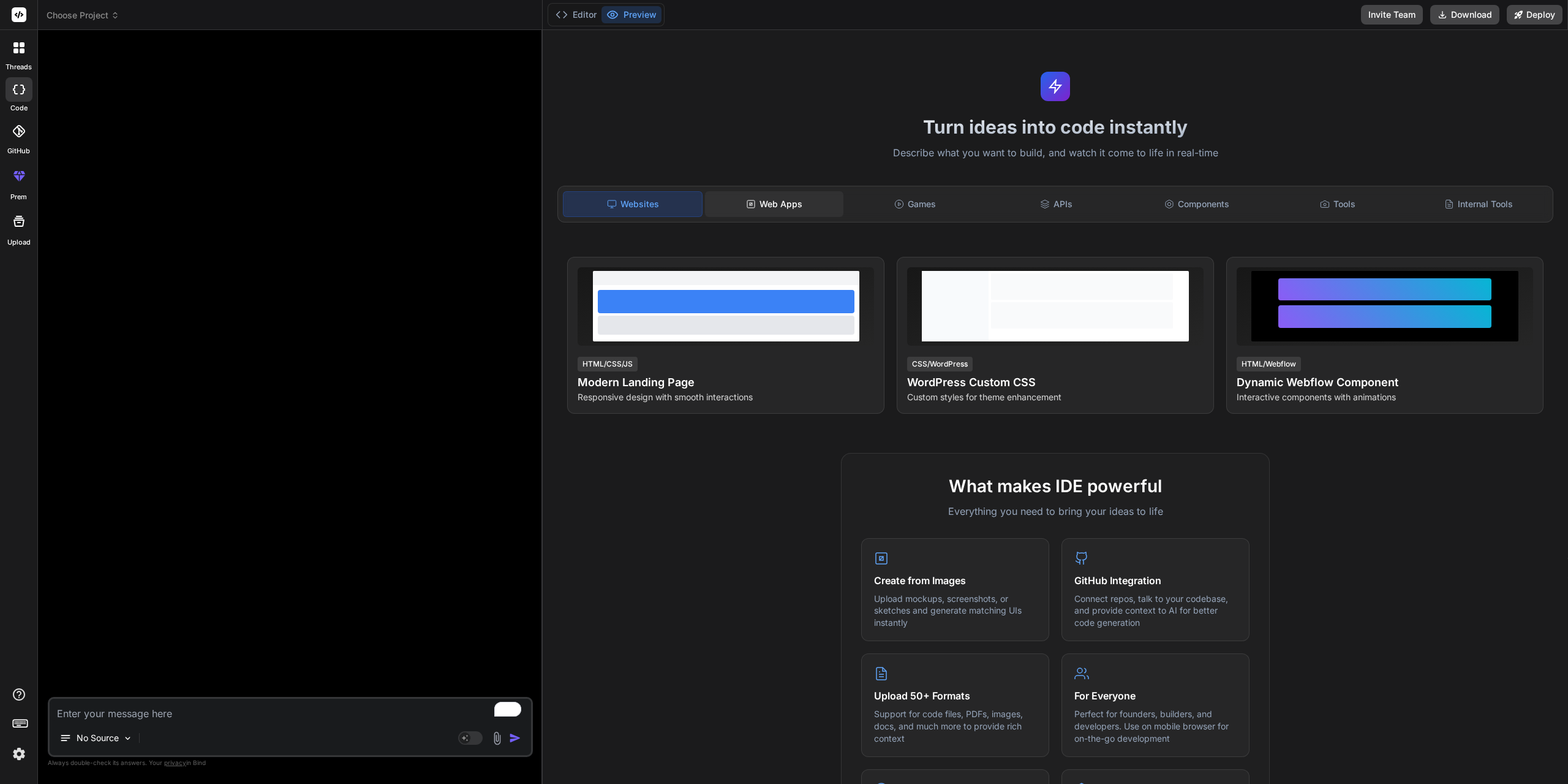
click at [778, 207] on div "Web Apps" at bounding box center [774, 204] width 139 height 26
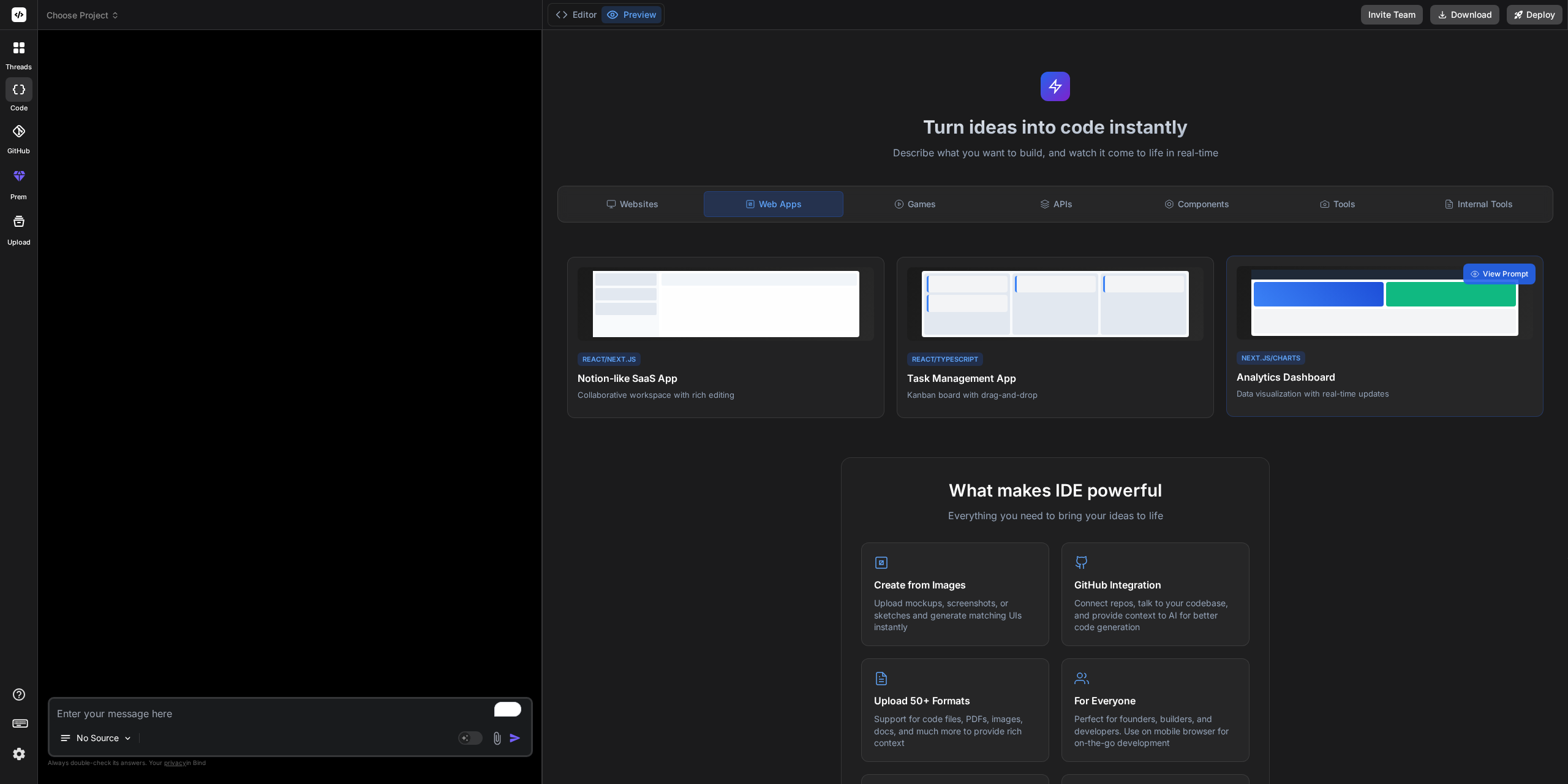
click at [1327, 315] on div at bounding box center [1385, 320] width 262 height 25
click at [1483, 276] on span "View Prompt" at bounding box center [1505, 274] width 45 height 11
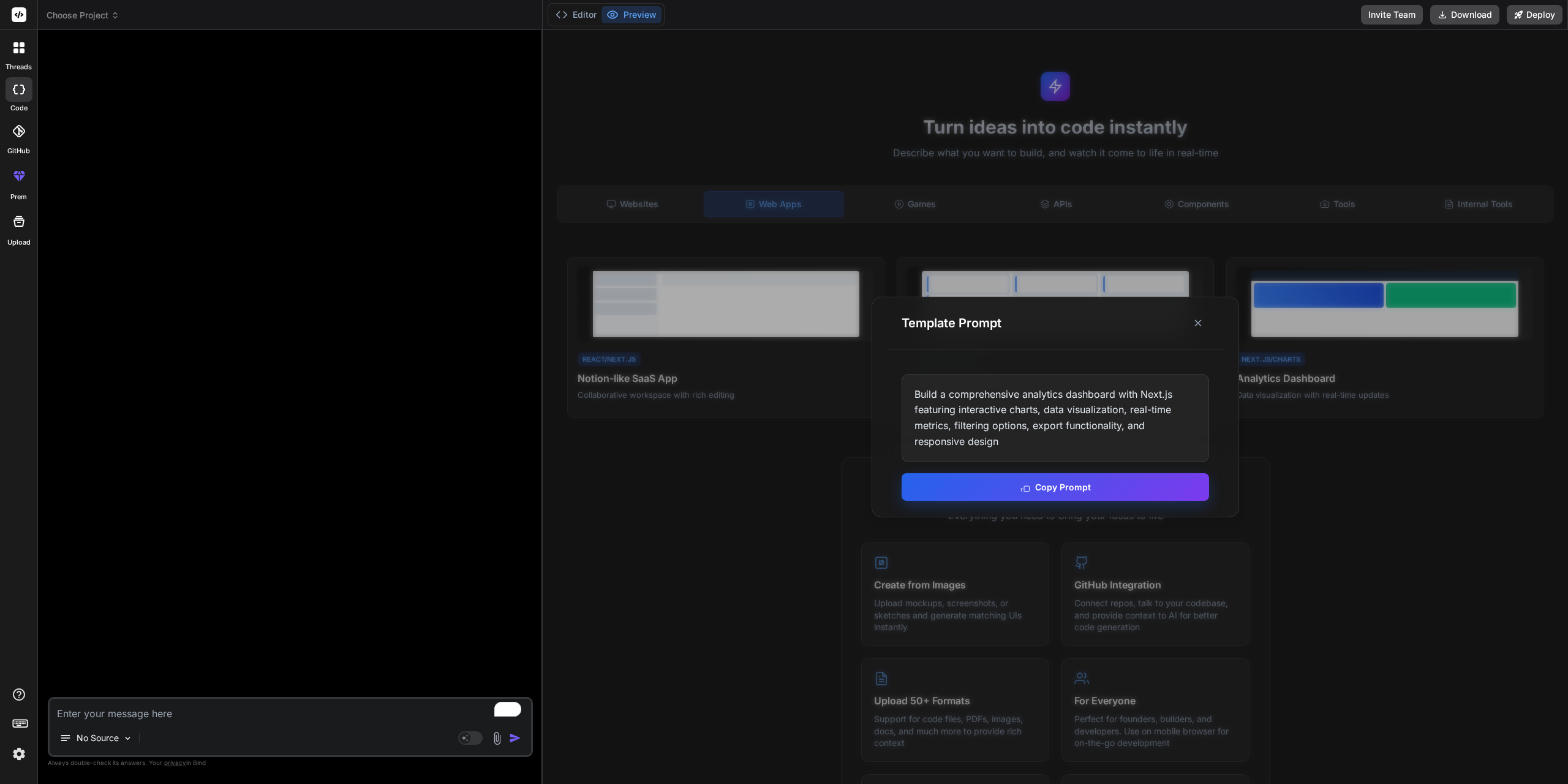
click at [1077, 481] on button "Copy Prompt" at bounding box center [1055, 487] width 307 height 27
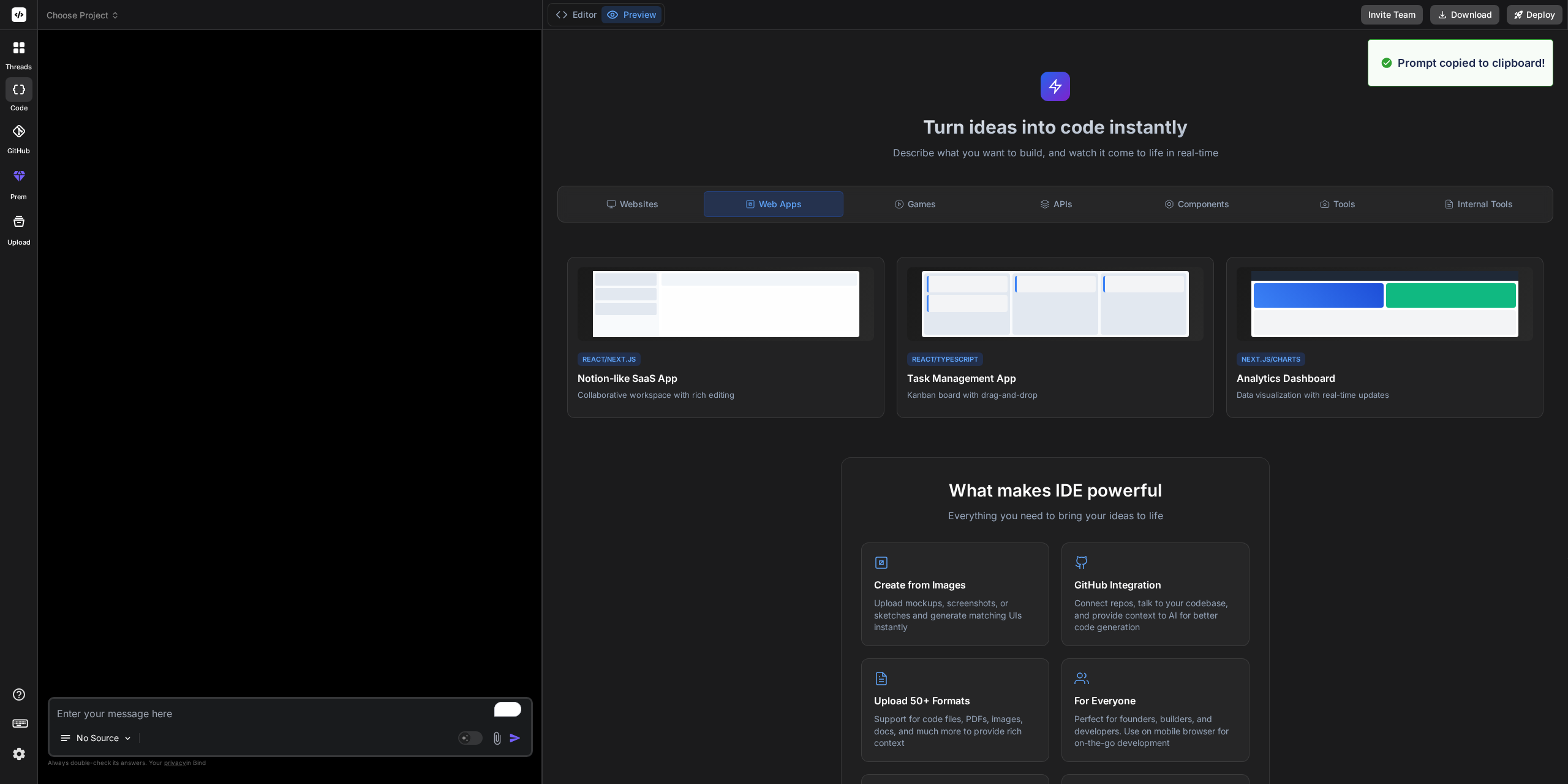
click at [248, 716] on textarea "To enrich screen reader interactions, please activate Accessibility in Grammarl…" at bounding box center [290, 710] width 481 height 22
paste textarea "Build a comprehensive analytics dashboard with Next.js featuring interactive ch…"
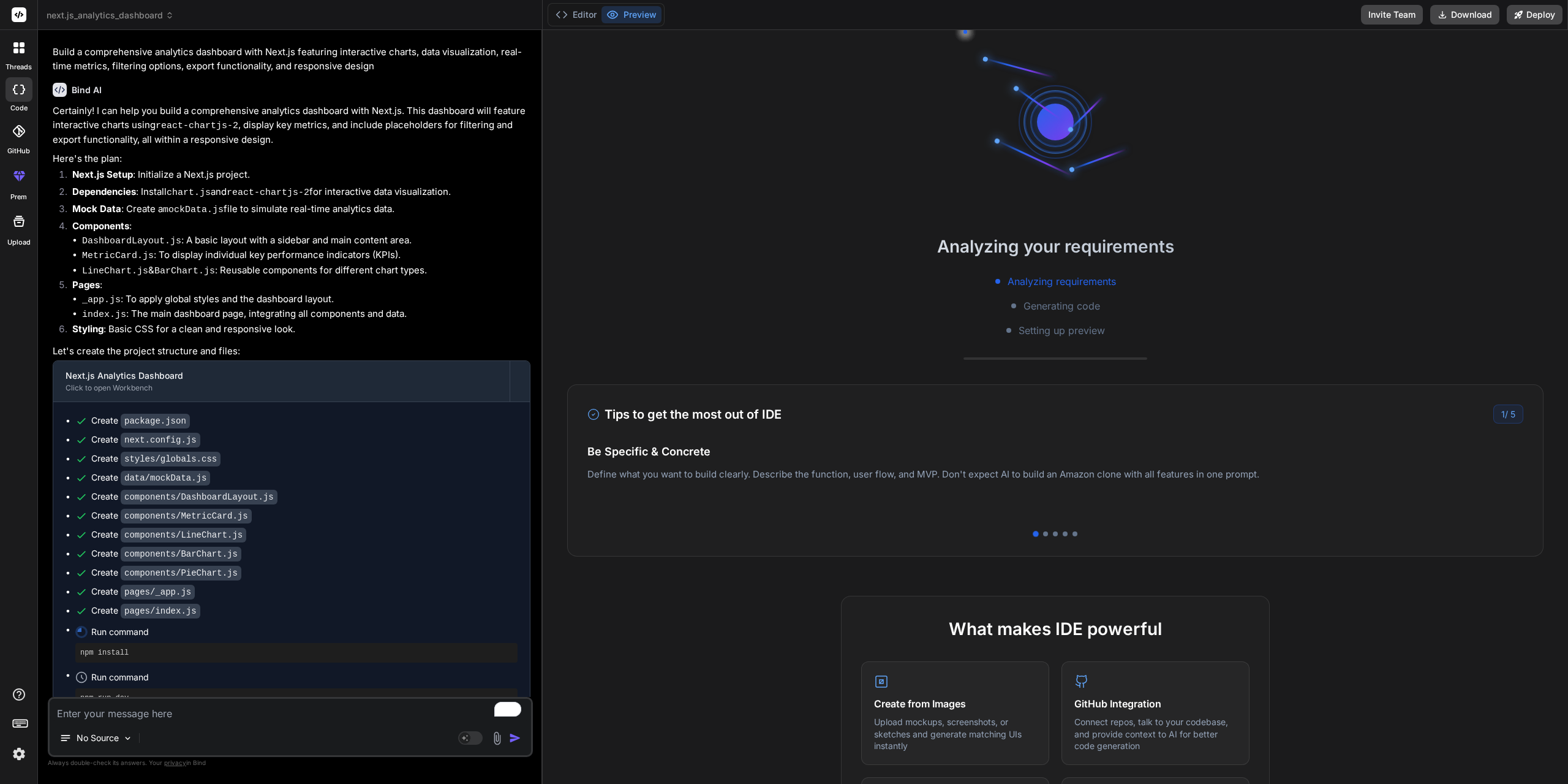
scroll to position [87, 0]
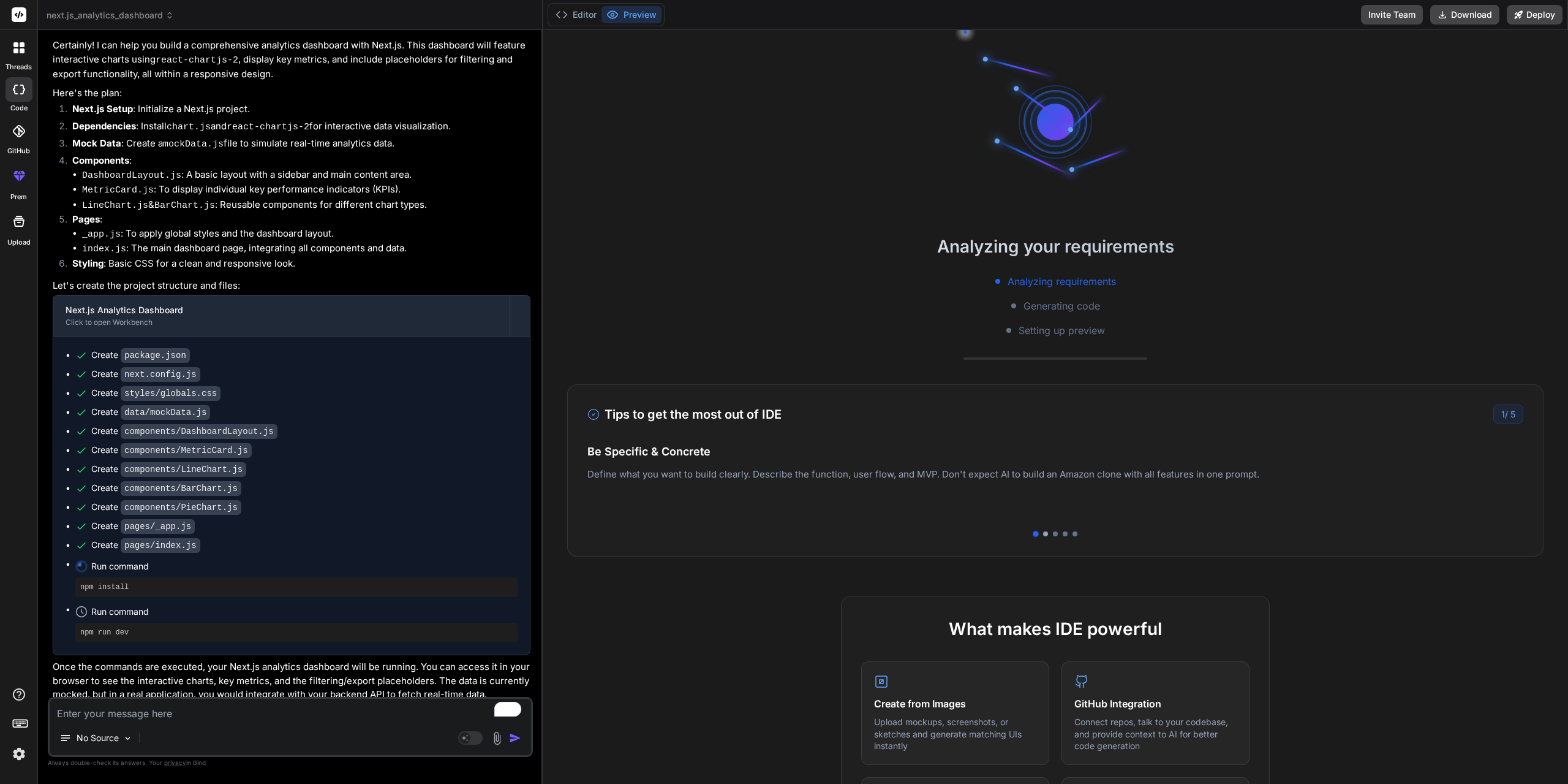
click at [1043, 534] on div at bounding box center [1046, 533] width 5 height 5
click at [1060, 529] on div "Tips to get the most out of IDE 2 / 5 Be Specific & Concrete Define what you wa…" at bounding box center [1055, 470] width 976 height 172
click at [517, 317] on div at bounding box center [520, 315] width 20 height 20
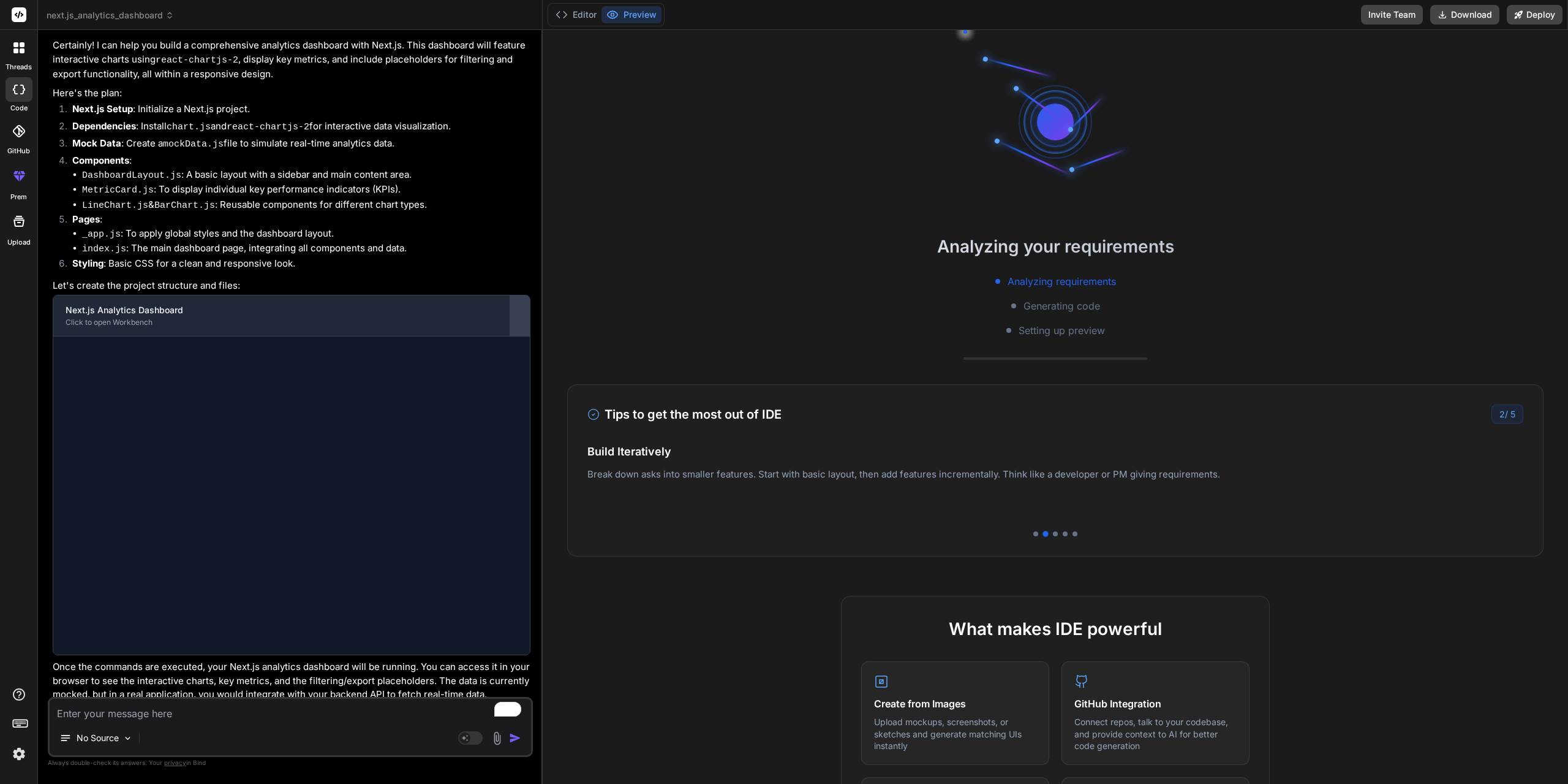
scroll to position [0, 0]
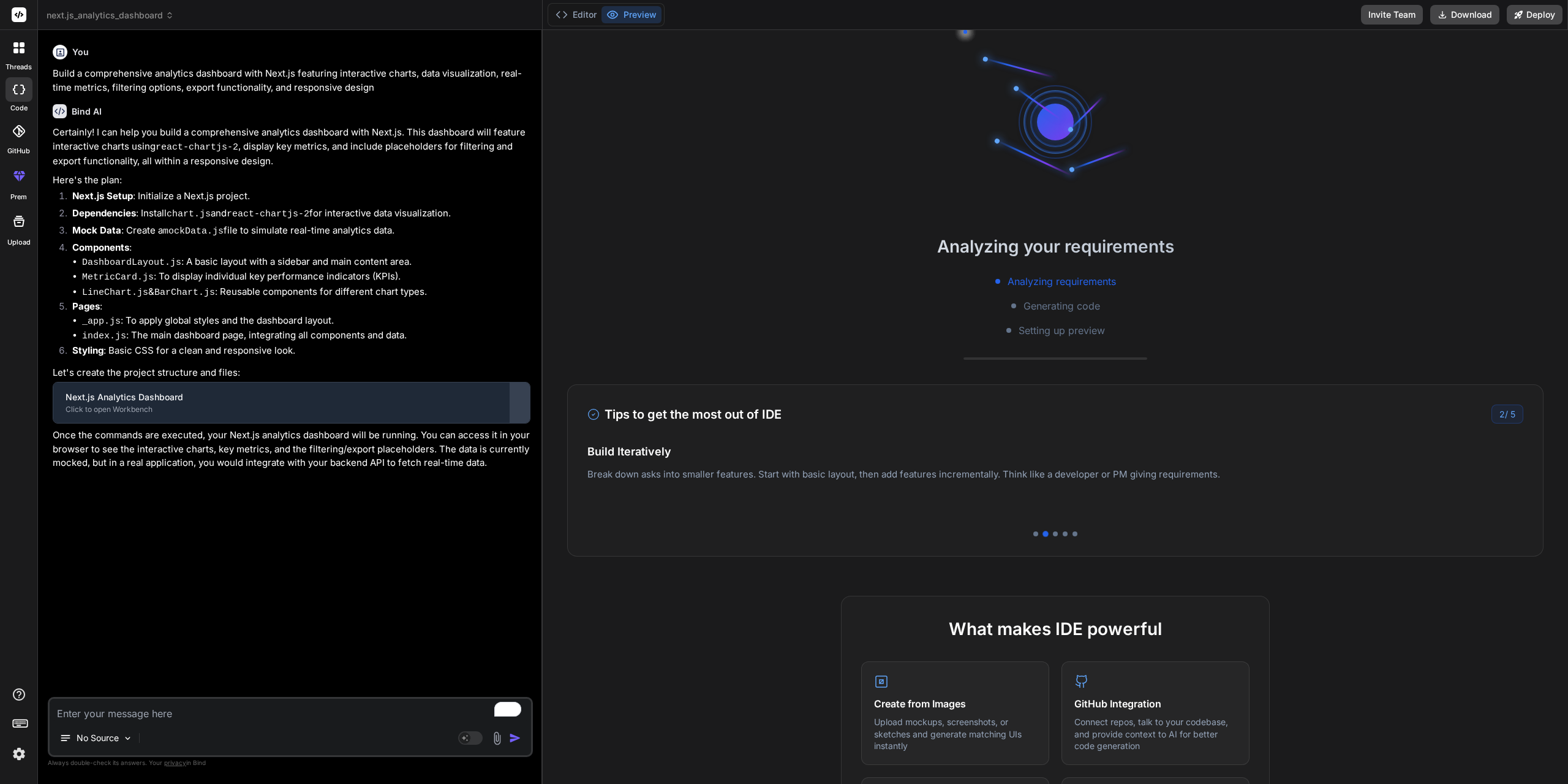
click at [526, 396] on div at bounding box center [520, 402] width 20 height 20
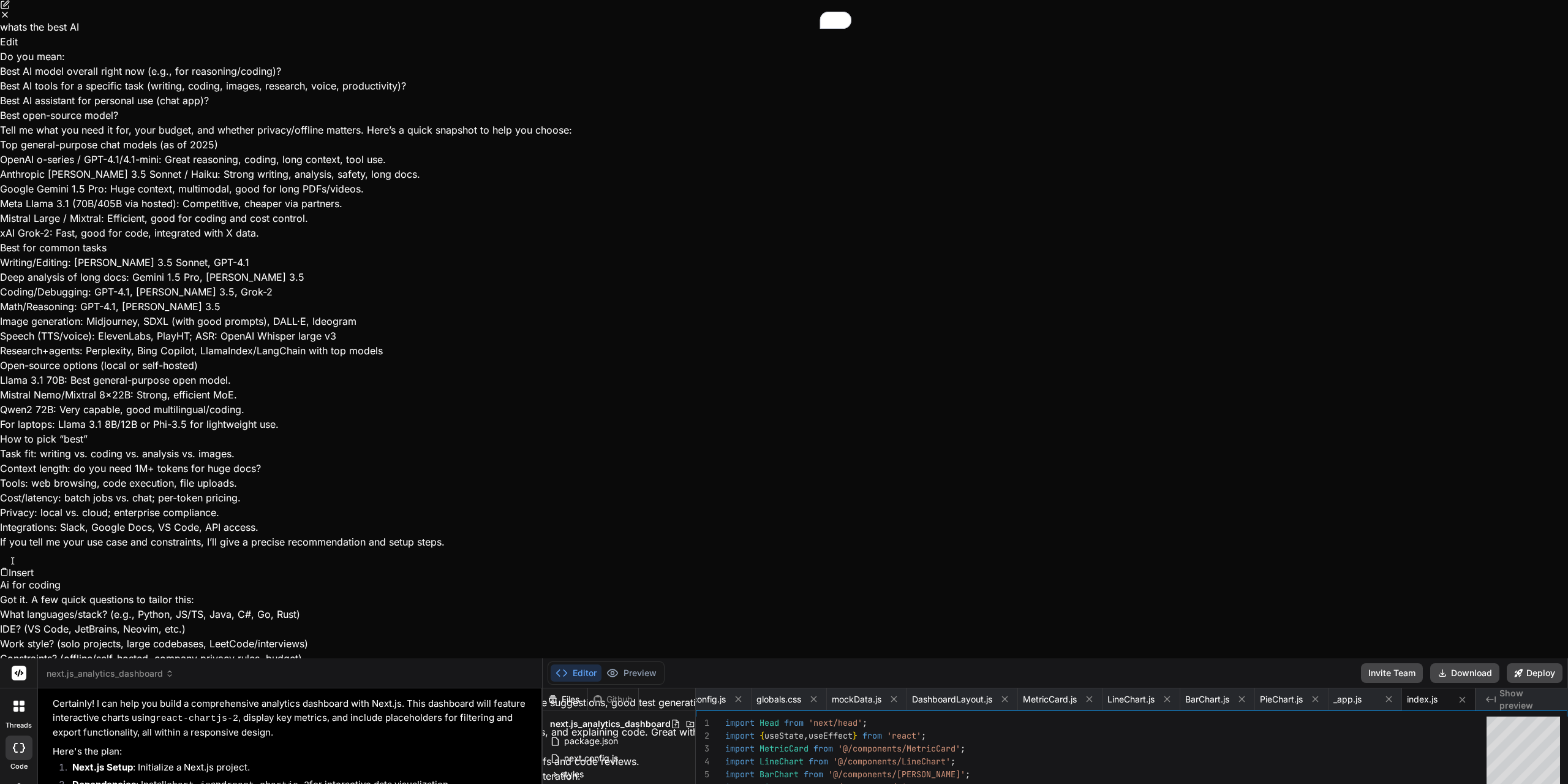
scroll to position [1087, 0]
click at [10, 20] on icon "Close" at bounding box center [5, 15] width 10 height 10
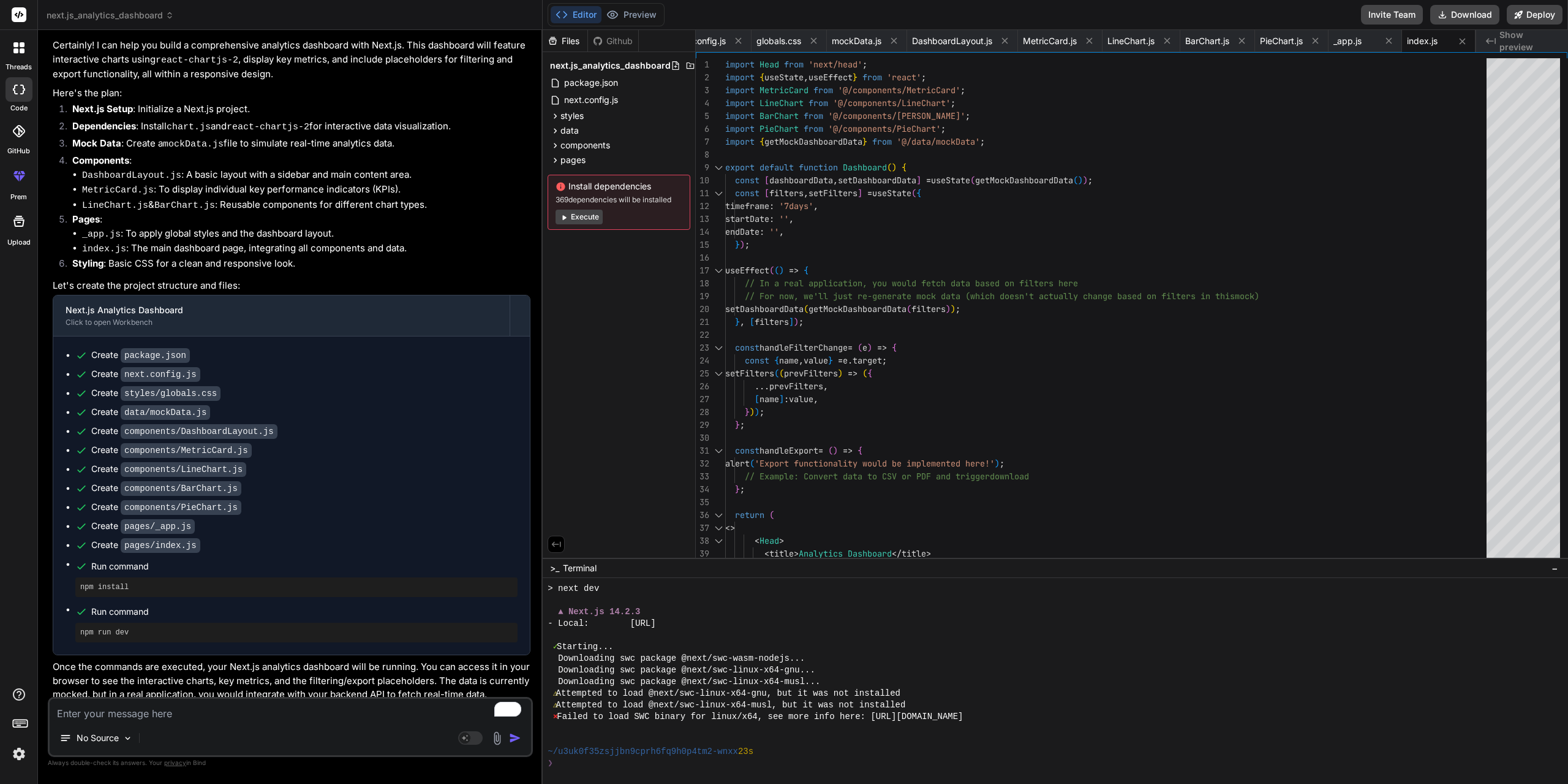
click at [1523, 43] on span "Show preview" at bounding box center [1528, 41] width 59 height 25
click at [575, 16] on button "Editor" at bounding box center [577, 14] width 51 height 17
click at [200, 715] on textarea "To enrich screen reader interactions, please activate Accessibility in Grammarl…" at bounding box center [290, 710] width 481 height 22
click at [240, 707] on textarea "To enrich screen reader interactions, please activate Accessibility in Grammarl…" at bounding box center [290, 710] width 481 height 22
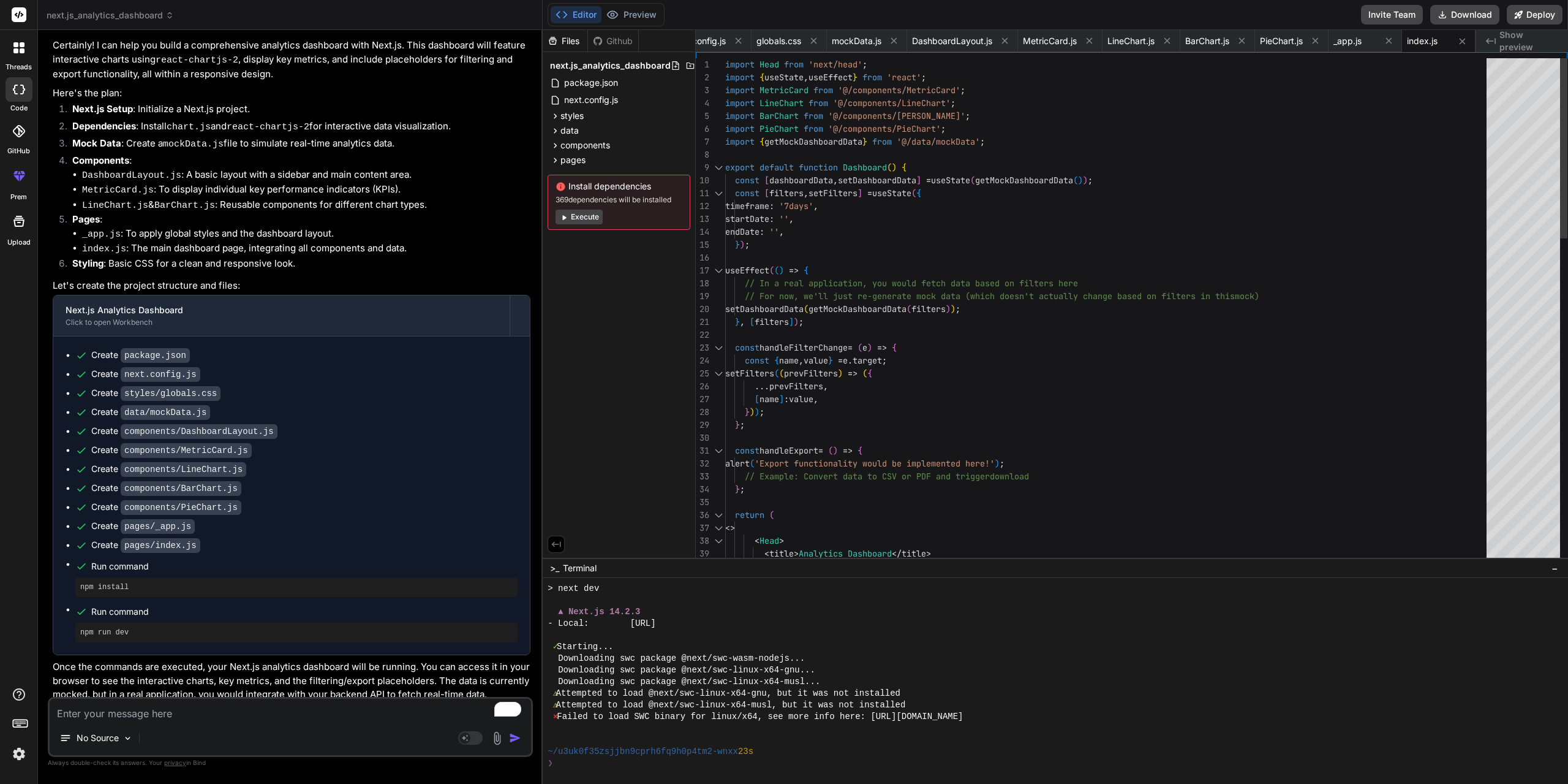
click at [1103, 359] on div "timeframe : '7days' , startDate : '' , endDate : '' , } ) ; useEffect ( ( ) => …" at bounding box center [1109, 765] width 769 height 1415
click at [1538, 13] on button "Deploy" at bounding box center [1534, 14] width 55 height 20
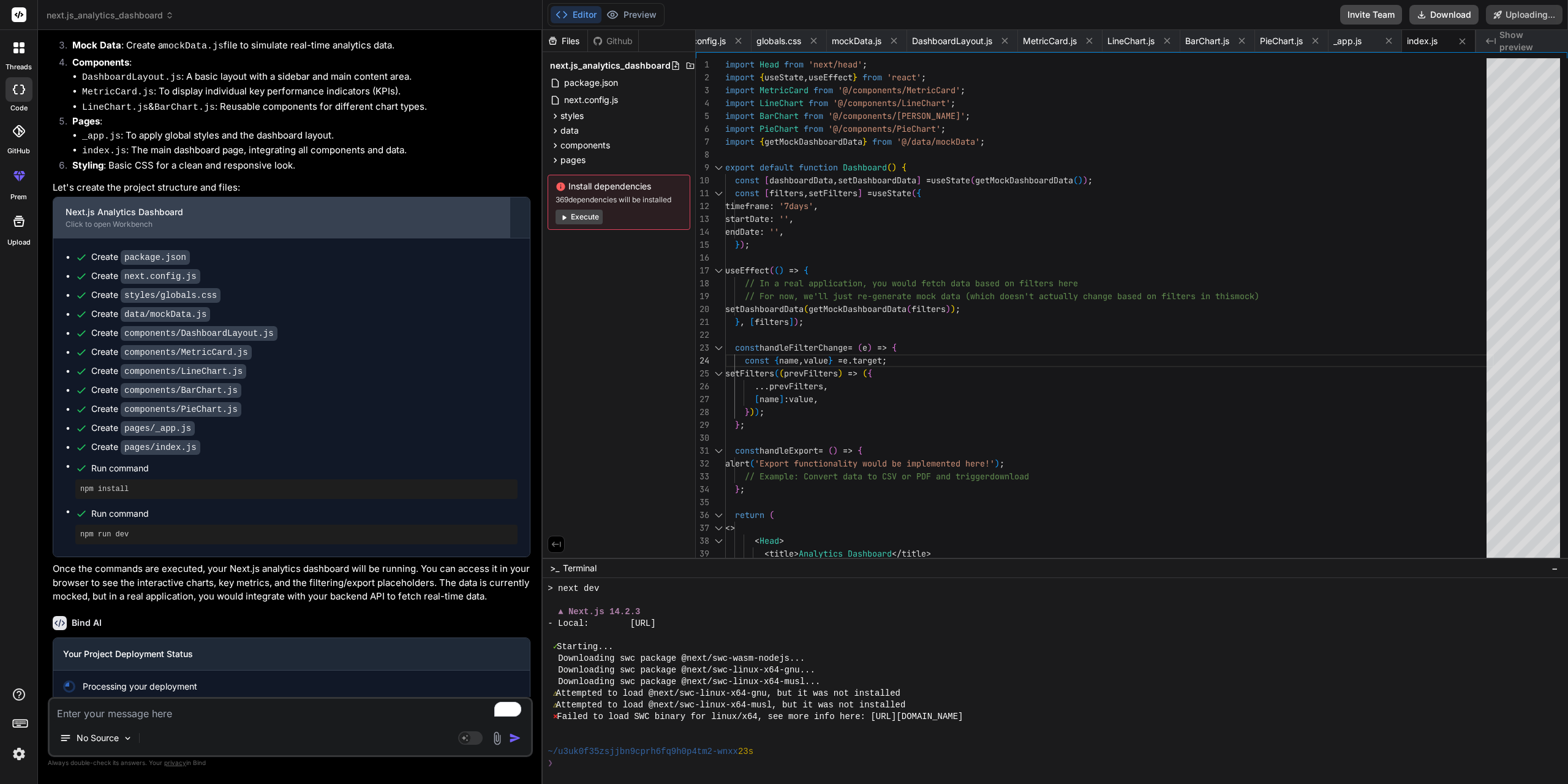
scroll to position [193, 0]
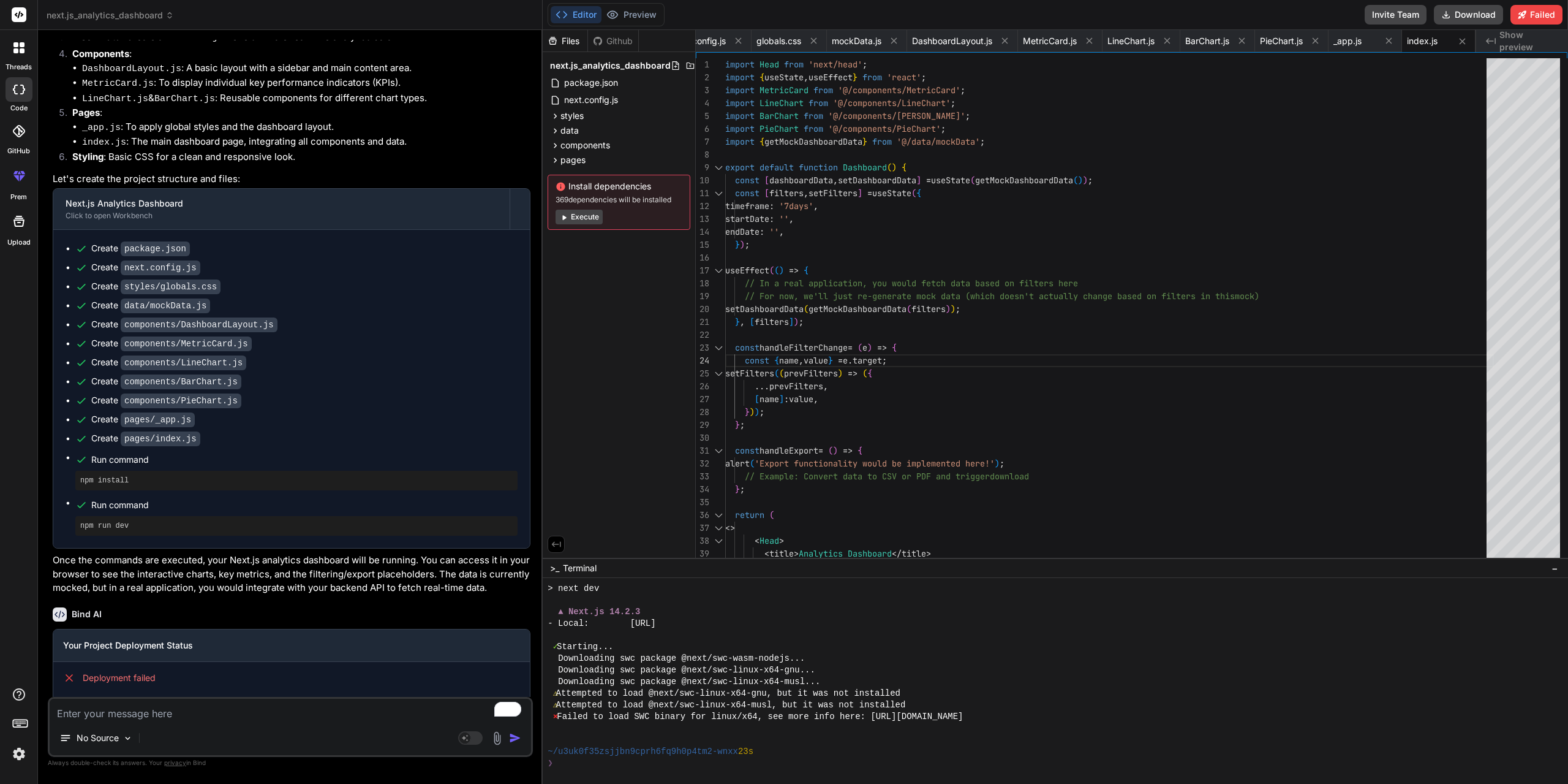
click at [1520, 36] on span "Show preview" at bounding box center [1528, 41] width 59 height 25
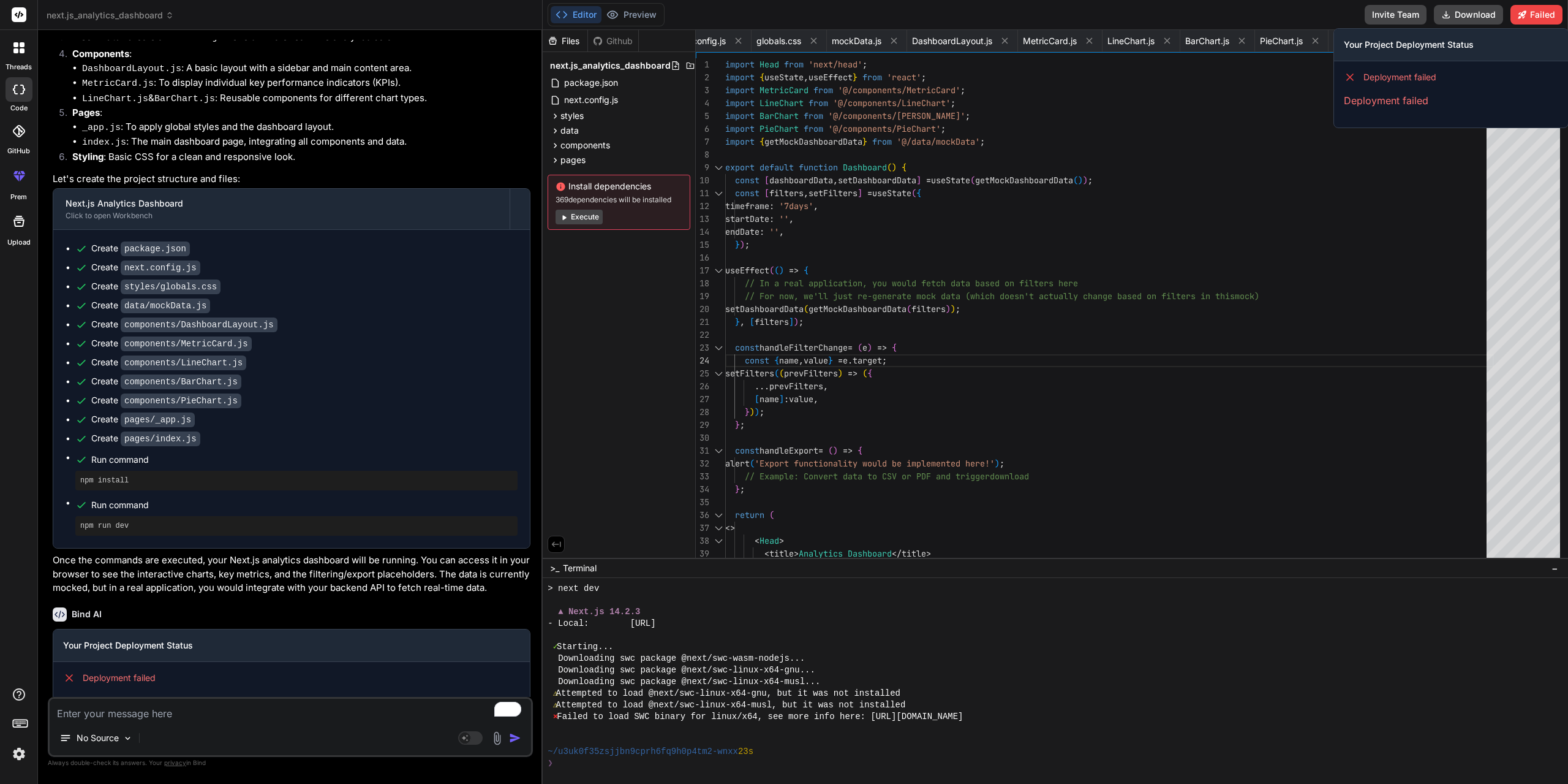
click at [1414, 82] on span "Deployment failed" at bounding box center [1400, 77] width 73 height 12
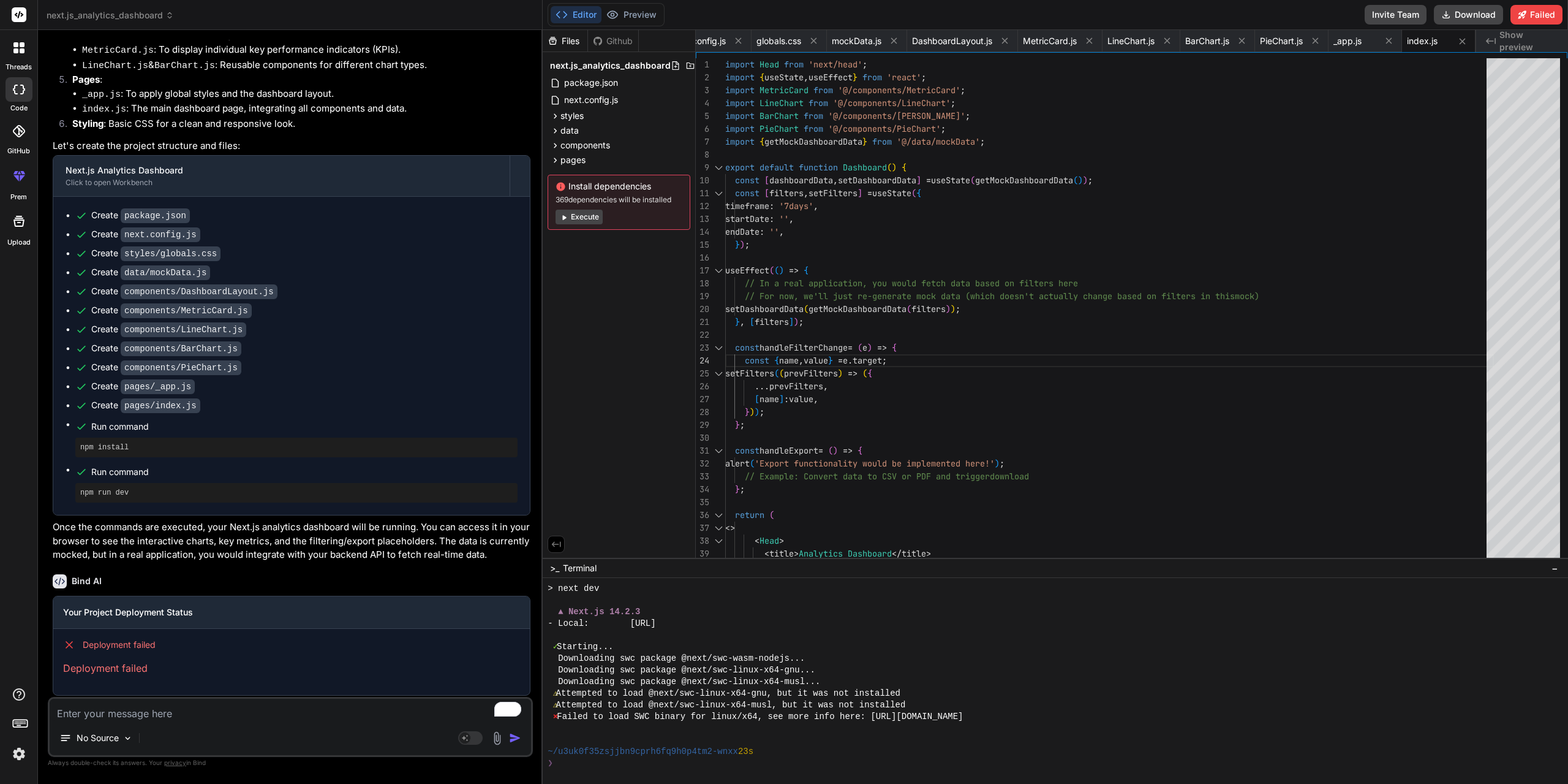
scroll to position [228, 0]
click at [244, 717] on textarea "To enrich screen reader interactions, please activate Accessibility in Grammarl…" at bounding box center [290, 710] width 481 height 22
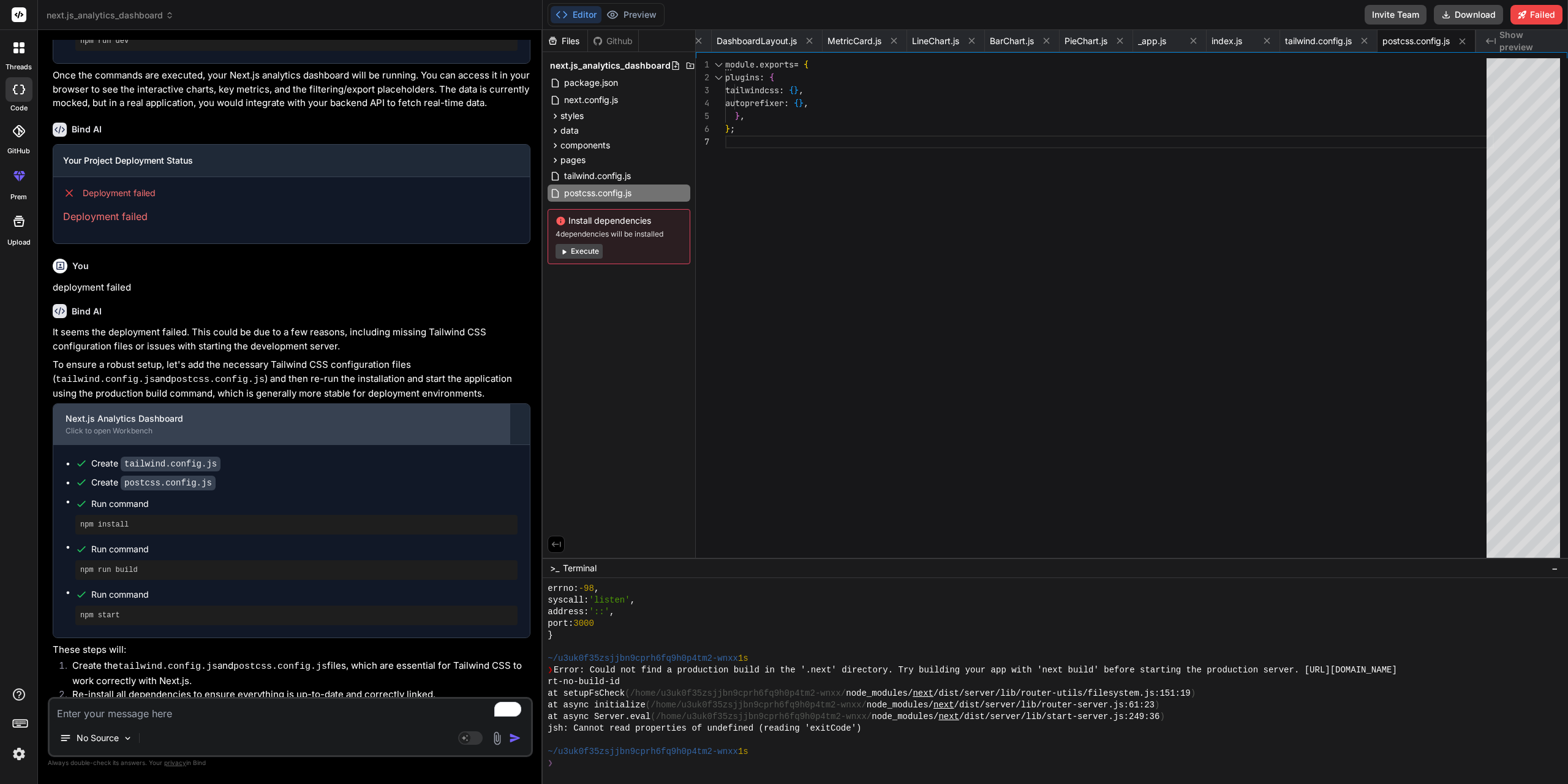
scroll to position [732, 0]
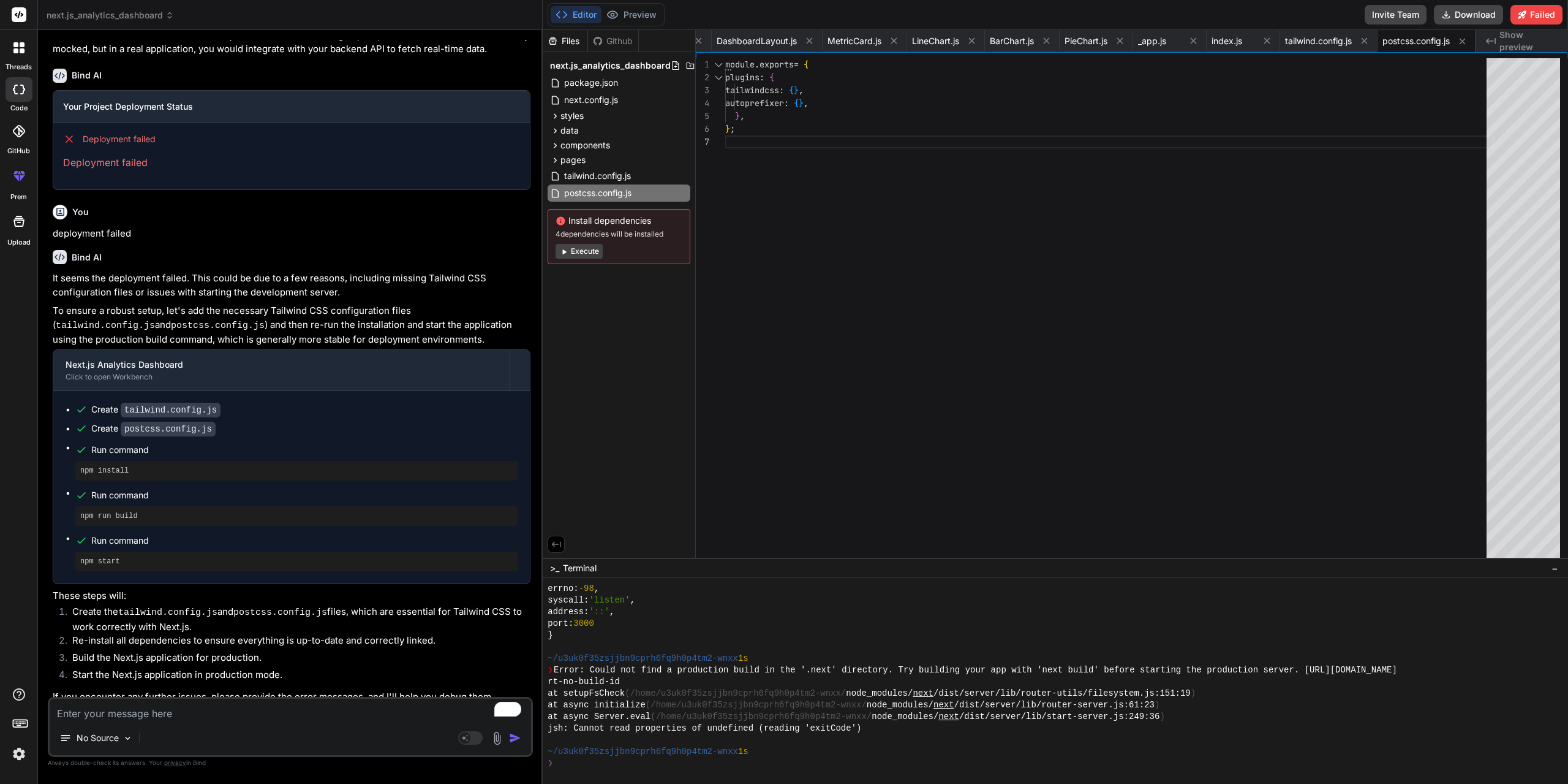
click at [1532, 39] on span "Show preview" at bounding box center [1528, 41] width 59 height 25
click at [584, 251] on button "Execute" at bounding box center [578, 251] width 47 height 14
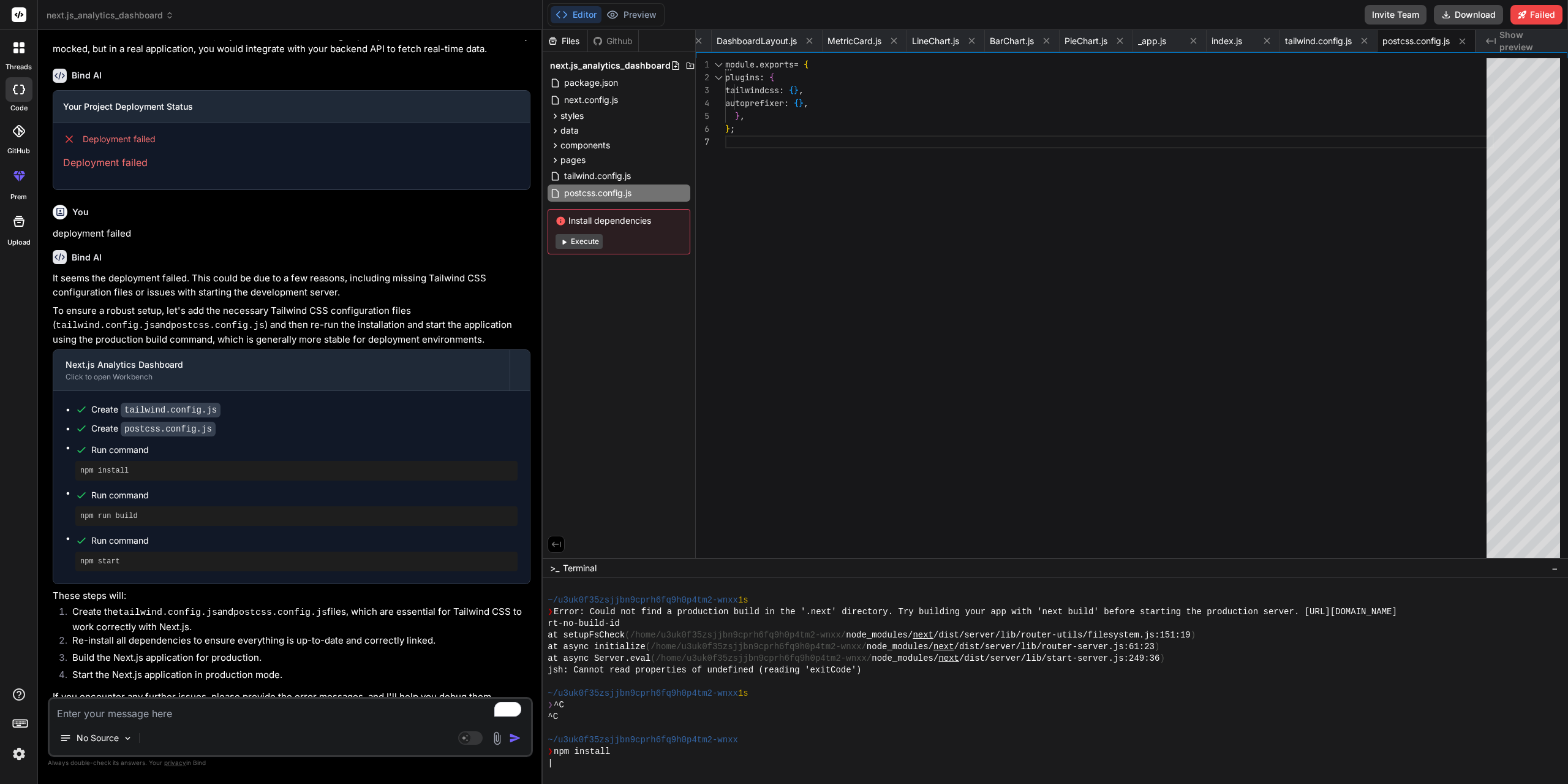
click at [562, 240] on icon at bounding box center [564, 241] width 9 height 9
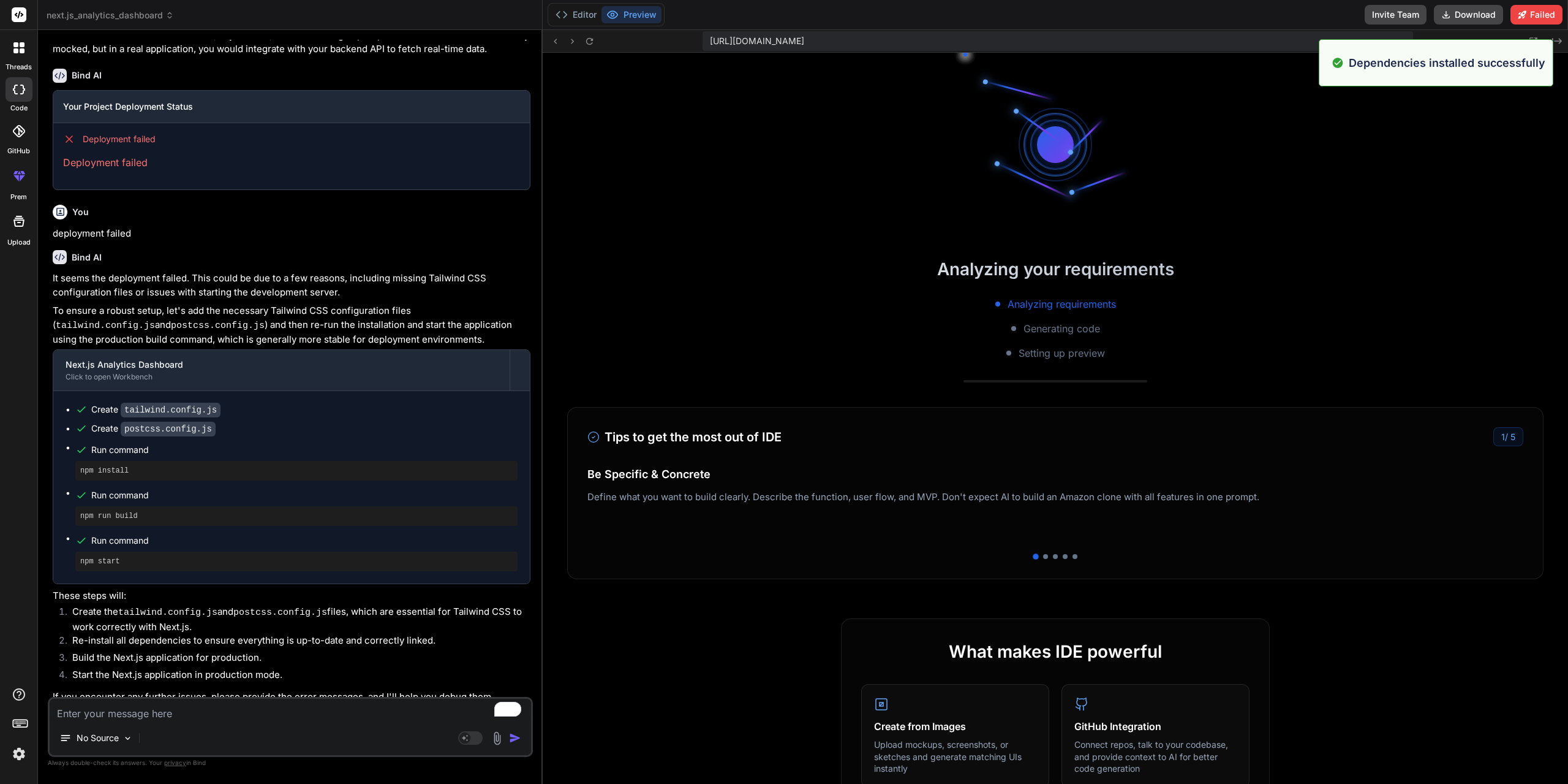
scroll to position [4517, 0]
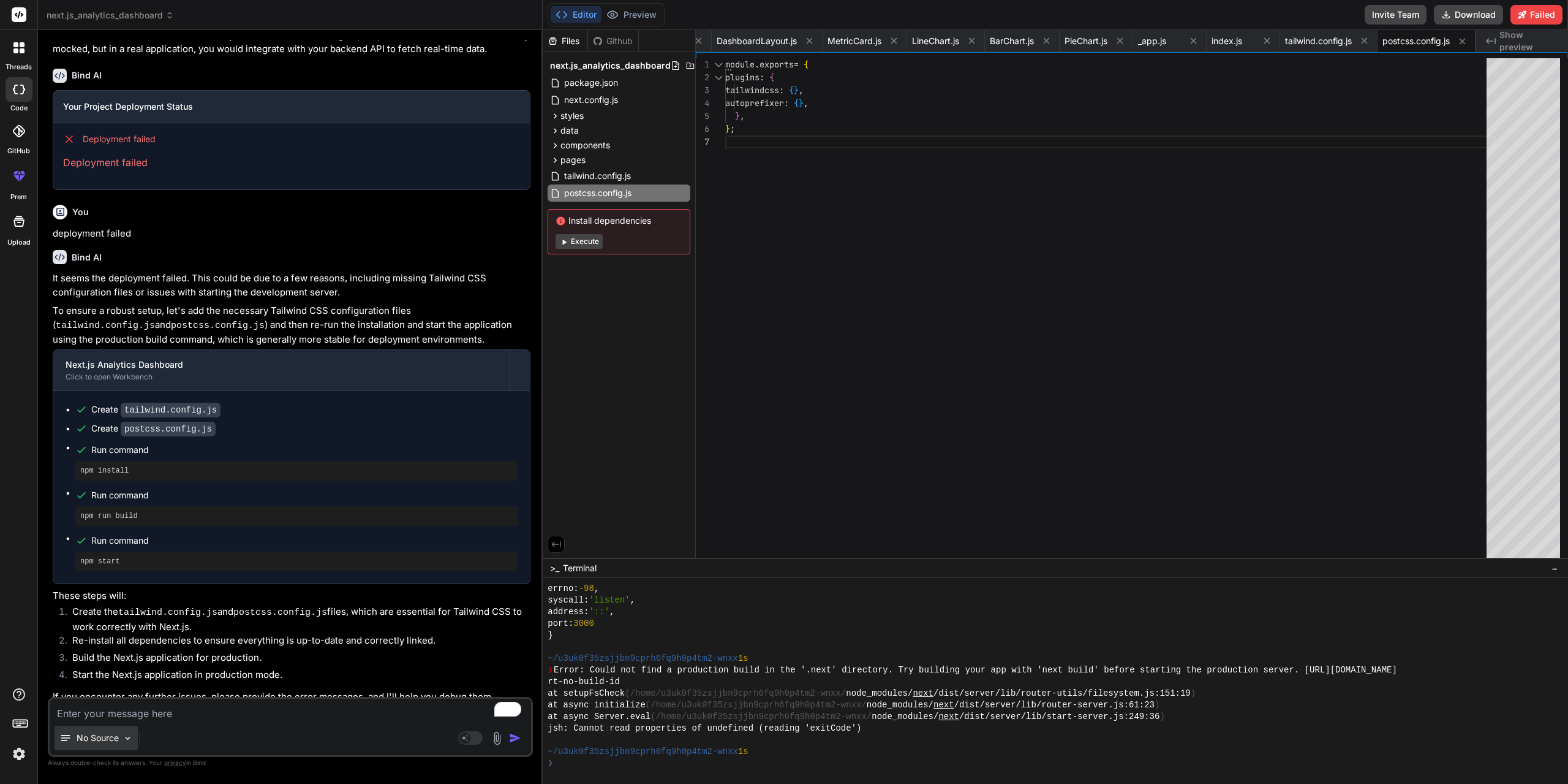
click at [137, 739] on div "No Source" at bounding box center [96, 737] width 83 height 25
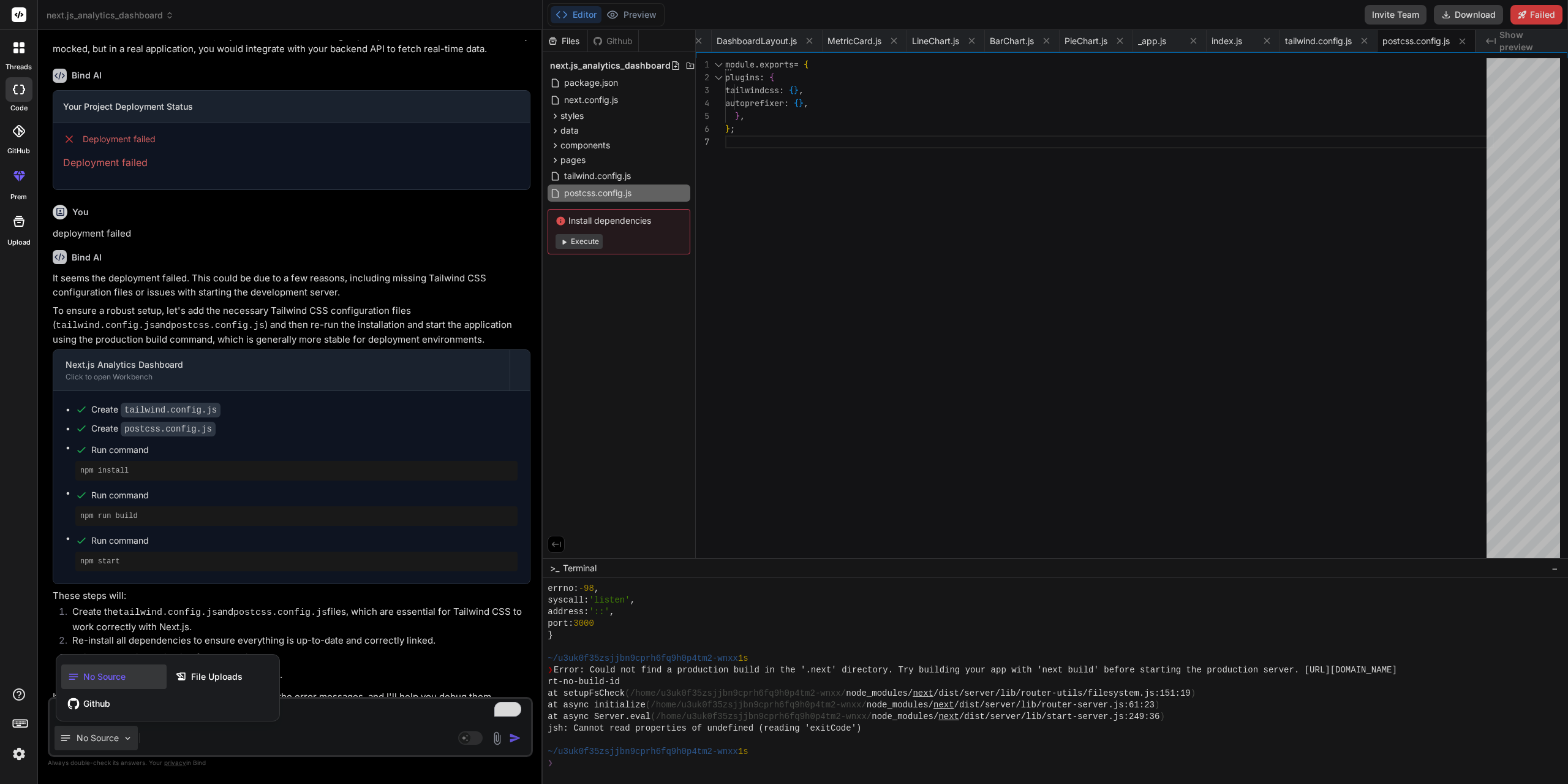
click at [289, 736] on div at bounding box center [784, 392] width 1568 height 784
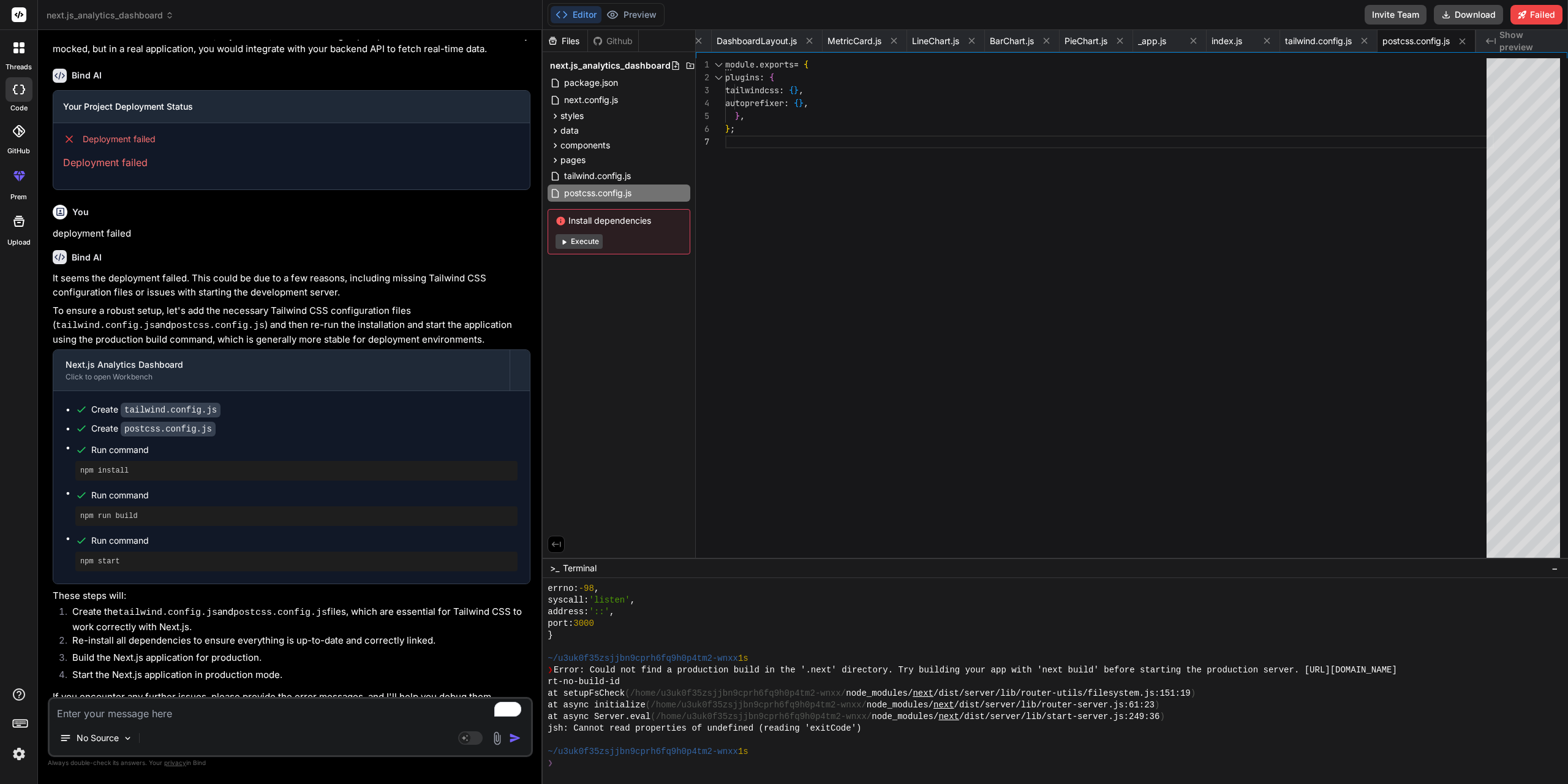
click at [291, 657] on li "Build the Next.js application for production." at bounding box center [296, 660] width 468 height 17
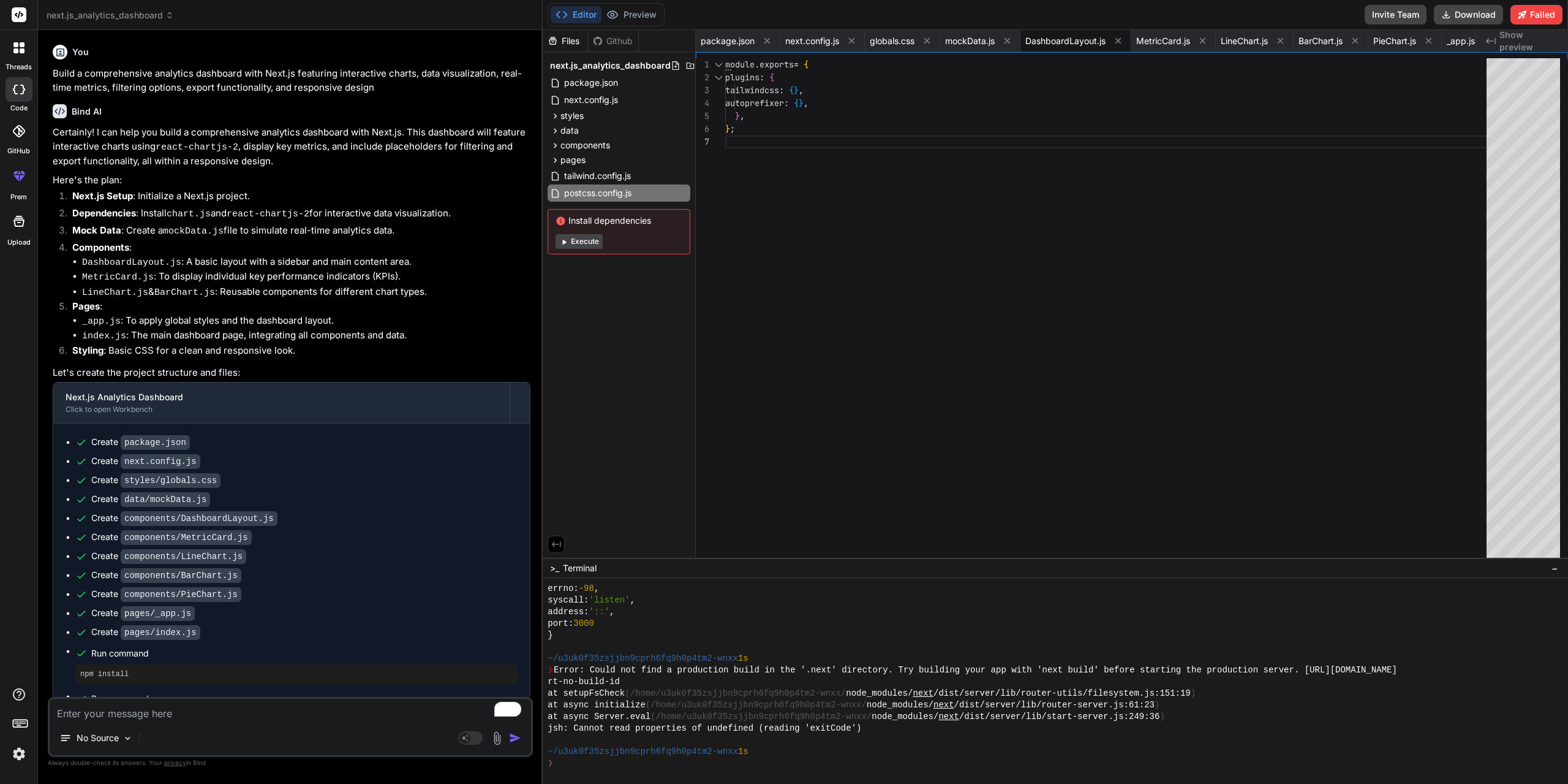
scroll to position [4517, 0]
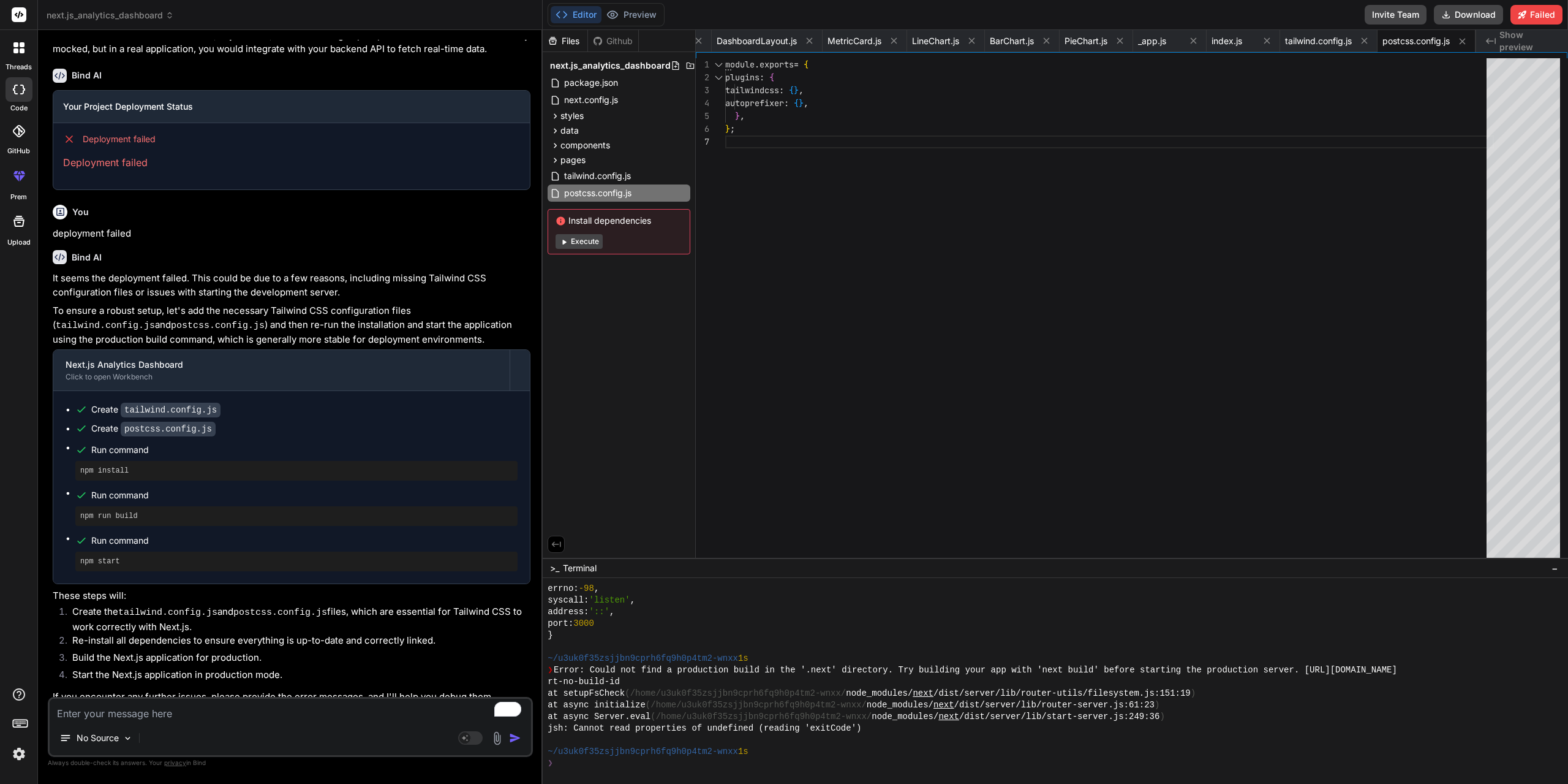
click at [1536, 40] on span "Show preview" at bounding box center [1528, 41] width 59 height 25
click at [24, 45] on icon at bounding box center [22, 45] width 5 height 5
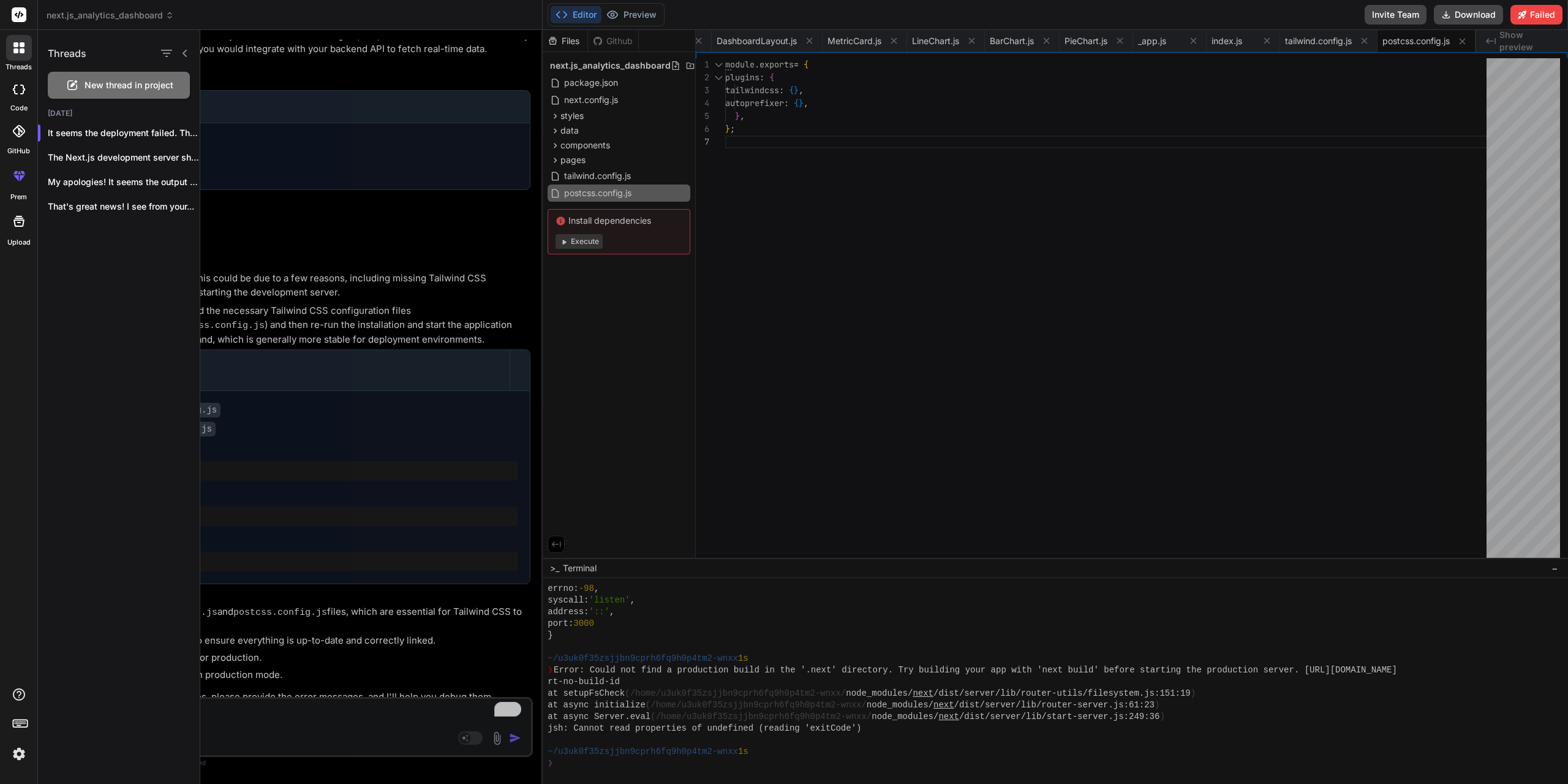
click at [24, 45] on icon at bounding box center [22, 45] width 5 height 5
click at [143, 12] on span "next.js_analytics_dashboard" at bounding box center [111, 15] width 128 height 12
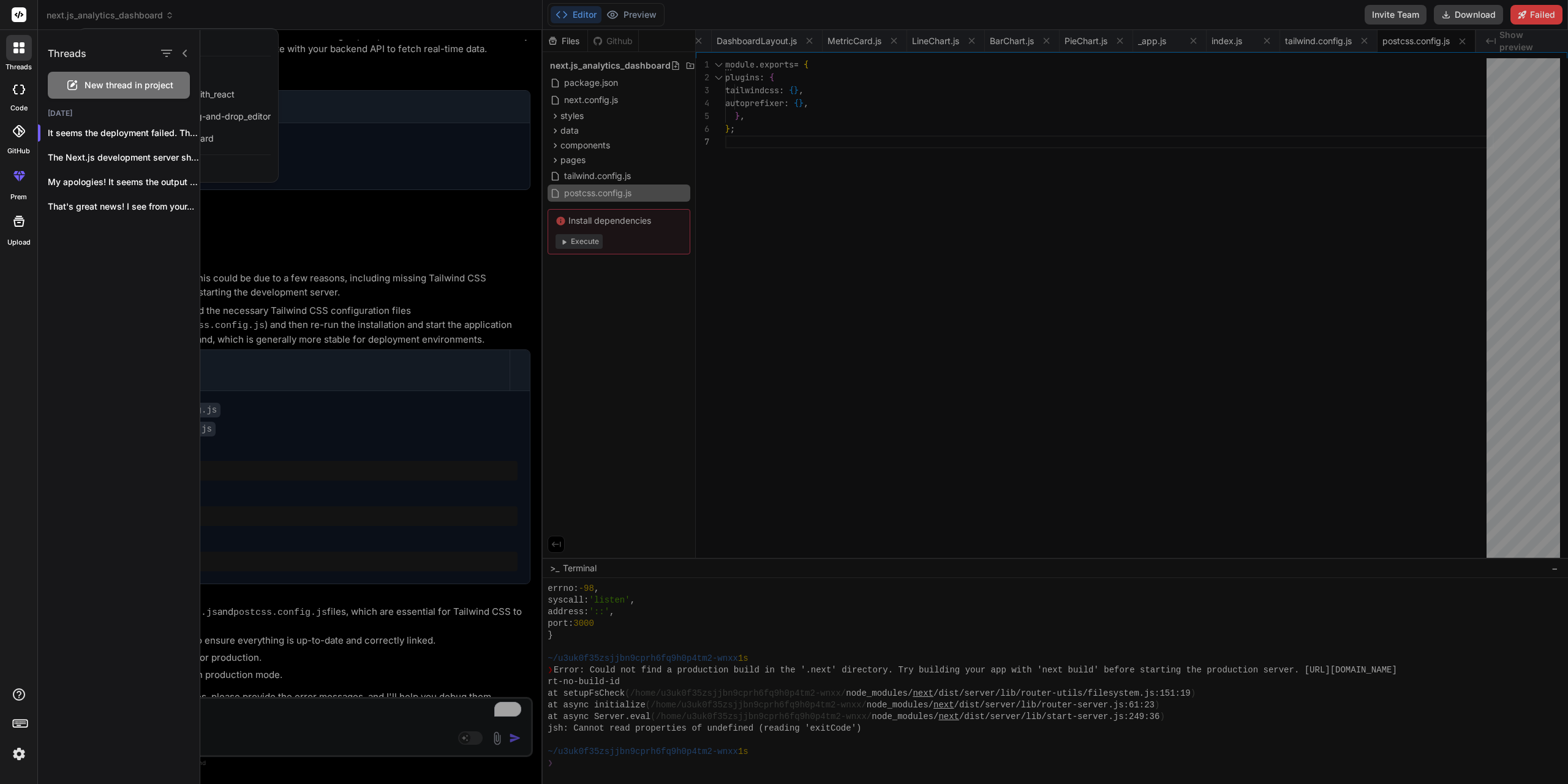
click at [910, 346] on div at bounding box center [884, 406] width 1368 height 754
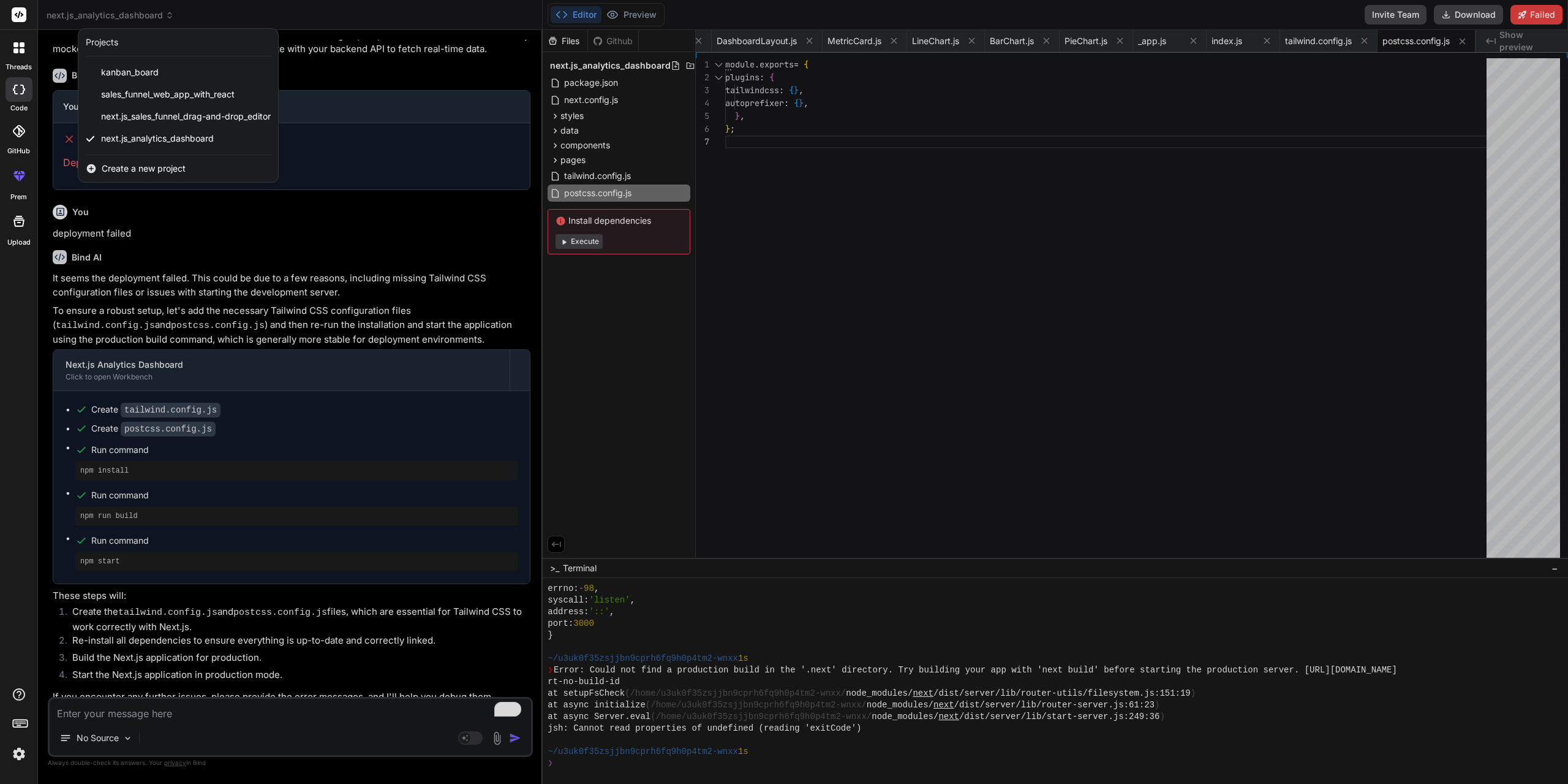
click at [142, 10] on div at bounding box center [784, 392] width 1568 height 784
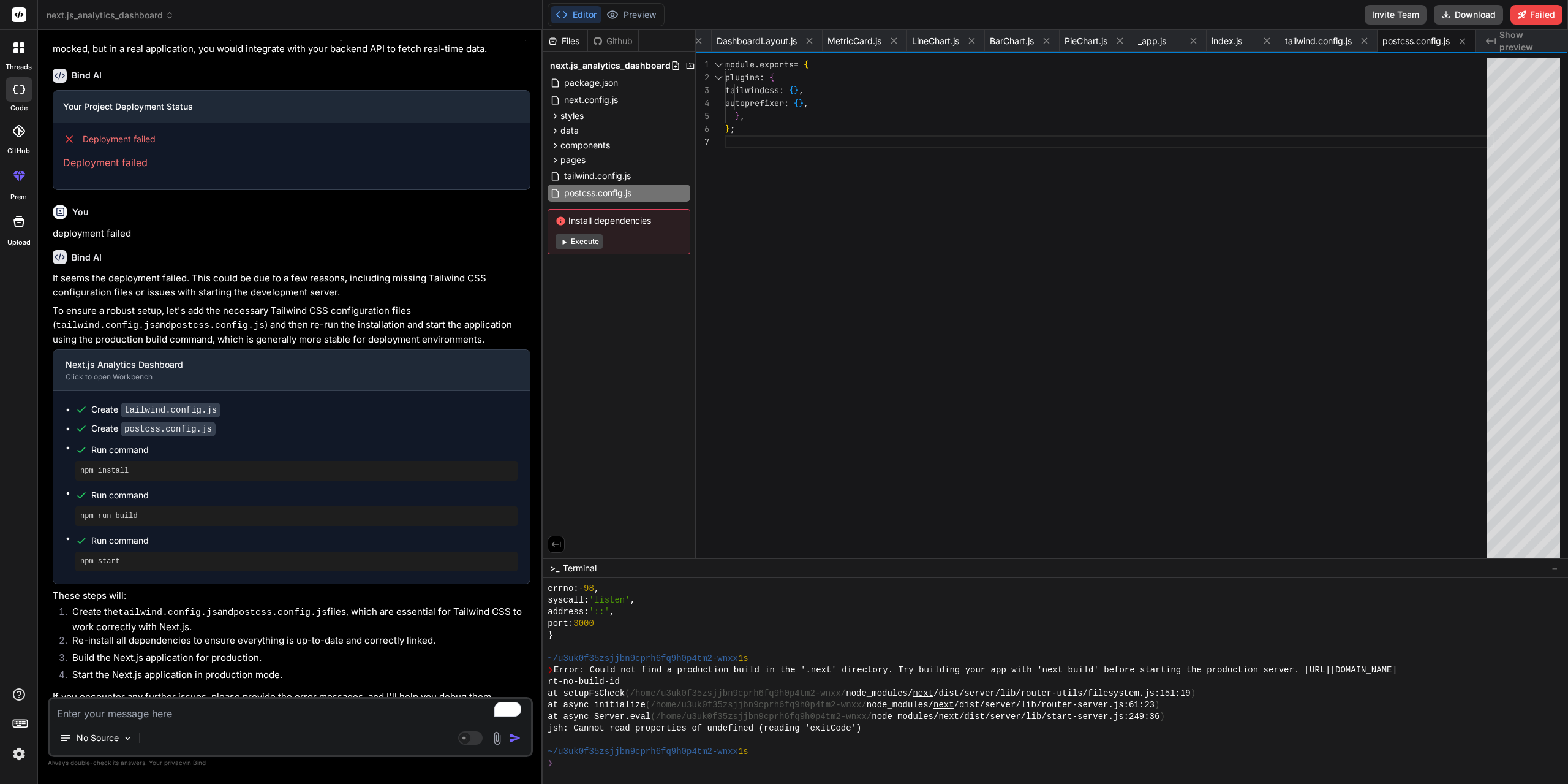
click at [143, 10] on span "next.js_analytics_dashboard" at bounding box center [111, 15] width 128 height 12
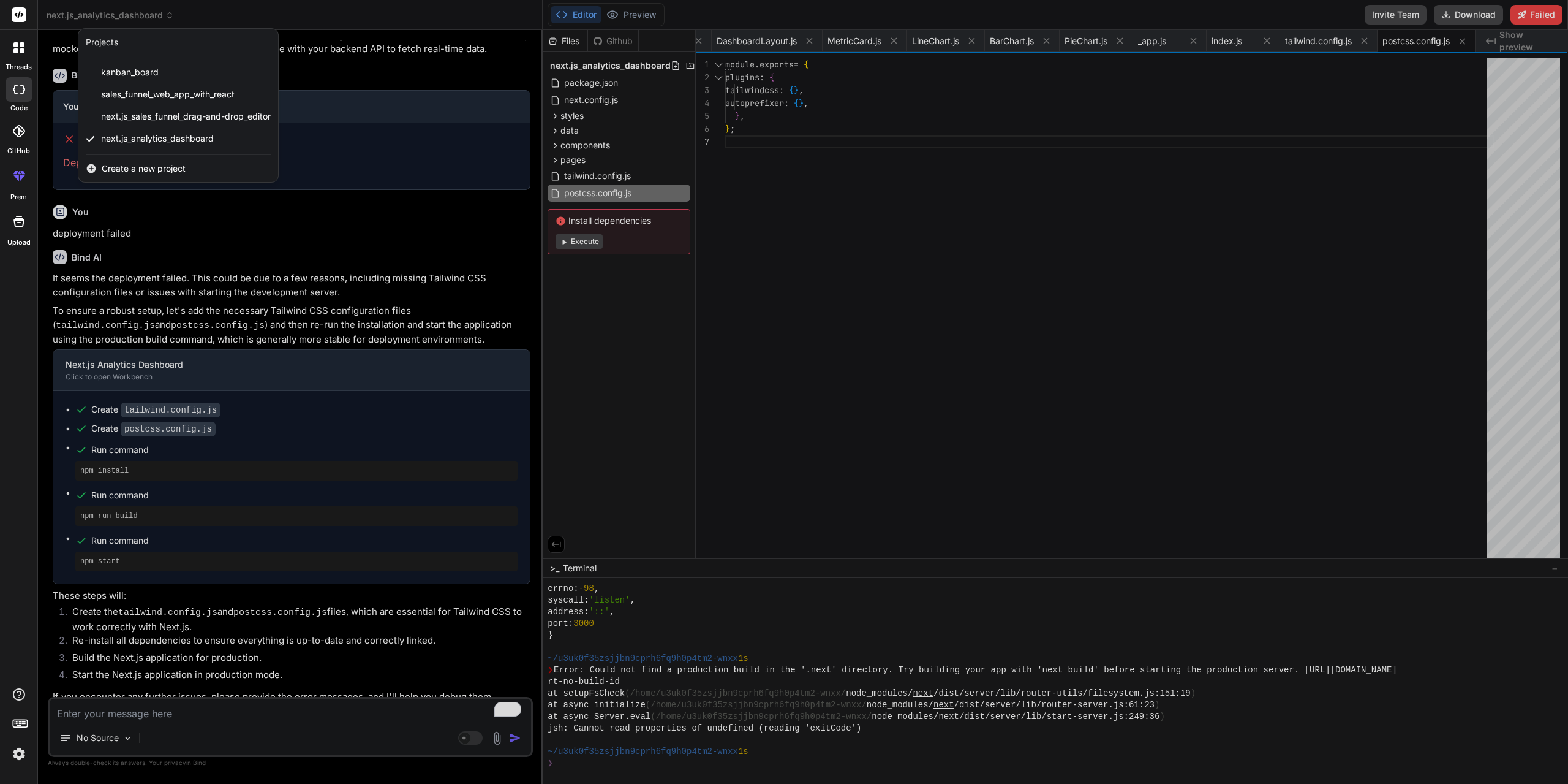
click at [137, 10] on div at bounding box center [784, 392] width 1568 height 784
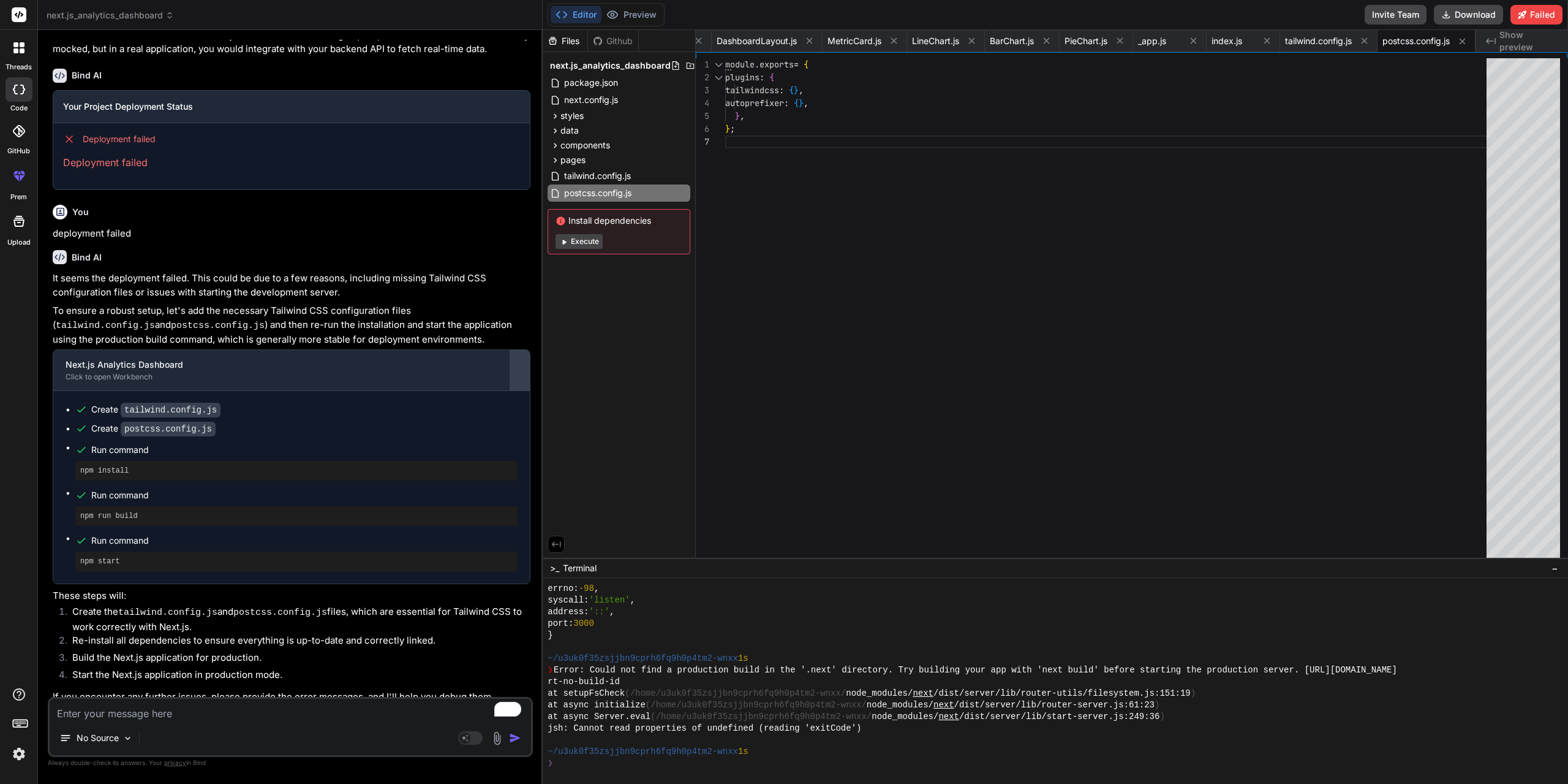
click at [519, 361] on div at bounding box center [520, 370] width 20 height 20
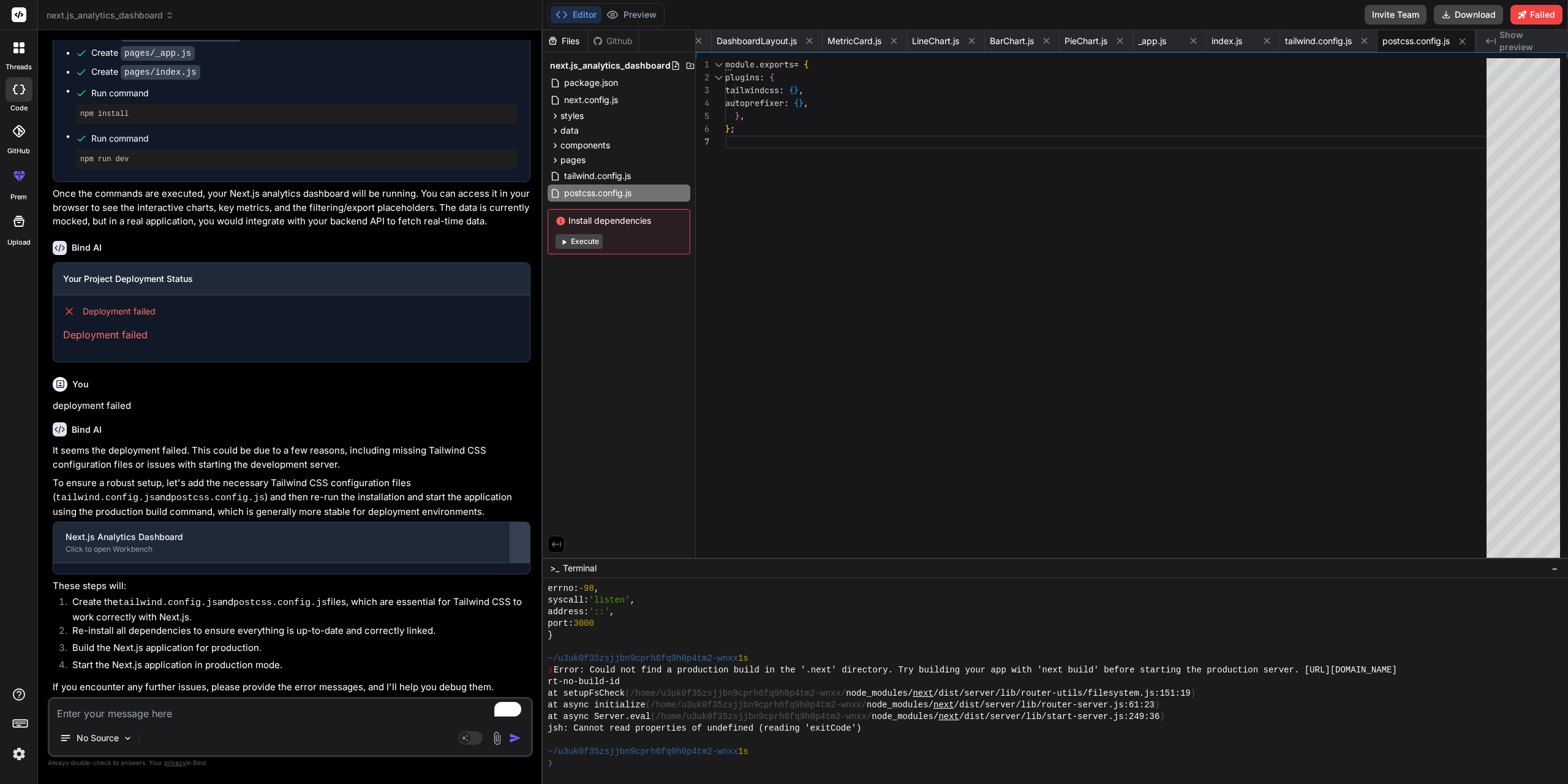
scroll to position [539, 0]
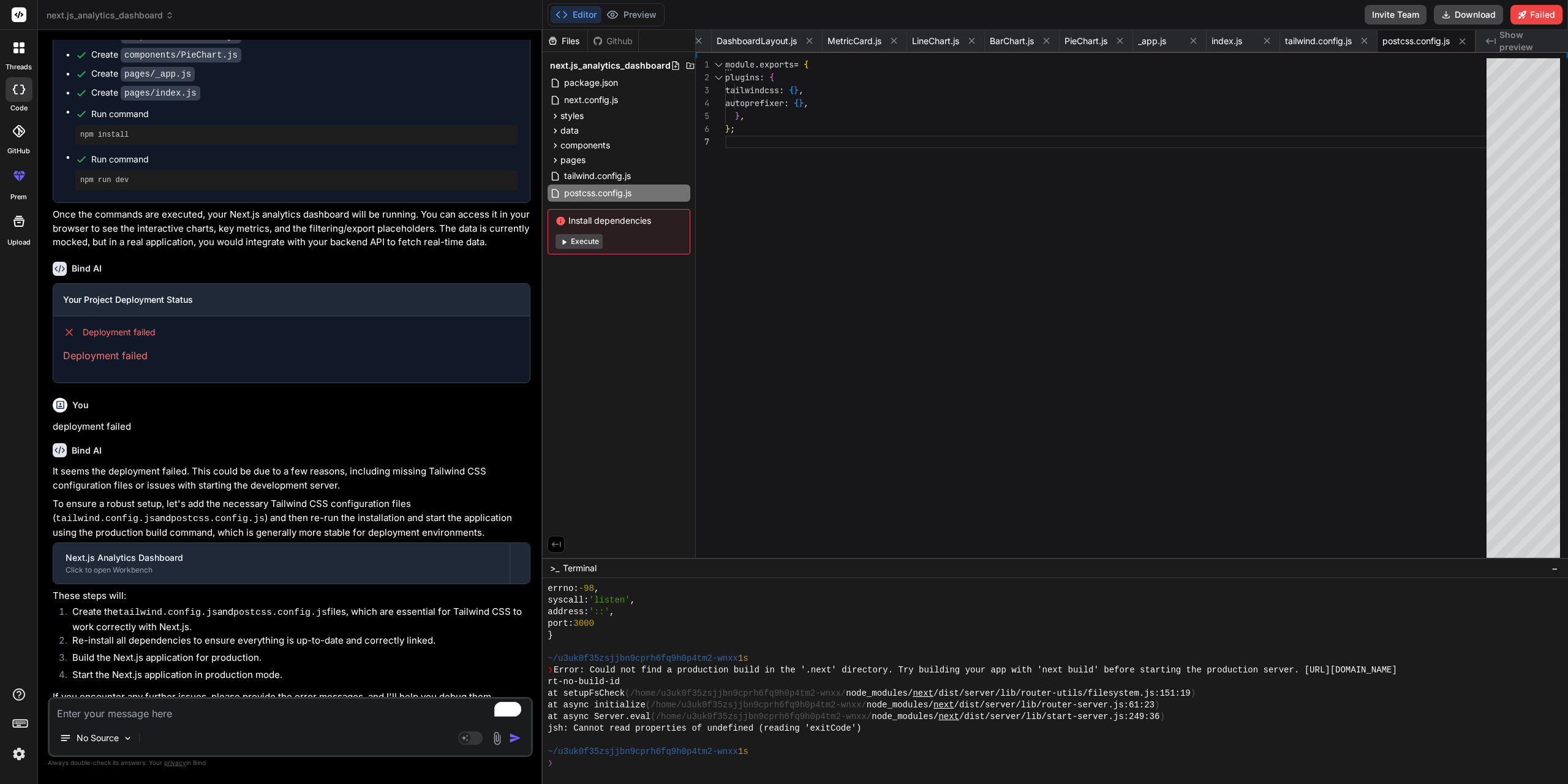
click at [518, 293] on h3 "Your Project Deployment Status" at bounding box center [291, 299] width 457 height 12
click at [522, 553] on div at bounding box center [520, 562] width 20 height 20
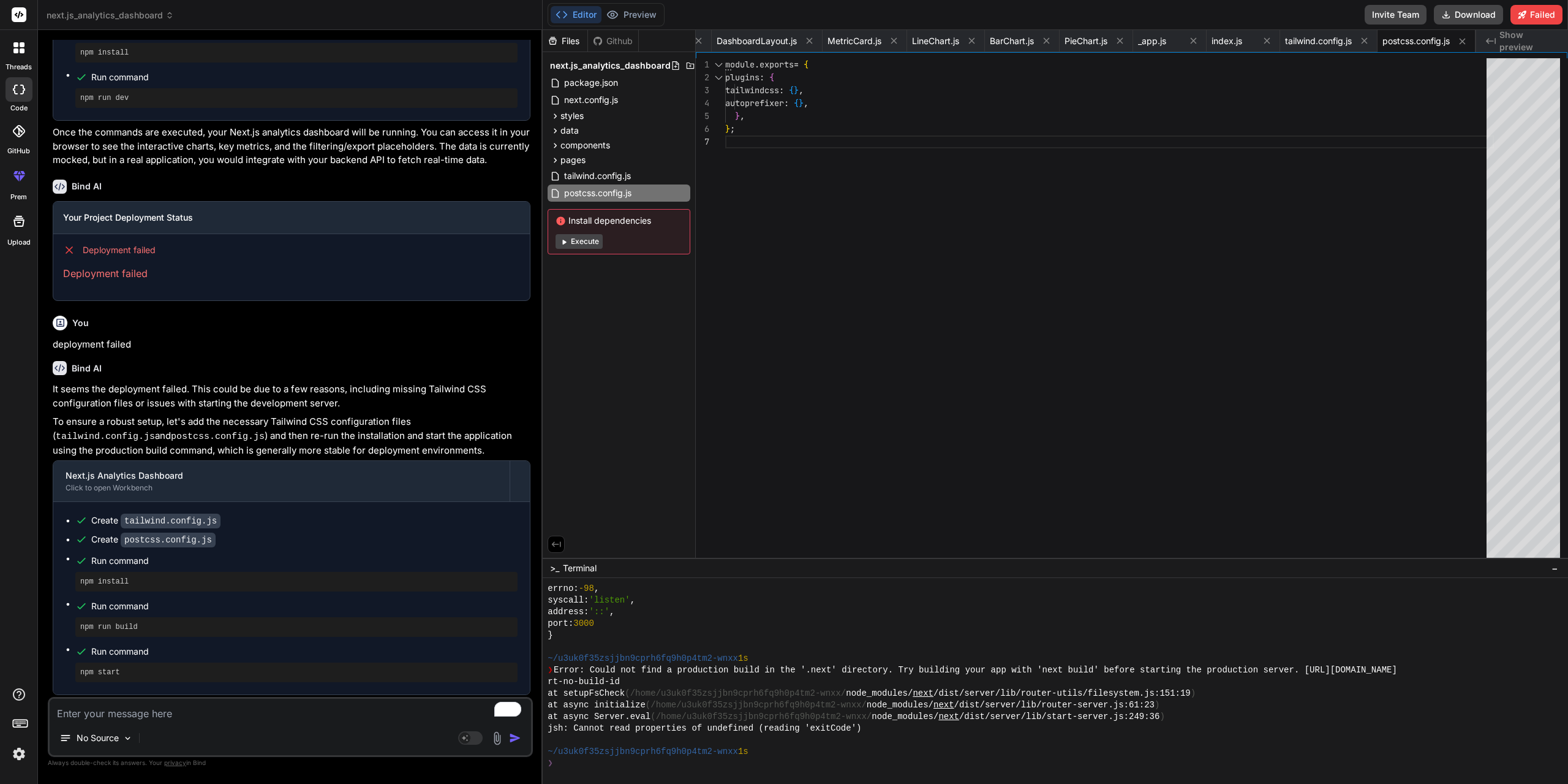
scroll to position [732, 0]
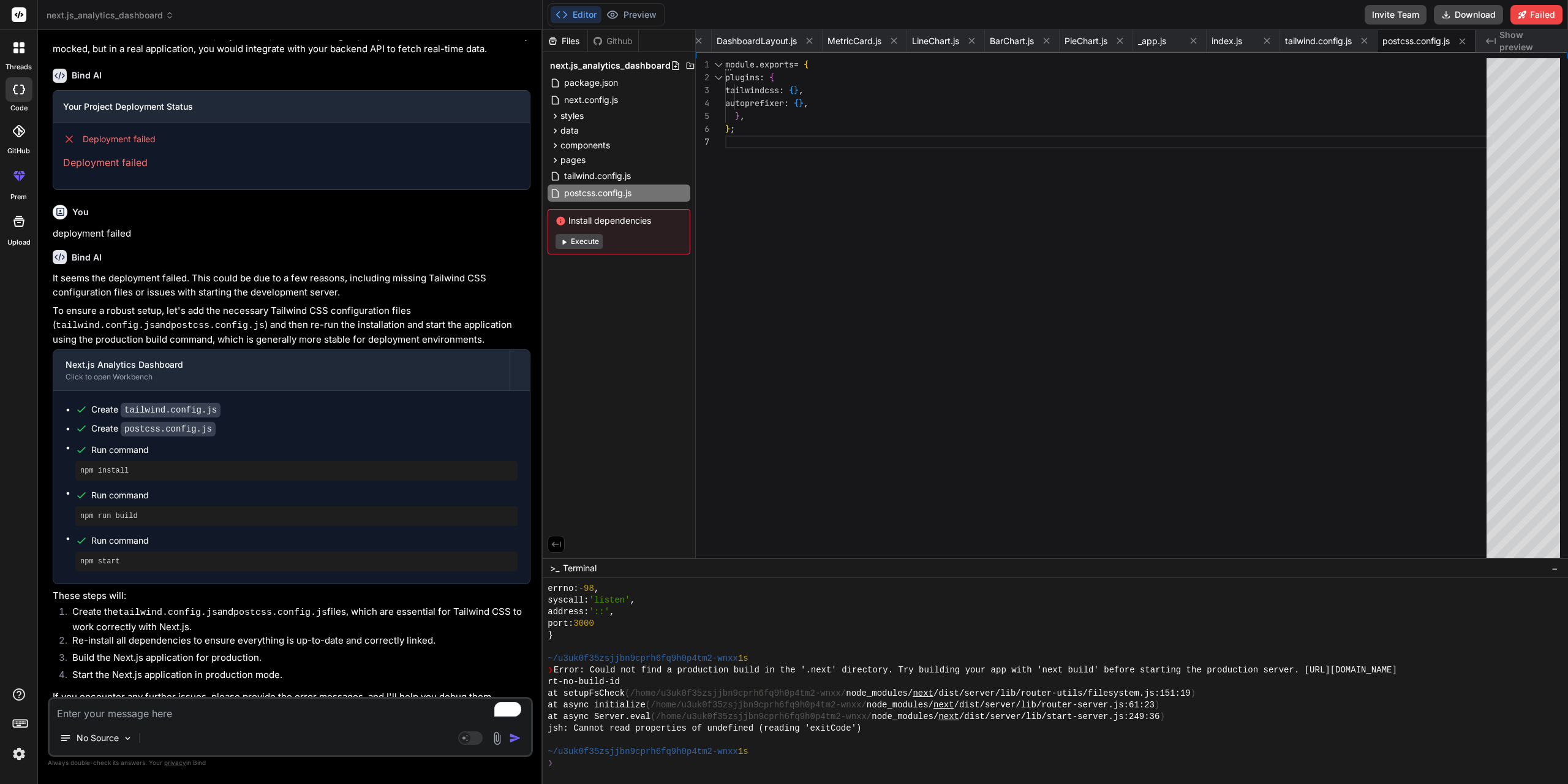
click at [297, 710] on textarea "To enrich screen reader interactions, please activate Accessibility in Grammarl…" at bounding box center [290, 710] width 481 height 22
type textarea "p"
type textarea "x"
type textarea "pr"
type textarea "x"
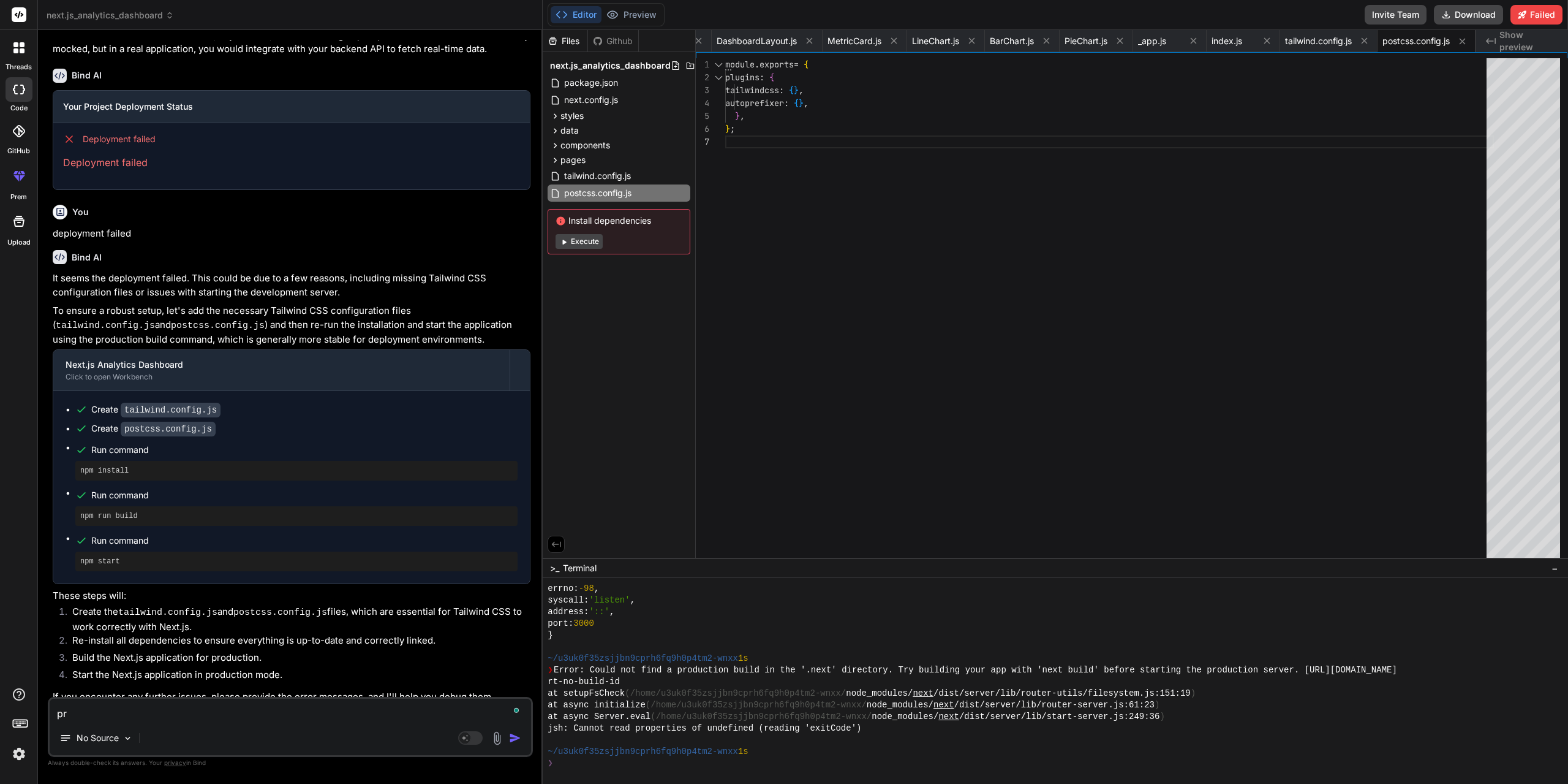
type textarea "pro"
type textarea "x"
type textarea "proc"
type textarea "x"
type textarea "proce"
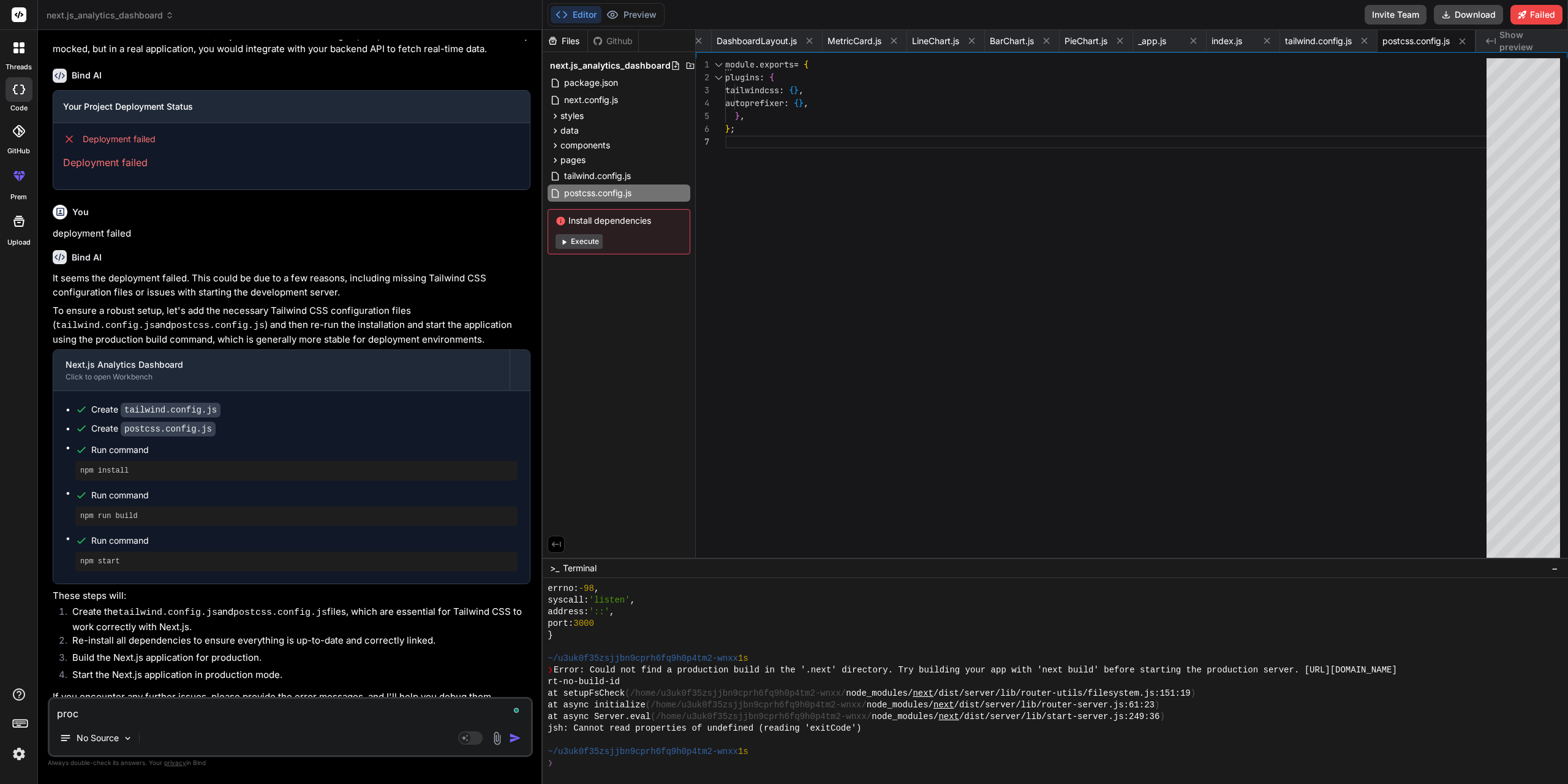
type textarea "x"
type textarea "procee"
type textarea "x"
type textarea "proceed"
type textarea "x"
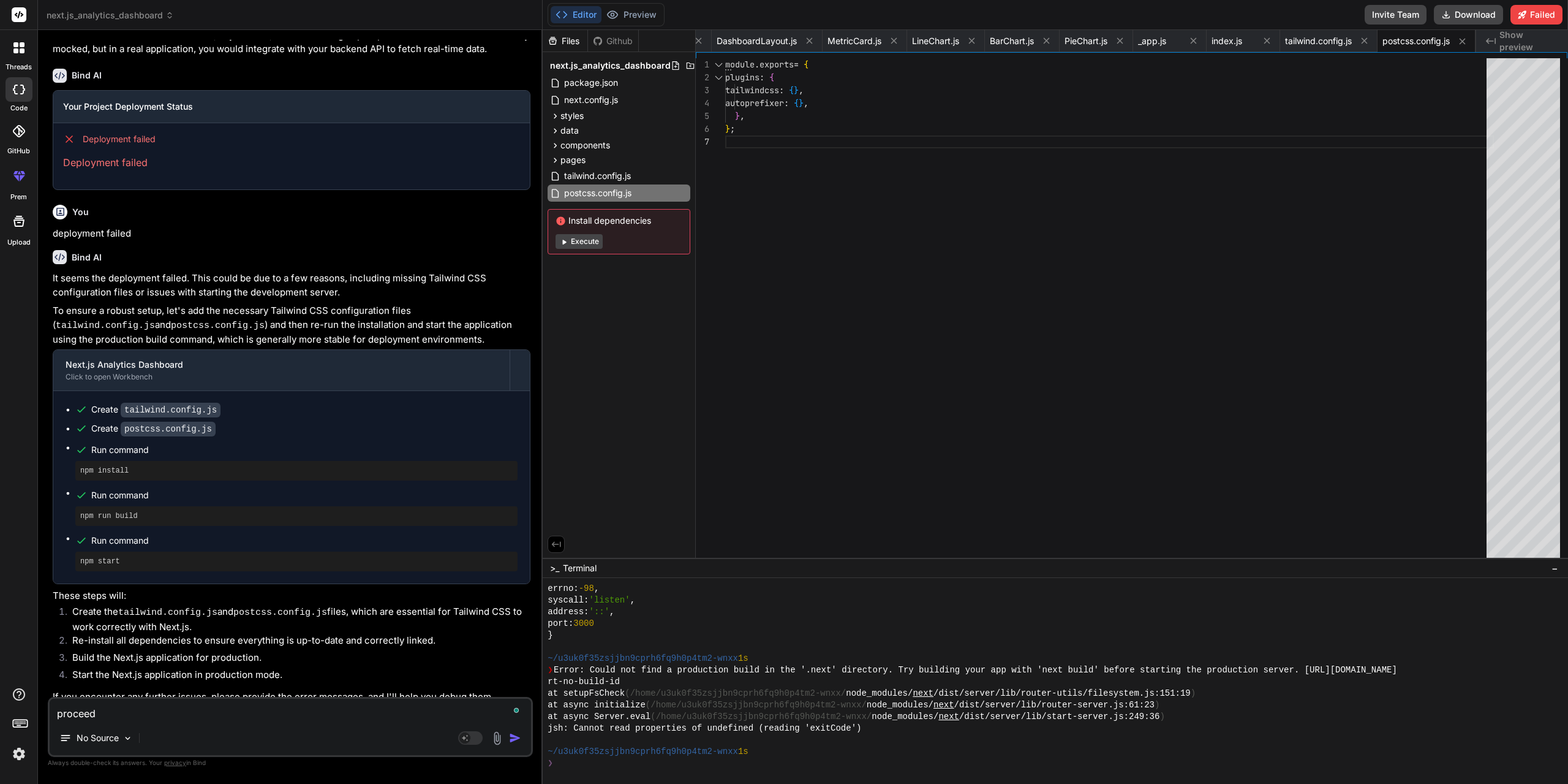
type textarea "proceed"
type textarea "x"
type textarea "proceed w"
type textarea "x"
type textarea "proceed wh"
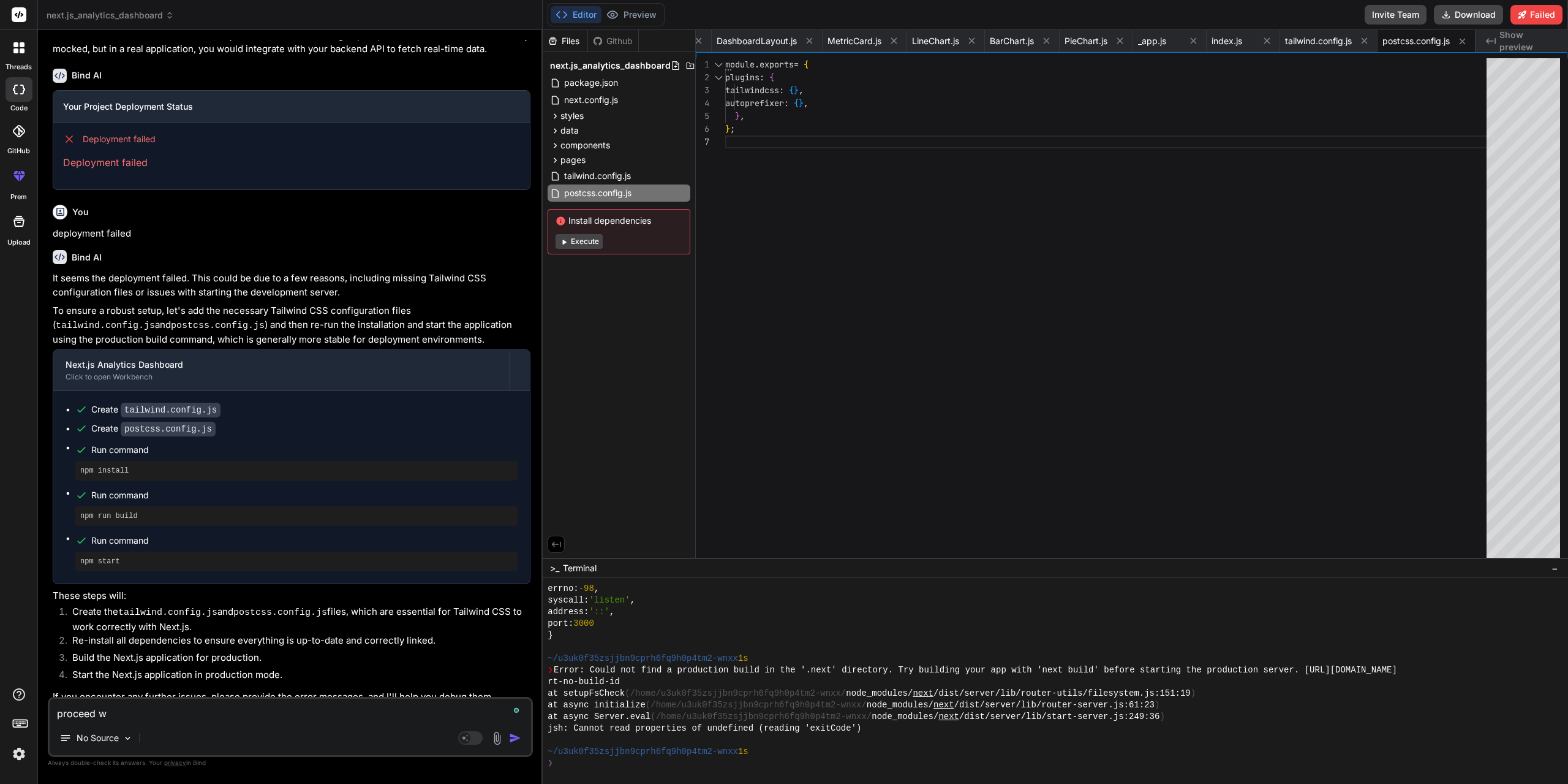
type textarea "x"
type textarea "proceed wht"
type textarea "x"
type textarea "proceed wh"
type textarea "x"
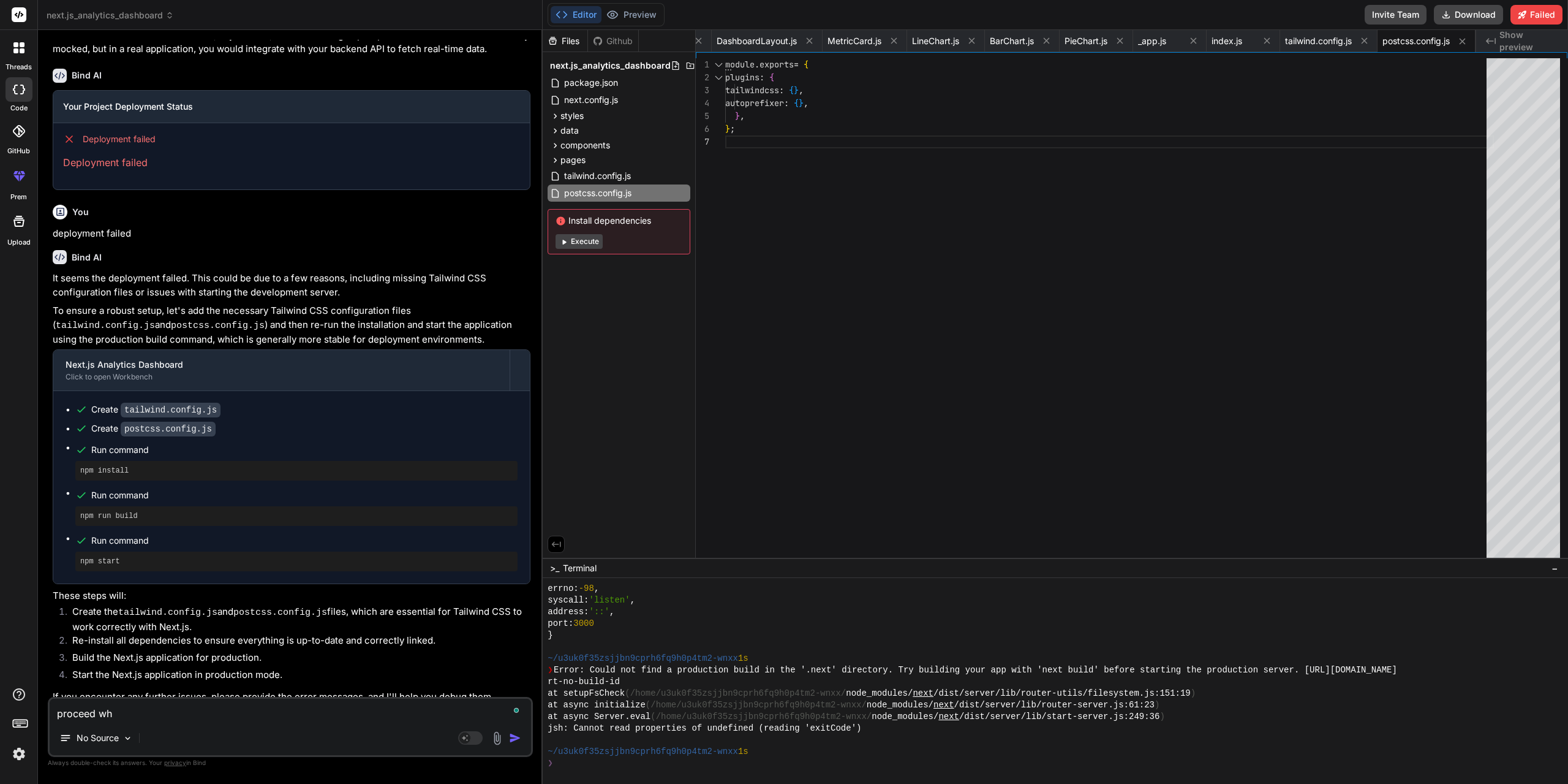
type textarea "proceed wha"
type textarea "x"
type textarea "proceed what"
type textarea "x"
type textarea "proceed what"
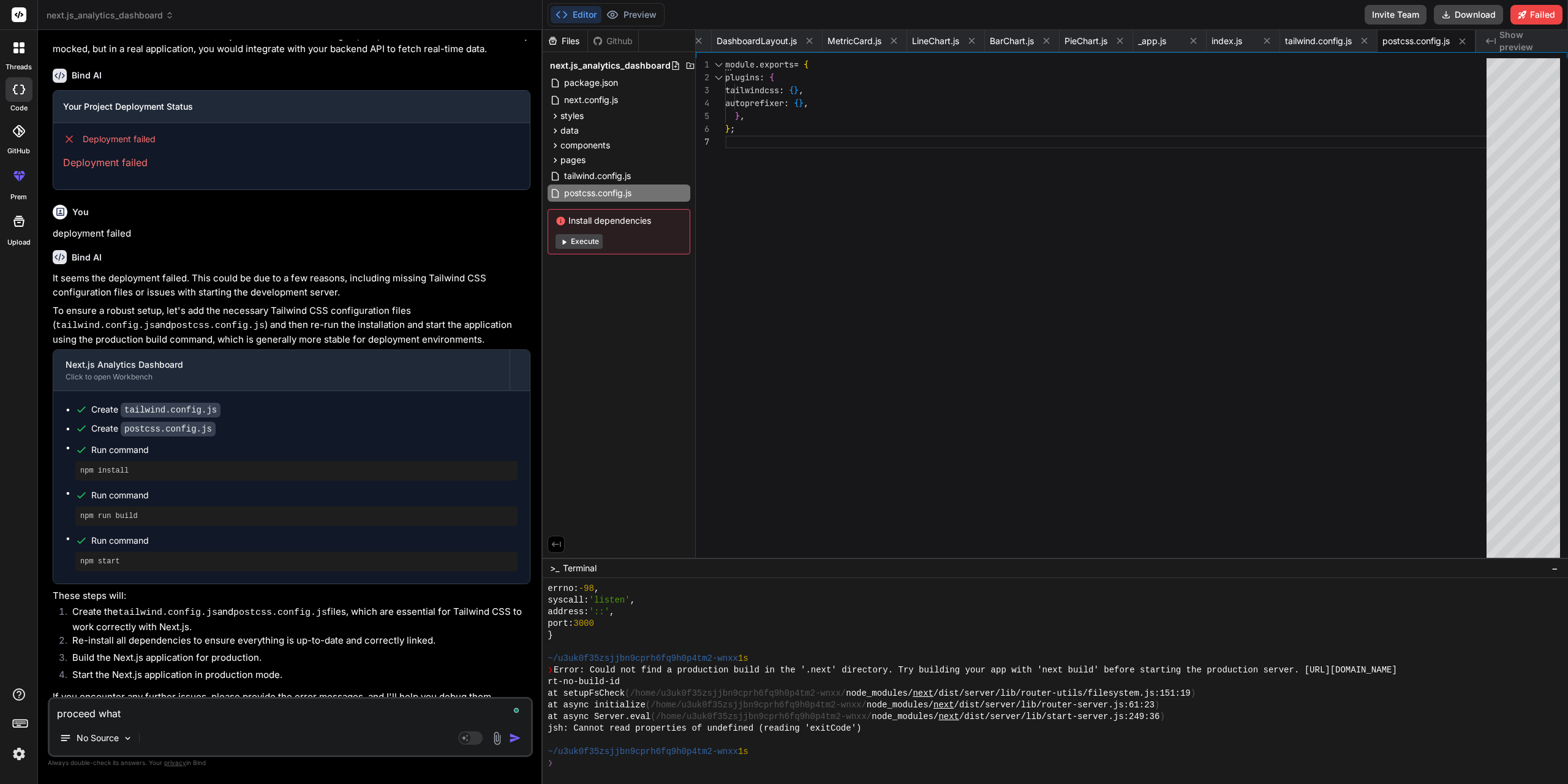
type textarea "x"
type textarea "proceed what i"
type textarea "x"
type textarea "proceed what is"
type textarea "x"
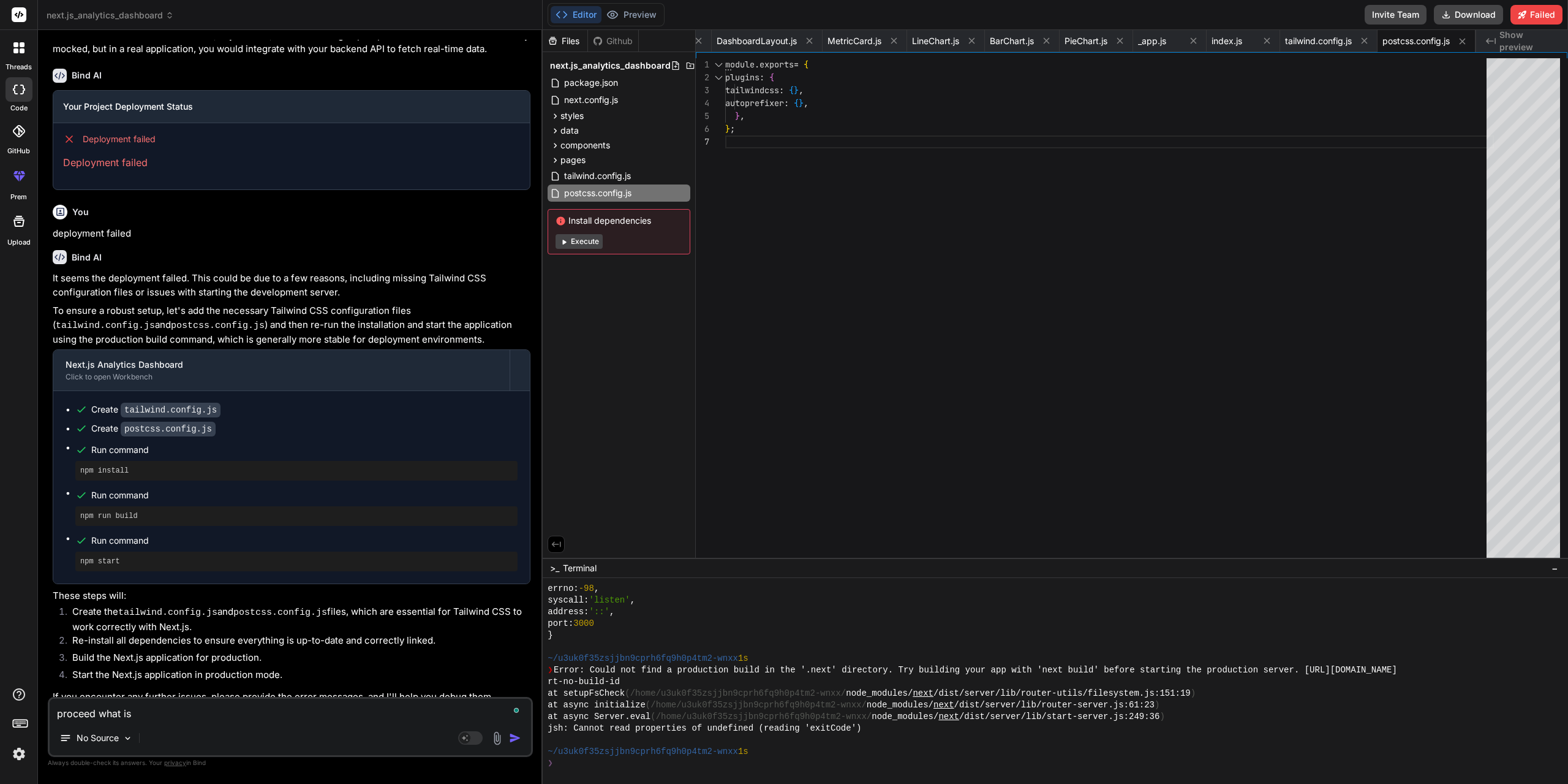
type textarea "proceed what is"
type textarea "x"
type textarea "proceed what is n"
type textarea "x"
type textarea "proceed what is ne"
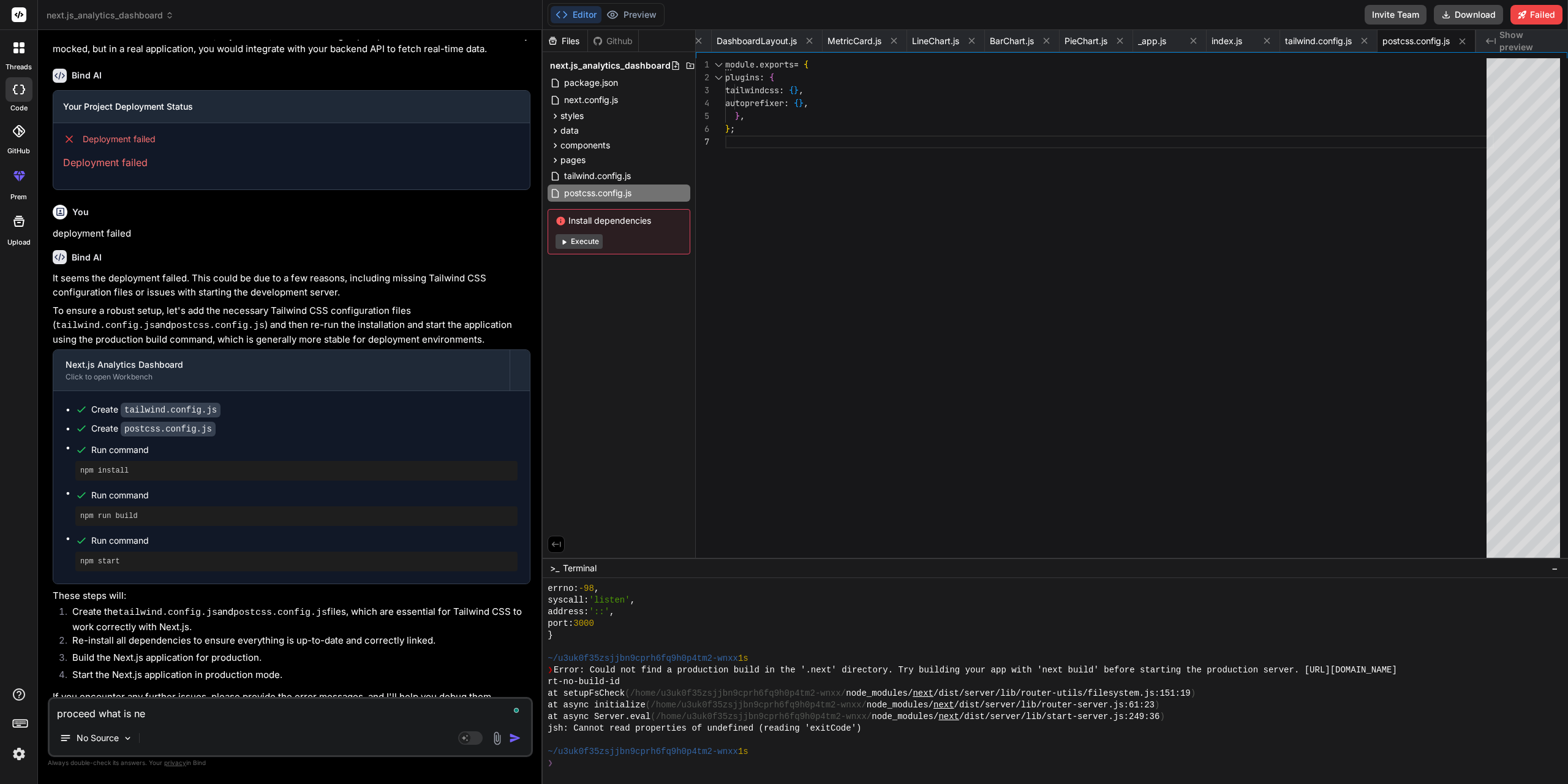
type textarea "x"
type textarea "proceed what is nee"
type textarea "x"
type textarea "proceed what is need"
type textarea "x"
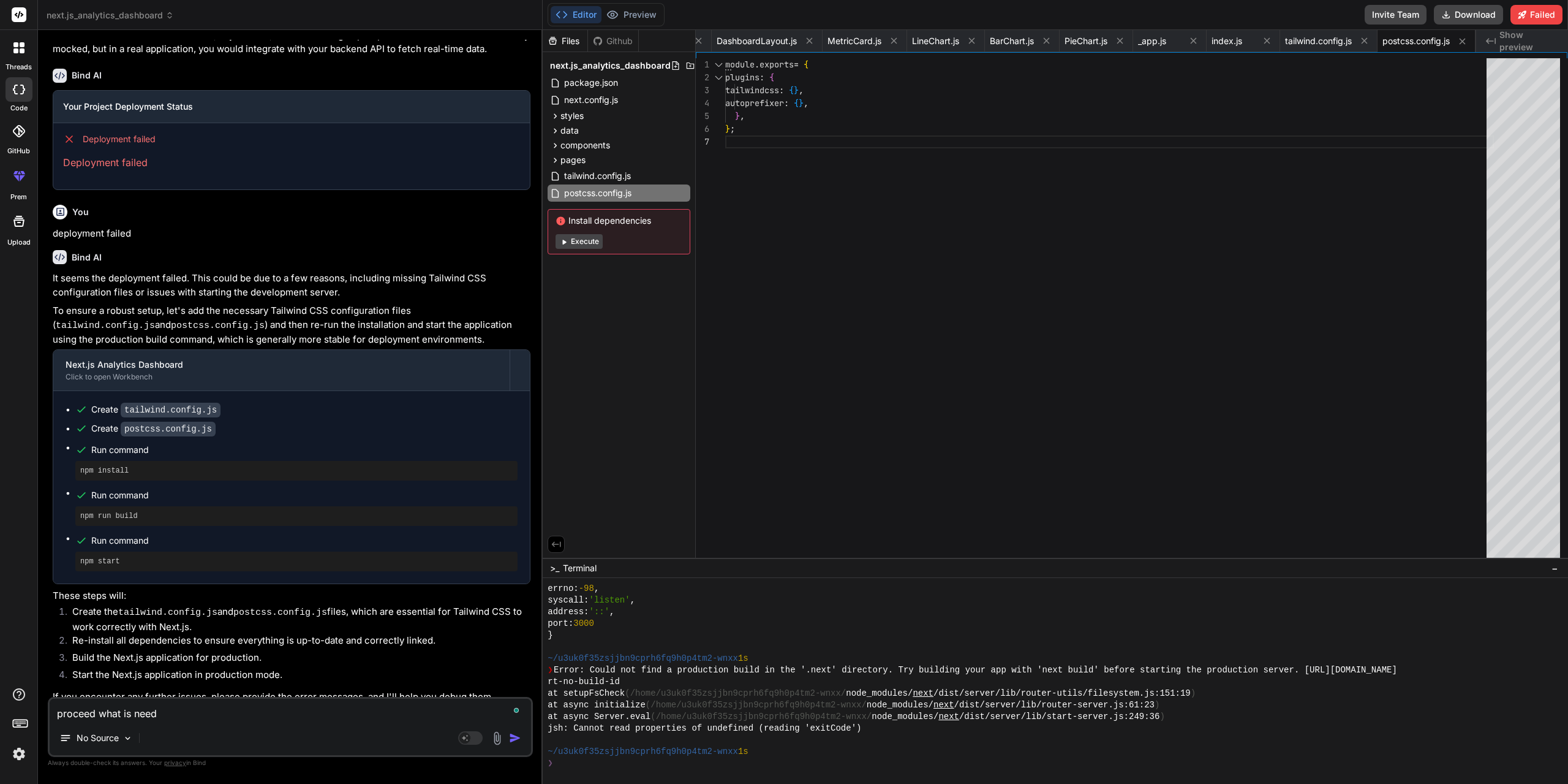
type textarea "proceed what is neede"
type textarea "x"
type textarea "proceed what is needed"
type textarea "x"
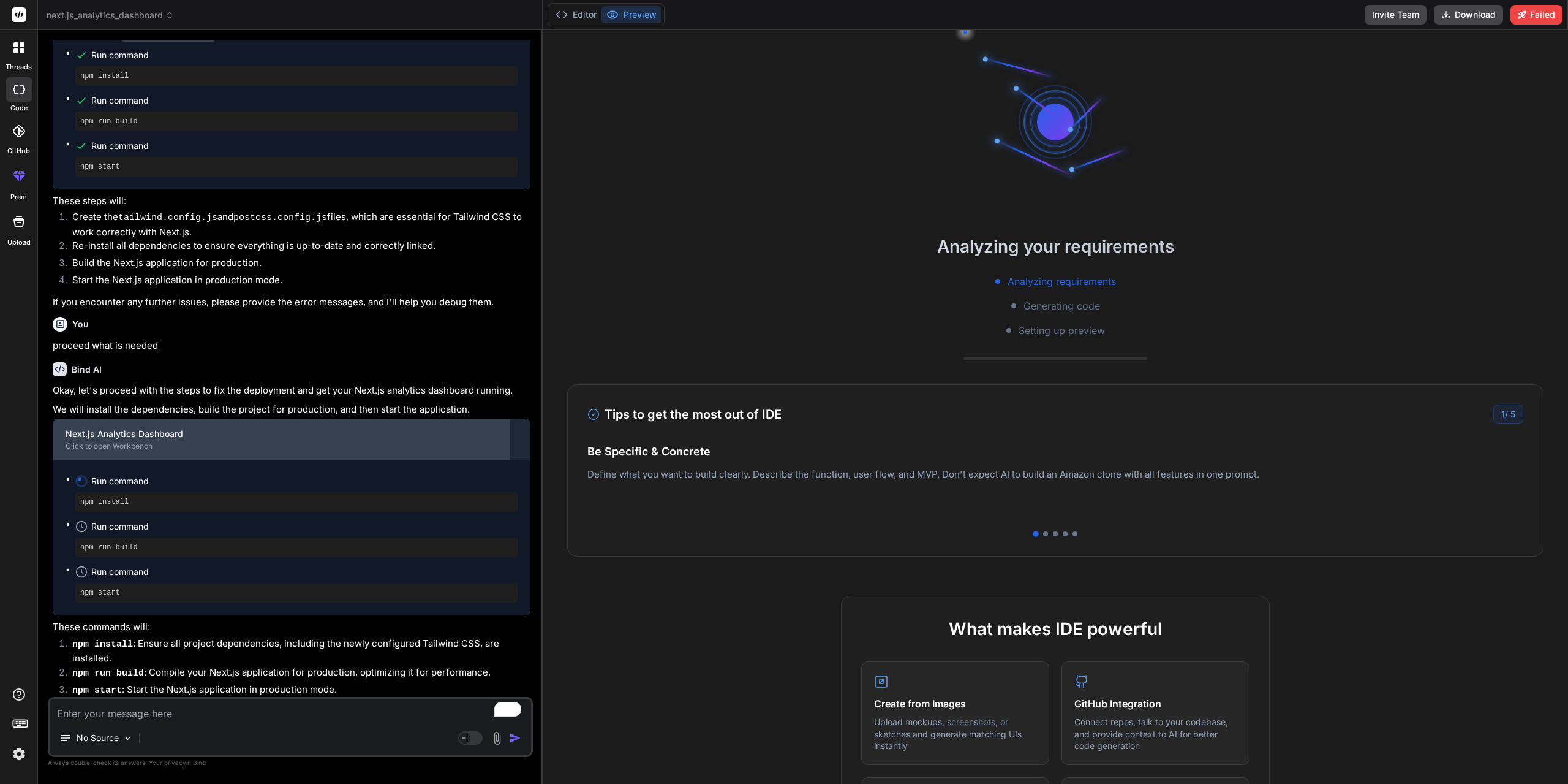
scroll to position [4657, 0]
type textarea "x"
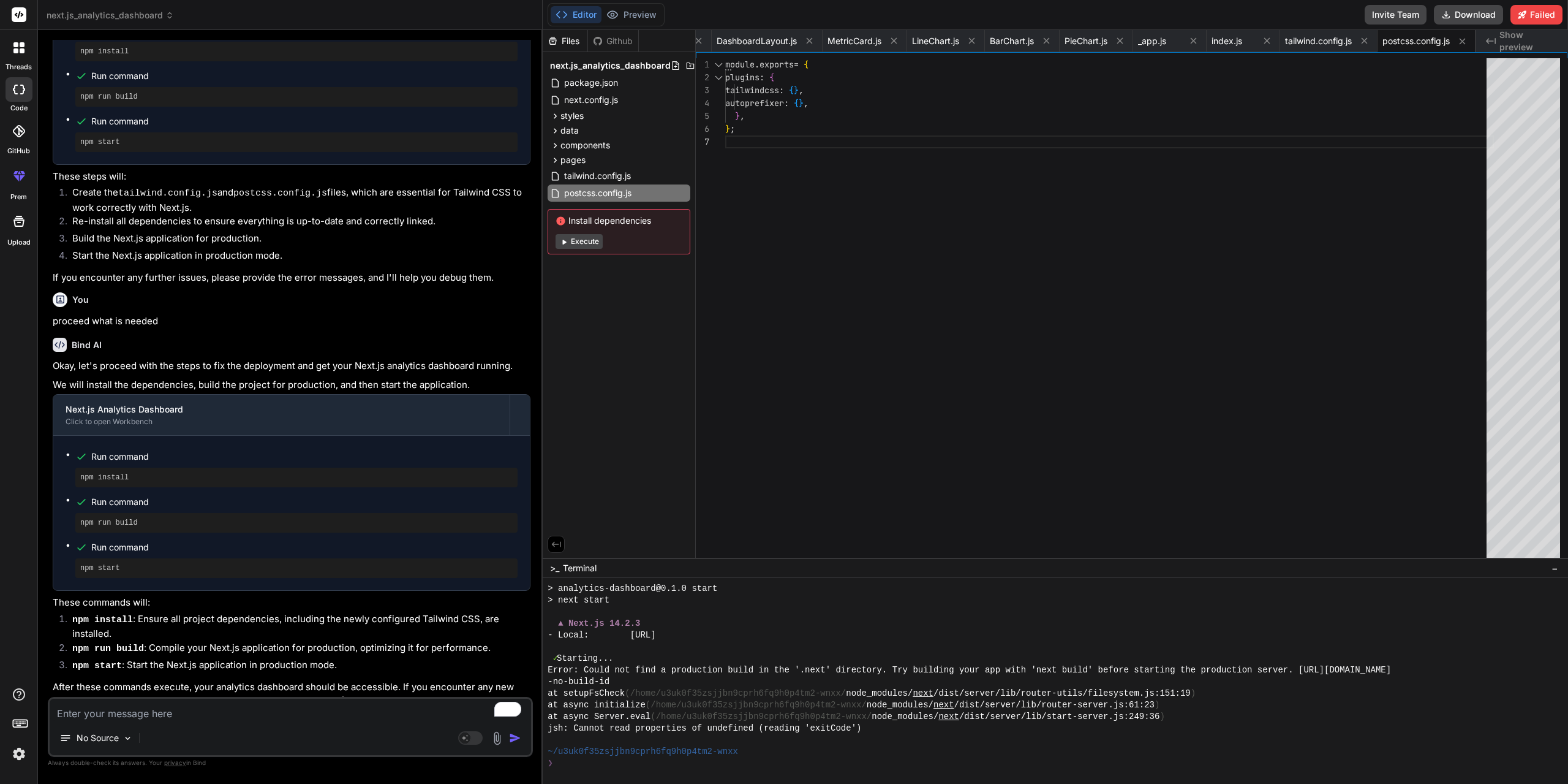
scroll to position [1154, 0]
click at [168, 726] on div "No Source" at bounding box center [290, 740] width 481 height 30
click at [164, 717] on textarea "To enrich screen reader interactions, please activate Accessibility in Grammarl…" at bounding box center [290, 710] width 481 height 22
type textarea "r"
type textarea "x"
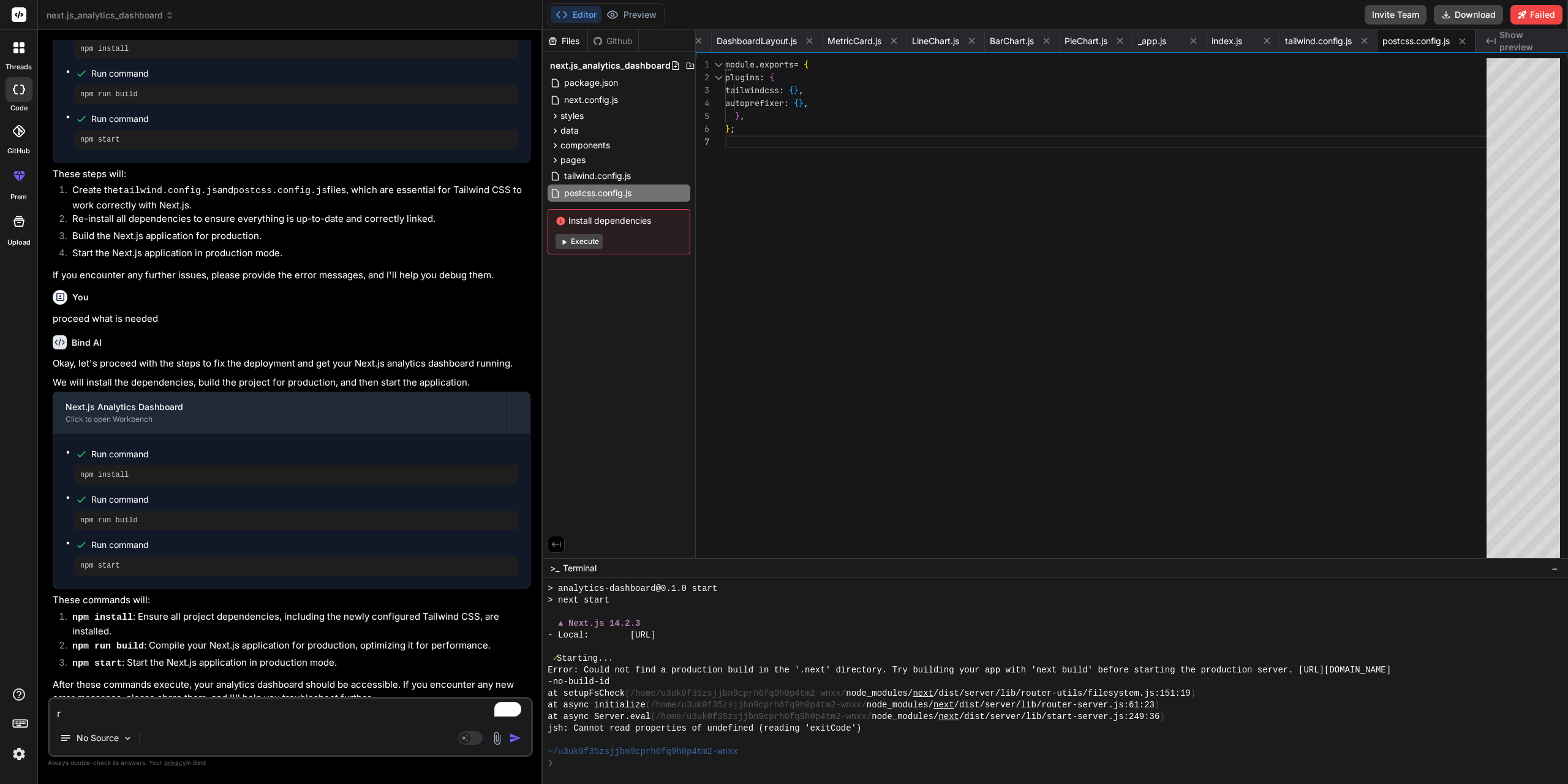
type textarea "re"
type textarea "x"
type textarea "red"
type textarea "x"
type textarea "redo"
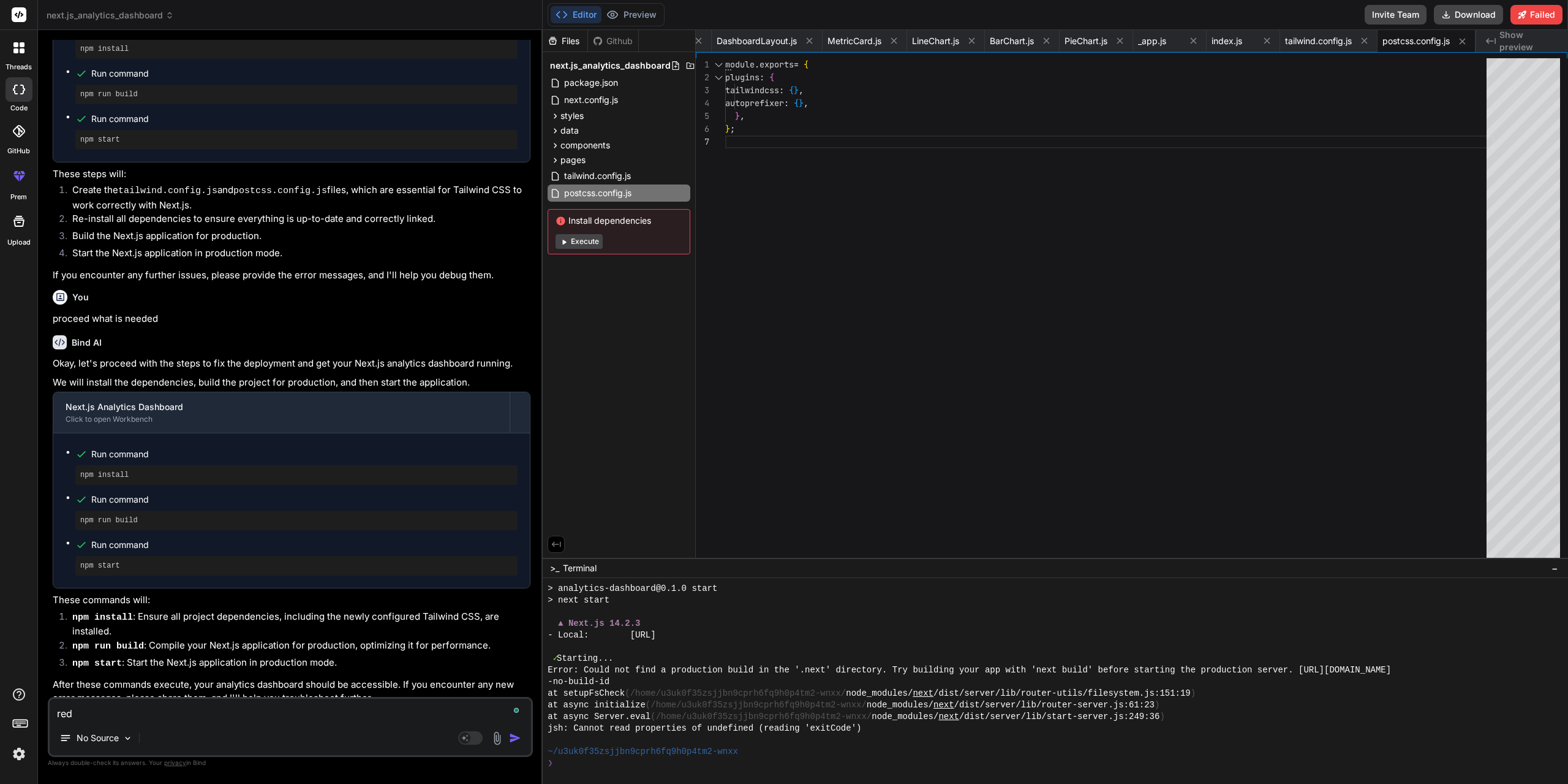
type textarea "x"
type textarea "redo"
type textarea "x"
type textarea "redo a"
type textarea "x"
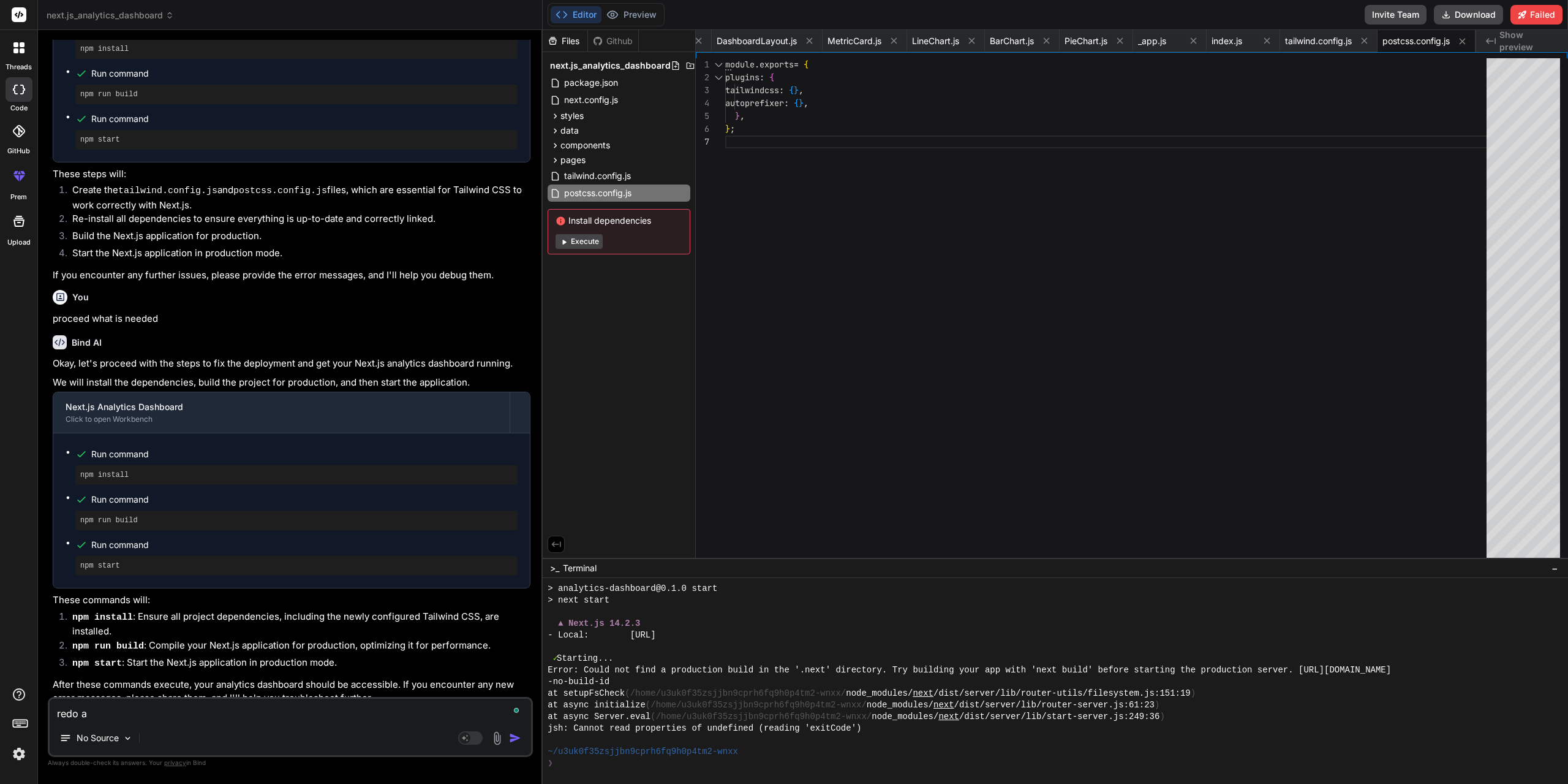
type textarea "redo al"
type textarea "x"
type textarea "redo all"
type textarea "x"
type textarea "redo al"
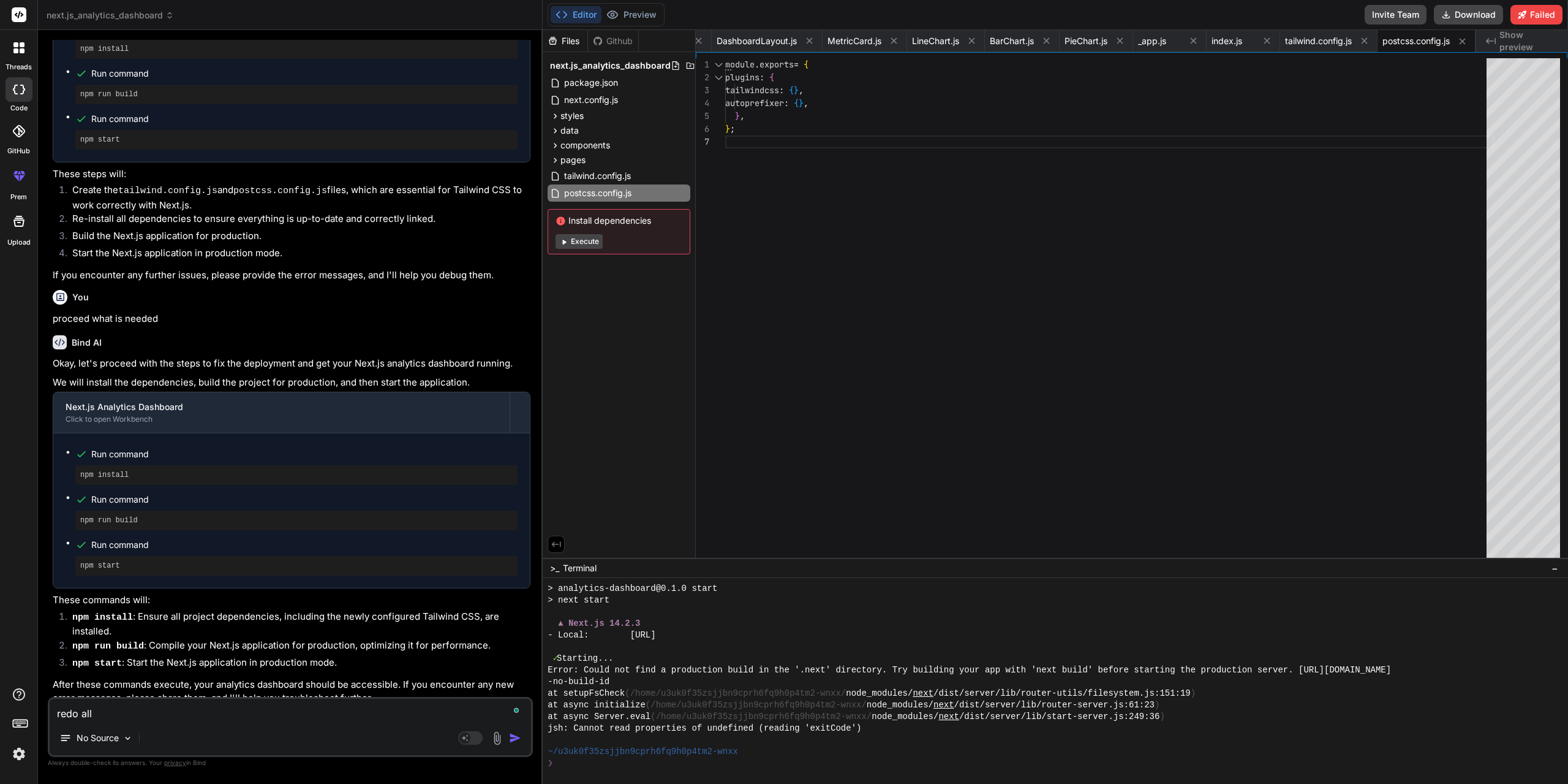
type textarea "x"
type textarea "redo a"
type textarea "x"
type textarea "redo"
type textarea "x"
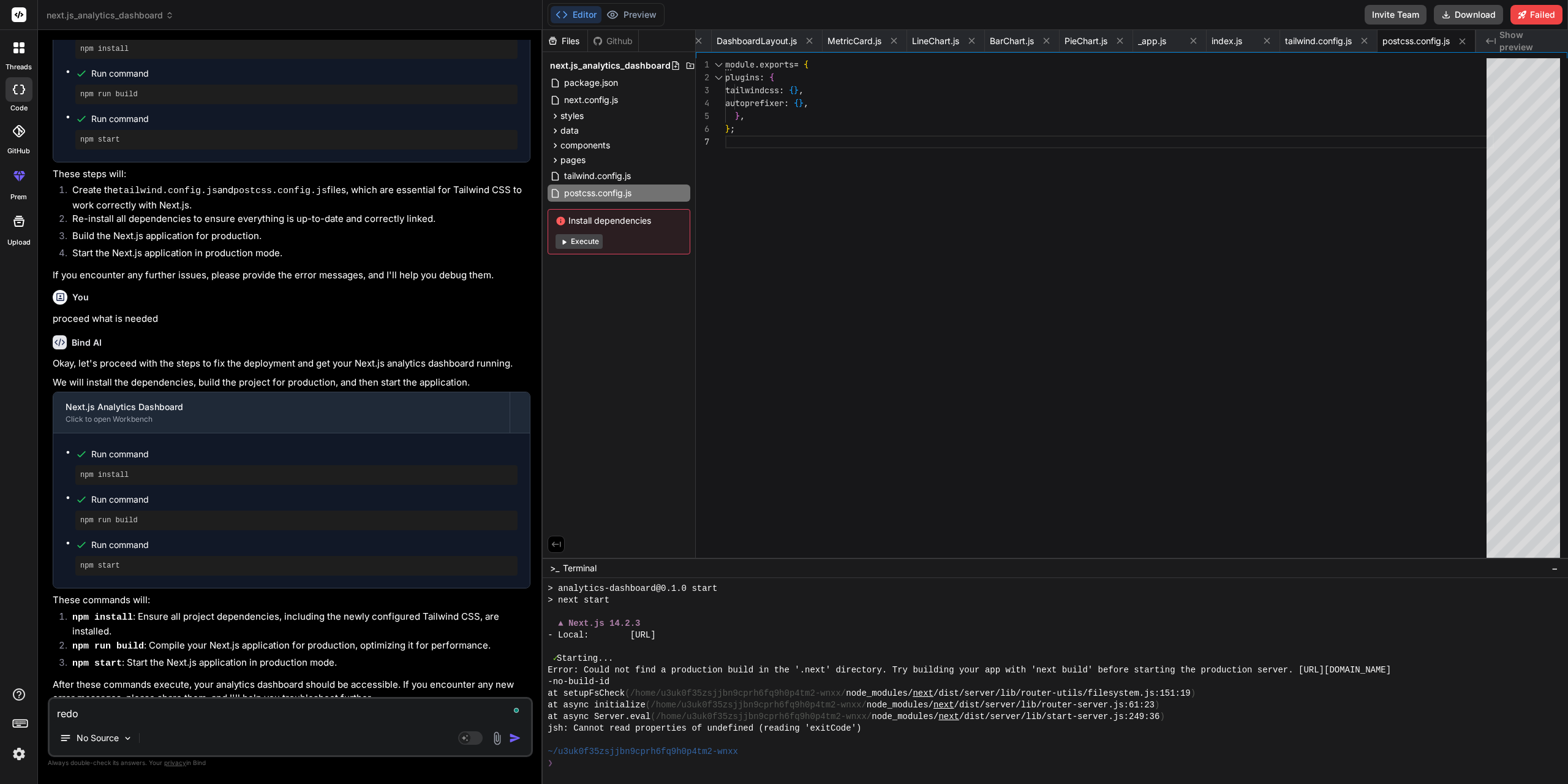
type textarea "redo e"
type textarea "x"
type textarea "redo ev"
type textarea "x"
type textarea "redo eve"
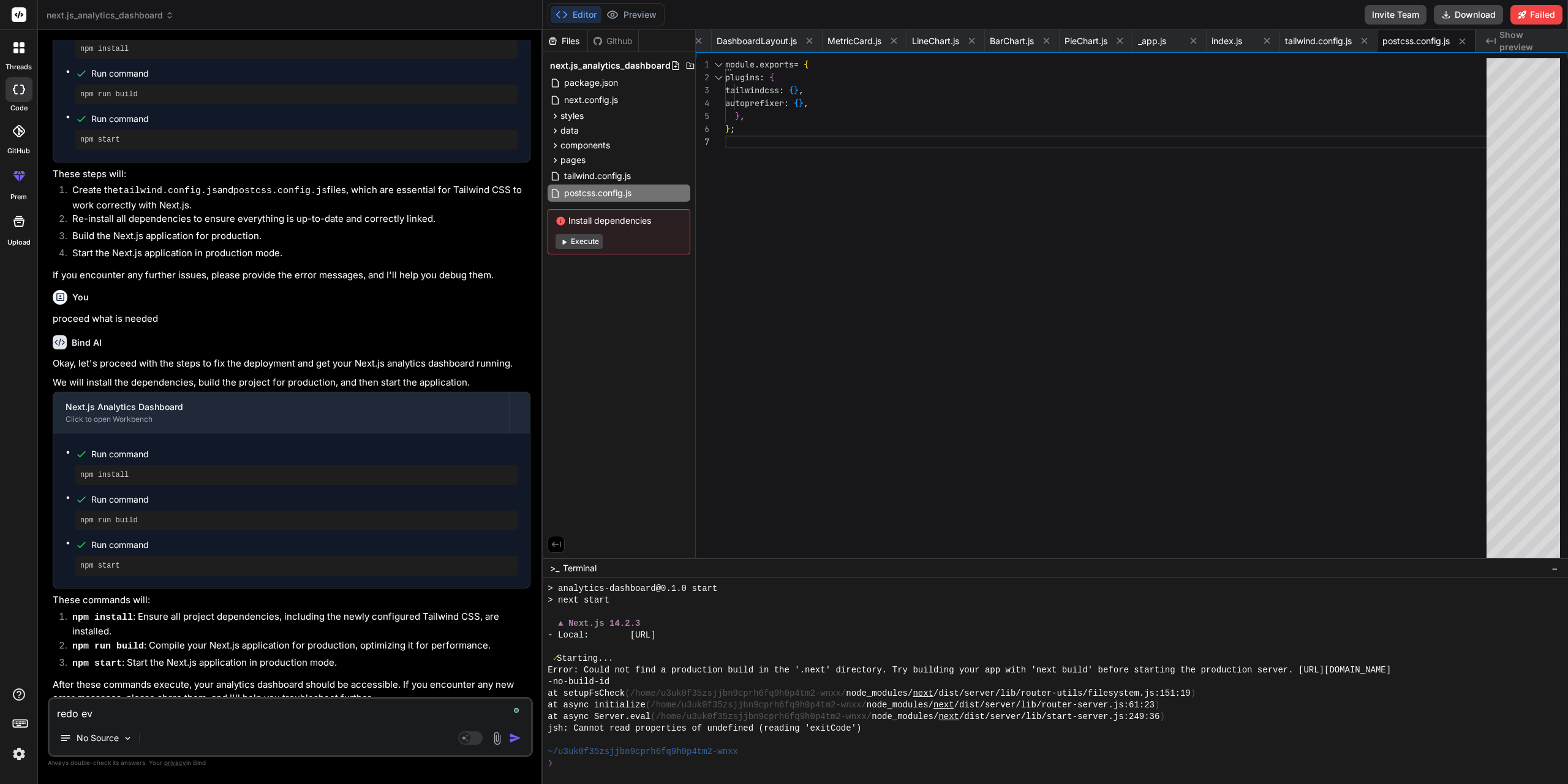
type textarea "x"
type textarea "redo ever"
type textarea "x"
type textarea "redo every"
type textarea "x"
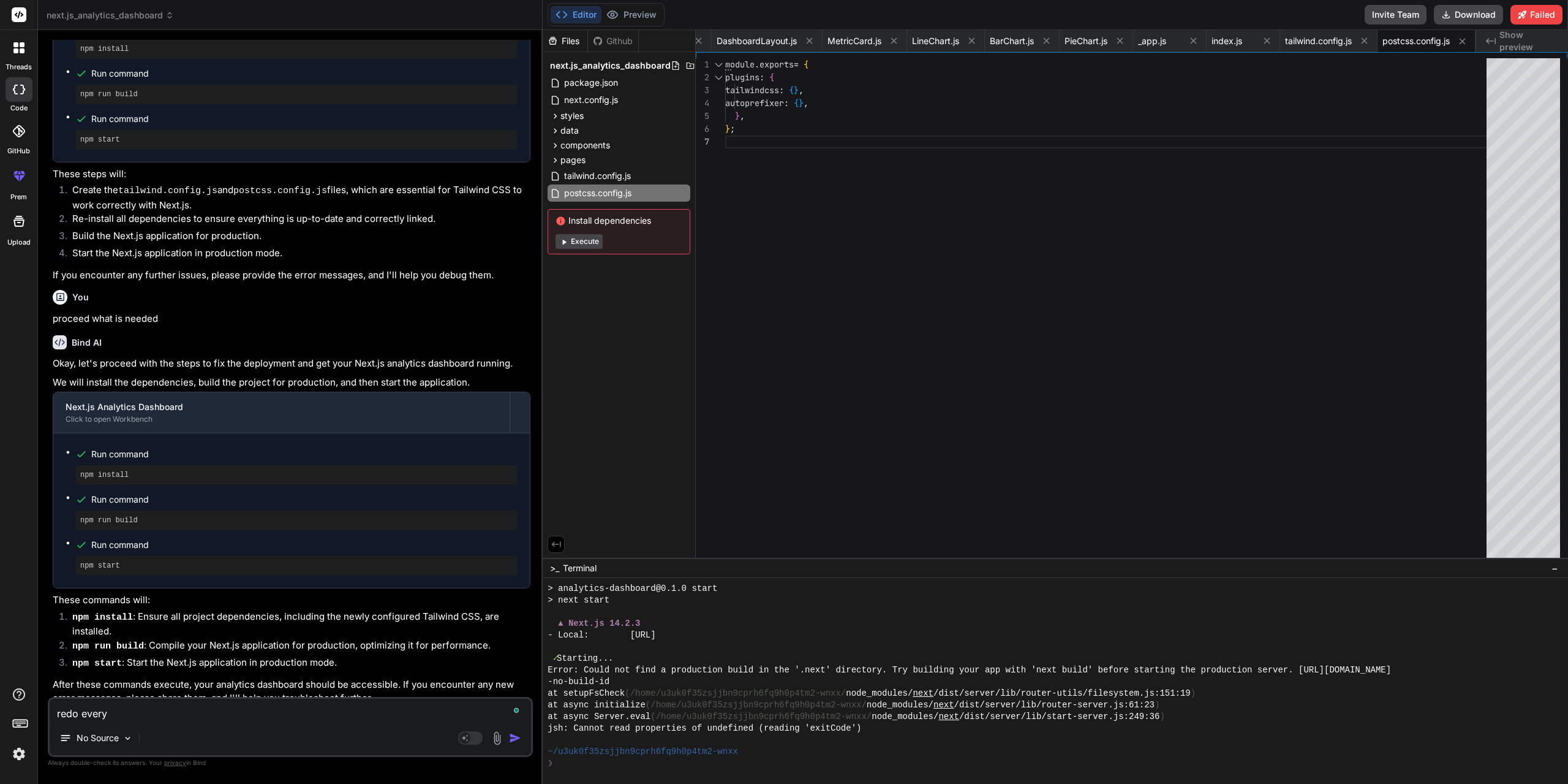
type textarea "redo everyt"
type textarea "x"
type textarea "redo everyth"
type textarea "x"
type textarea "redo everythi"
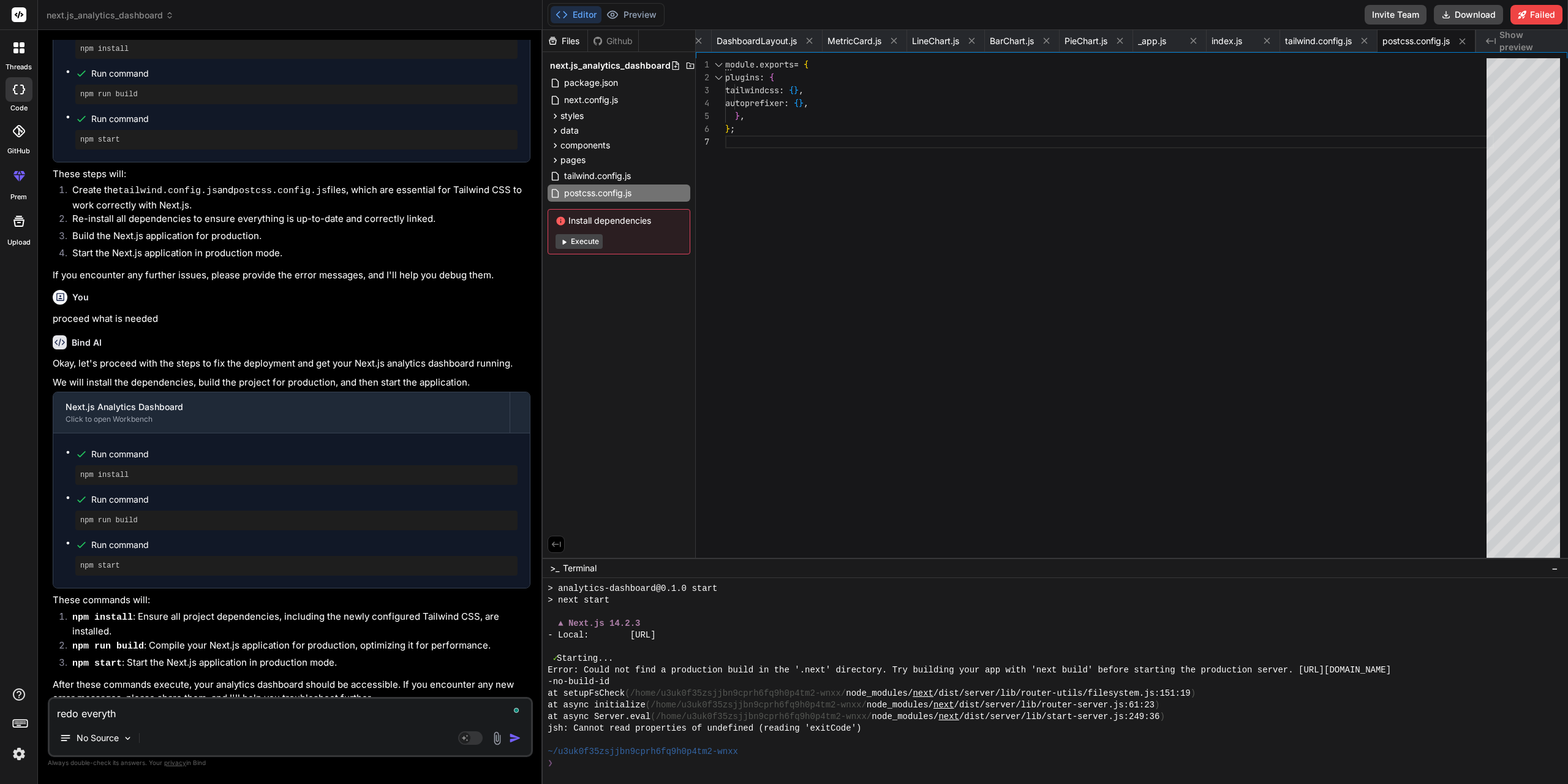
type textarea "x"
type textarea "redo everythin"
type textarea "x"
type textarea "redo everything"
type textarea "x"
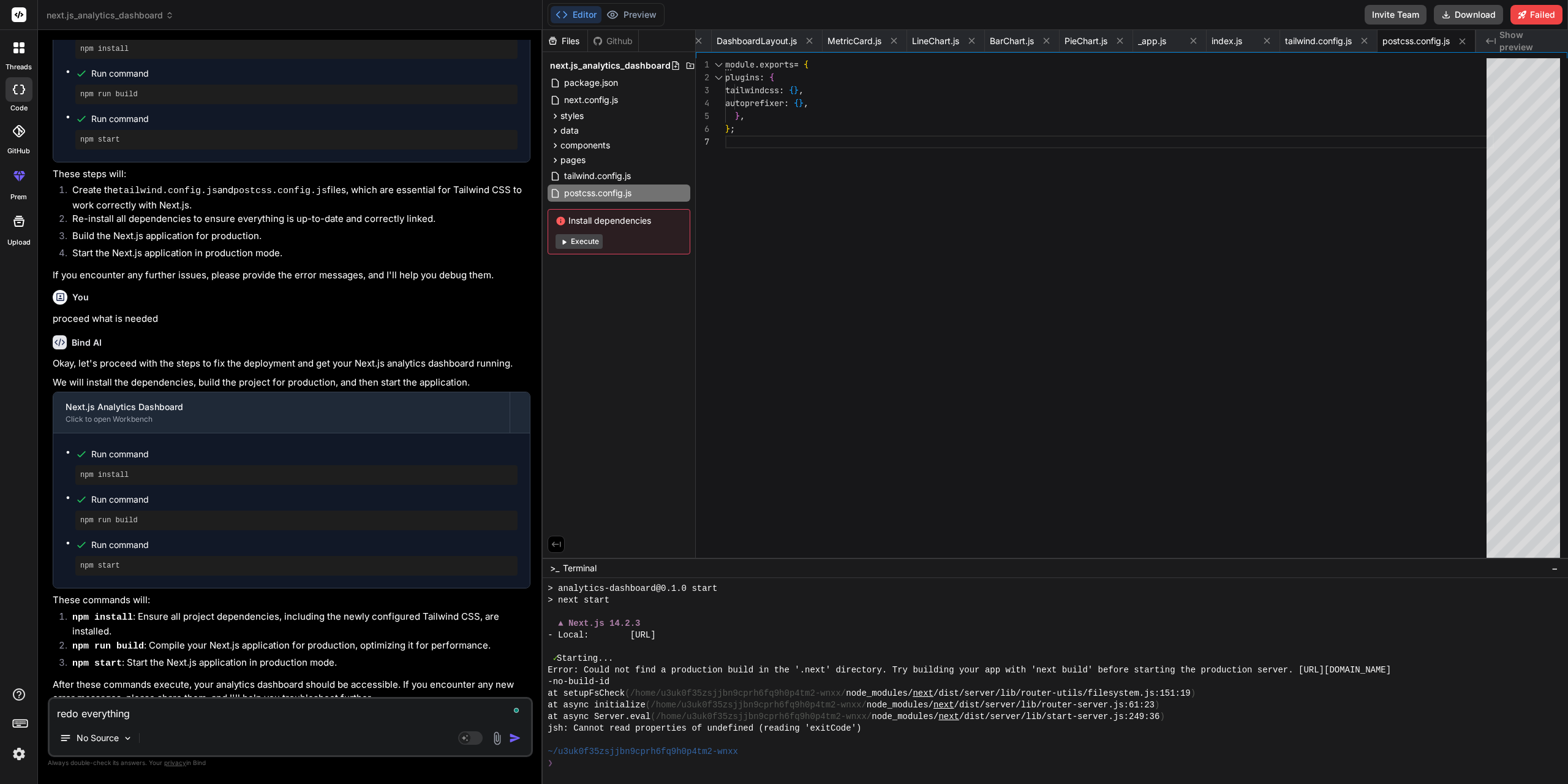
type textarea "redo everythingm"
type textarea "x"
type textarea "redo everythingm"
type textarea "x"
type textarea "redo everythingm"
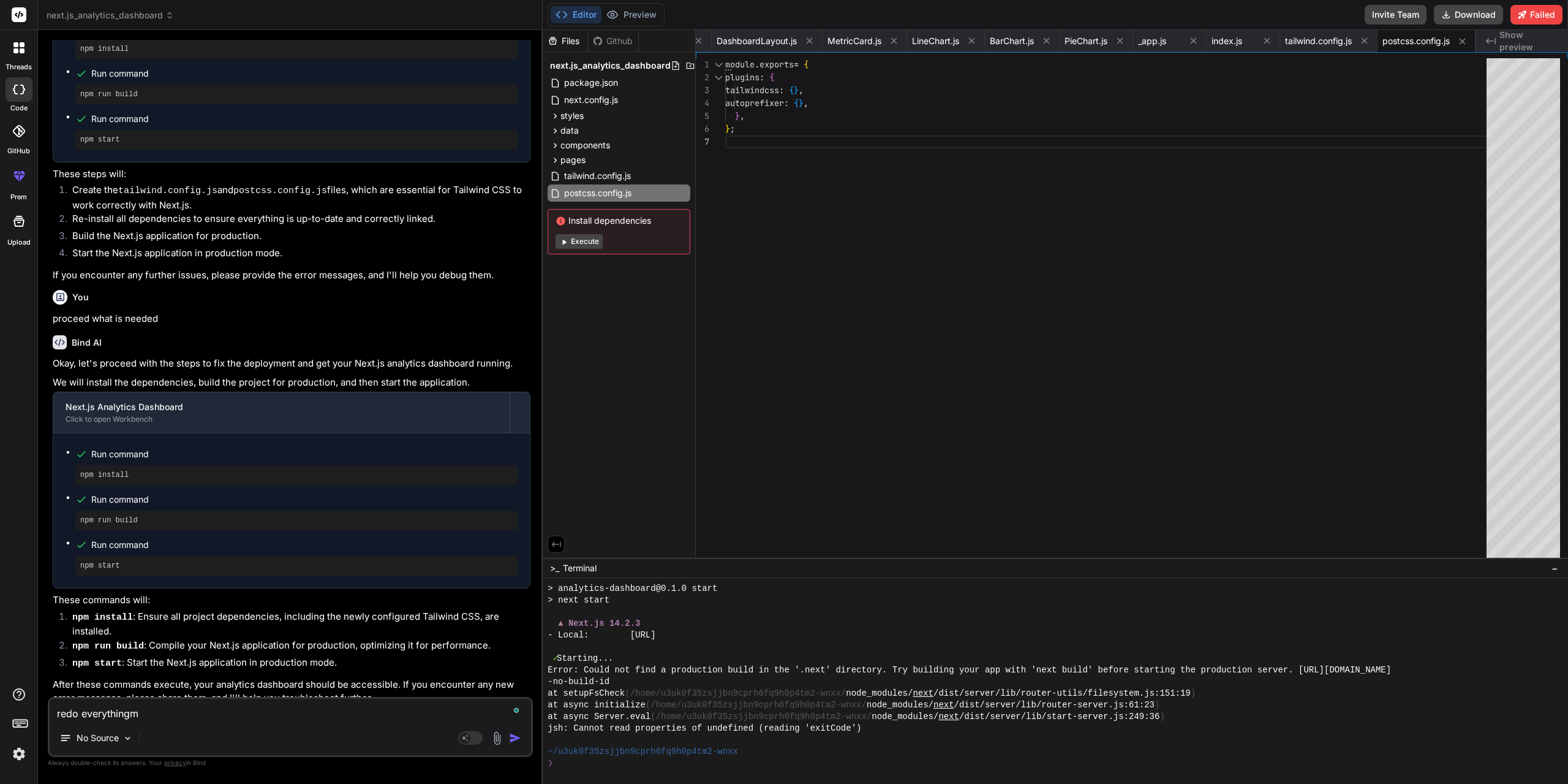
type textarea "x"
type textarea "redo everything"
type textarea "x"
type textarea "redo everything,"
type textarea "x"
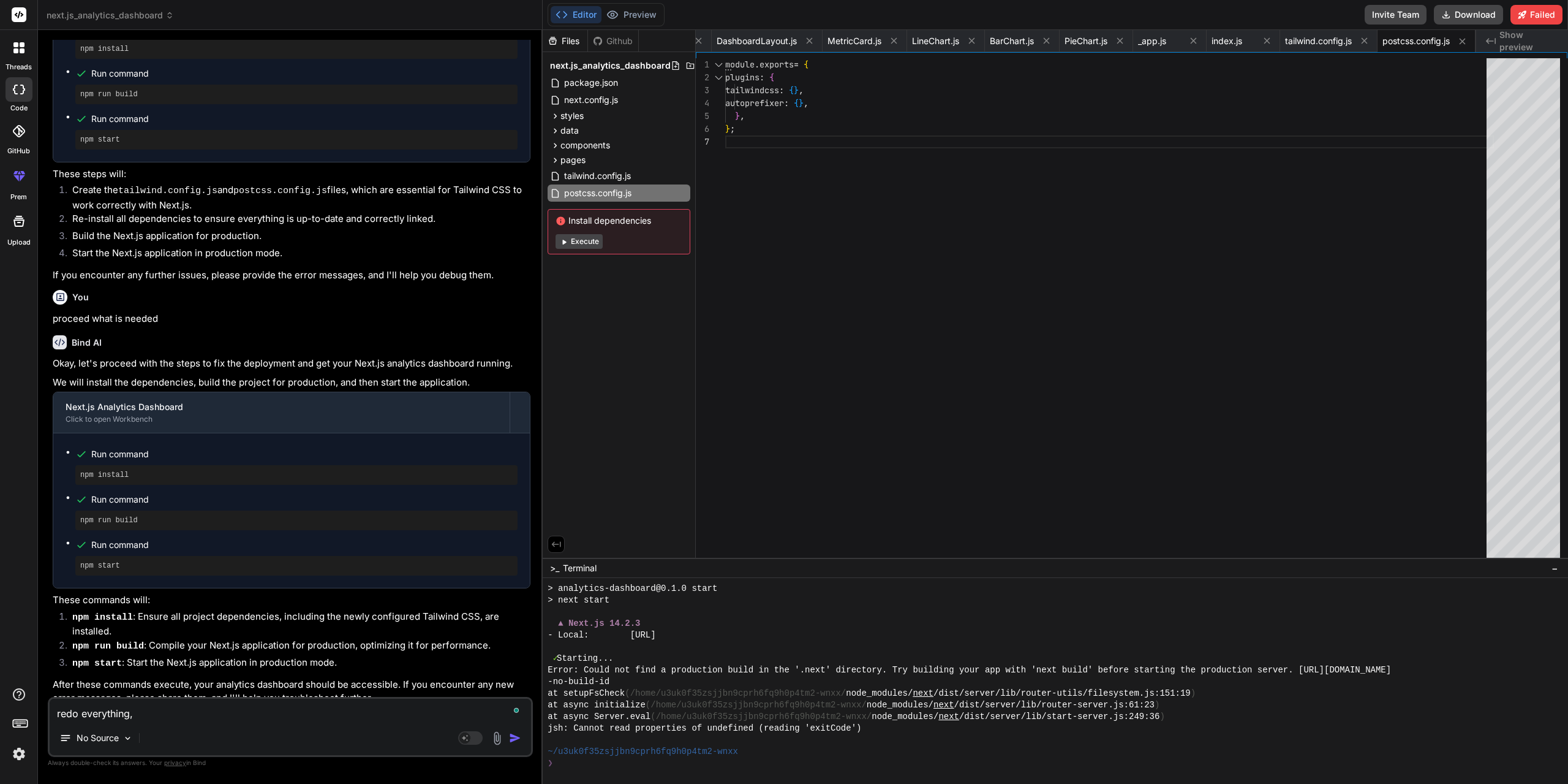
type textarea "redo everything,"
type textarea "x"
type textarea "redo everything, i"
type textarea "x"
type textarea "redo everything, i"
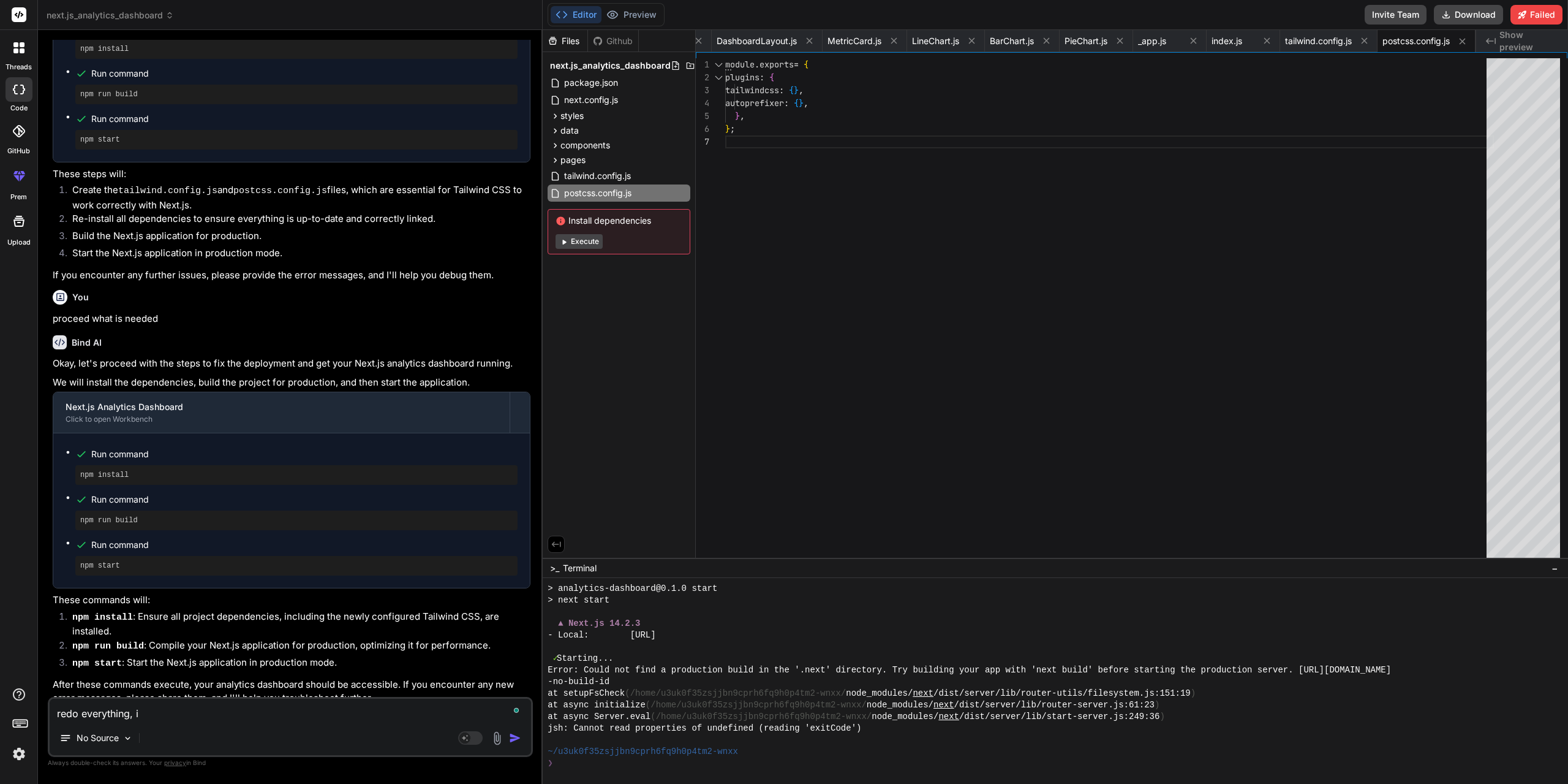
type textarea "x"
type textarea "redo everything, i c"
type textarea "x"
type textarea "redo everything, i ca"
type textarea "x"
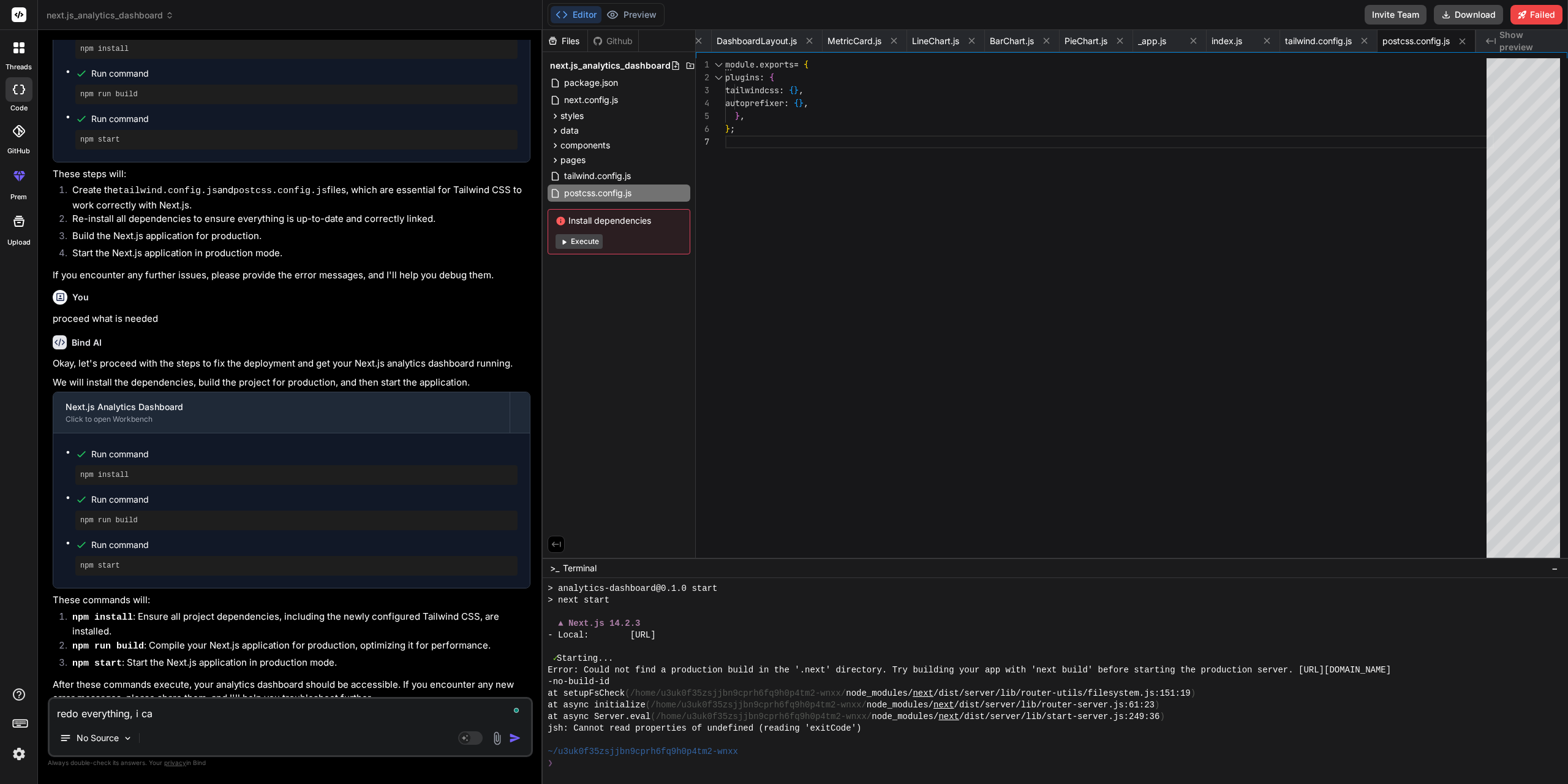
type textarea "redo everything, i can"
type textarea "x"
type textarea "redo everything, i [PERSON_NAME]"
type textarea "x"
type textarea "redo everything, i canno"
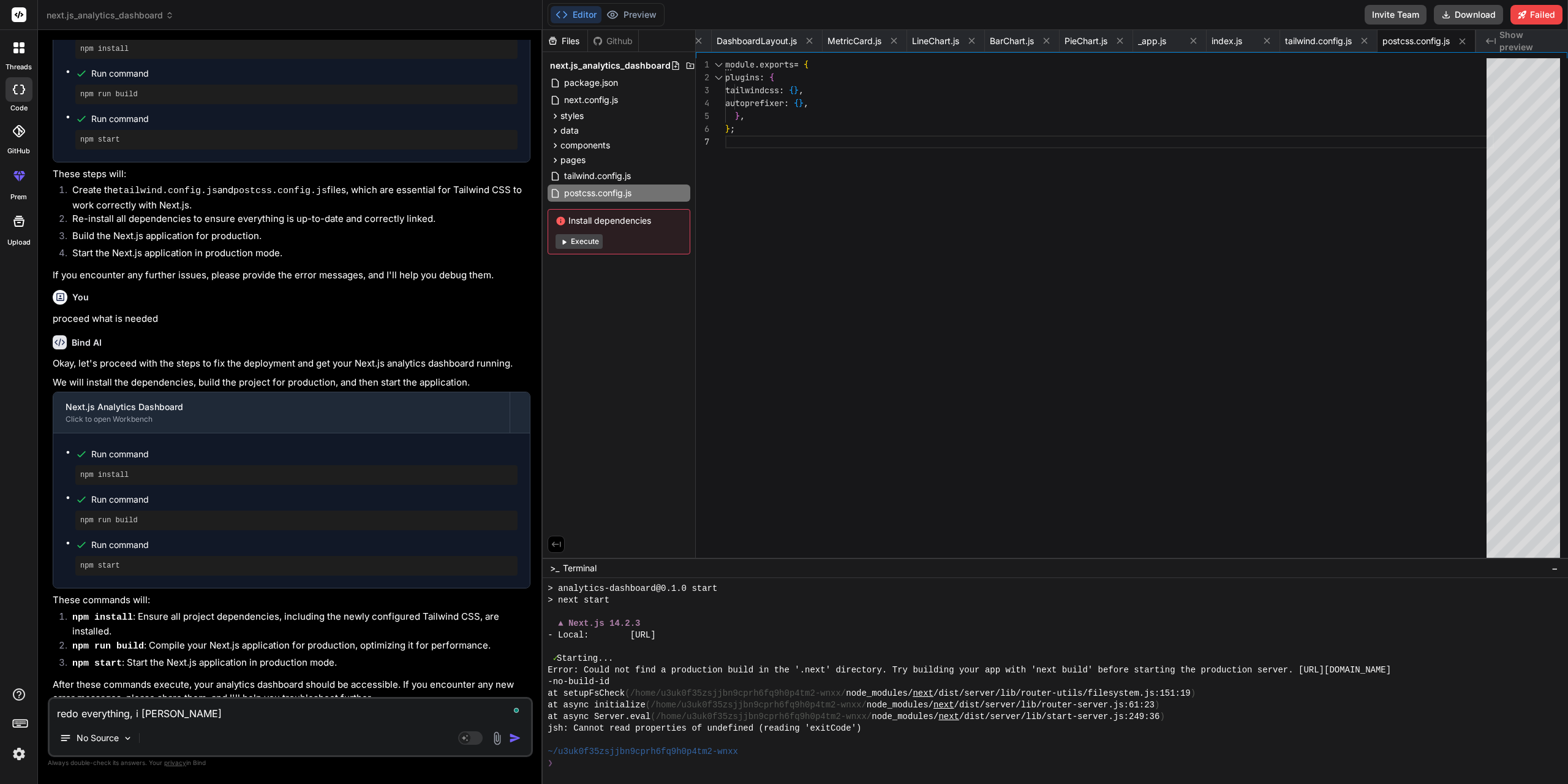
type textarea "x"
type textarea "redo everything, i cannot"
type textarea "x"
type textarea "redo everything, i cannot"
type textarea "x"
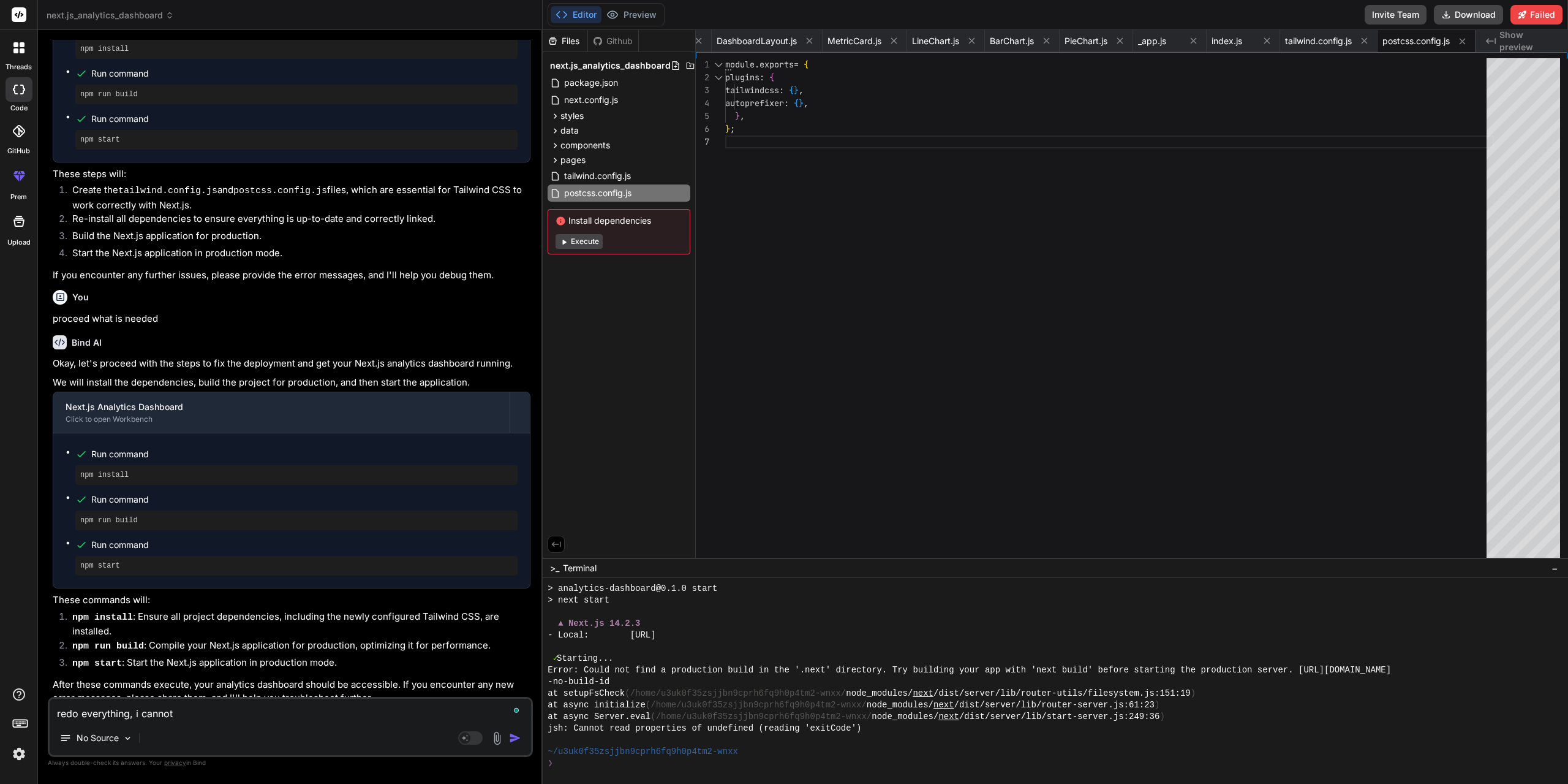
type textarea "redo everything, i cannot r"
type textarea "x"
type textarea "redo everything, i cannot rp"
type textarea "x"
type textarea "redo everything, i cannot r"
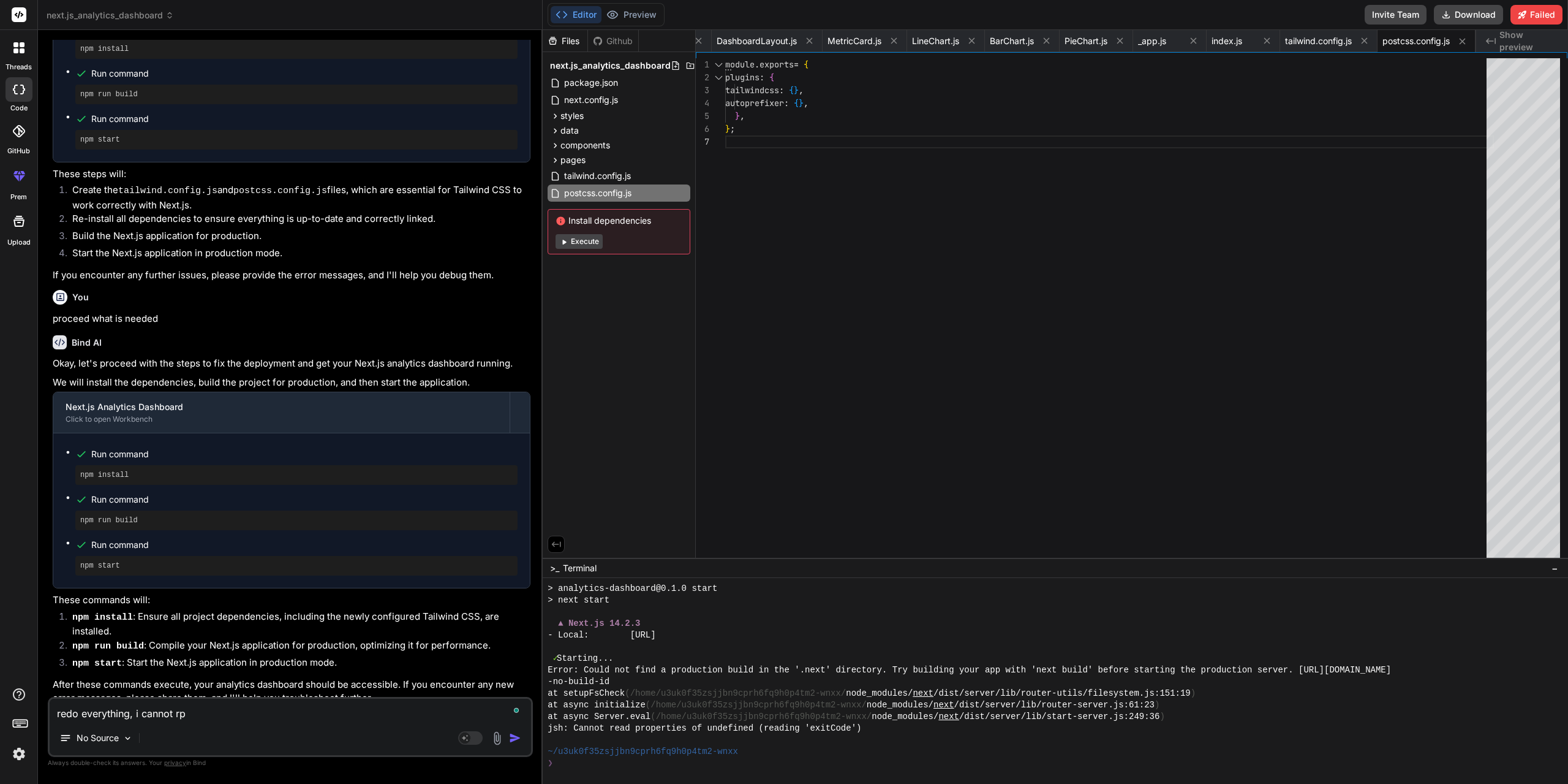
type textarea "x"
type textarea "redo everything, i cannot"
type textarea "x"
type textarea "redo everything, i cannot p"
type textarea "x"
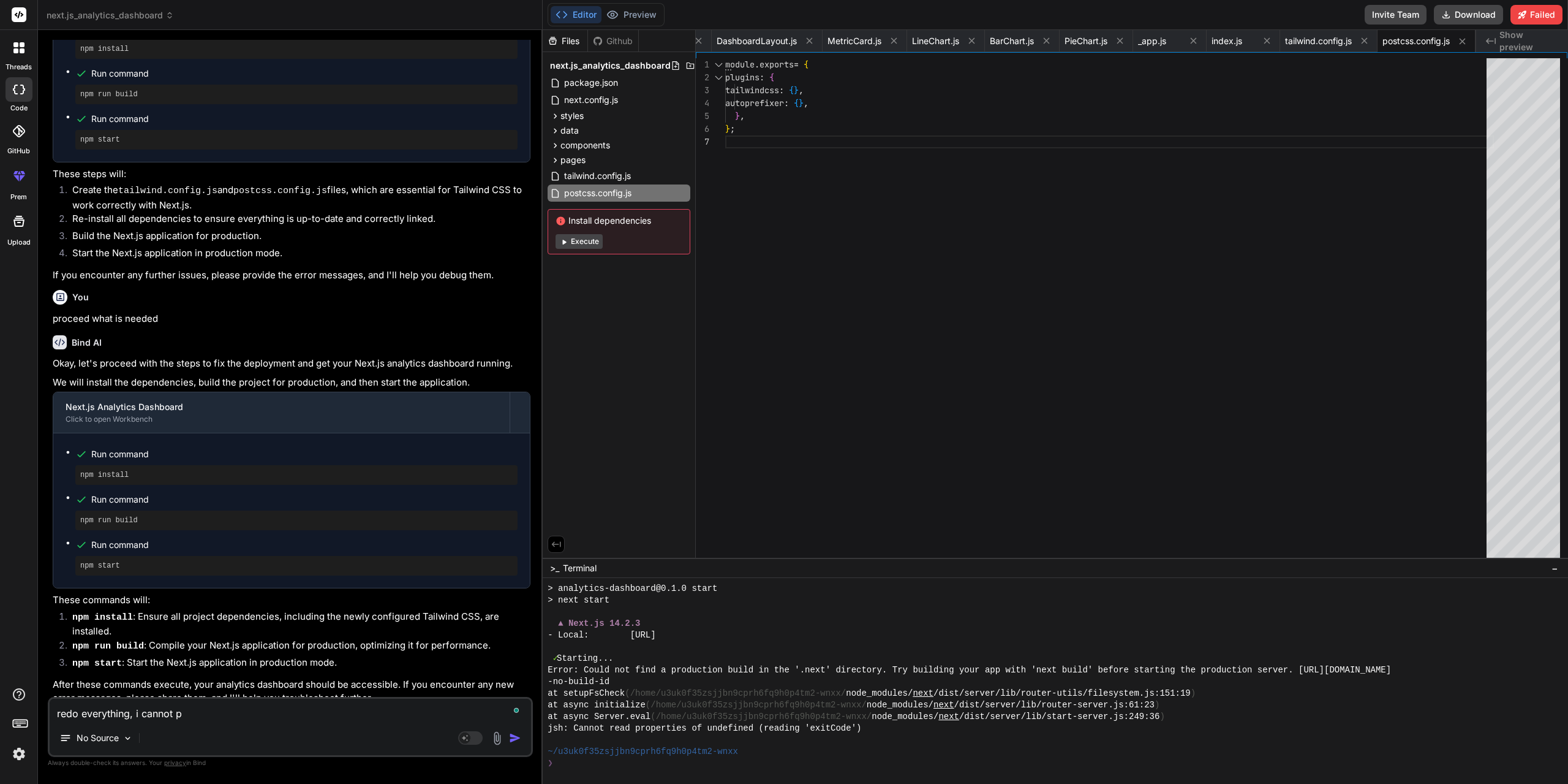
type textarea "redo everything, i cannot pr"
type textarea "x"
type textarea "redo everything, i cannot pre"
type textarea "x"
type textarea "redo everything, i cannot prev"
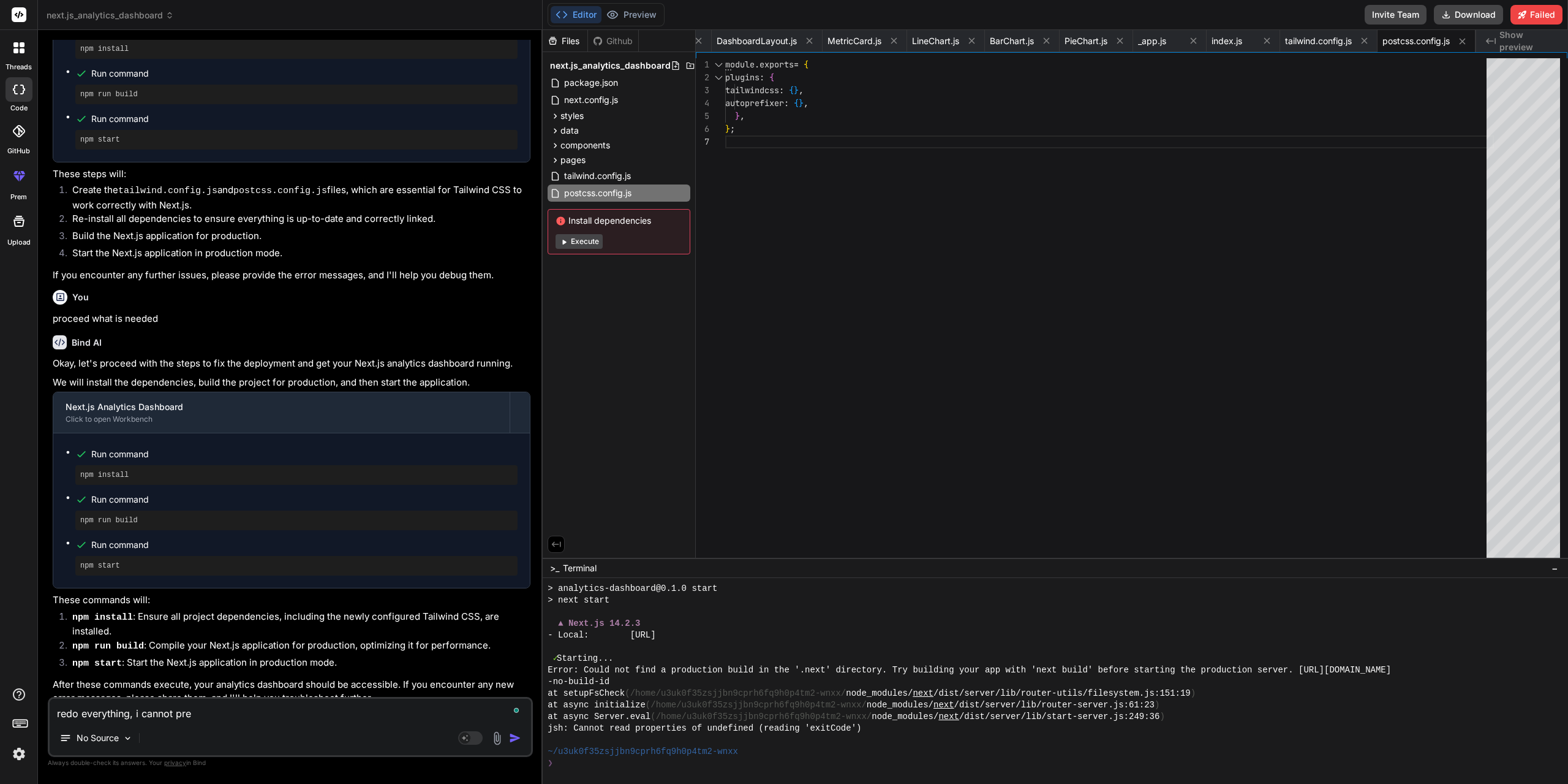
type textarea "x"
type textarea "redo everything, i cannot previ"
type textarea "x"
type textarea "redo everything, i cannot previe"
type textarea "x"
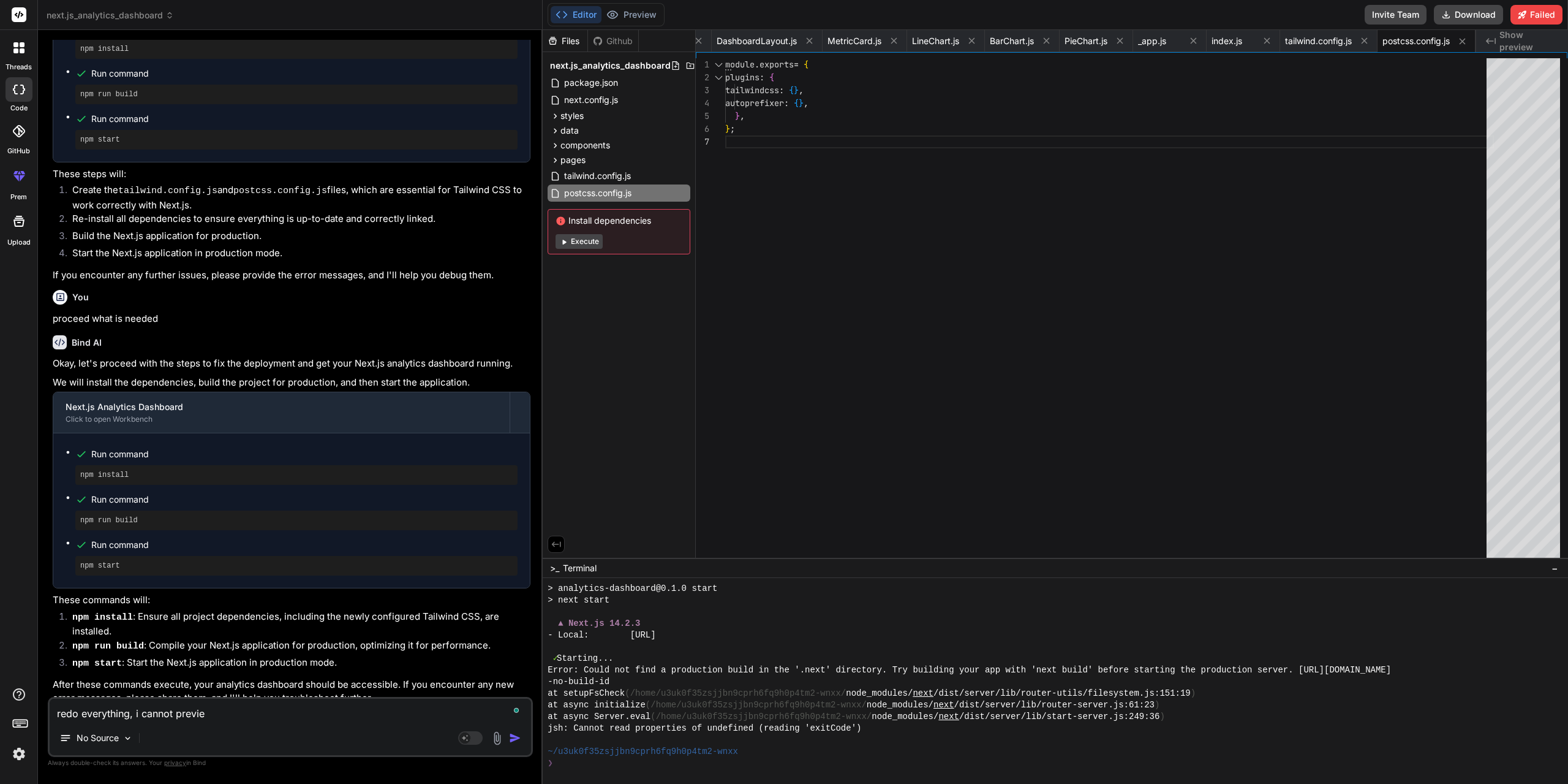
type textarea "redo everything, i cannot preview"
type textarea "x"
type textarea "redo everything, i cannot preview"
type textarea "x"
type textarea "redo everything, i cannot preview t"
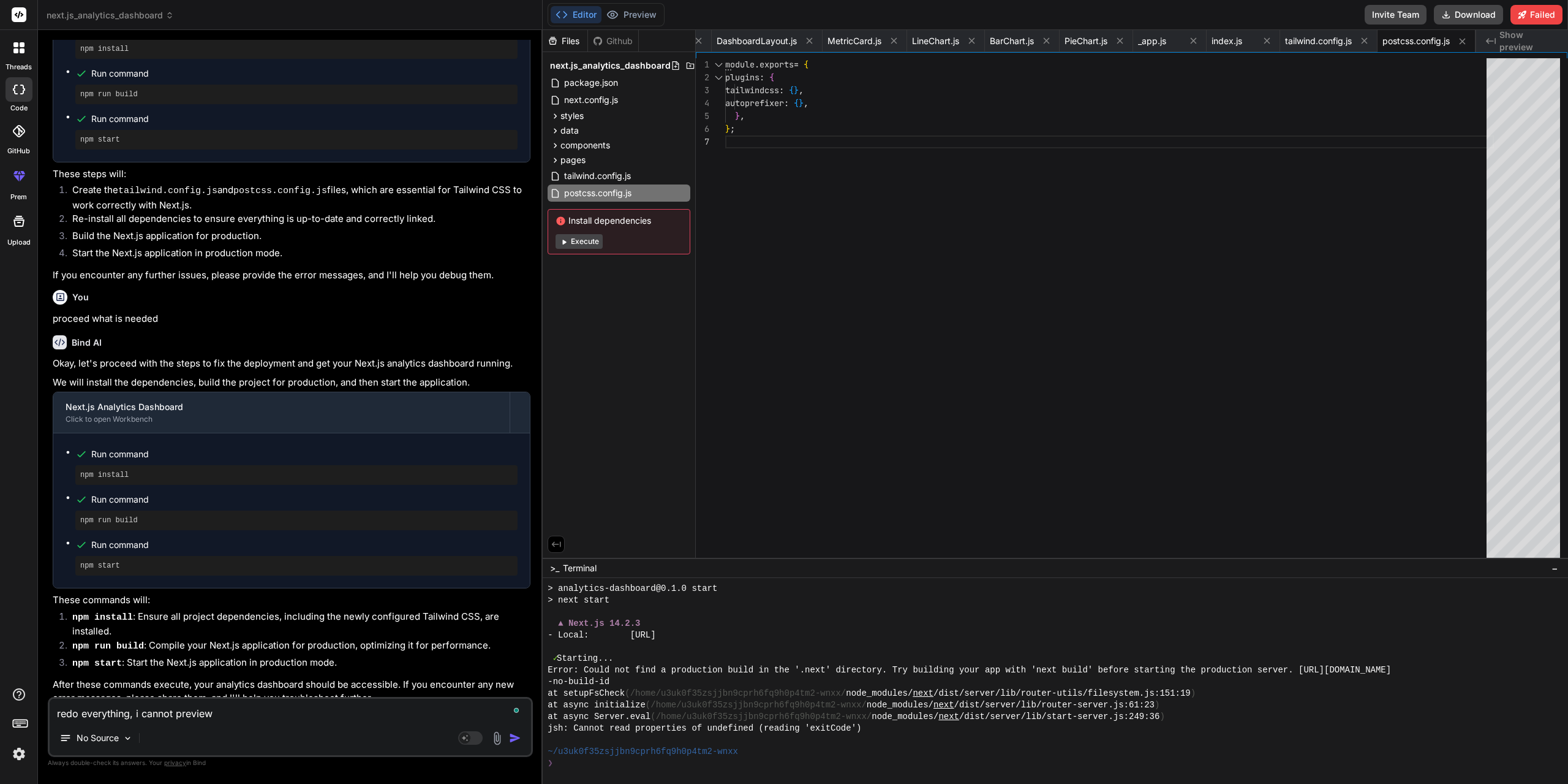
type textarea "x"
type textarea "redo everything, i cannot preview th"
type textarea "x"
type textarea "redo everything, i cannot preview the"
type textarea "x"
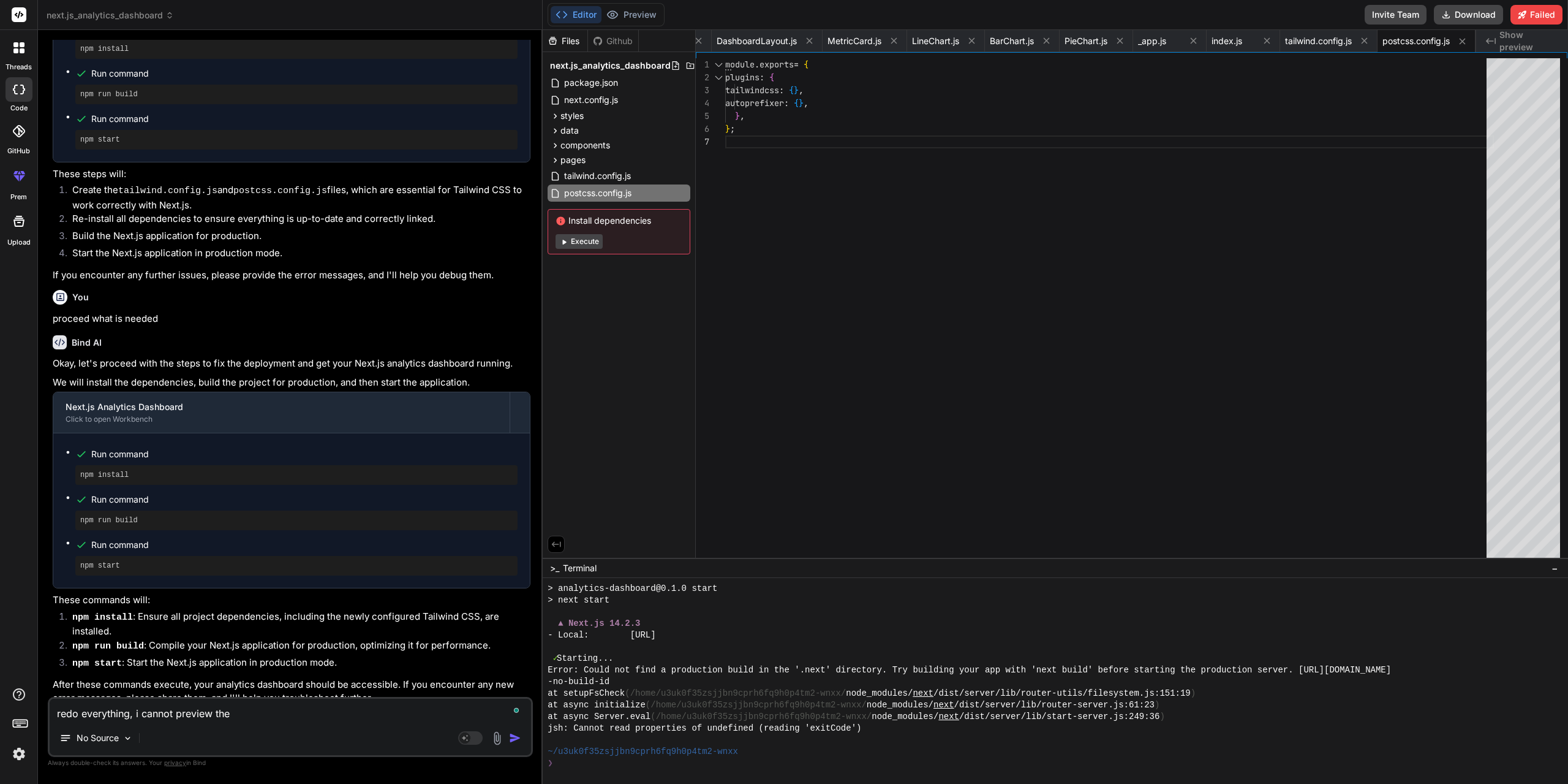
type textarea "redo everything, i cannot preview the"
type textarea "x"
type textarea "redo everything, i cannot preview the p"
type textarea "x"
type textarea "redo everything, i cannot preview the pr"
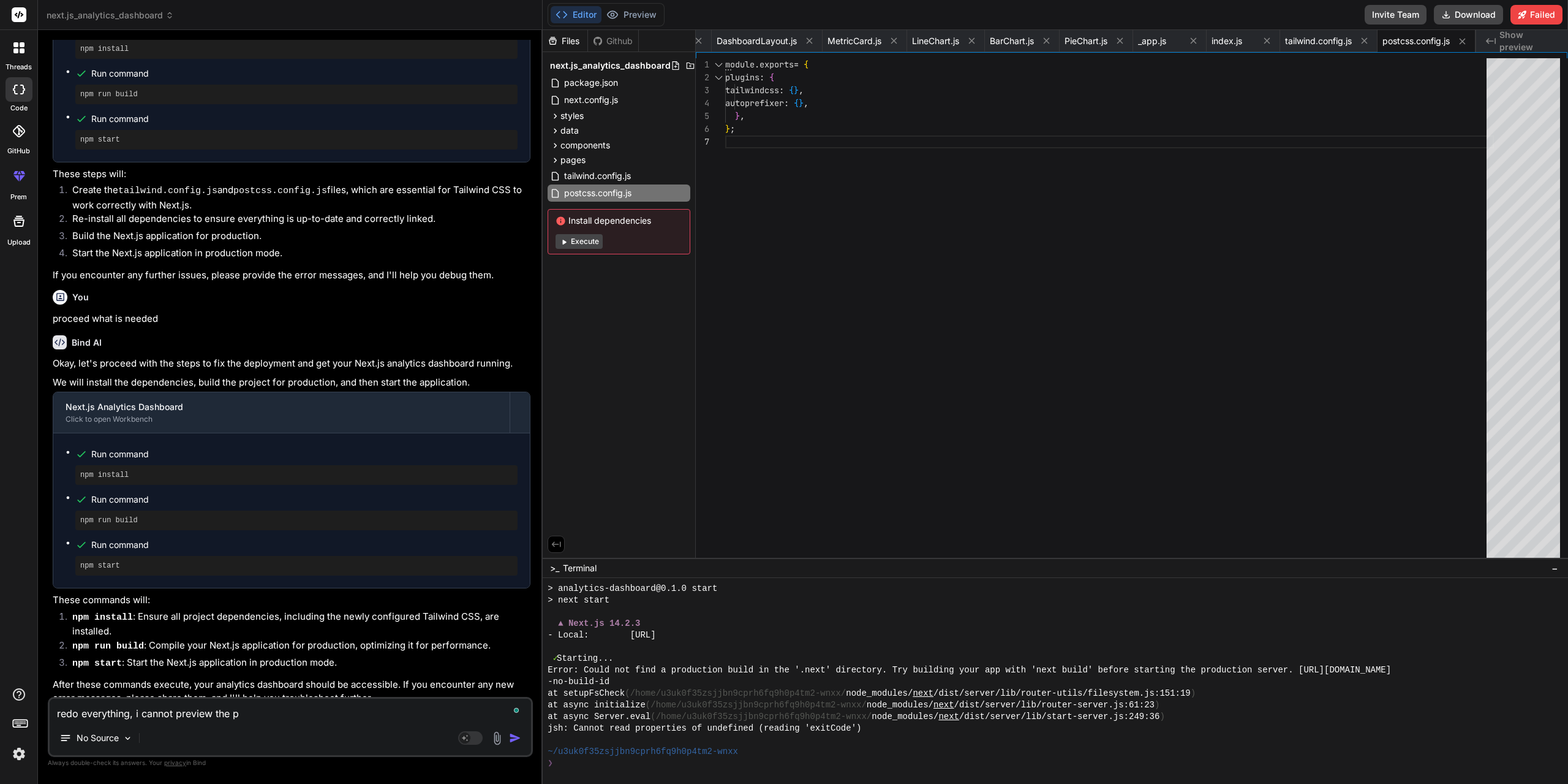
type textarea "x"
type textarea "redo everything, i cannot preview the pro"
type textarea "x"
type textarea "redo everything, i cannot preview the proj"
type textarea "x"
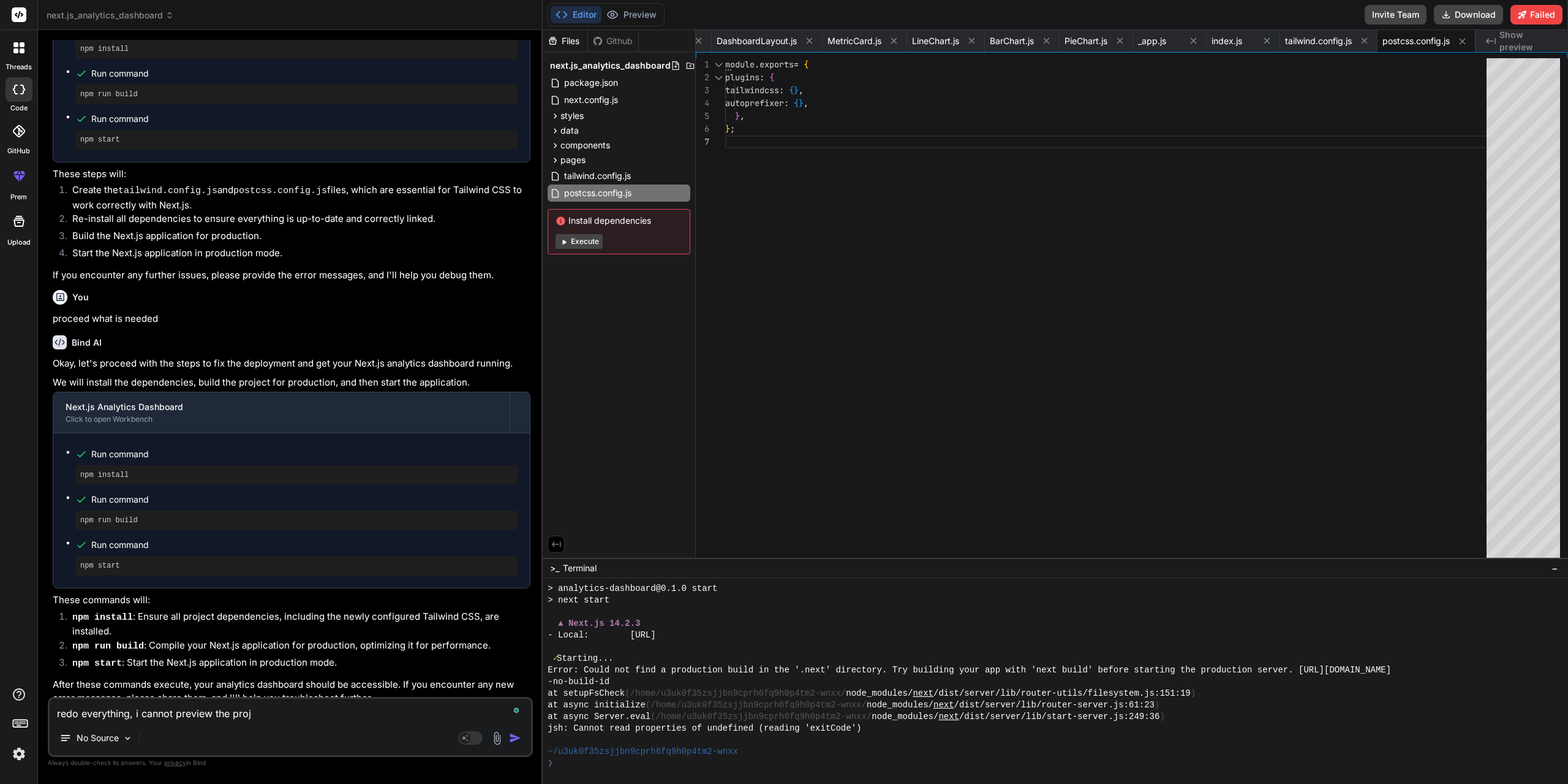
type textarea "redo everything, i cannot preview the proje"
type textarea "x"
type textarea "redo everything, i cannot preview the projec"
type textarea "x"
type textarea "redo everything, i cannot preview the project"
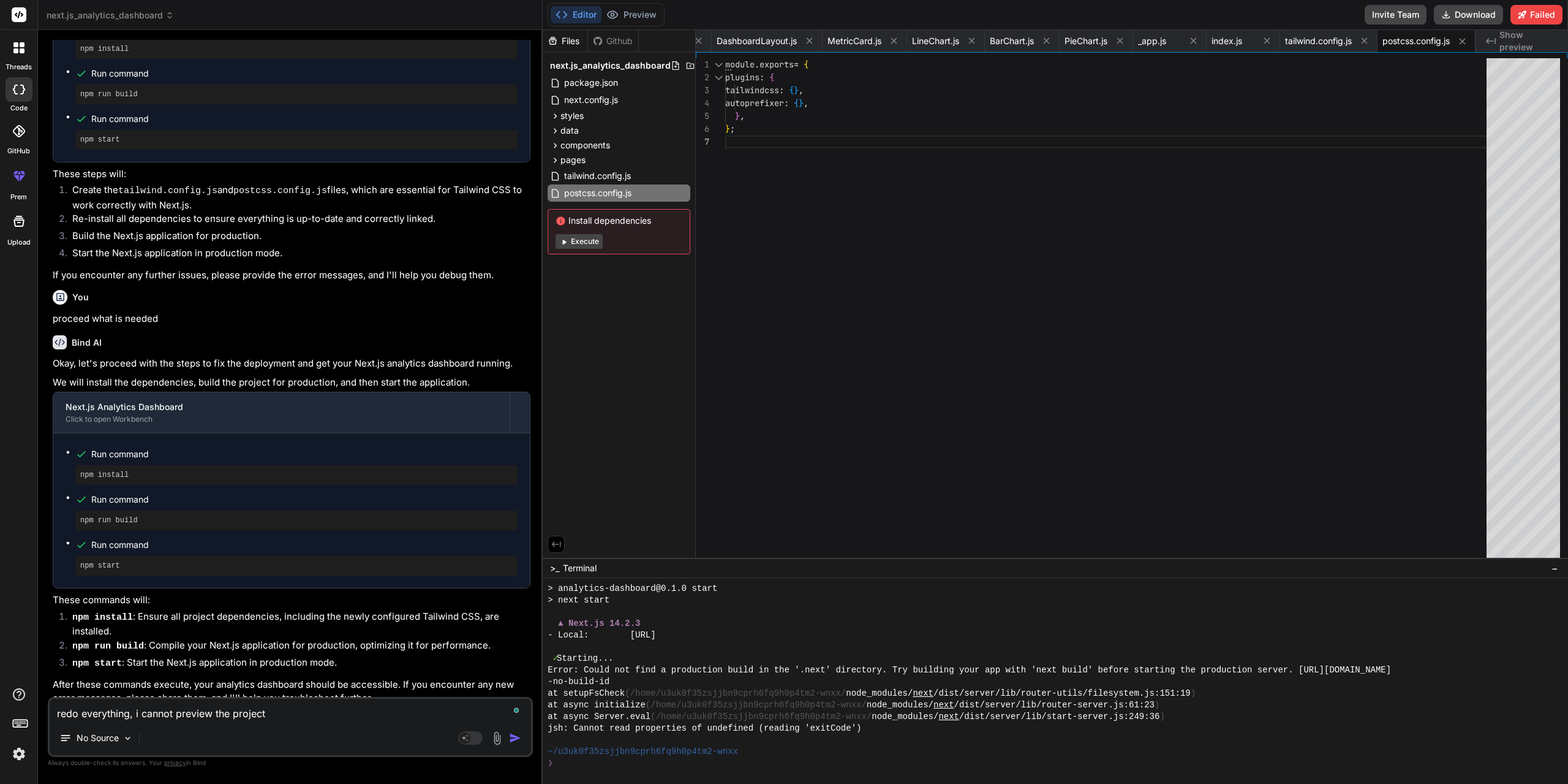
type textarea "x"
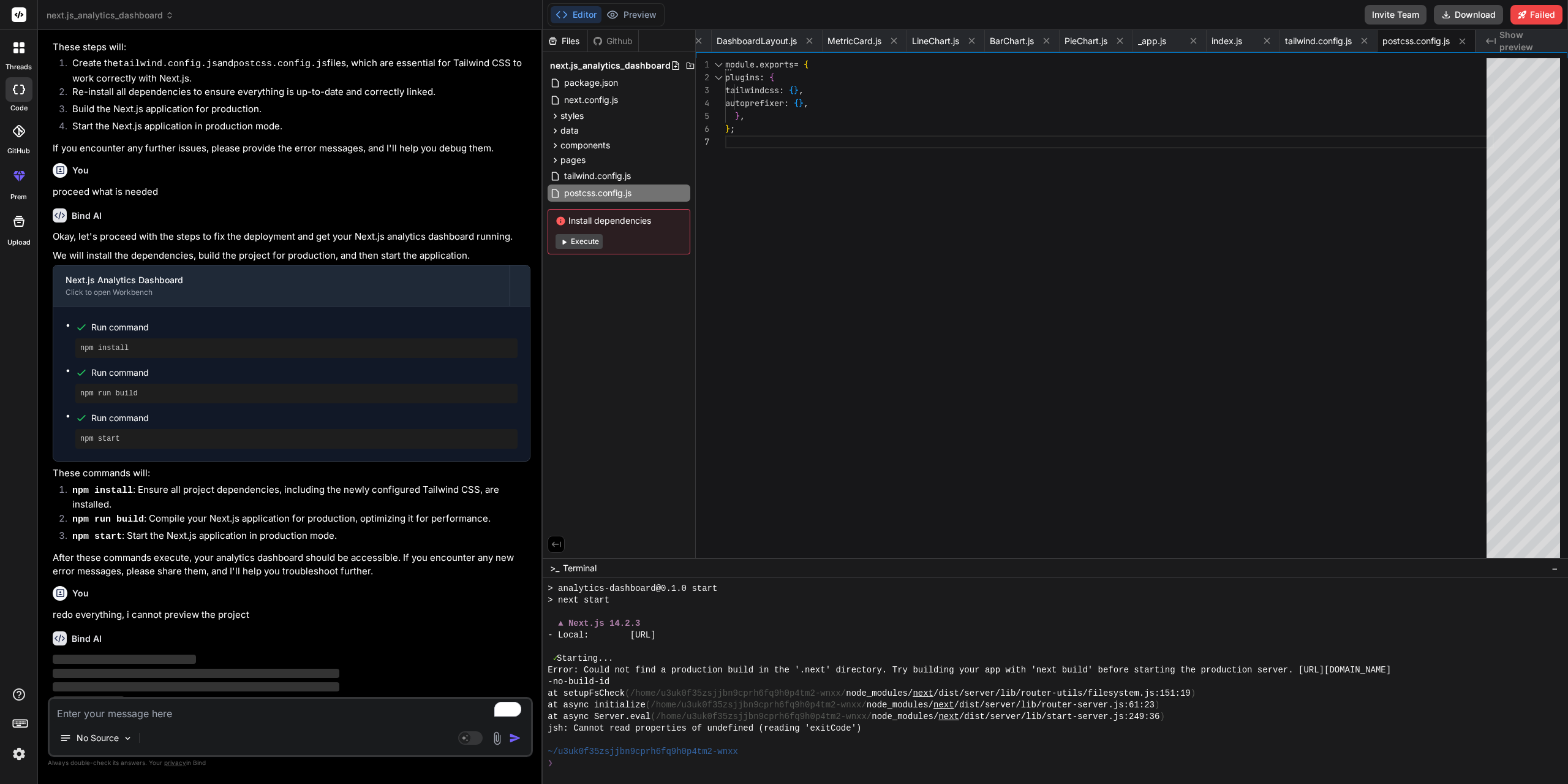
scroll to position [1281, 0]
type textarea "x"
type textarea ""postcss": "^8", "tailwindcss": "^3.4.1" } }"
type textarea "x"
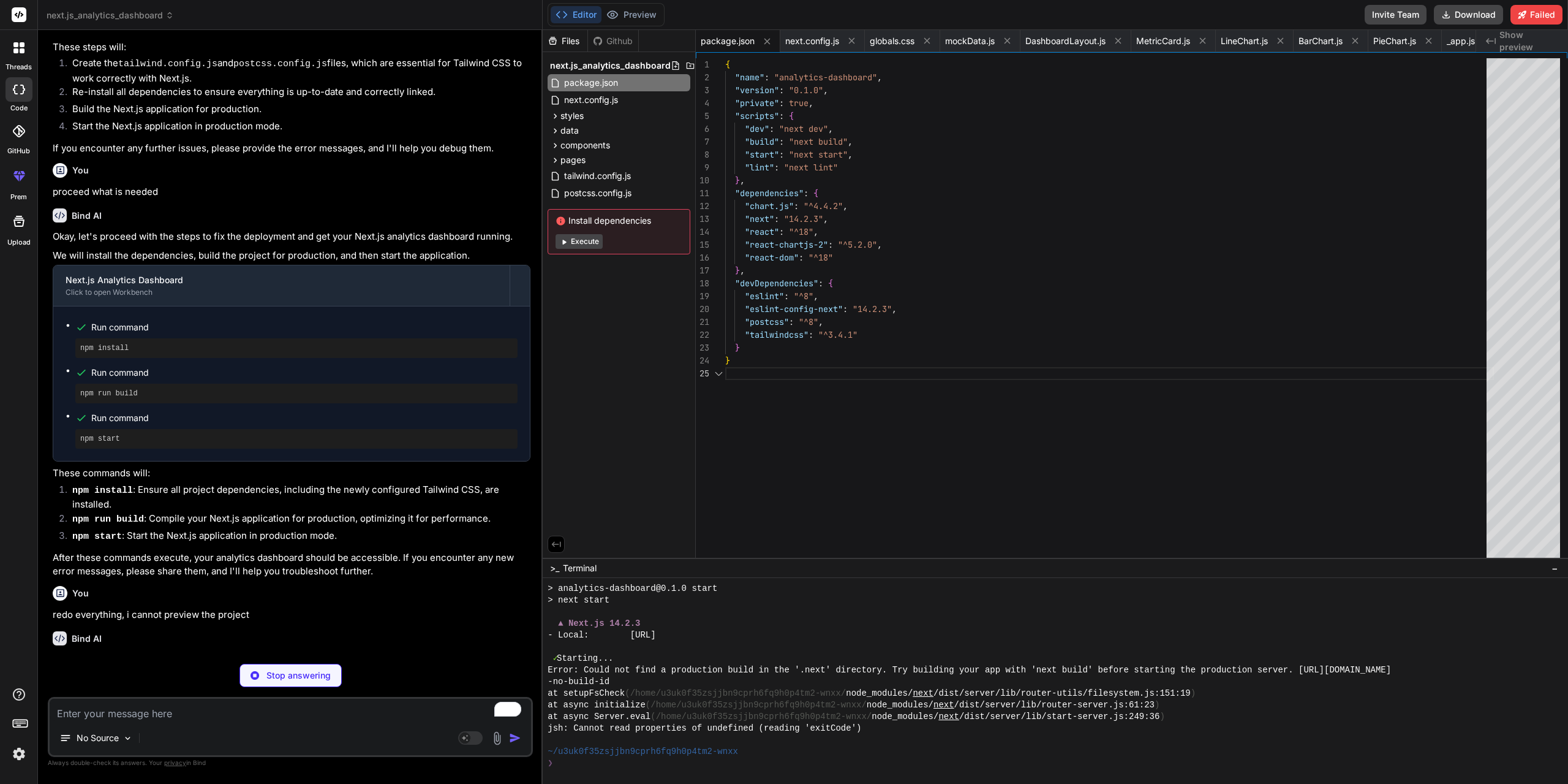
type textarea "/** @type {import('next').NextConfig} */ const nextConfig = { reactStrictMode: …"
type textarea "x"
type textarea "plugins: [], };"
type textarea "x"
type textarea "module.exports = { plugins: { tailwindcss: {}, autoprefixer: {}, }, };"
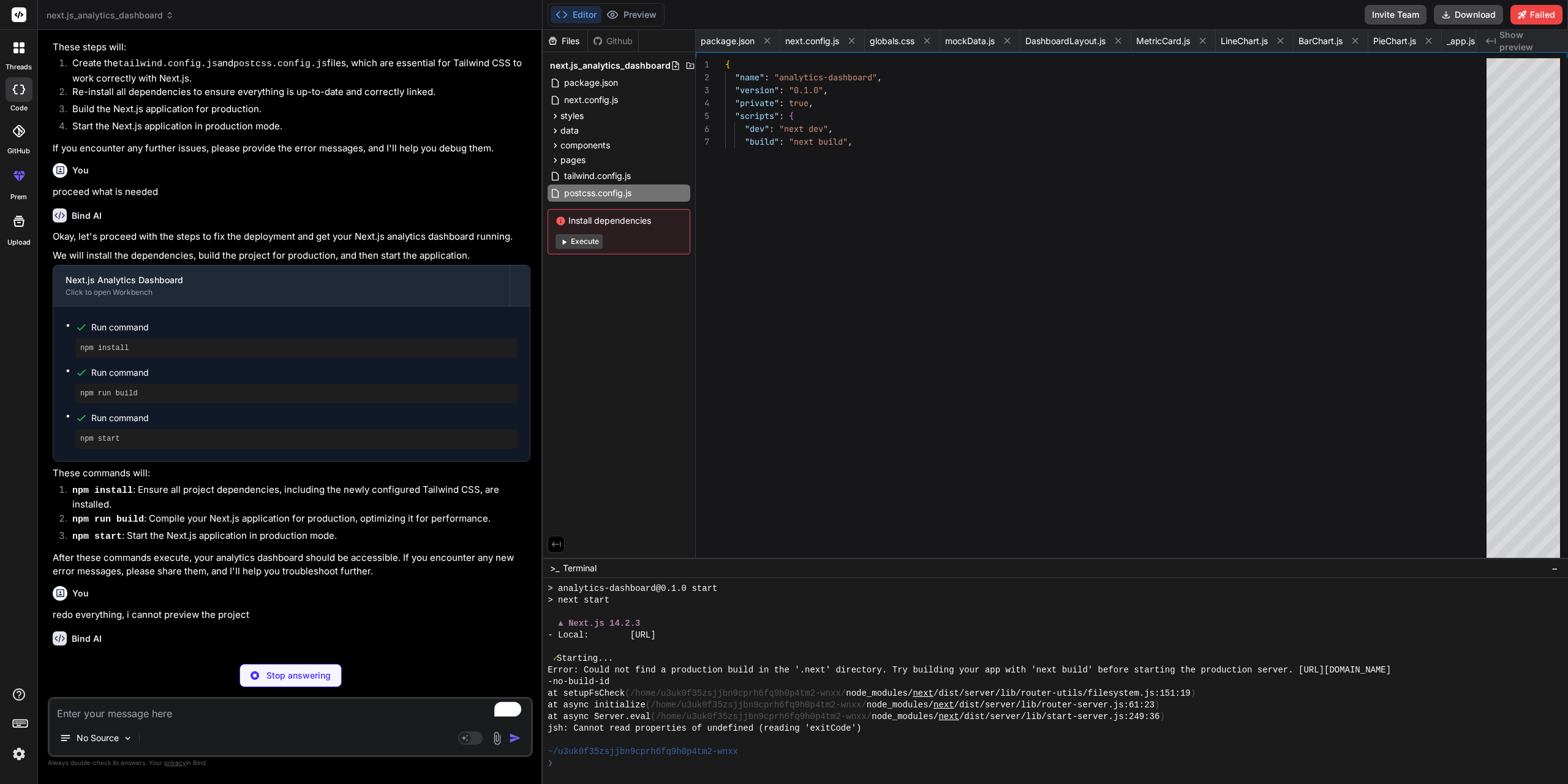
type textarea "x"
type textarea "</div> ); }; export default DashboardLayout;"
type textarea "x"
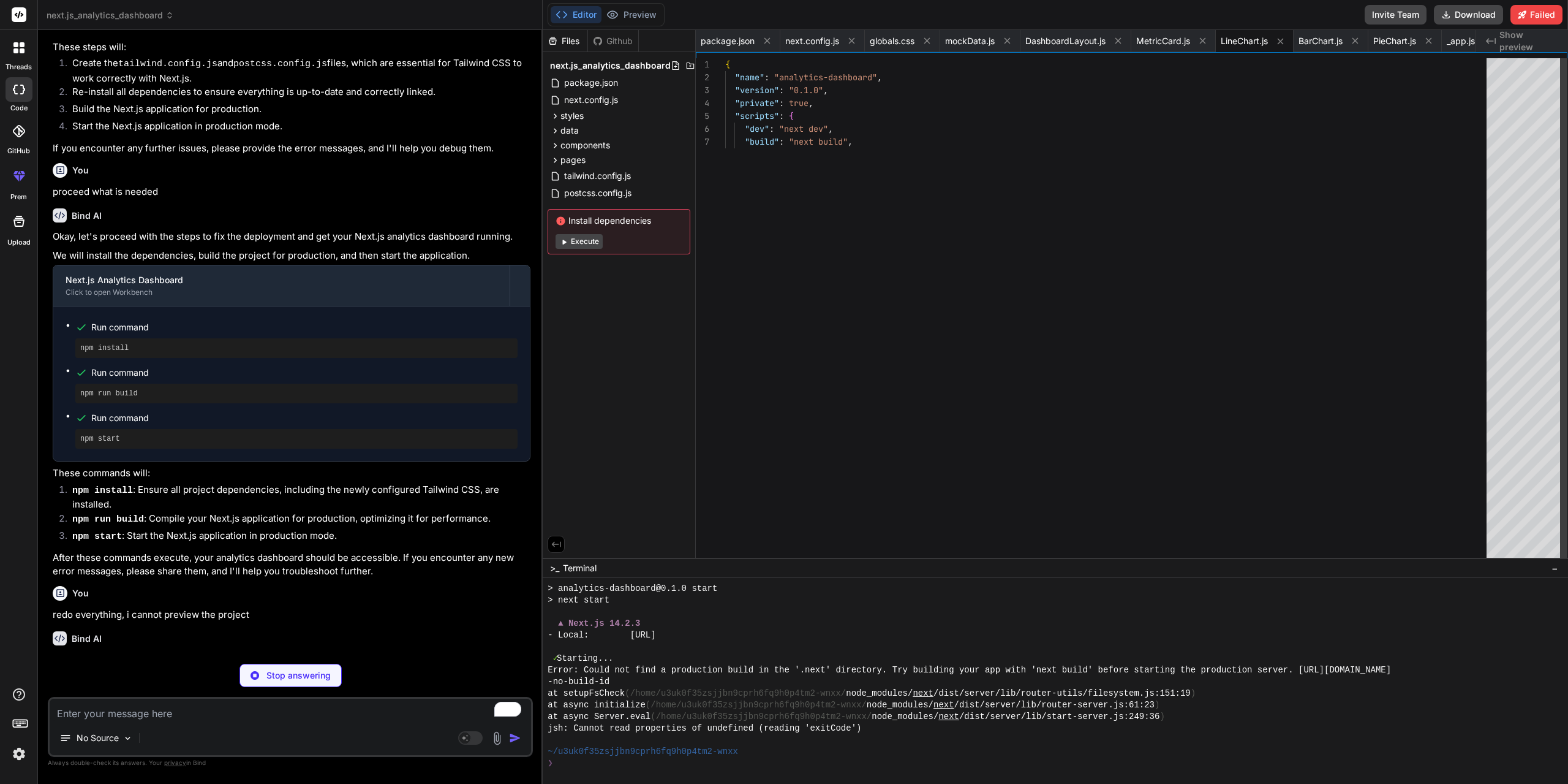
type textarea "}, }, }; return <Bar options={options} data={data} />; }; export default BarCha…"
type textarea "x"
type textarea "}; export default PieChart;"
type textarea "x"
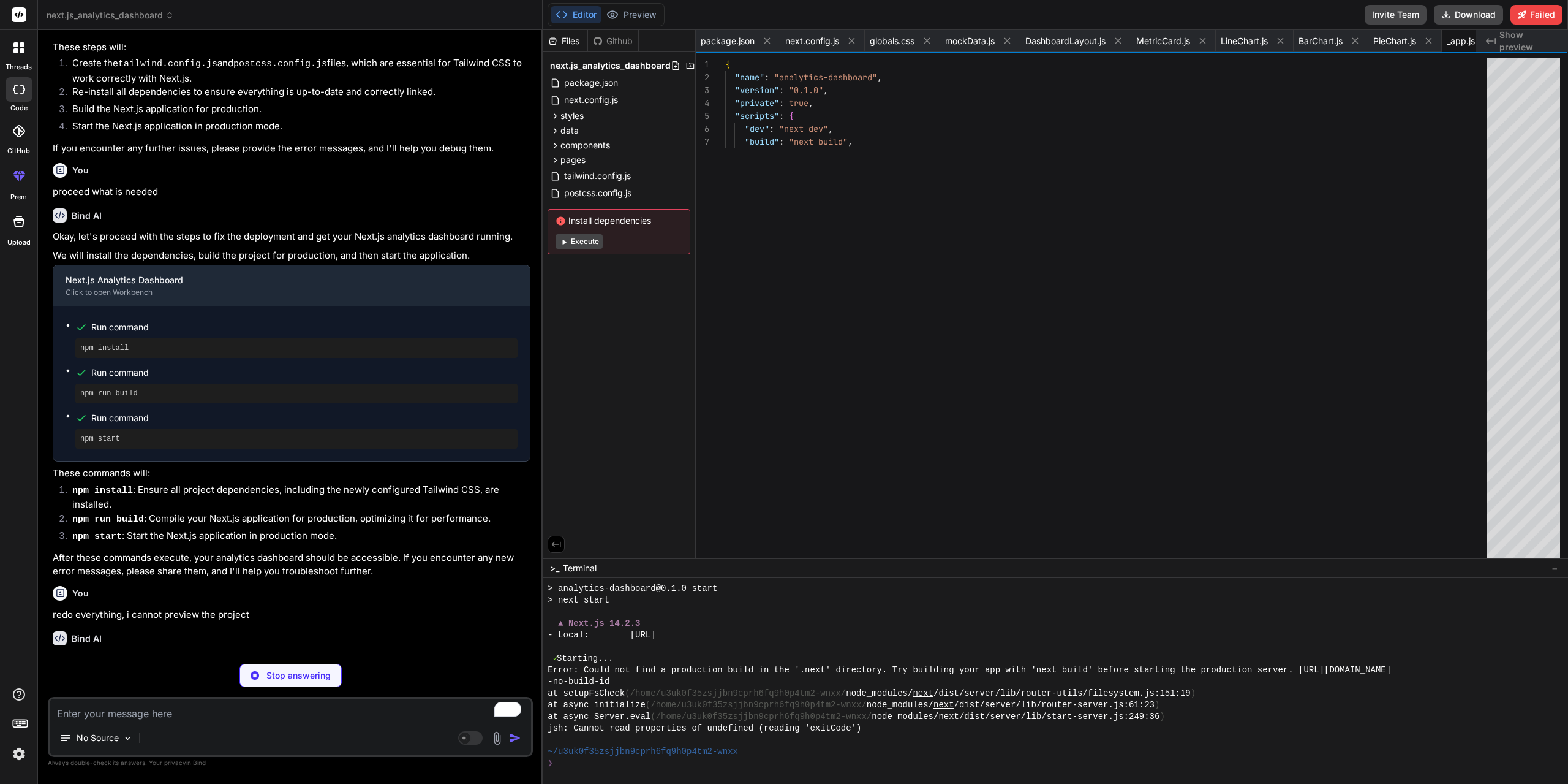
type textarea "<BarChart data={dashboardData.barChartData} title="Monthly Revenue" /> </div> <…"
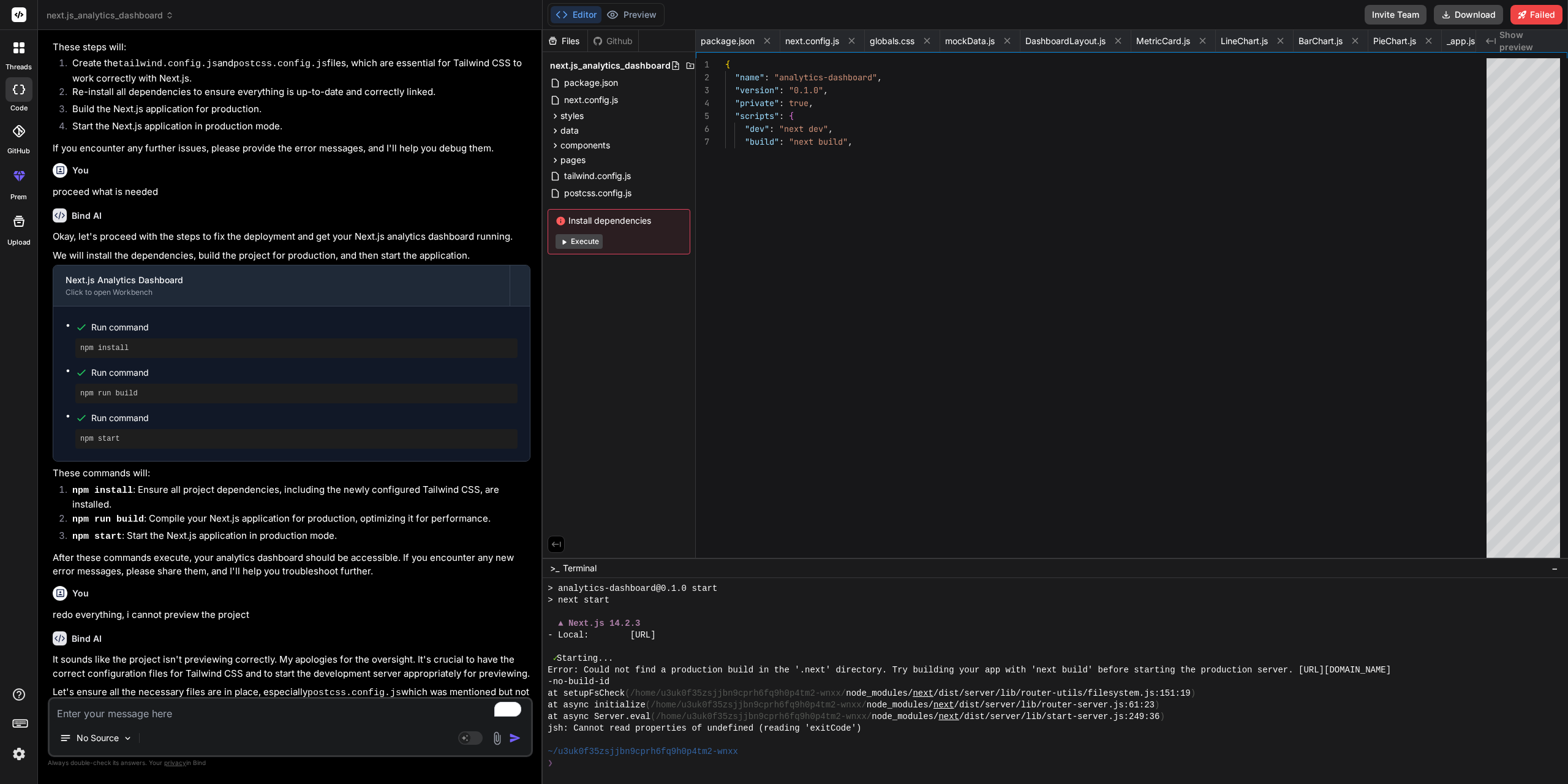
type textarea "x"
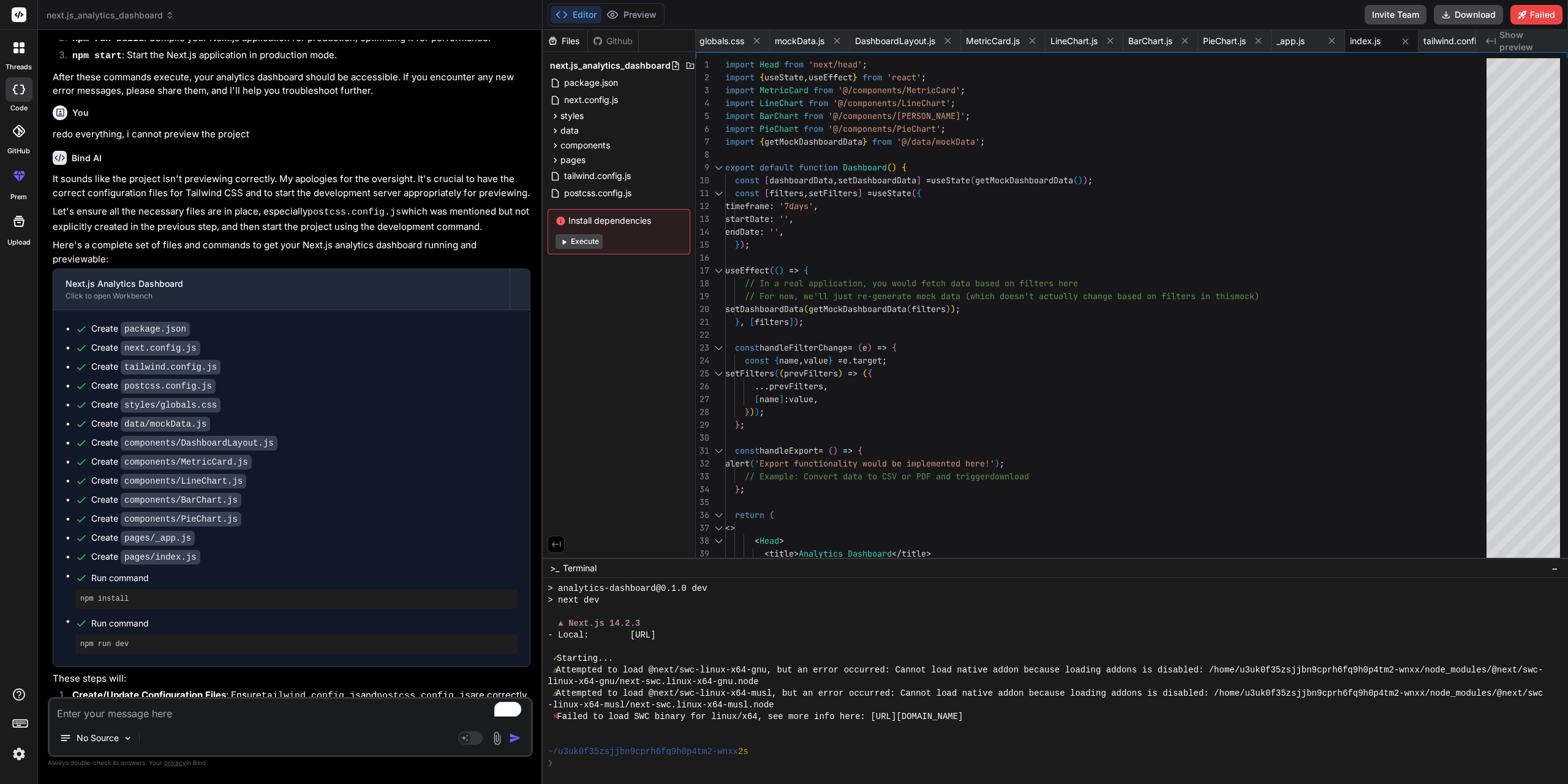
scroll to position [1848, 0]
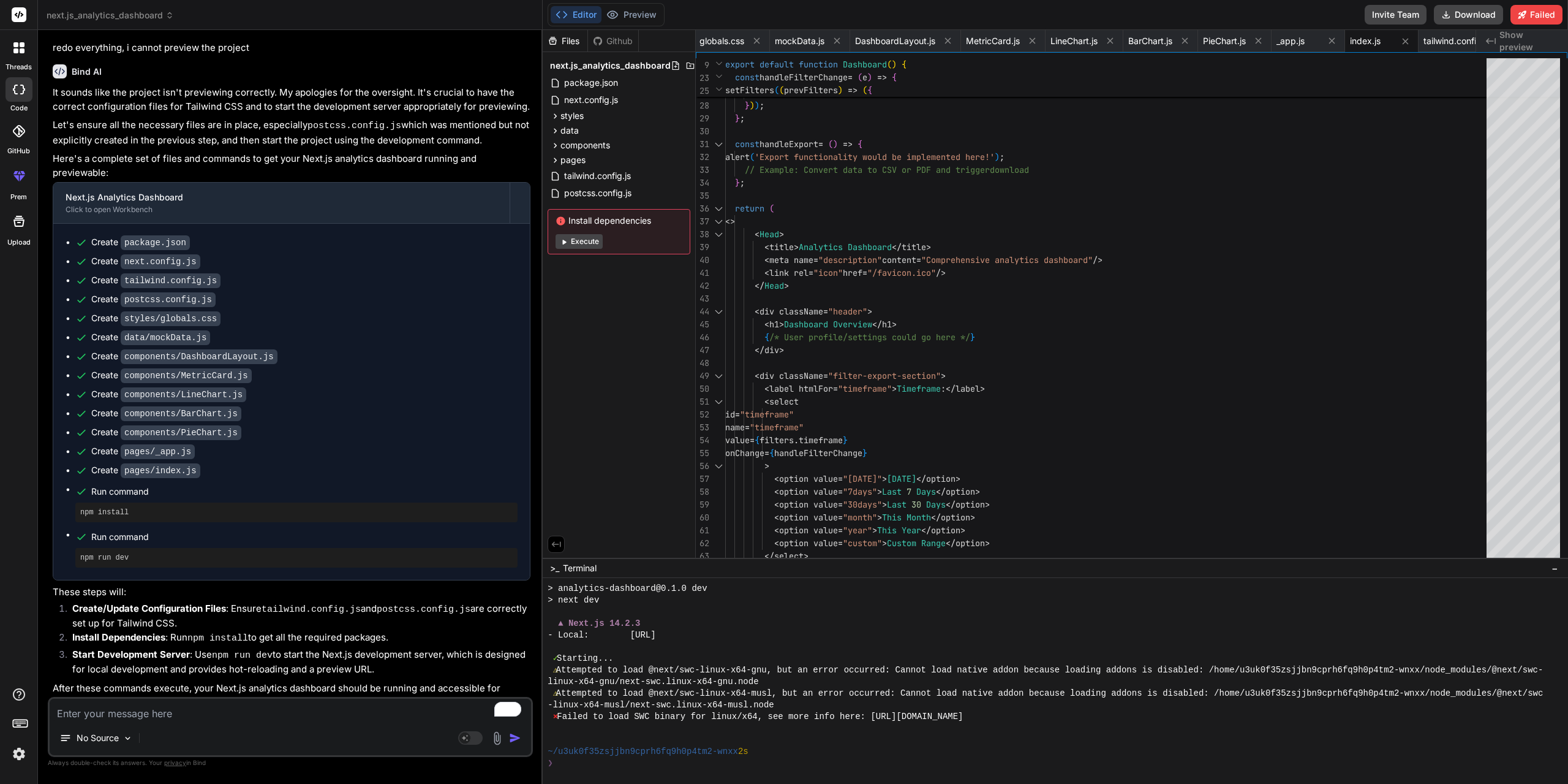
click at [1503, 36] on span "Show preview" at bounding box center [1528, 41] width 59 height 25
click at [558, 16] on polyline at bounding box center [559, 14] width 3 height 6
click at [623, 40] on div "Github" at bounding box center [612, 41] width 50 height 12
click at [612, 35] on div "Github" at bounding box center [612, 41] width 50 height 12
click at [615, 36] on div "Github" at bounding box center [612, 41] width 50 height 12
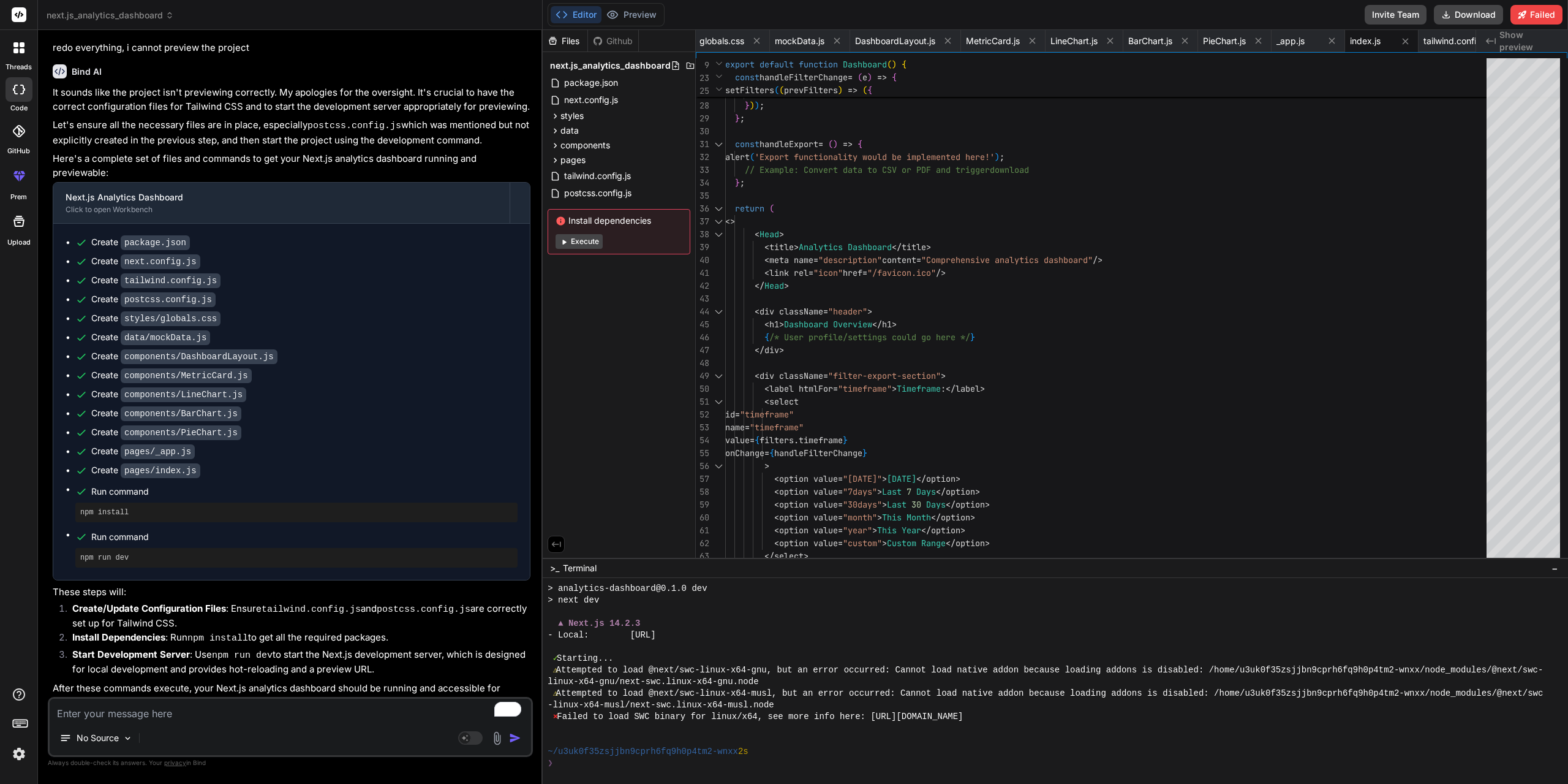
click at [553, 36] on icon at bounding box center [553, 41] width 10 height 10
click at [599, 144] on span "components" at bounding box center [585, 145] width 49 height 12
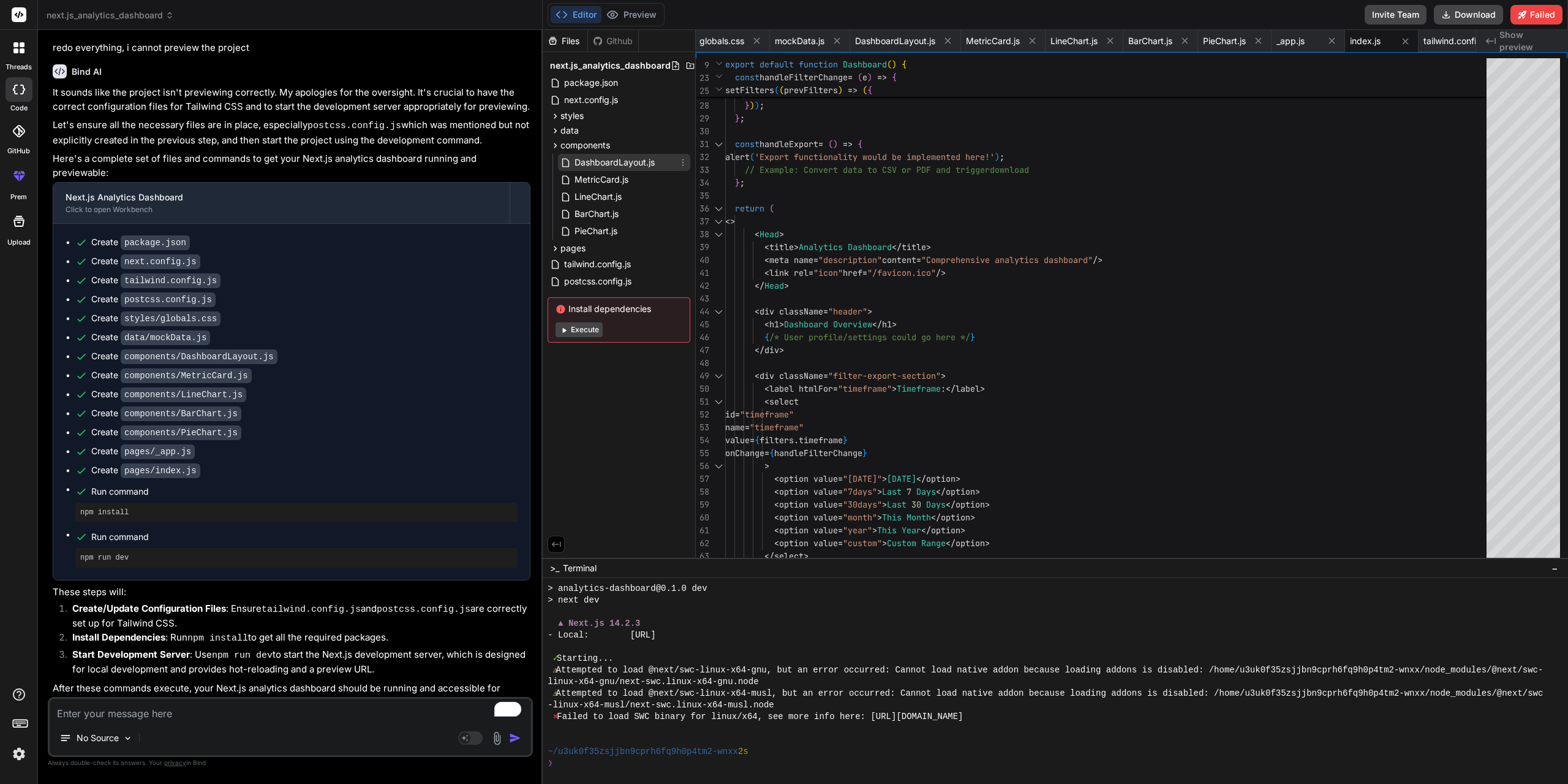
click at [603, 170] on div "DashboardLayout.js" at bounding box center [623, 163] width 132 height 17
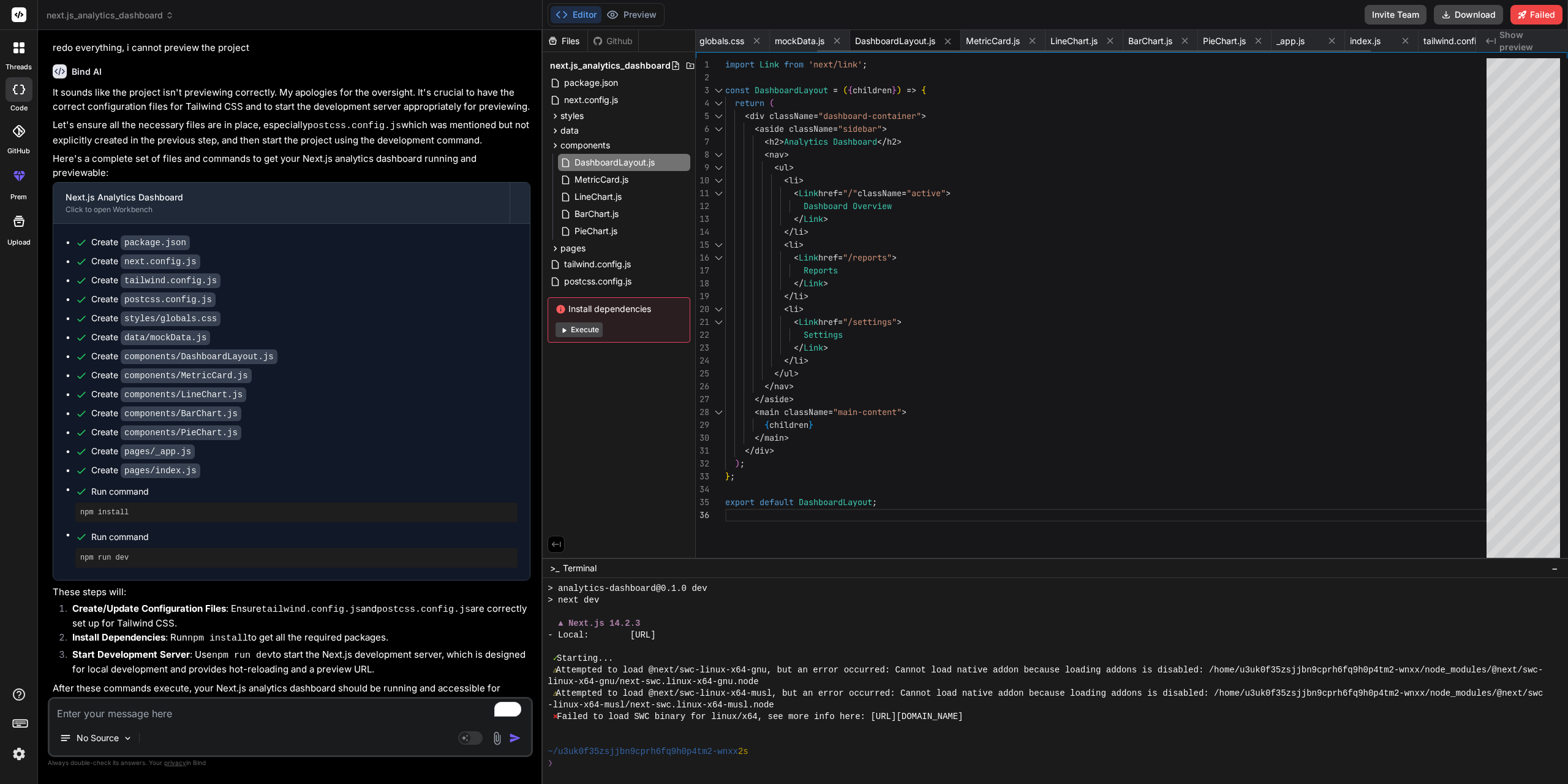
click at [893, 44] on span "DashboardLayout.js" at bounding box center [895, 41] width 80 height 12
click at [760, 41] on icon at bounding box center [756, 41] width 6 height 6
click at [760, 41] on icon at bounding box center [761, 41] width 10 height 10
click at [760, 41] on span "DashboardLayout.js" at bounding box center [756, 41] width 80 height 12
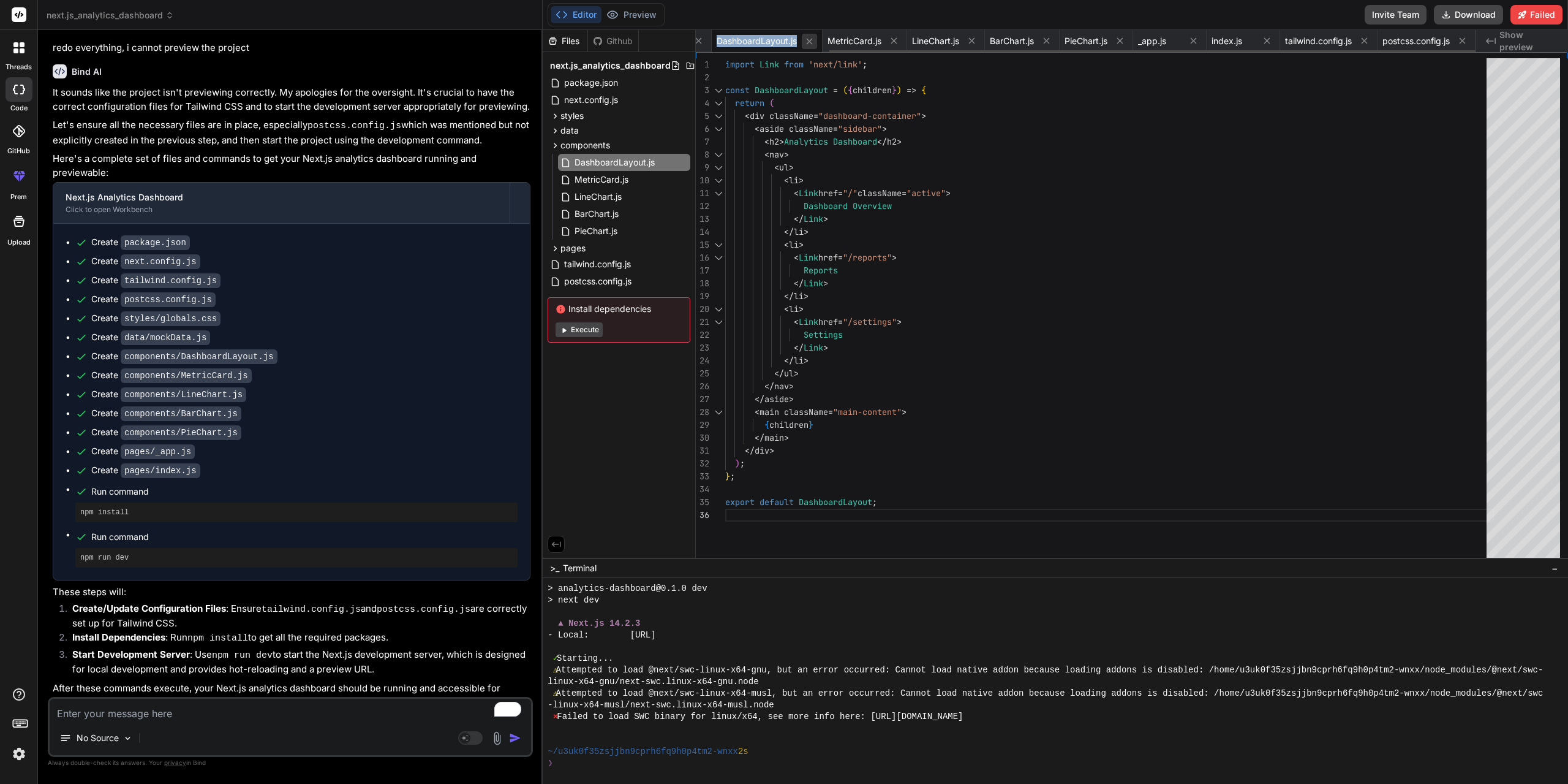
click at [807, 42] on icon at bounding box center [809, 41] width 6 height 6
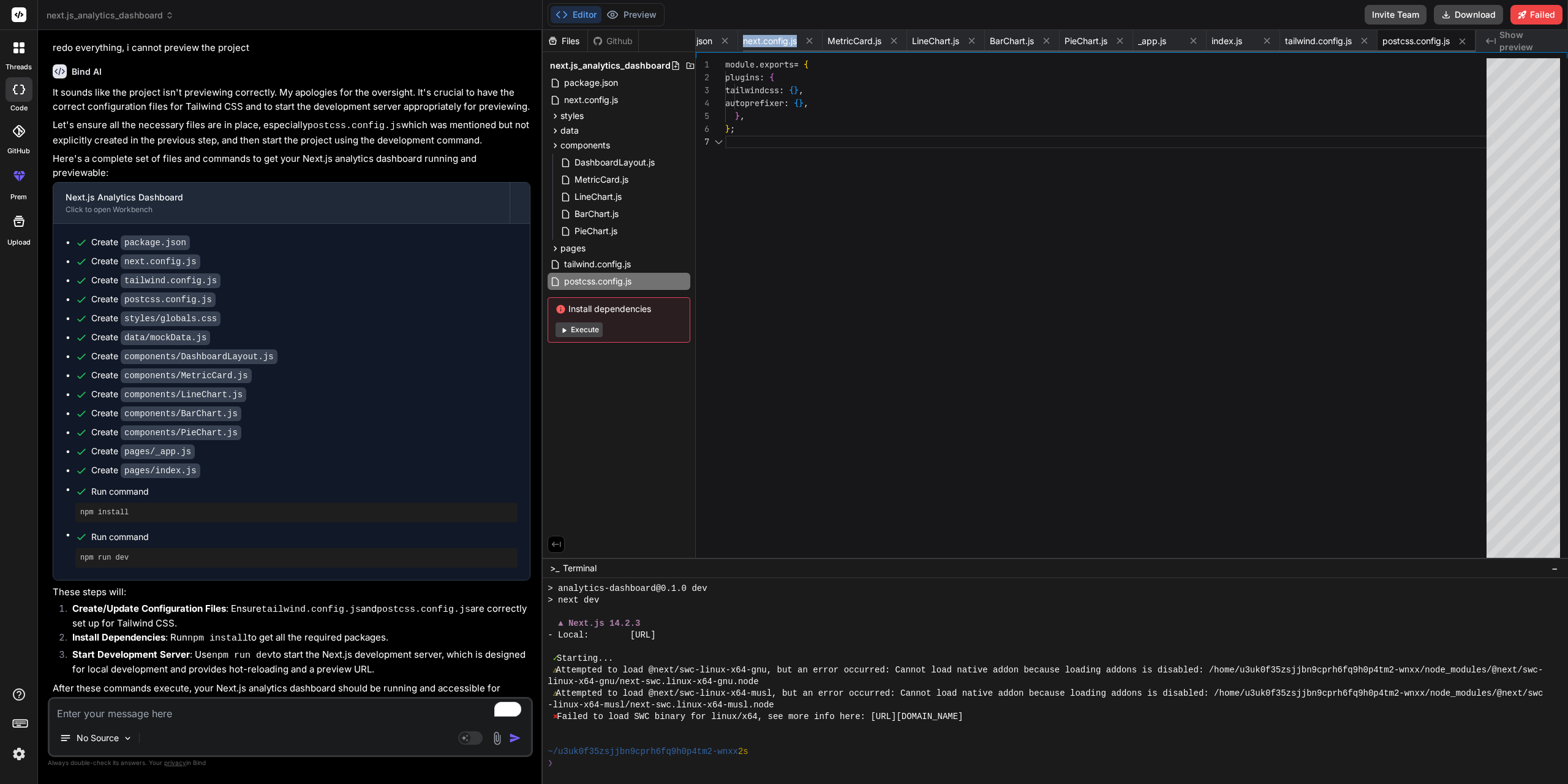
click at [807, 42] on icon at bounding box center [809, 41] width 6 height 6
click at [767, 40] on icon at bounding box center [767, 41] width 6 height 6
click at [768, 40] on button at bounding box center [761, 41] width 15 height 15
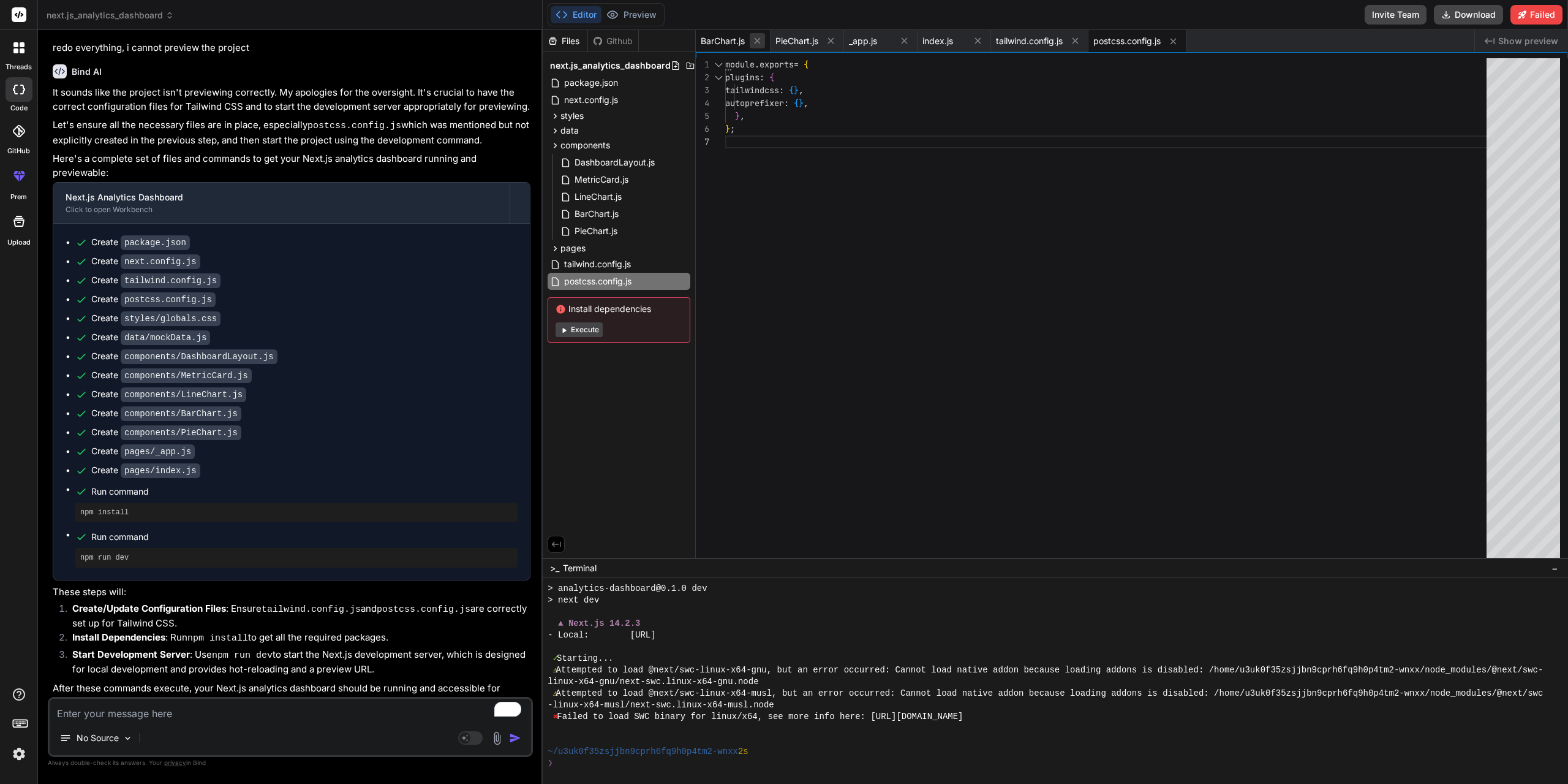
click at [756, 41] on icon at bounding box center [757, 41] width 10 height 10
click at [756, 41] on icon at bounding box center [756, 41] width 10 height 10
click at [756, 41] on icon at bounding box center [756, 41] width 6 height 6
click at [756, 41] on span "tailwind.config.js" at bounding box center [734, 41] width 66 height 12
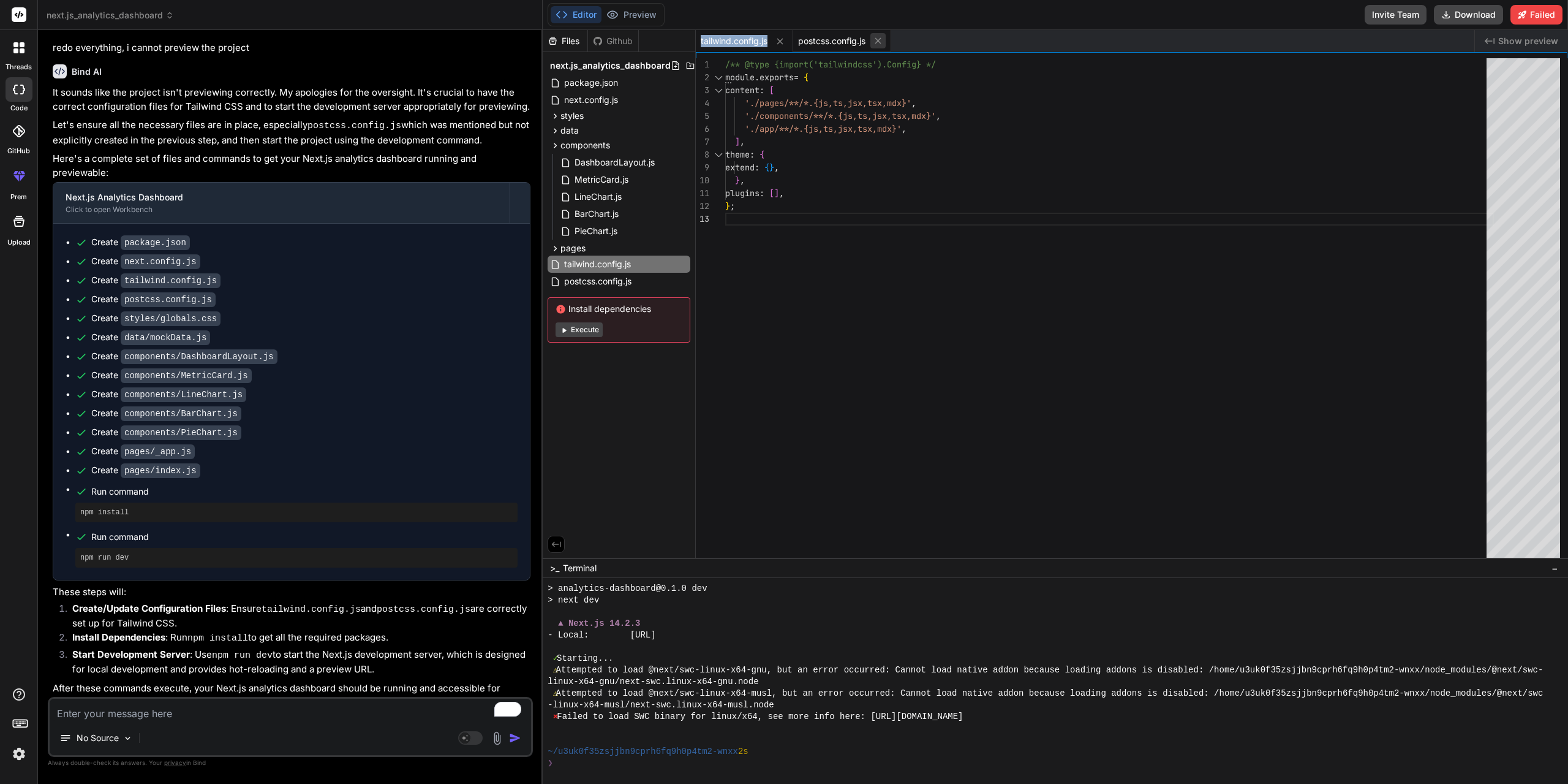
click at [781, 40] on icon at bounding box center [780, 41] width 10 height 10
type textarea "module.exports = { plugins: { tailwindcss: {}, autoprefixer: {}, }, };"
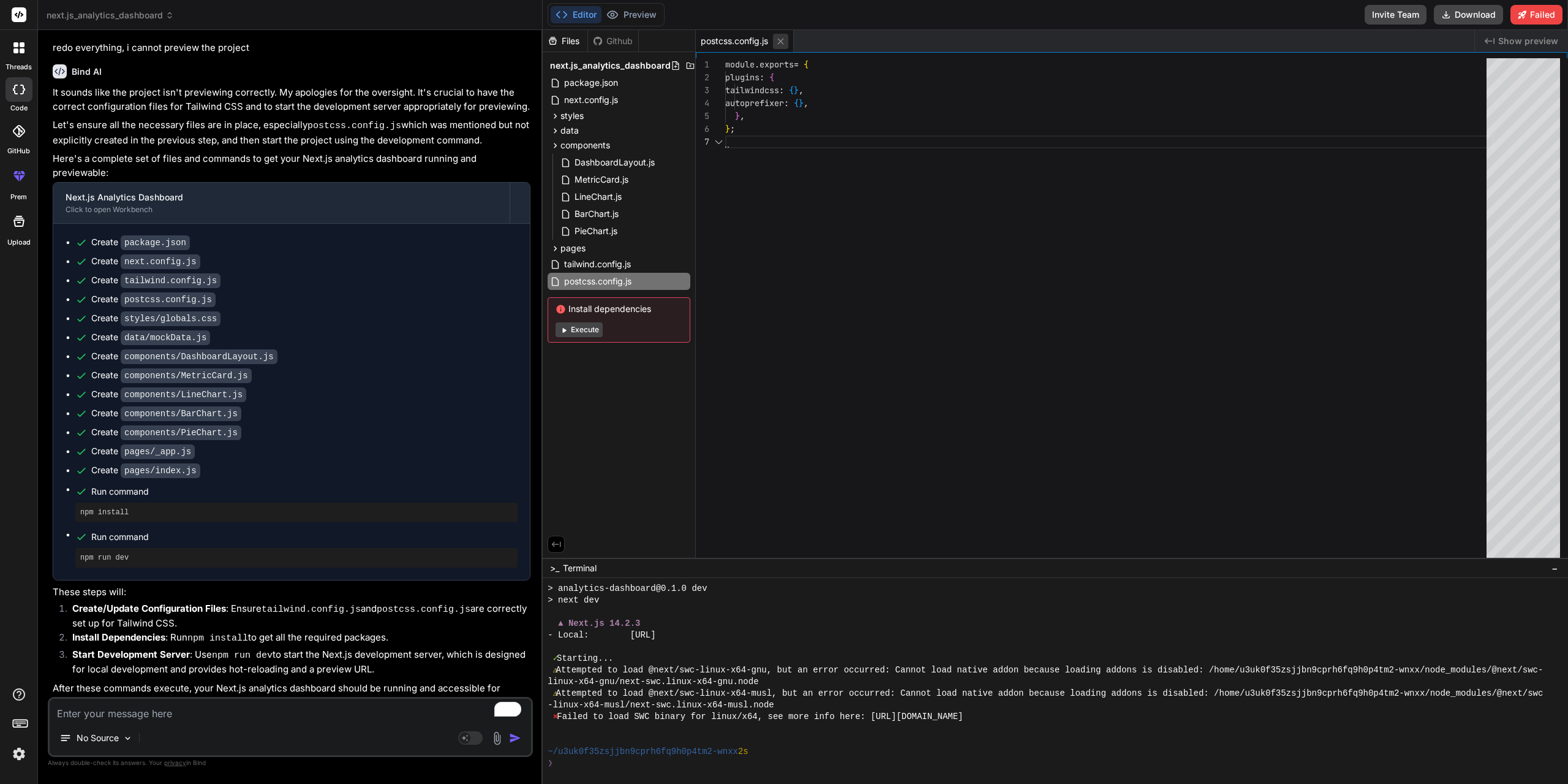
click at [781, 40] on icon at bounding box center [780, 41] width 10 height 10
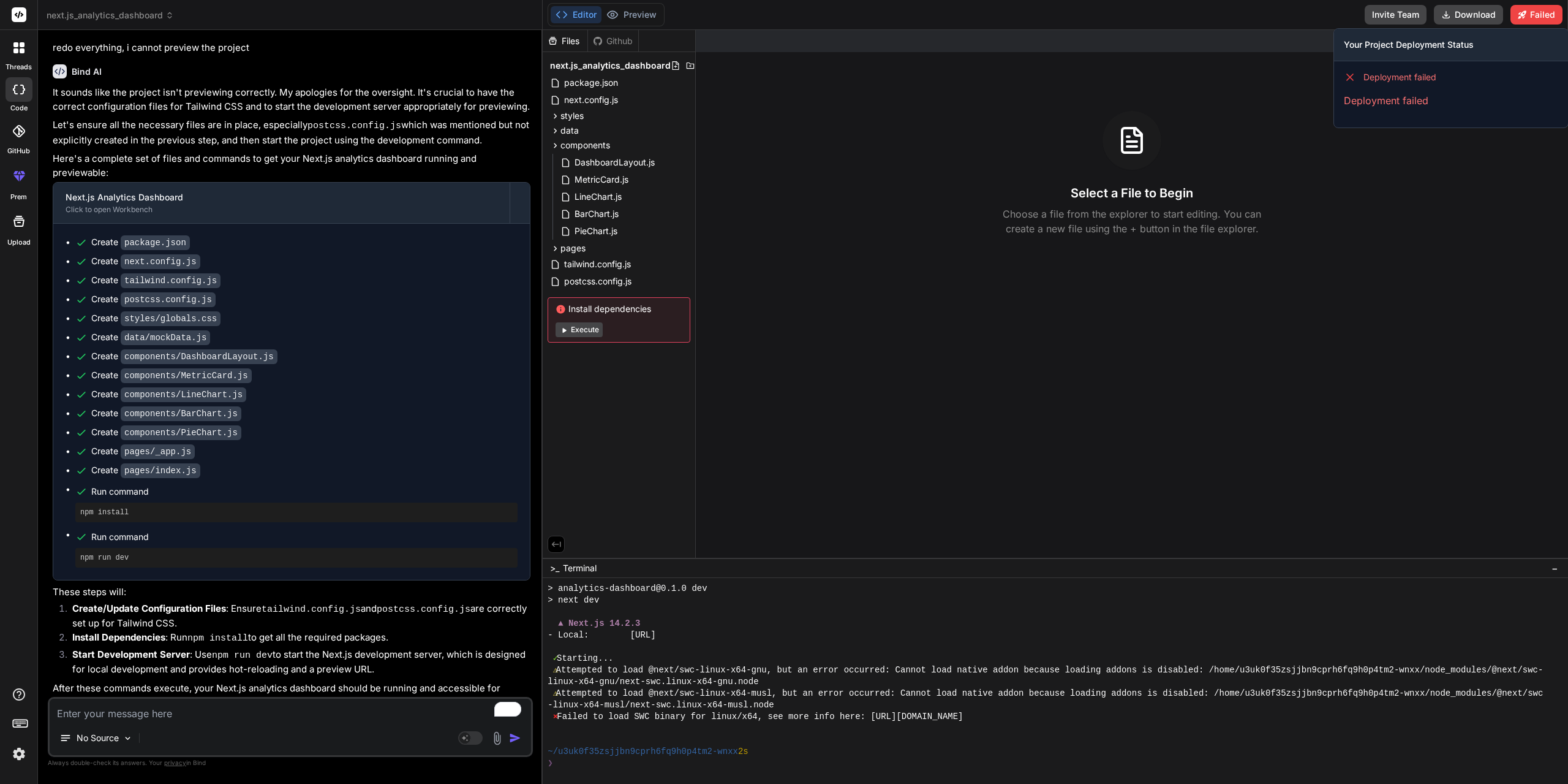
click at [1348, 95] on p "Deployment failed" at bounding box center [1451, 100] width 215 height 14
click at [1394, 220] on div "Select a File to Begin Choose a file from the explorer to start editing. You ca…" at bounding box center [1132, 173] width 872 height 125
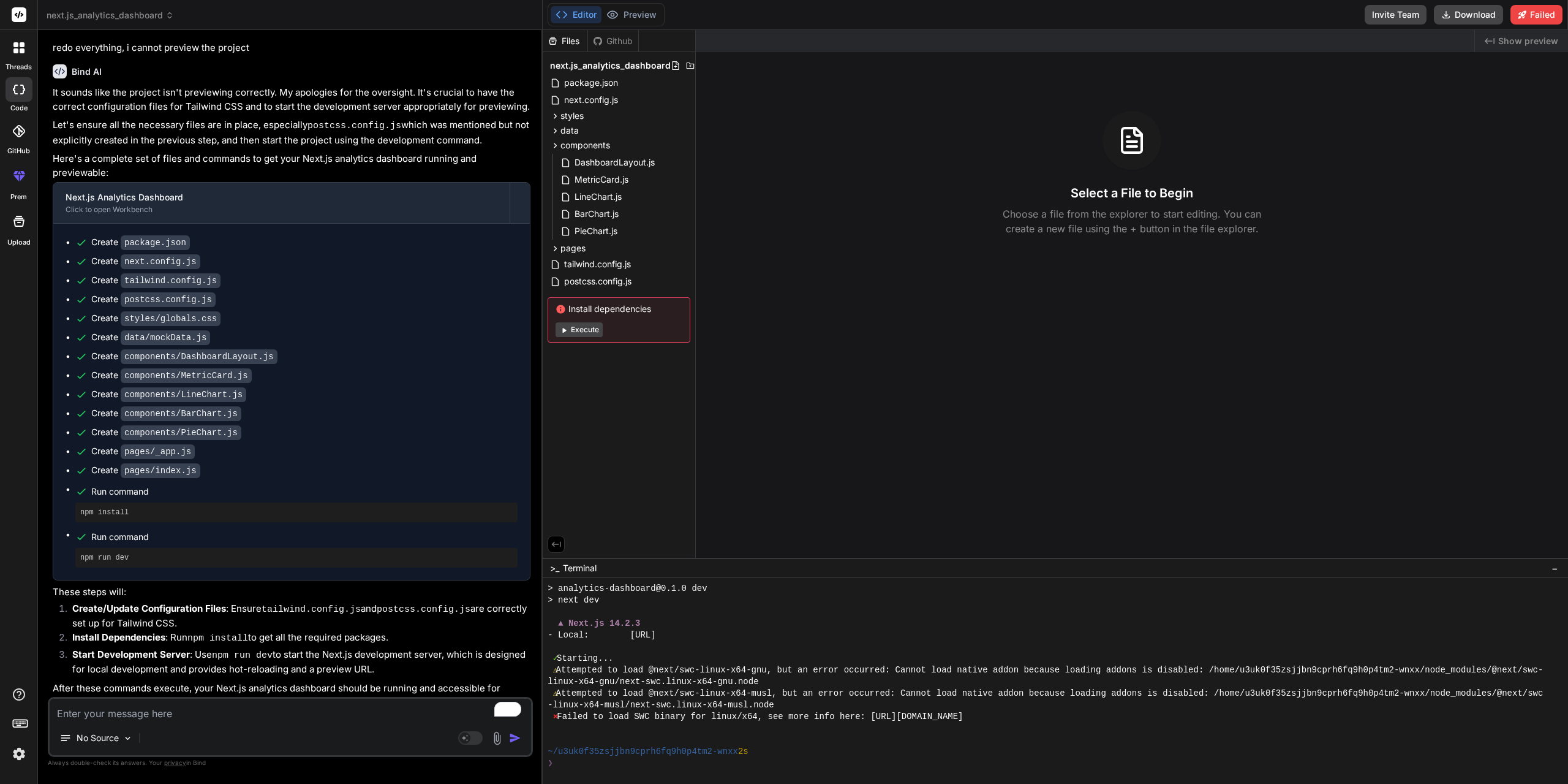
click at [1484, 41] on div "Created with Pixso. Show preview" at bounding box center [1521, 41] width 93 height 22
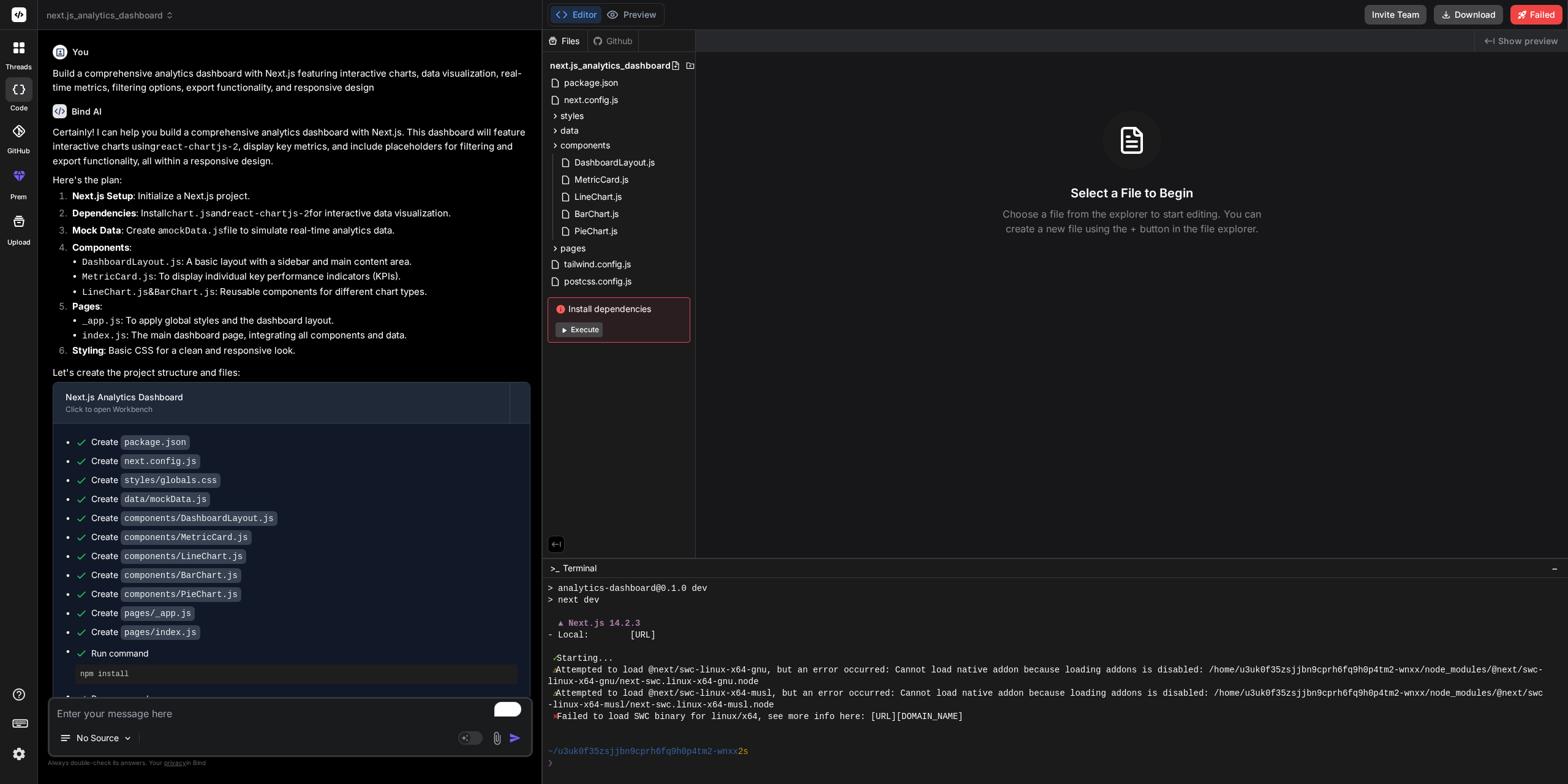
click at [23, 55] on div at bounding box center [19, 48] width 26 height 26
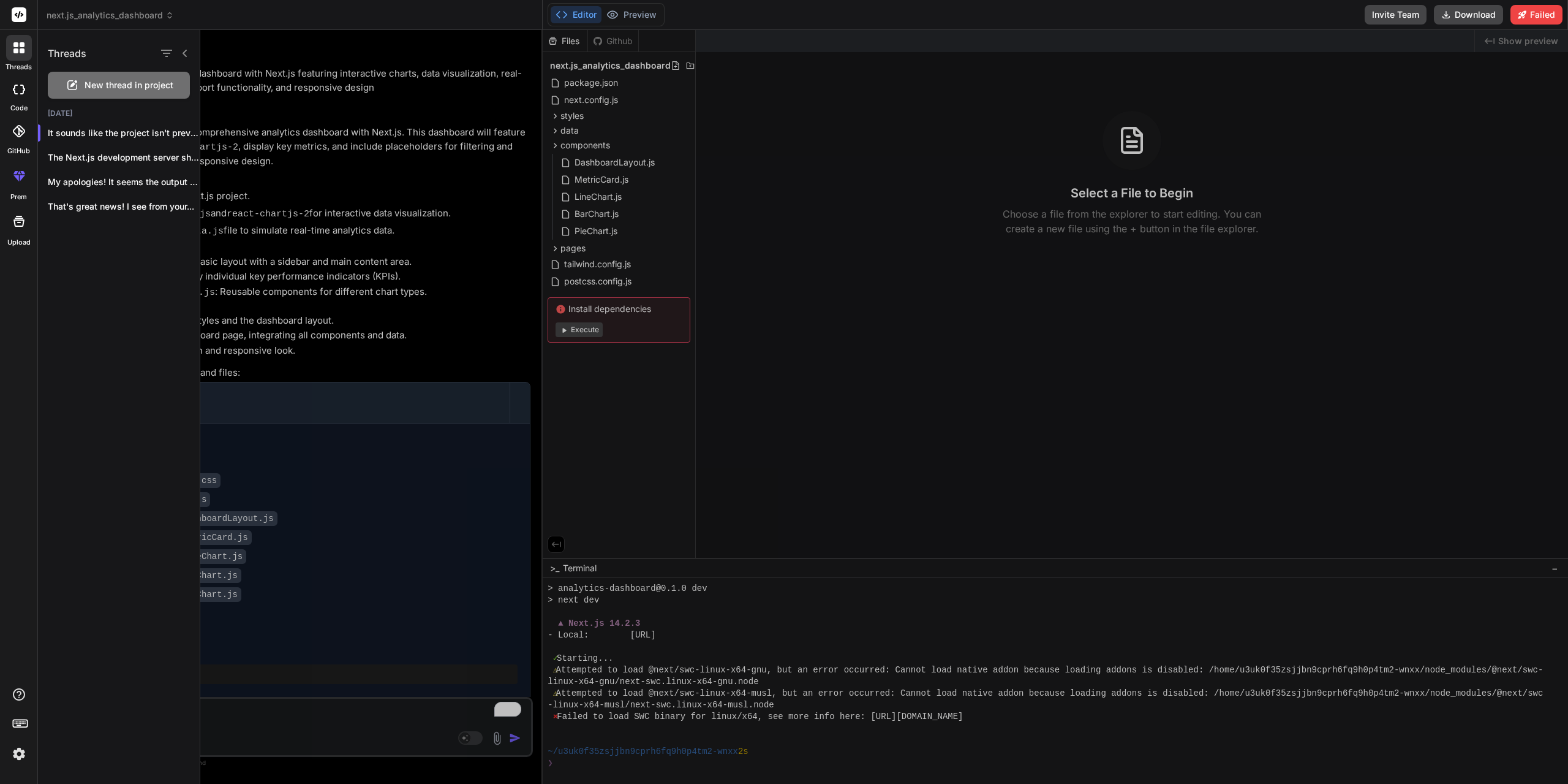
click at [126, 82] on span "New thread in project" at bounding box center [129, 85] width 89 height 12
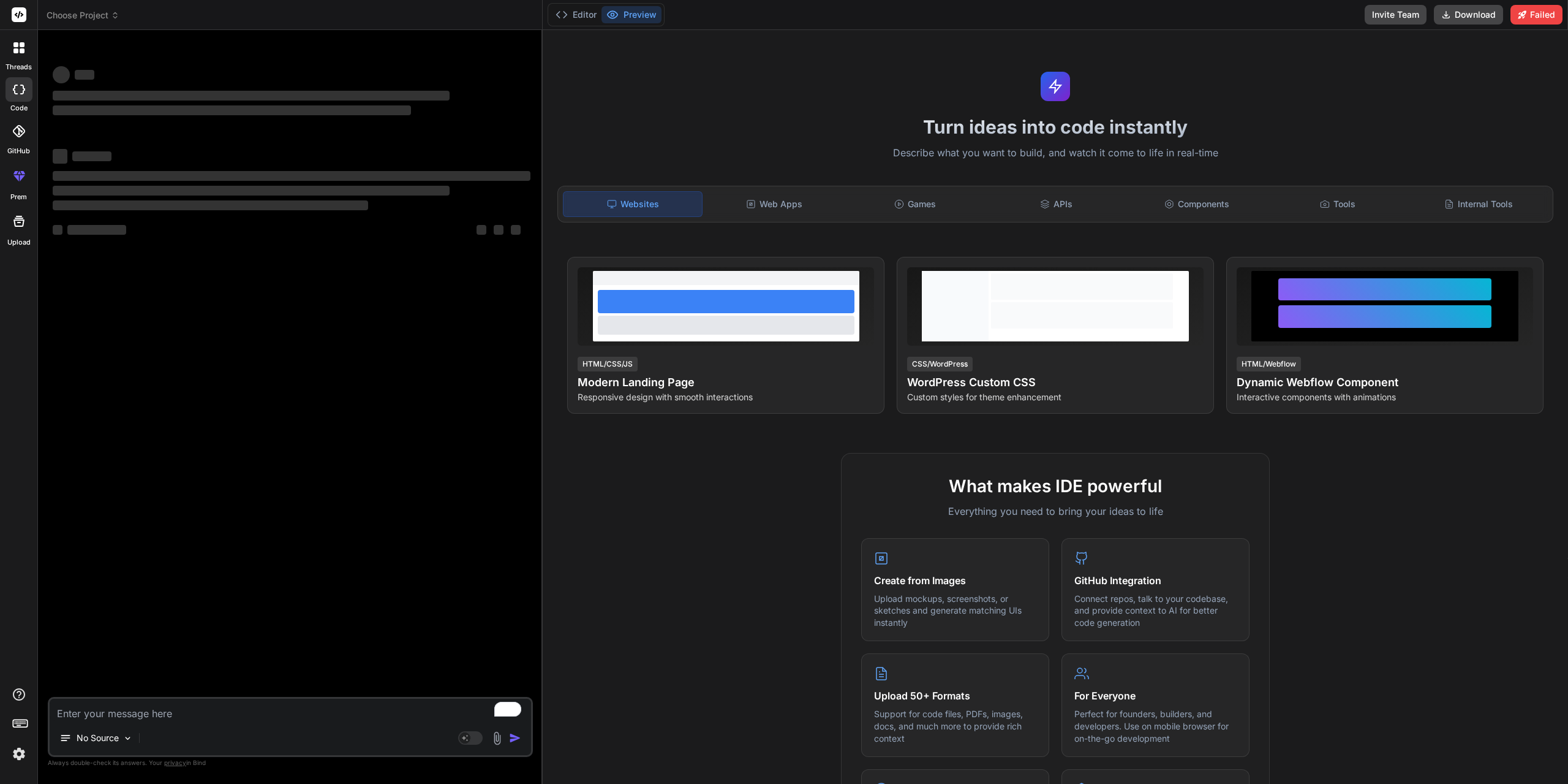
scroll to position [5868, 0]
type textarea "x"
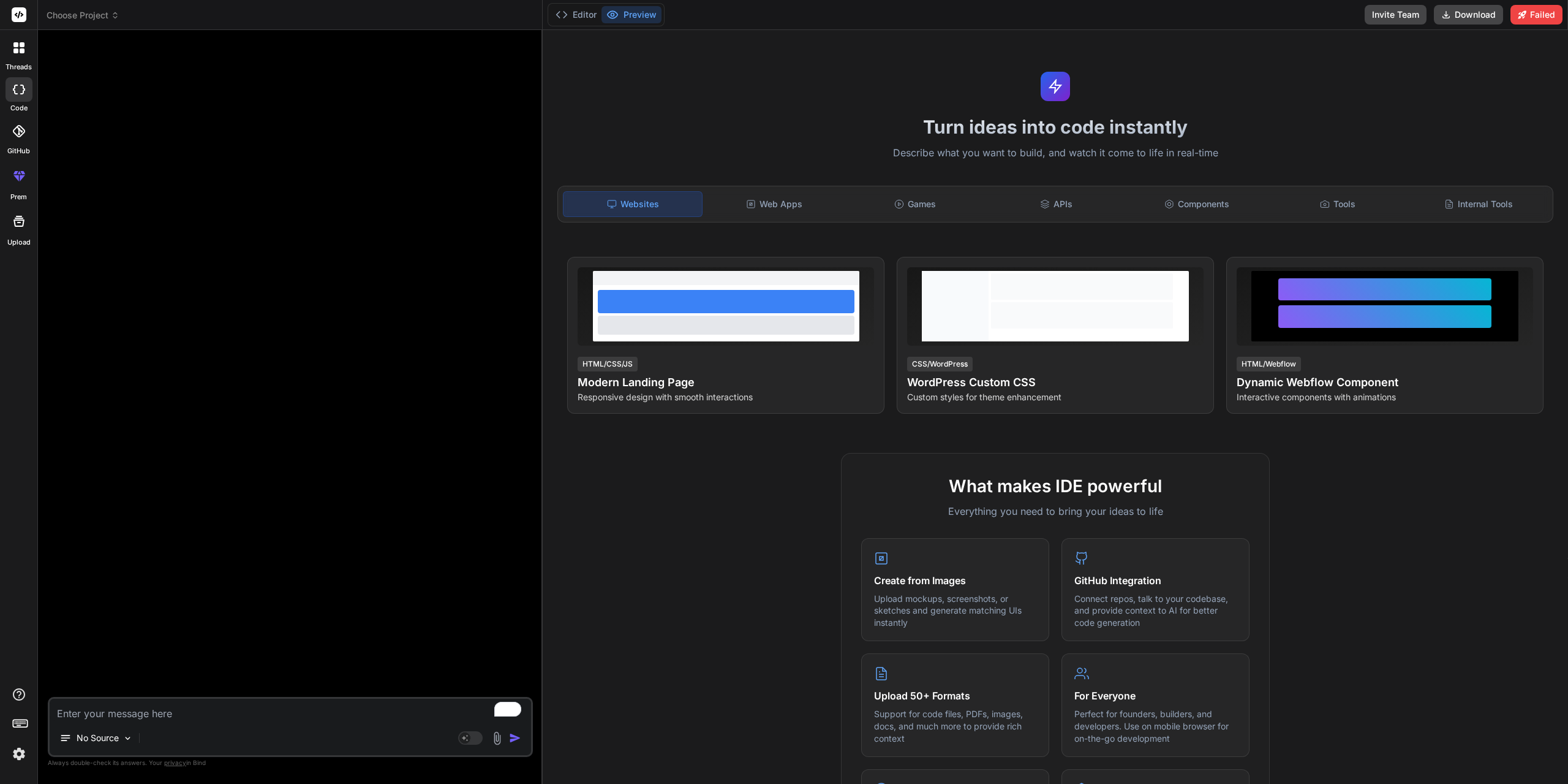
click at [234, 712] on textarea "To enrich screen reader interactions, please activate Accessibility in Grammarl…" at bounding box center [290, 710] width 481 height 22
type textarea "C"
type textarea "x"
type textarea "Cr"
type textarea "x"
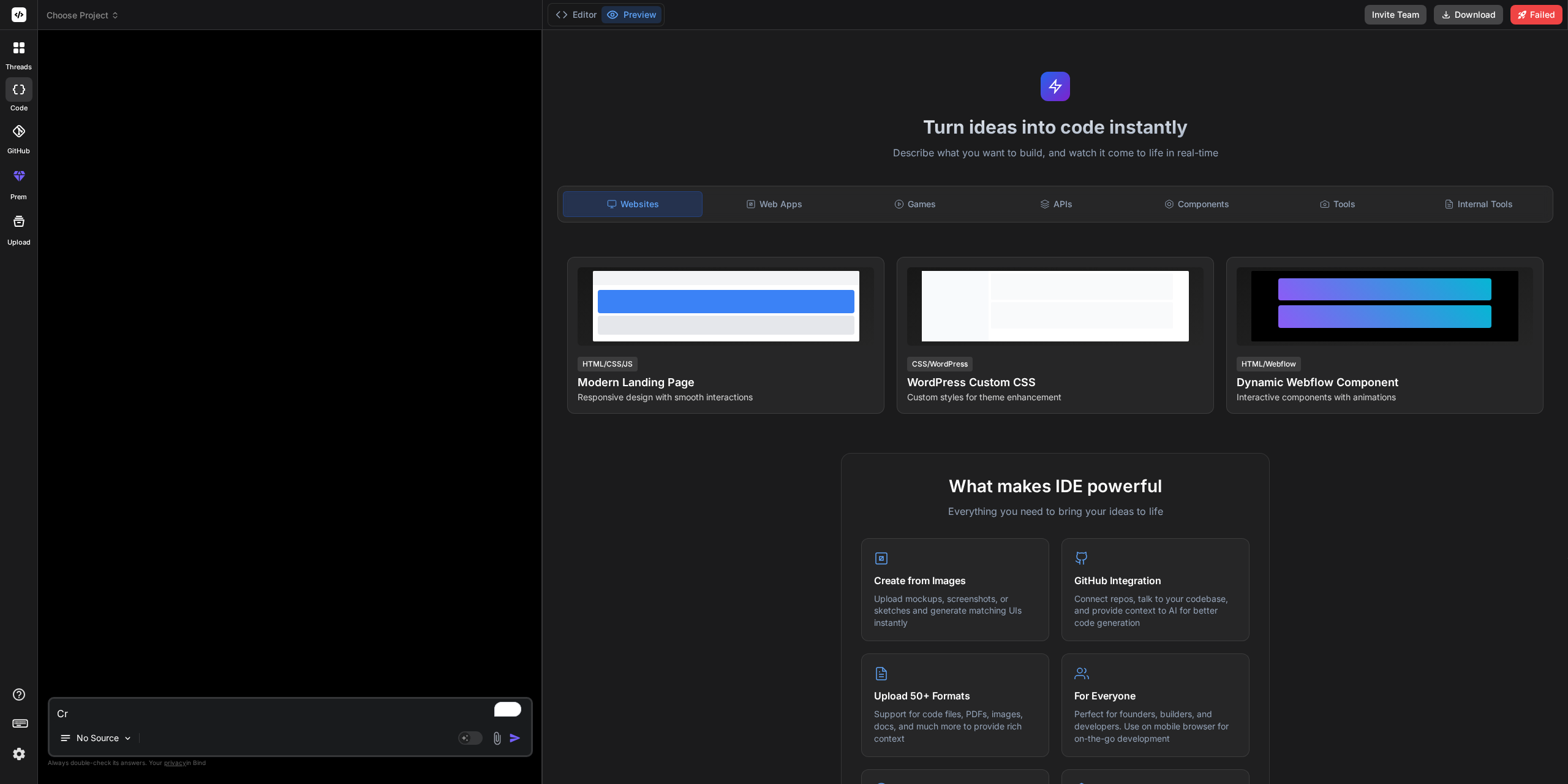
type textarea "Cre"
type textarea "x"
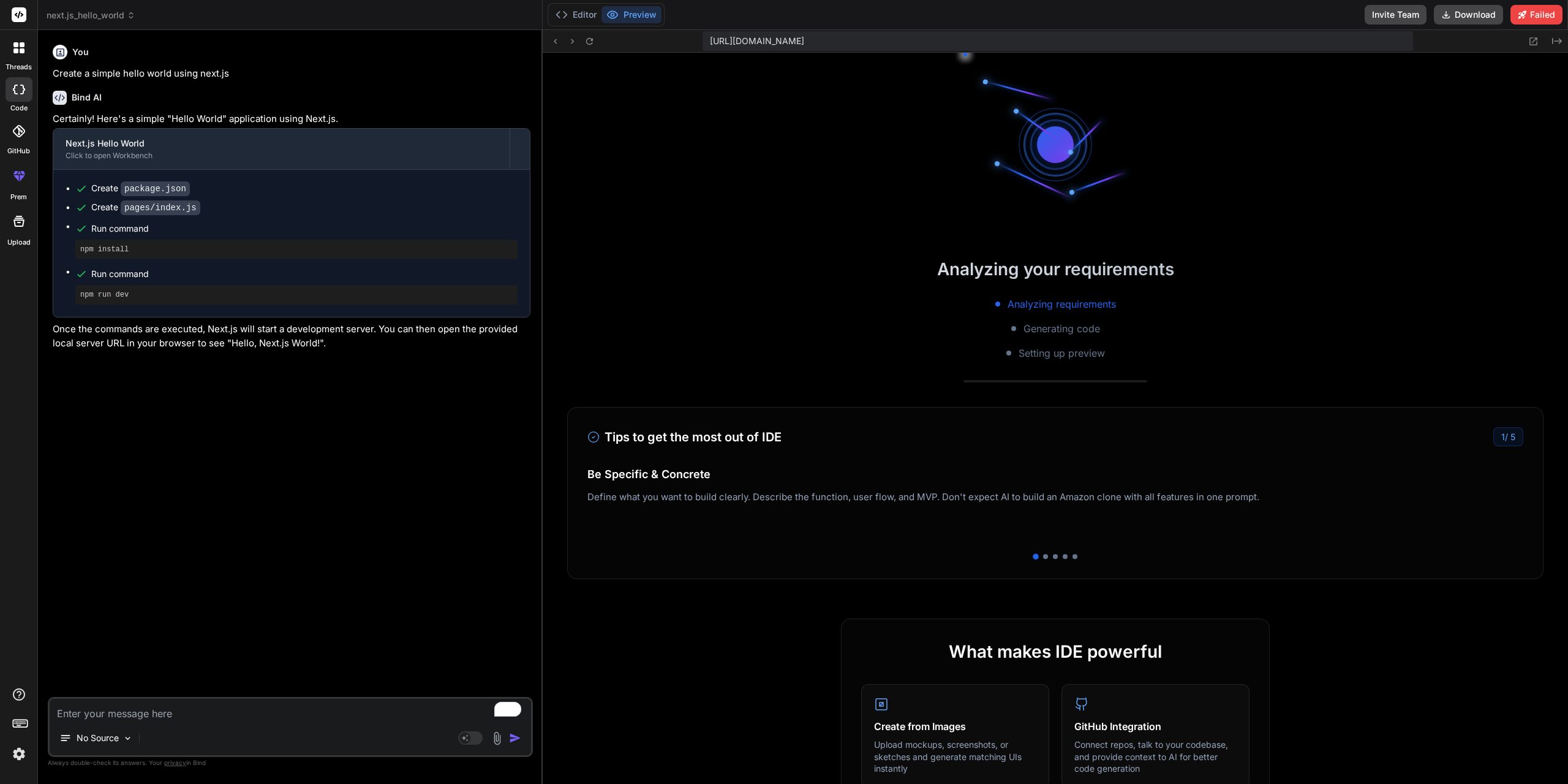
scroll to position [6451, 0]
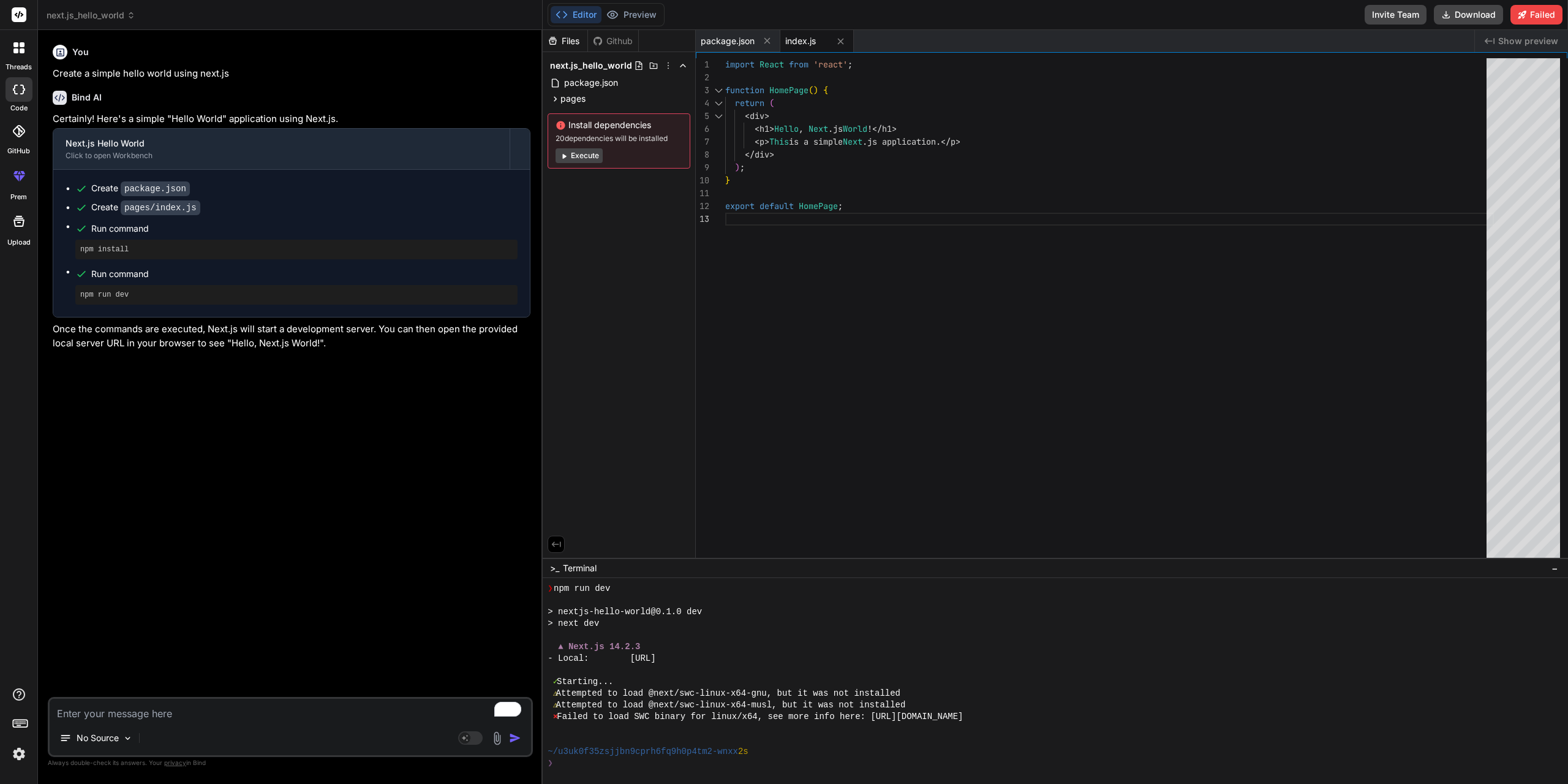
click at [332, 389] on div "You Create a simple hello world using next.js Bind AI Certainly! Here's a simpl…" at bounding box center [291, 368] width 483 height 657
click at [958, 223] on div "import React from 'react' ; function HomePage ( ) { return ( < div > < h1 > Hel…" at bounding box center [1109, 310] width 769 height 505
click at [948, 207] on div "import React from 'react' ; function HomePage ( ) { return ( < div > < h1 > Hel…" at bounding box center [1109, 310] width 769 height 505
click at [947, 169] on div "import React from 'react' ; function HomePage ( ) { return ( < div > < h1 > Hel…" at bounding box center [1109, 310] width 769 height 505
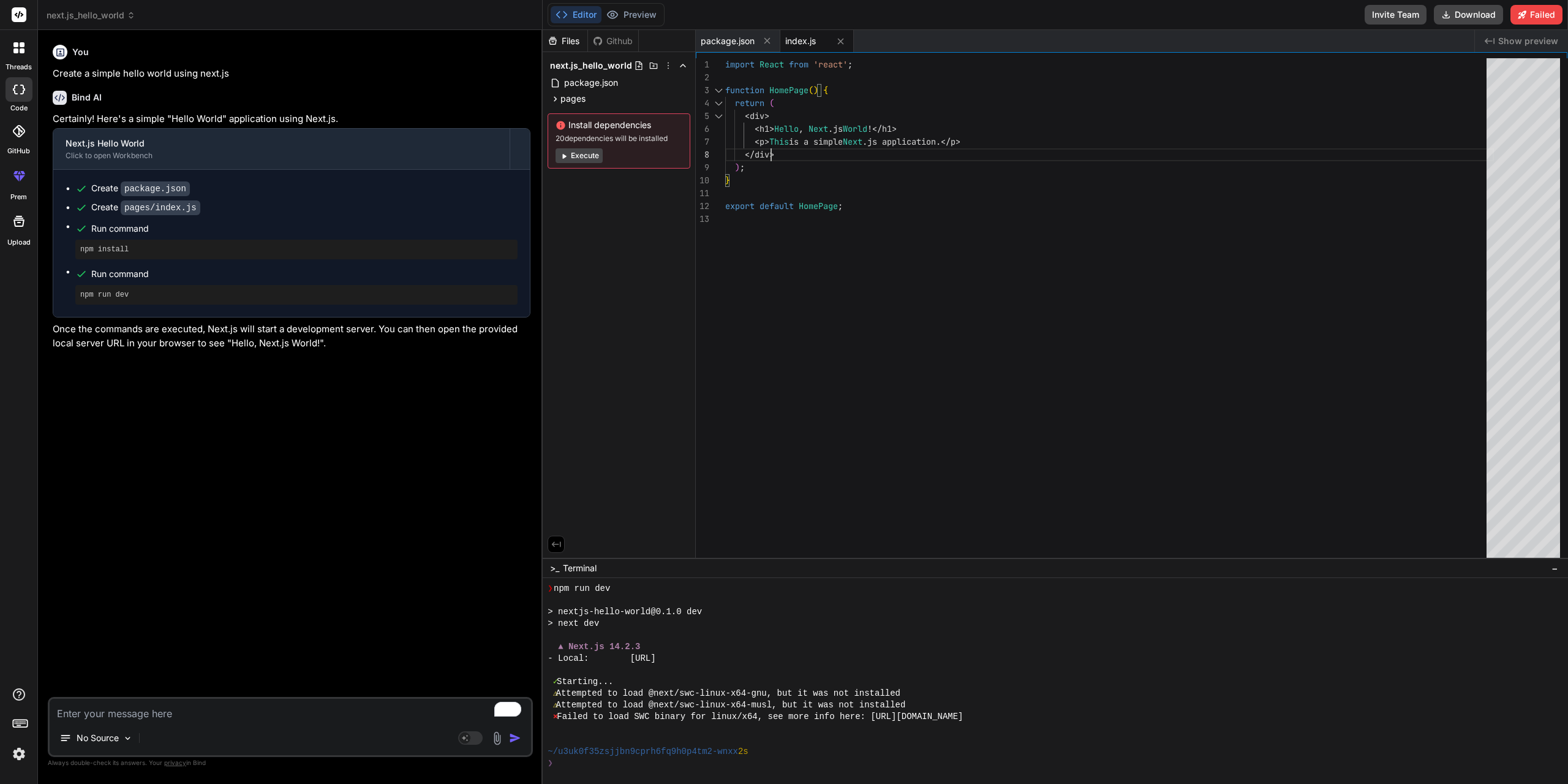
click at [969, 149] on div "import React from 'react' ; function HomePage ( ) { return ( < div > < h1 > Hel…" at bounding box center [1109, 310] width 769 height 505
click at [1007, 127] on div "import React from 'react' ; function HomePage ( ) { return ( < div > < h1 > Hel…" at bounding box center [1109, 310] width 769 height 505
click at [1533, 39] on span "Show preview" at bounding box center [1528, 41] width 60 height 12
click at [1503, 39] on span "Show preview" at bounding box center [1528, 41] width 60 height 12
click at [1529, 19] on button "Failed" at bounding box center [1536, 14] width 52 height 20
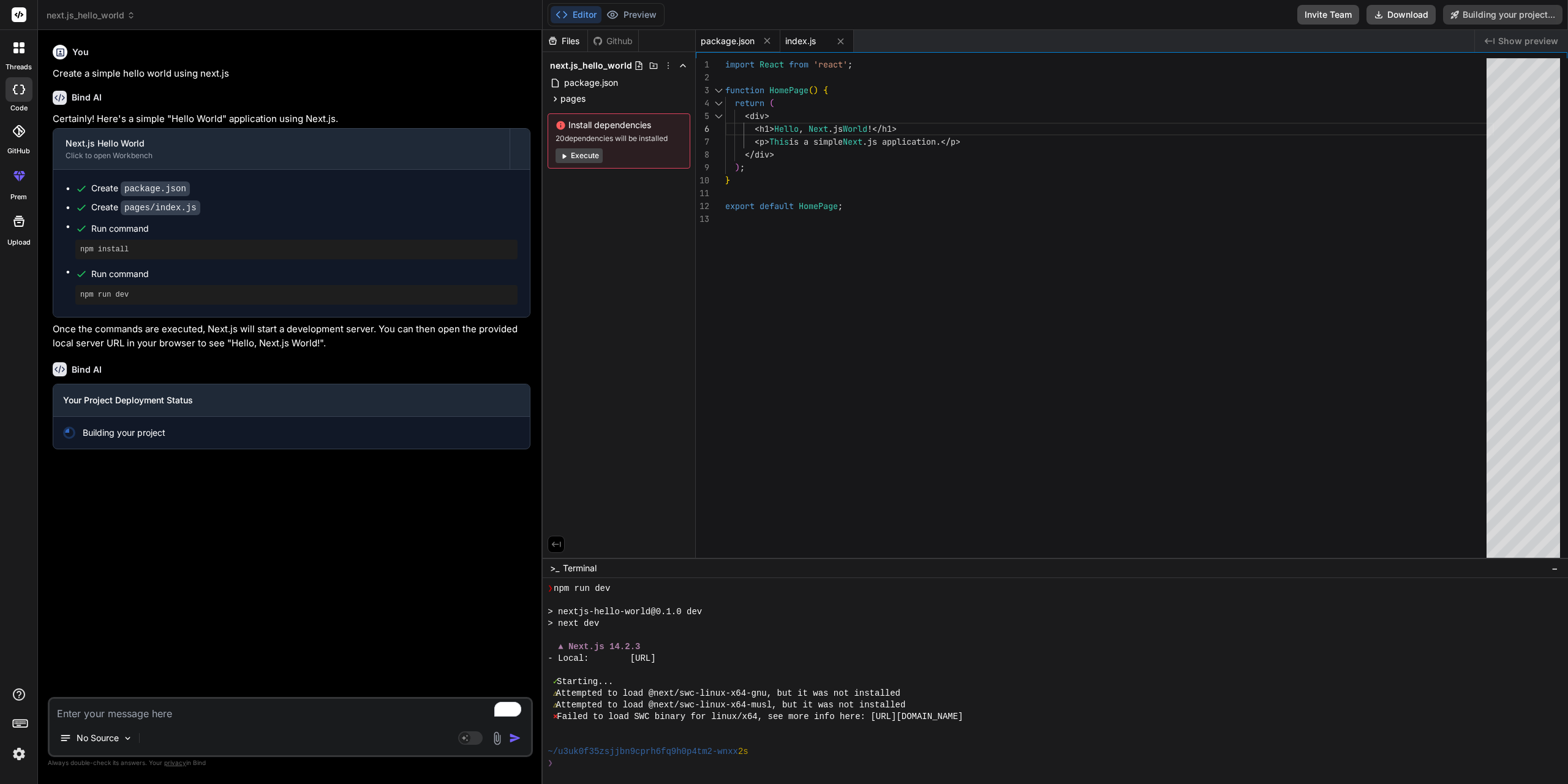
click at [727, 41] on span "package.json" at bounding box center [727, 41] width 54 height 12
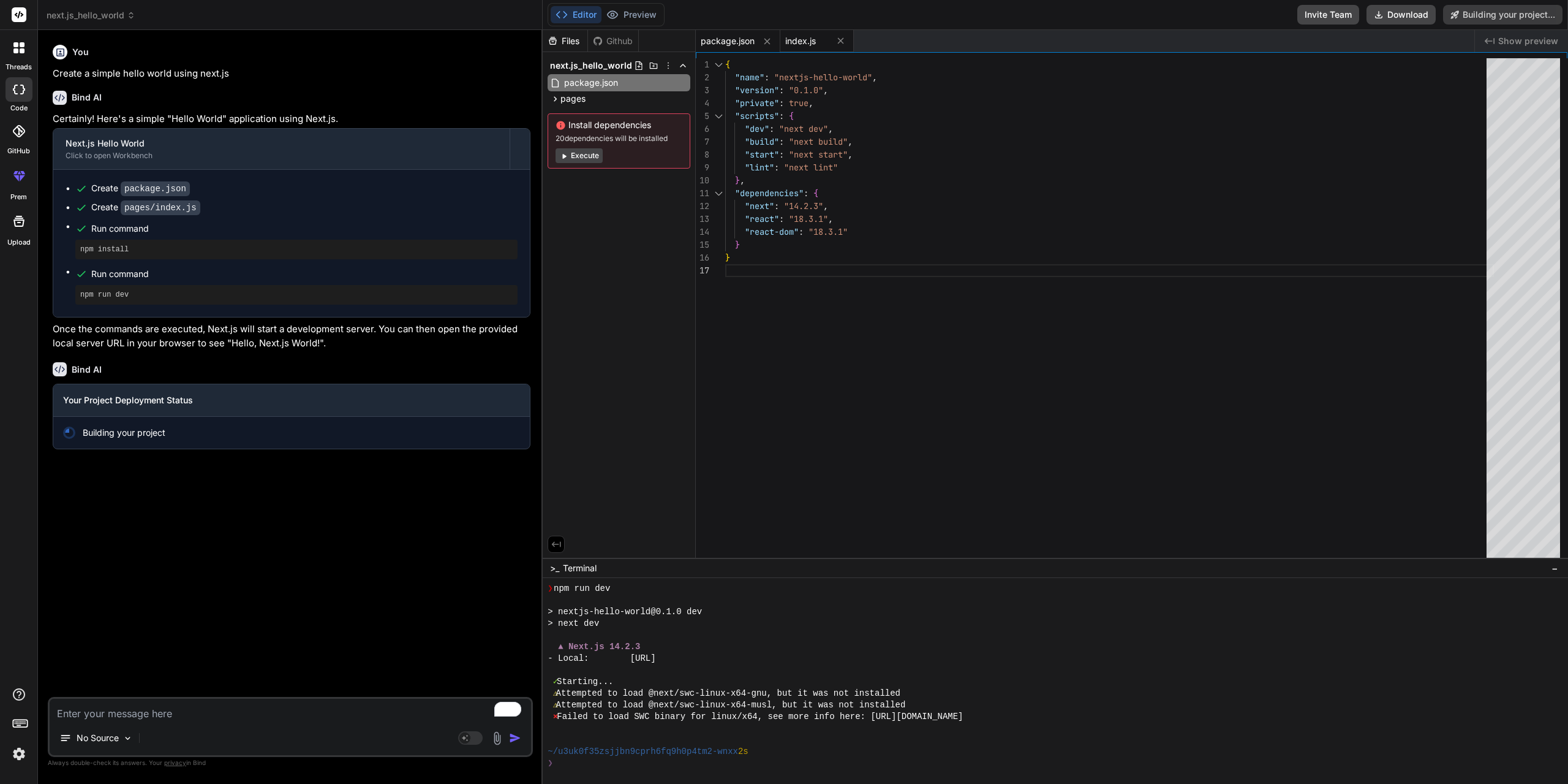
click at [799, 51] on div "index.js" at bounding box center [817, 41] width 73 height 22
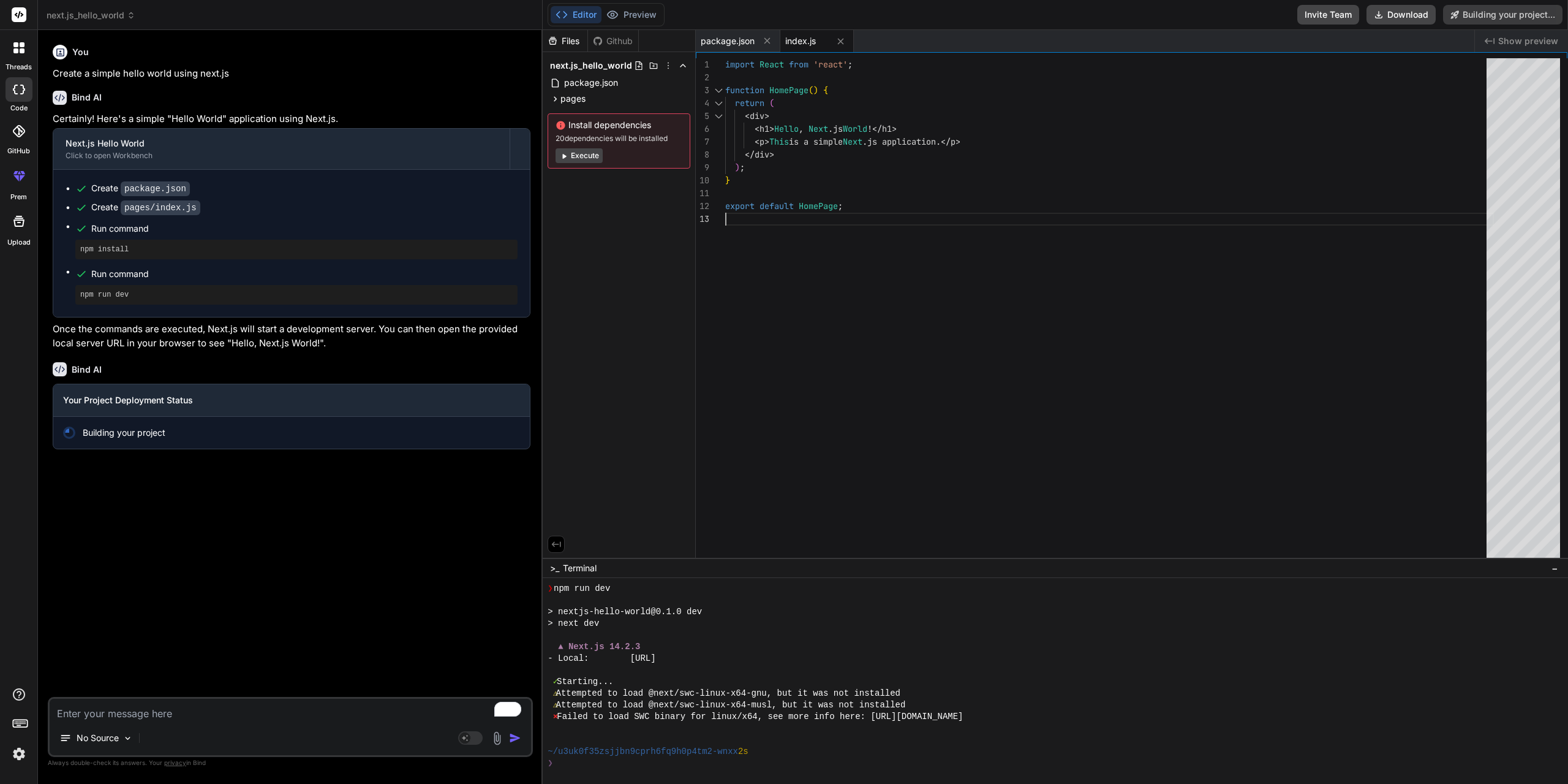
click at [885, 212] on div "import React from 'react' ; function HomePage ( ) { return ( < div > < h1 > Hel…" at bounding box center [1109, 310] width 769 height 505
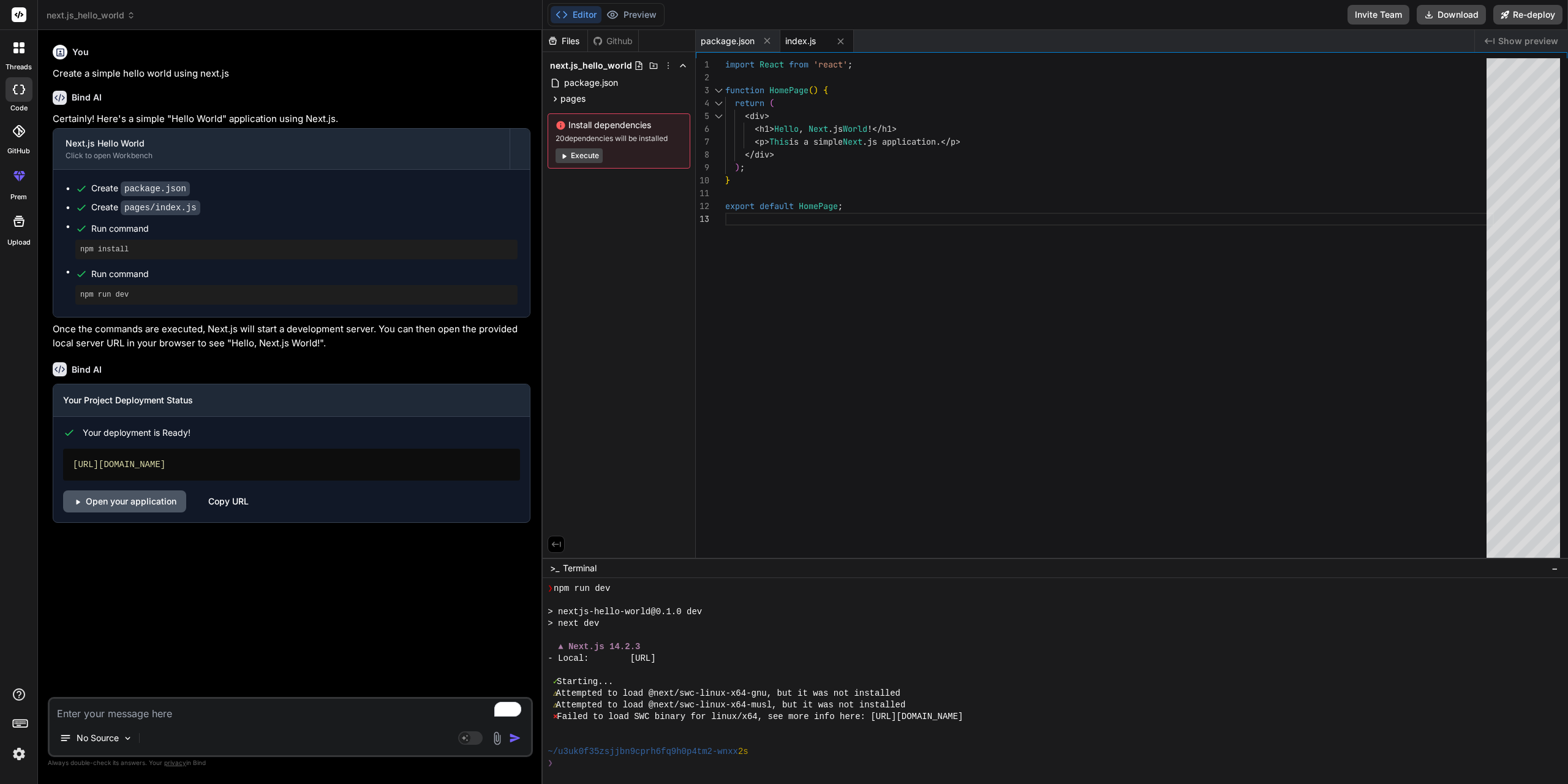
click at [103, 501] on link "Open your application" at bounding box center [124, 501] width 123 height 22
